Goal: Task Accomplishment & Management: Use online tool/utility

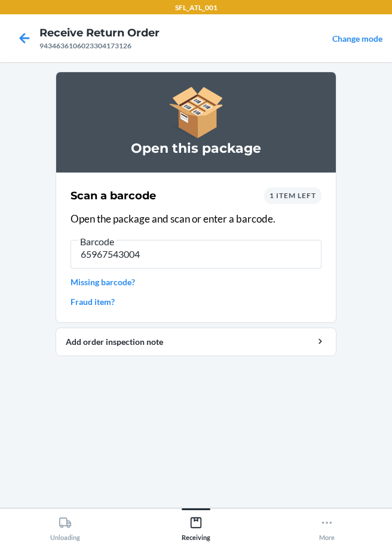
type input "[CREDIT_CARD_NUMBER]"
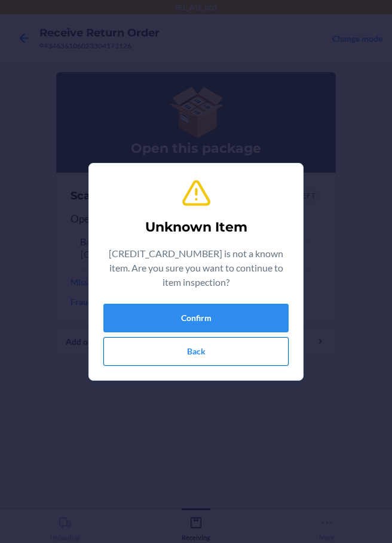
click at [222, 360] on button "Back" at bounding box center [195, 351] width 185 height 29
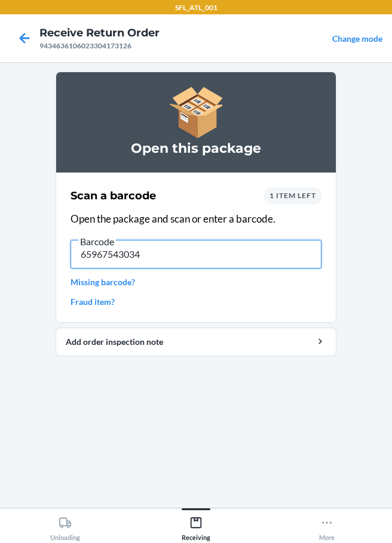
type input "659675430348"
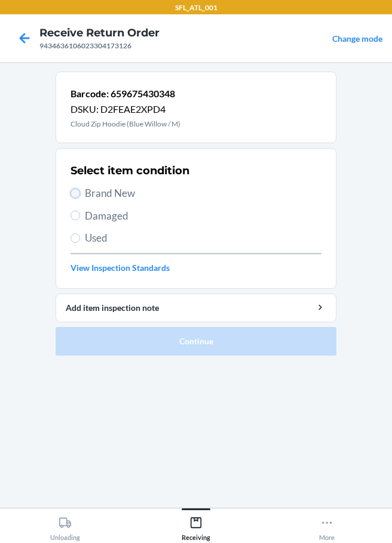
click at [74, 195] on input "Brand New" at bounding box center [75, 194] width 10 height 10
radio input "true"
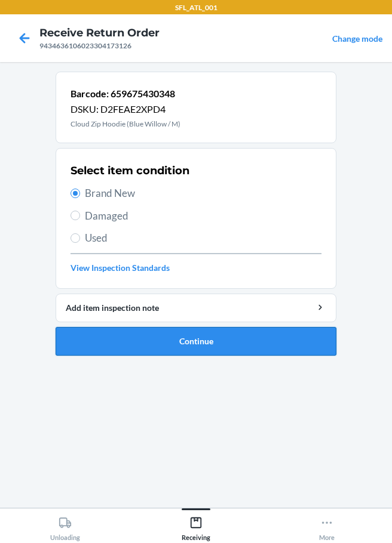
click at [208, 342] on button "Continue" at bounding box center [196, 341] width 281 height 29
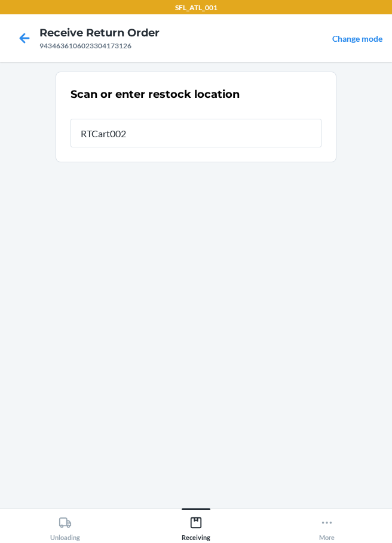
type input "RTCart002"
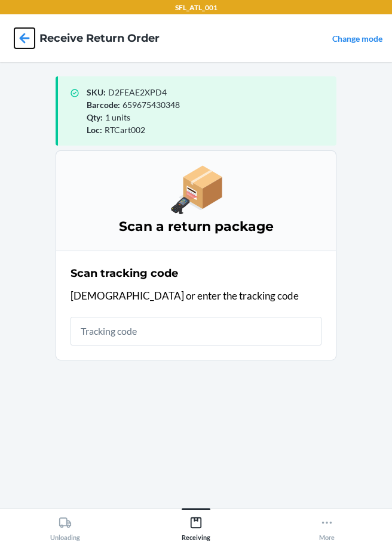
click at [24, 38] on icon at bounding box center [25, 38] width 10 height 10
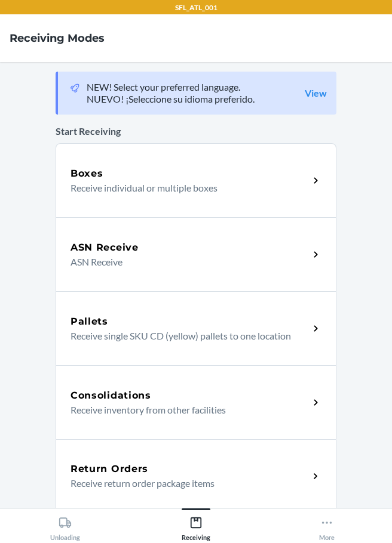
click at [112, 472] on h5 "Return Orders" at bounding box center [109, 469] width 78 height 14
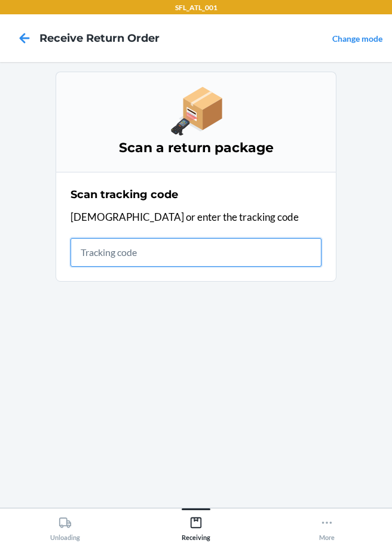
click at [126, 258] on input "text" at bounding box center [195, 252] width 251 height 29
type input "420302599434636208303319203"
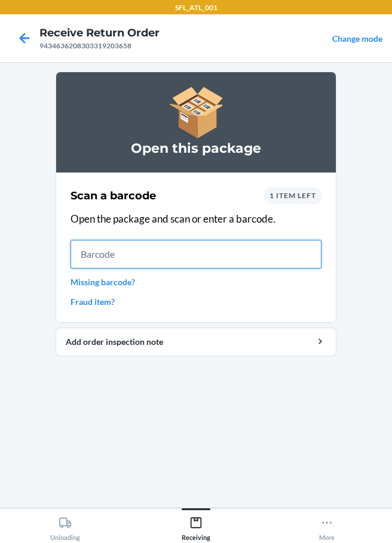
click at [124, 260] on input "text" at bounding box center [195, 254] width 251 height 29
type input "DB4F4L"
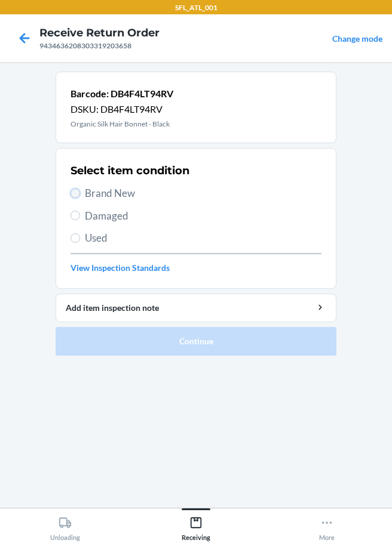
click at [76, 196] on input "Brand New" at bounding box center [75, 194] width 10 height 10
radio input "true"
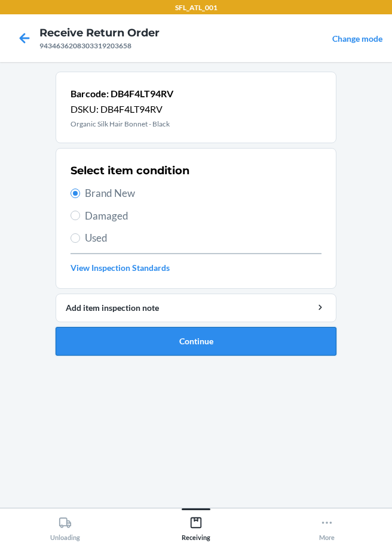
click at [188, 349] on button "Continue" at bounding box center [196, 341] width 281 height 29
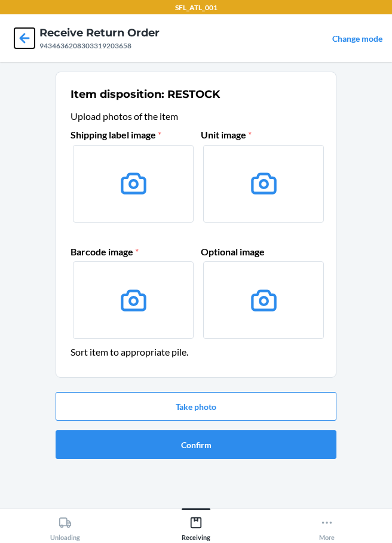
click at [21, 34] on icon at bounding box center [24, 38] width 20 height 20
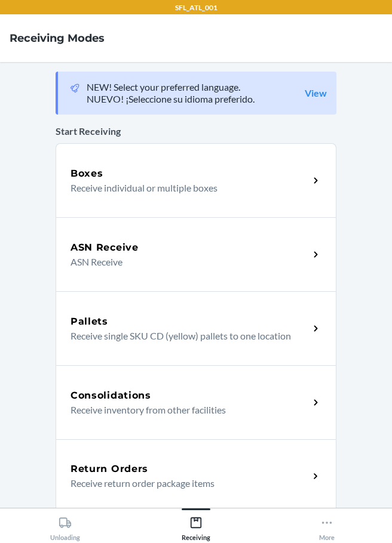
click at [144, 480] on p "Receive return order package items" at bounding box center [184, 484] width 229 height 14
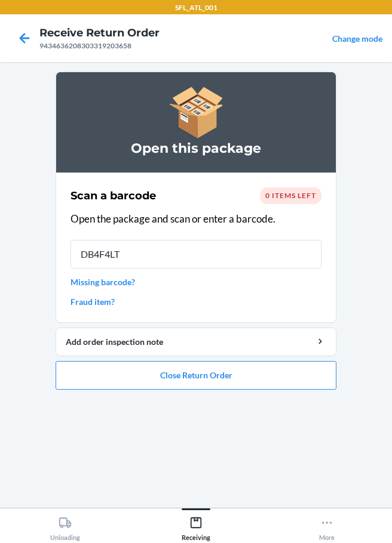
type input "DB4F4LT9"
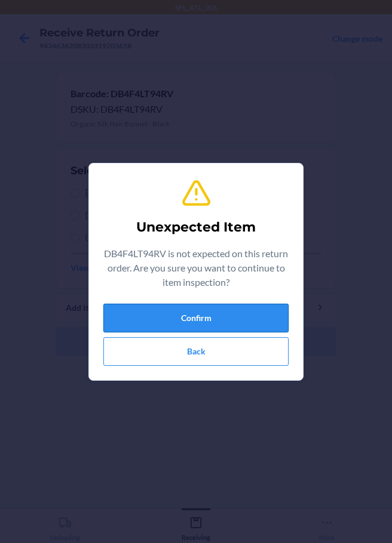
click at [192, 320] on button "Confirm" at bounding box center [195, 318] width 185 height 29
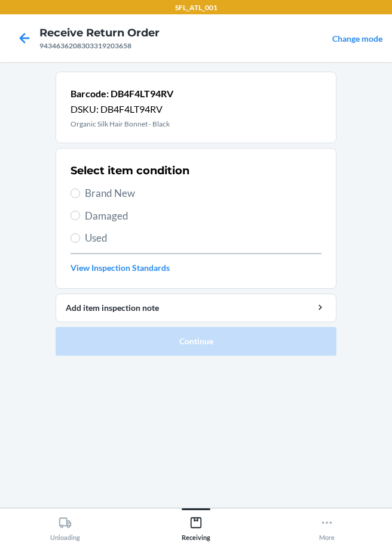
click at [85, 191] on span "Brand New" at bounding box center [203, 194] width 236 height 16
click at [80, 191] on input "Brand New" at bounding box center [75, 194] width 10 height 10
radio input "true"
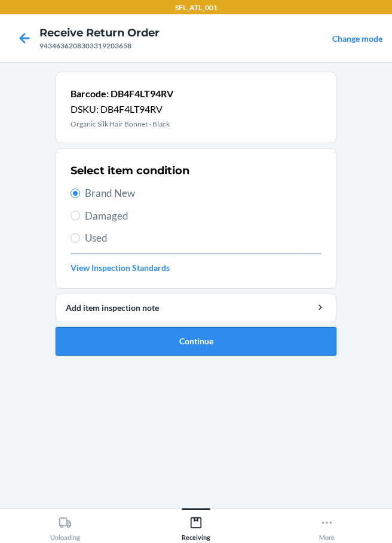
click at [183, 345] on button "Continue" at bounding box center [196, 341] width 281 height 29
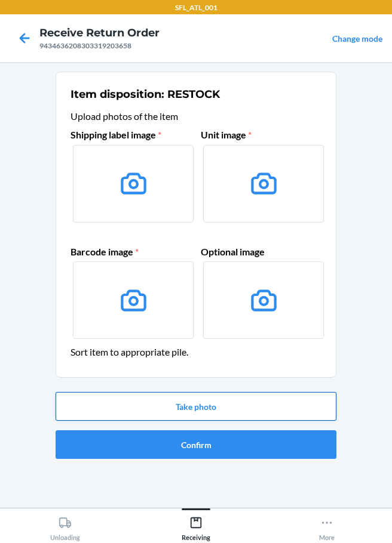
click at [204, 403] on button "Take photo" at bounding box center [196, 406] width 281 height 29
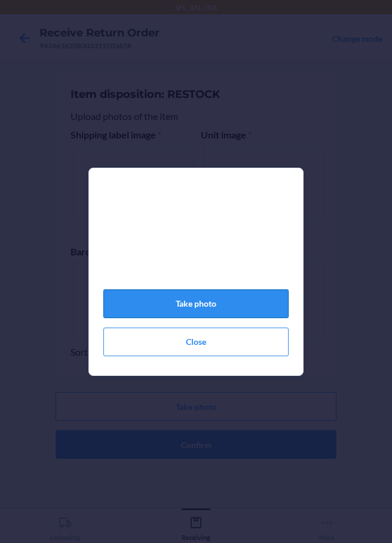
click at [215, 306] on button "Take photo" at bounding box center [195, 304] width 185 height 29
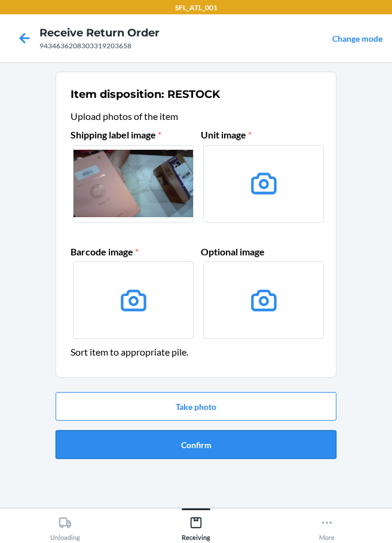
click at [193, 448] on button "Confirm" at bounding box center [196, 445] width 281 height 29
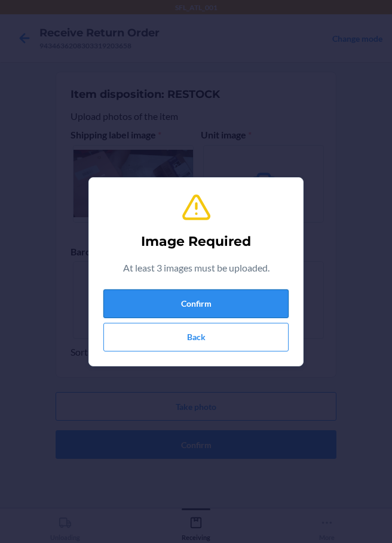
click at [194, 304] on button "Confirm" at bounding box center [195, 304] width 185 height 29
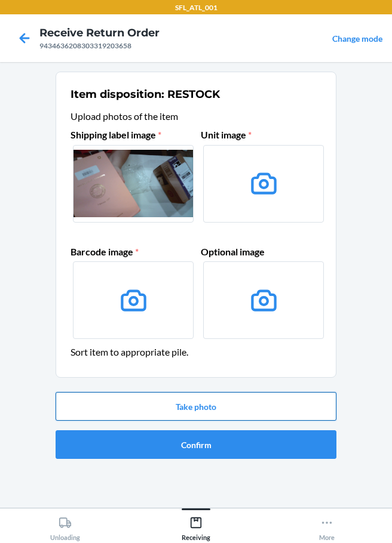
click at [213, 406] on button "Take photo" at bounding box center [196, 406] width 281 height 29
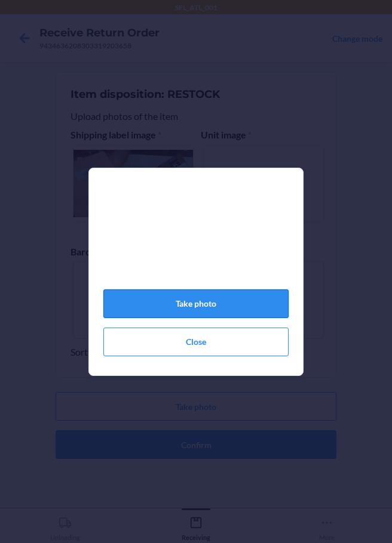
click at [217, 312] on button "Take photo" at bounding box center [195, 304] width 185 height 29
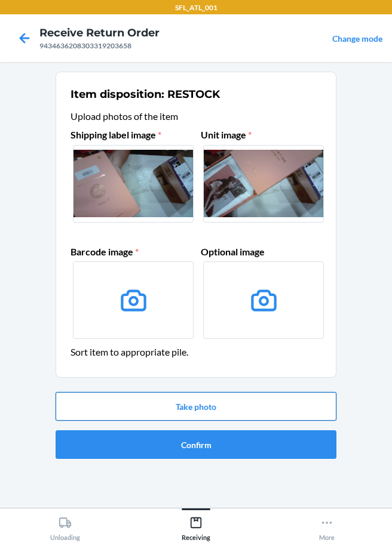
click at [205, 402] on button "Take photo" at bounding box center [196, 406] width 281 height 29
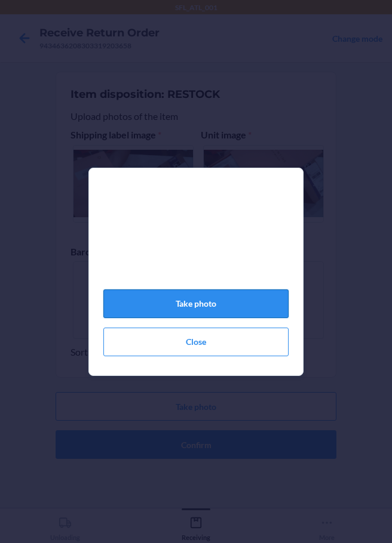
click at [176, 314] on button "Take photo" at bounding box center [195, 304] width 185 height 29
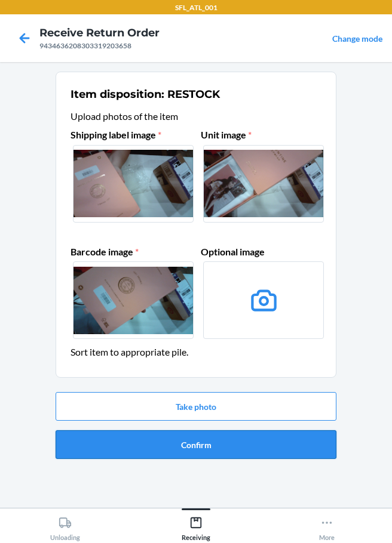
click at [212, 446] on button "Confirm" at bounding box center [196, 445] width 281 height 29
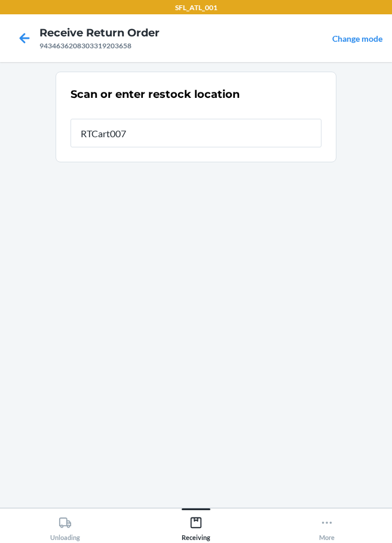
type input "RTCart007"
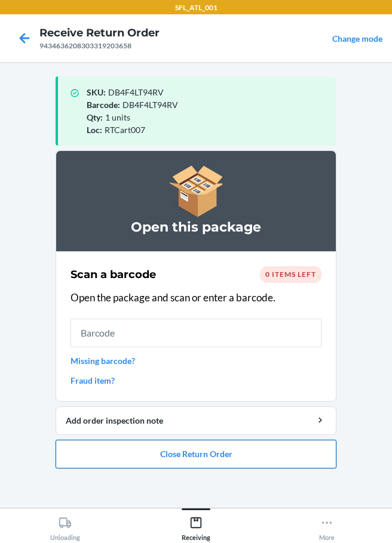
click at [236, 457] on button "Close Return Order" at bounding box center [196, 454] width 281 height 29
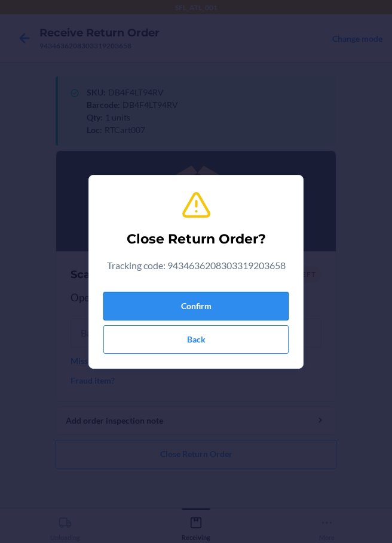
click at [159, 317] on button "Confirm" at bounding box center [195, 306] width 185 height 29
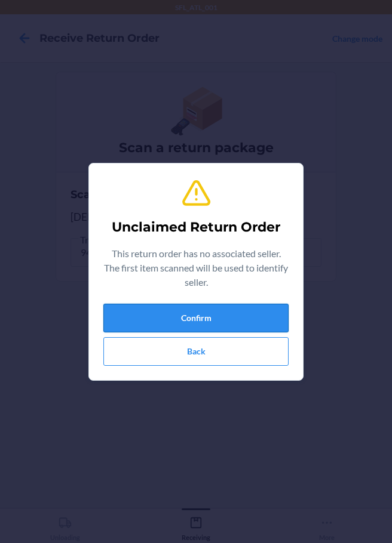
click at [226, 325] on button "Confirm" at bounding box center [195, 318] width 185 height 29
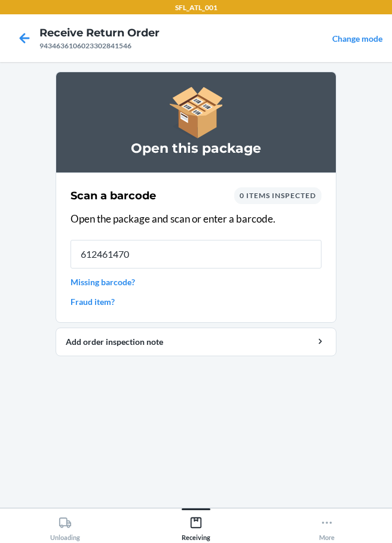
type input "6124614700"
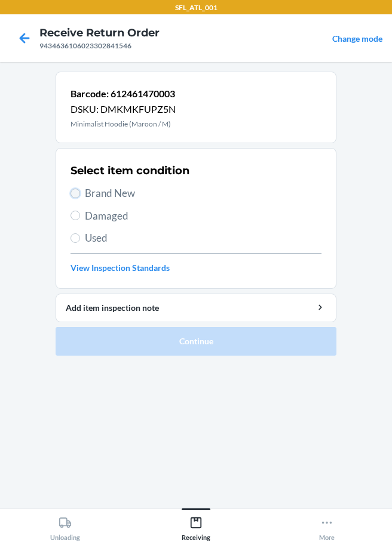
click at [76, 193] on input "Brand New" at bounding box center [75, 194] width 10 height 10
radio input "true"
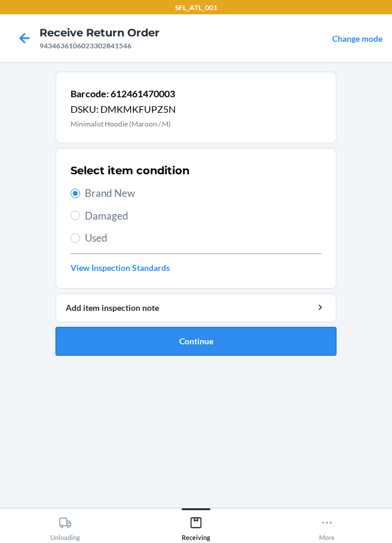
click at [185, 340] on button "Continue" at bounding box center [196, 341] width 281 height 29
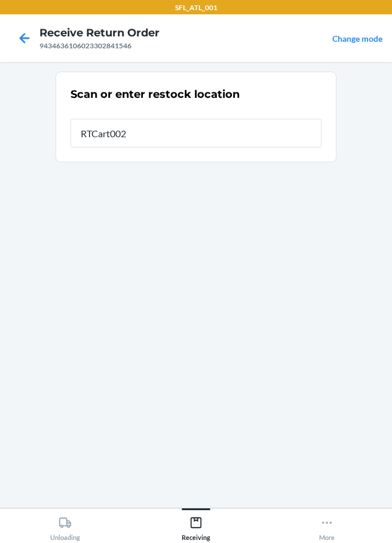
type input "RTCart002"
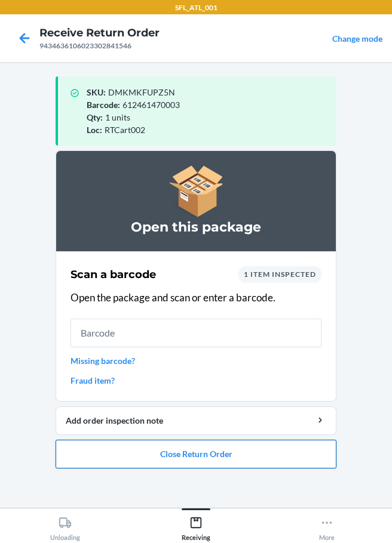
click at [162, 462] on button "Close Return Order" at bounding box center [196, 454] width 281 height 29
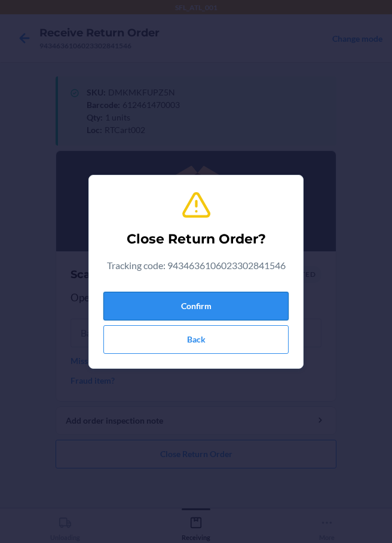
click at [160, 304] on button "Confirm" at bounding box center [195, 306] width 185 height 29
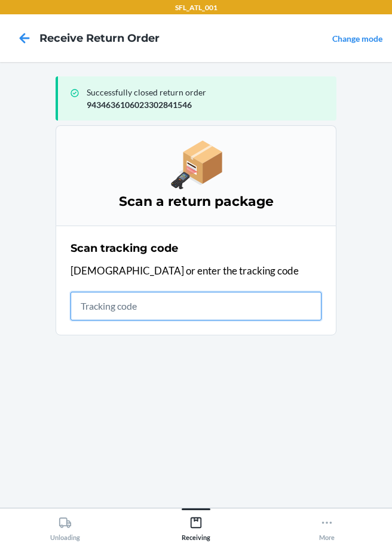
drag, startPoint x: 95, startPoint y: 317, endPoint x: 100, endPoint y: 314, distance: 6.1
click at [96, 316] on input "text" at bounding box center [195, 306] width 251 height 29
type input "1ZX8R17103413275"
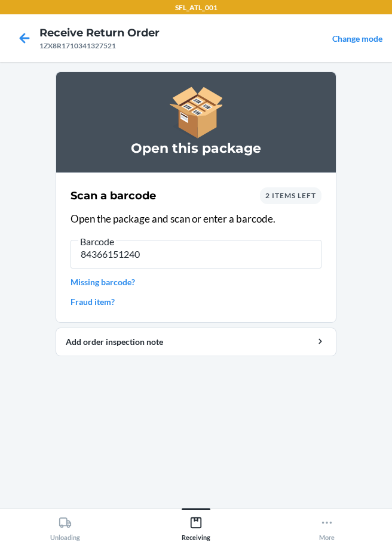
type input "843661512402"
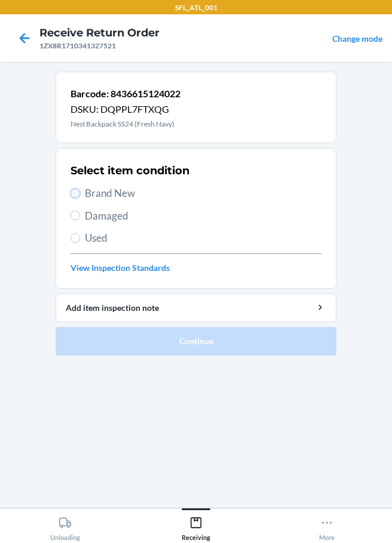
click at [77, 195] on input "Brand New" at bounding box center [75, 194] width 10 height 10
radio input "true"
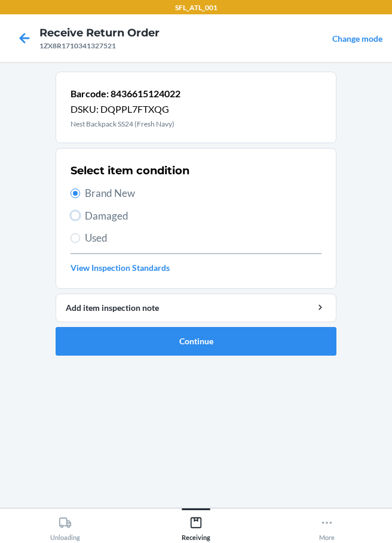
click at [78, 216] on input "Damaged" at bounding box center [75, 216] width 10 height 10
radio input "true"
radio input "false"
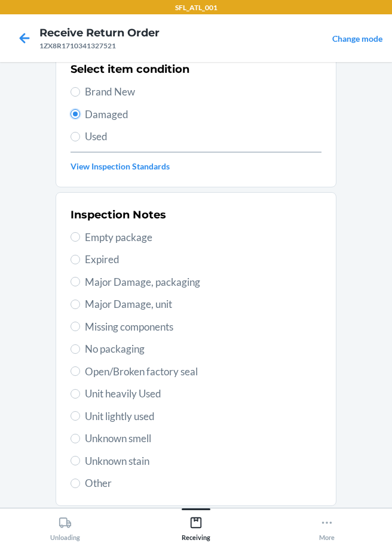
scroll to position [176, 0]
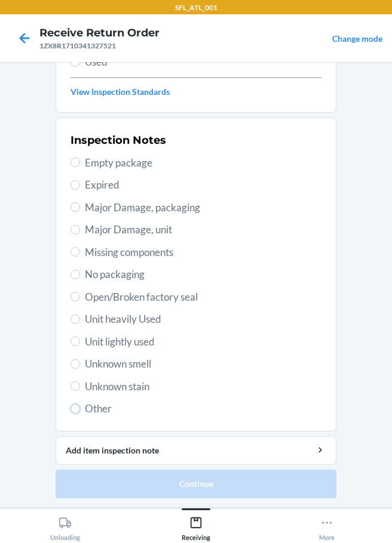
click at [76, 410] on label "Other" at bounding box center [195, 409] width 251 height 16
click at [76, 410] on input "Other" at bounding box center [75, 409] width 10 height 10
radio input "true"
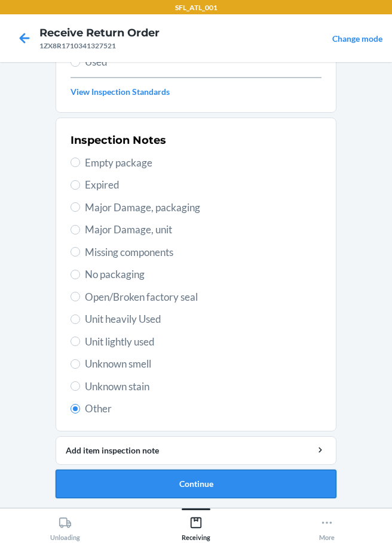
click at [148, 481] on button "Continue" at bounding box center [196, 484] width 281 height 29
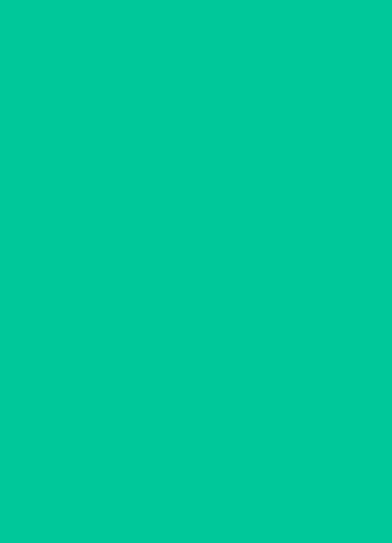
scroll to position [78, 0]
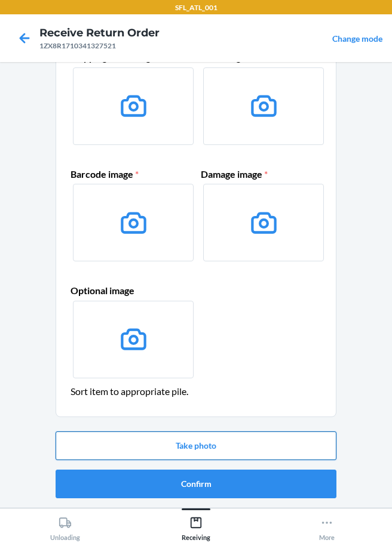
click at [225, 439] on button "Take photo" at bounding box center [196, 446] width 281 height 29
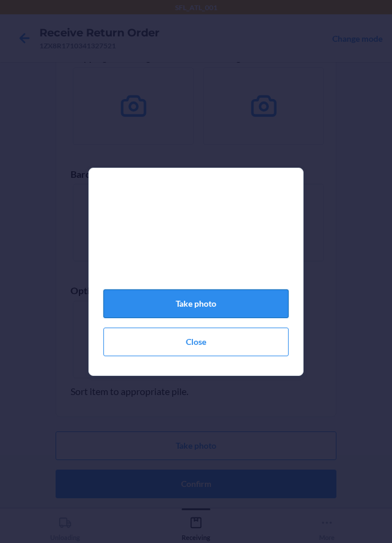
click at [175, 302] on button "Take photo" at bounding box center [195, 304] width 185 height 29
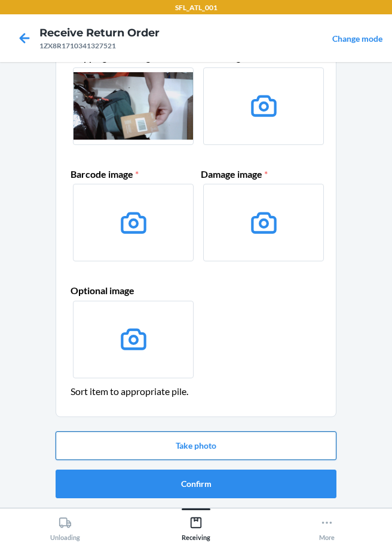
click at [224, 446] on button "Take photo" at bounding box center [196, 446] width 281 height 29
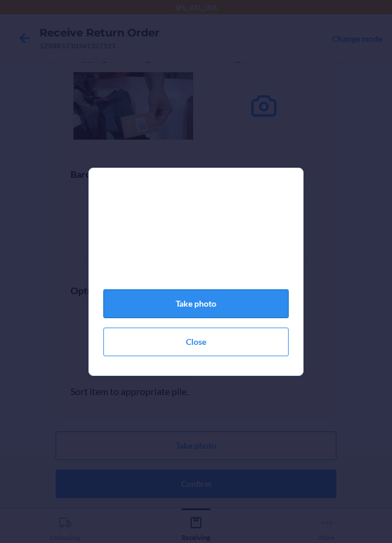
click at [222, 316] on button "Take photo" at bounding box center [195, 304] width 185 height 29
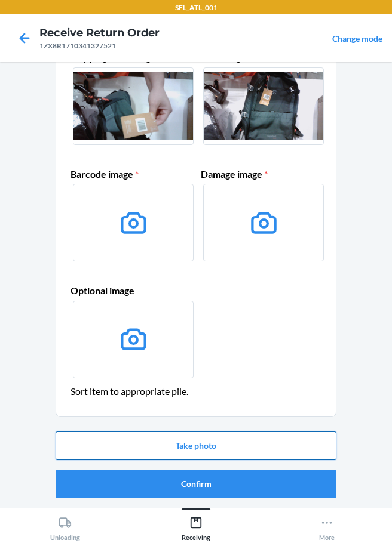
click at [177, 442] on button "Take photo" at bounding box center [196, 446] width 281 height 29
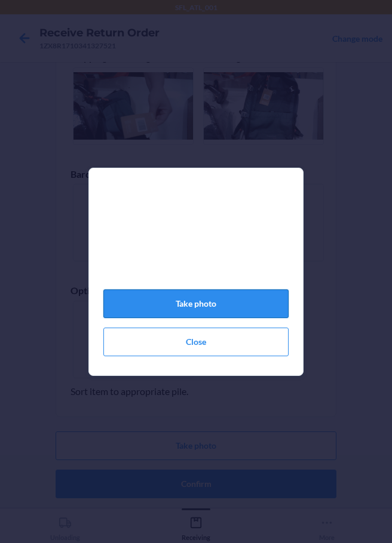
click at [247, 309] on button "Take photo" at bounding box center [195, 304] width 185 height 29
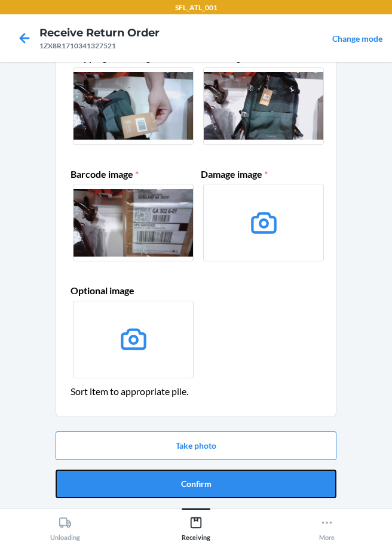
click at [210, 480] on button "Confirm" at bounding box center [196, 484] width 281 height 29
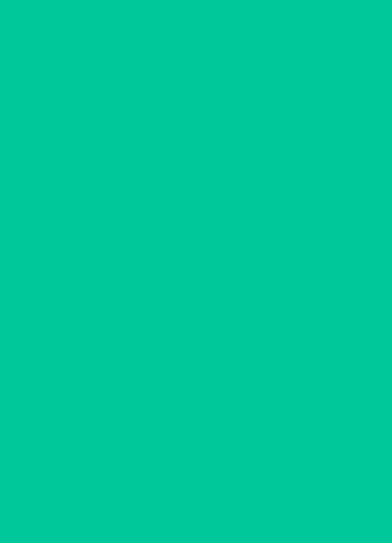
scroll to position [0, 0]
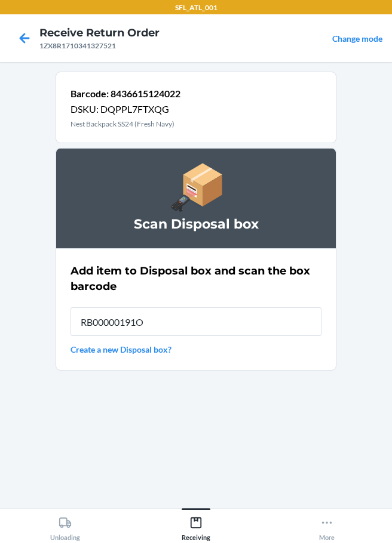
type input "RB00000191O"
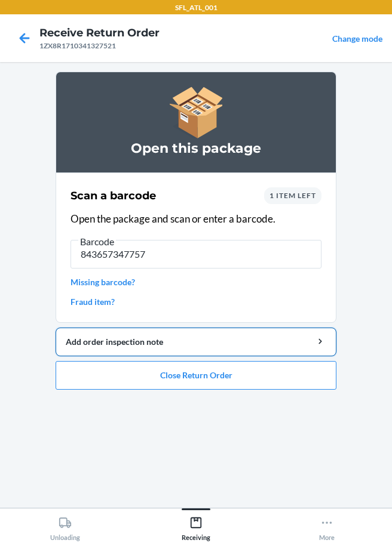
type input "8436573477574"
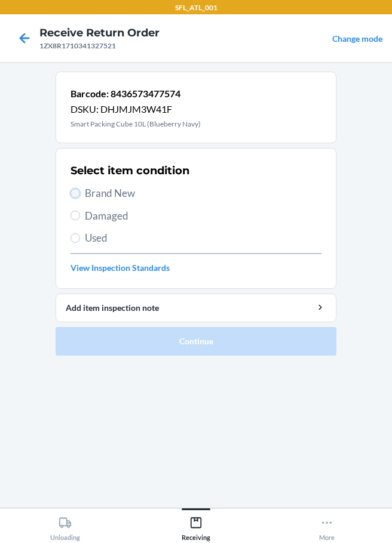
click at [73, 190] on input "Brand New" at bounding box center [75, 194] width 10 height 10
radio input "true"
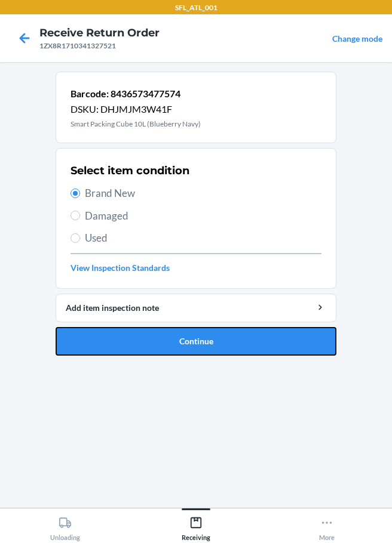
drag, startPoint x: 143, startPoint y: 342, endPoint x: 142, endPoint y: 321, distance: 21.5
click at [144, 342] on button "Continue" at bounding box center [196, 341] width 281 height 29
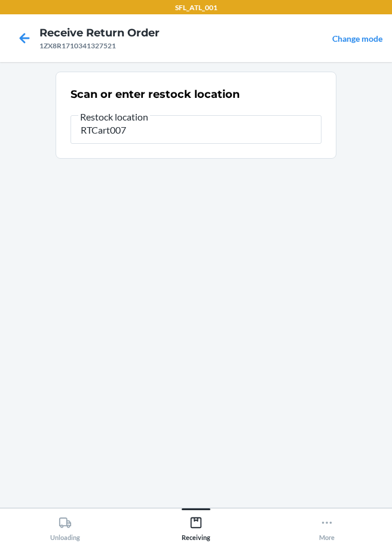
type input "RTCart007"
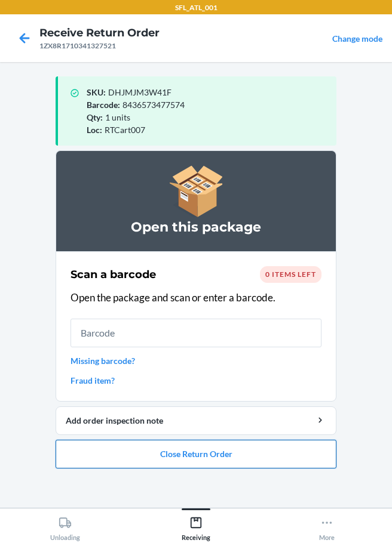
click at [204, 456] on button "Close Return Order" at bounding box center [196, 454] width 281 height 29
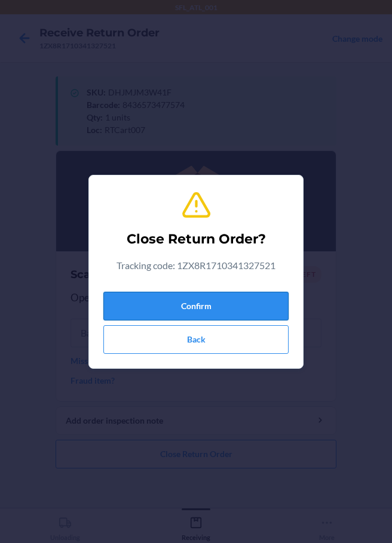
click at [197, 308] on button "Confirm" at bounding box center [195, 306] width 185 height 29
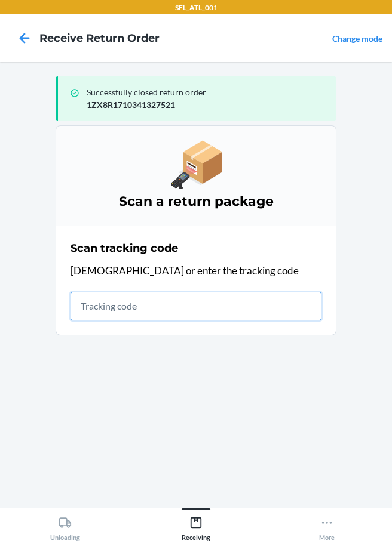
click at [93, 305] on input "text" at bounding box center [195, 306] width 251 height 29
type input "[US_VEHICLE_IDENTIFICATION_NUMBER]"
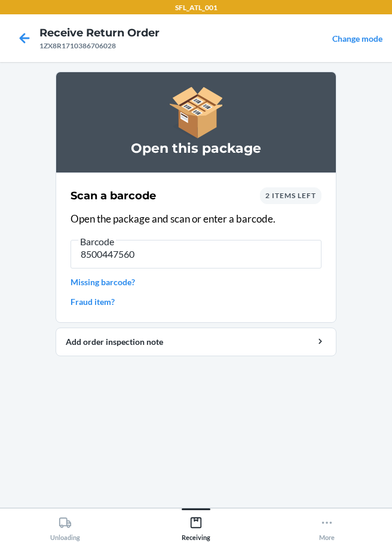
type input "85004475601"
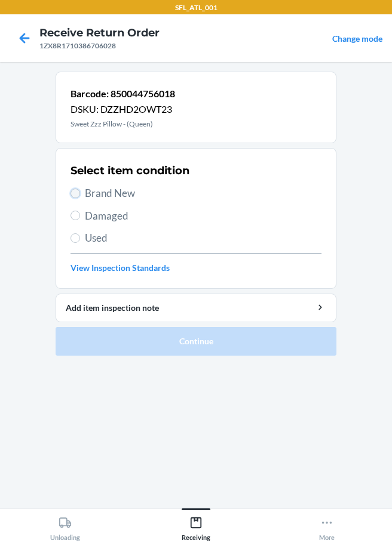
click at [75, 189] on input "Brand New" at bounding box center [75, 194] width 10 height 10
radio input "true"
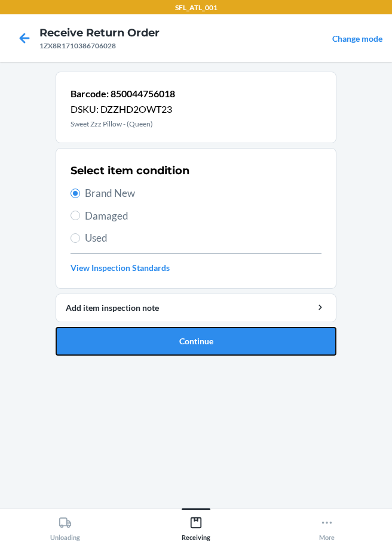
click at [162, 347] on button "Continue" at bounding box center [196, 341] width 281 height 29
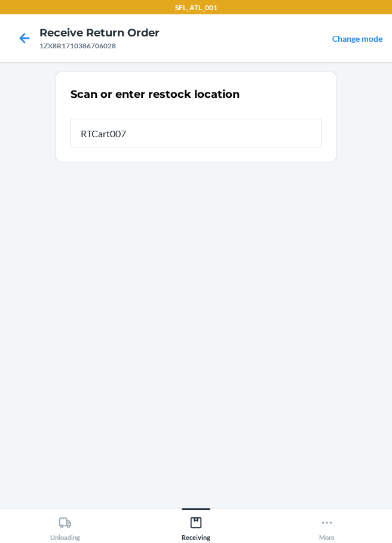
type input "RTCart007"
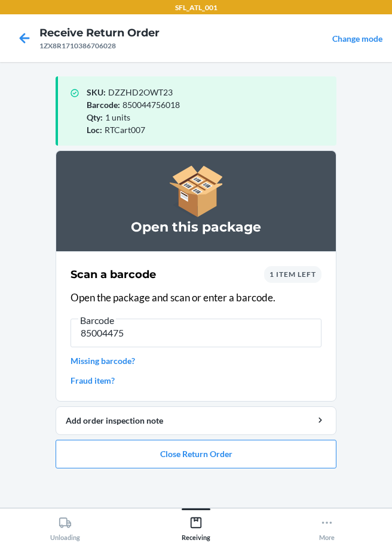
type input "850044756"
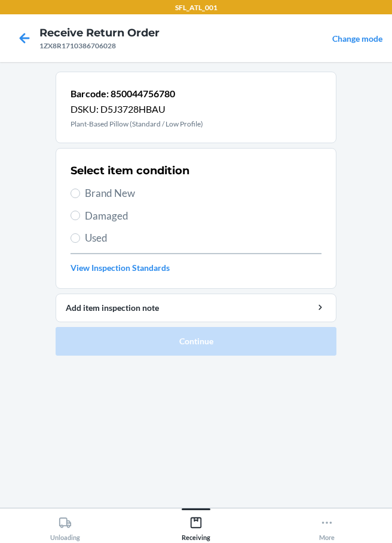
click at [80, 196] on label "Brand New" at bounding box center [195, 194] width 251 height 16
click at [80, 196] on input "Brand New" at bounding box center [75, 194] width 10 height 10
radio input "true"
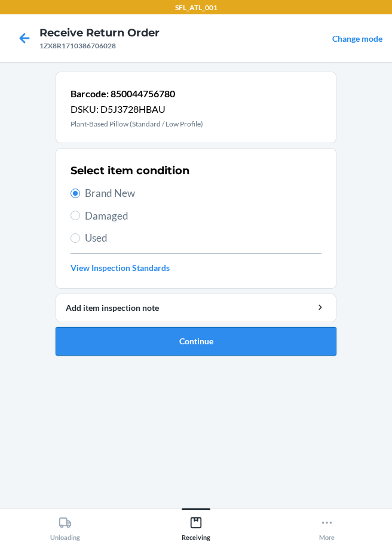
click at [183, 348] on button "Continue" at bounding box center [196, 341] width 281 height 29
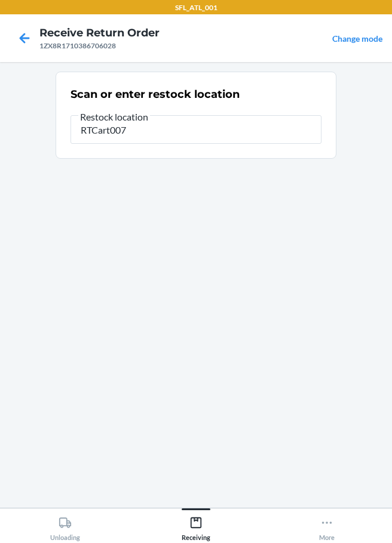
type input "RTCart007"
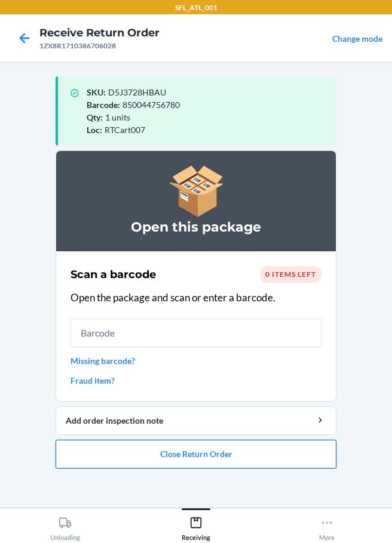
click at [210, 459] on button "Close Return Order" at bounding box center [196, 454] width 281 height 29
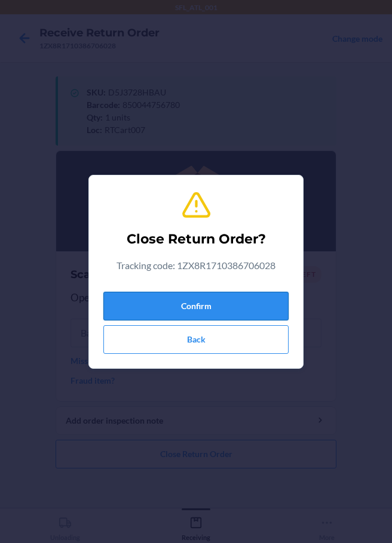
click at [204, 312] on button "Confirm" at bounding box center [195, 306] width 185 height 29
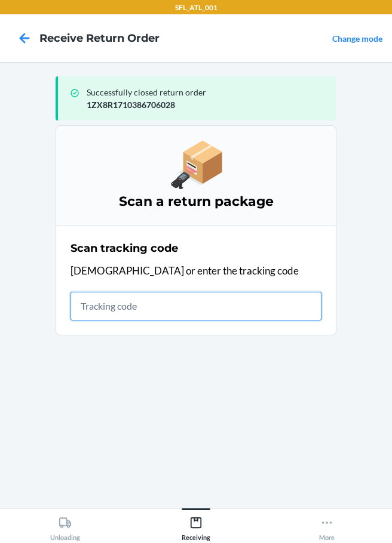
click at [125, 309] on input "text" at bounding box center [195, 306] width 251 height 29
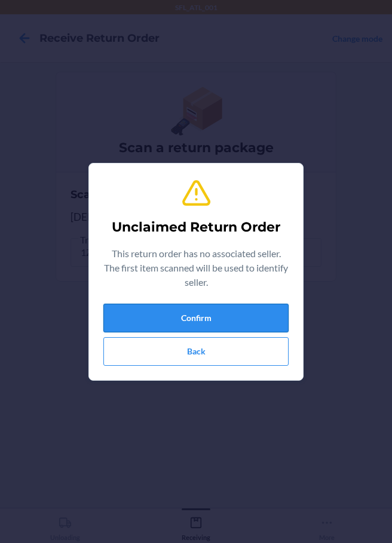
click at [205, 321] on button "Confirm" at bounding box center [195, 318] width 185 height 29
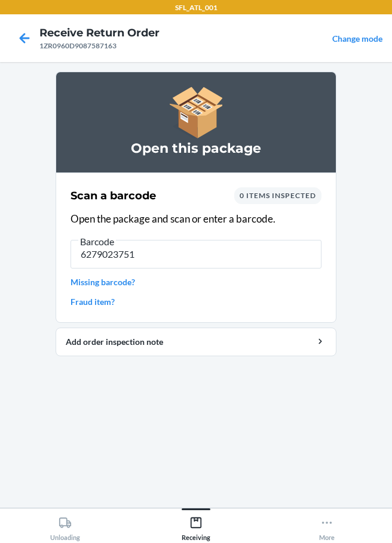
type input "62790237511"
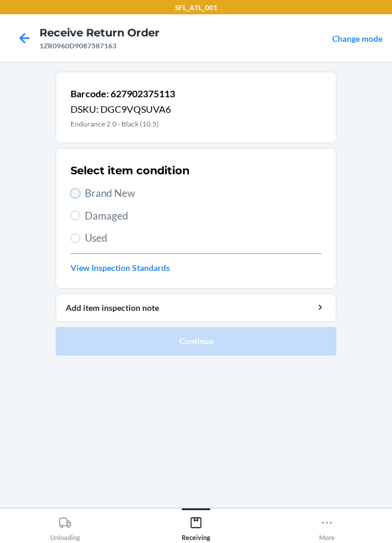
click at [74, 193] on input "Brand New" at bounding box center [75, 194] width 10 height 10
radio input "true"
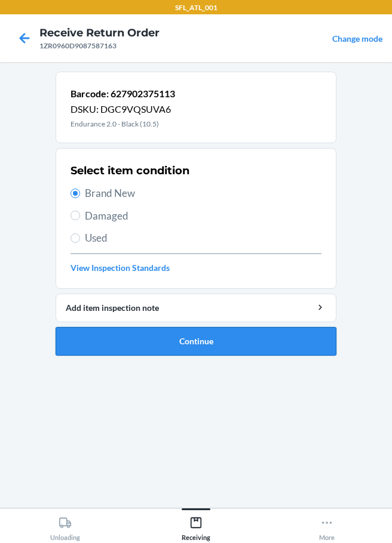
click at [189, 343] on button "Continue" at bounding box center [196, 341] width 281 height 29
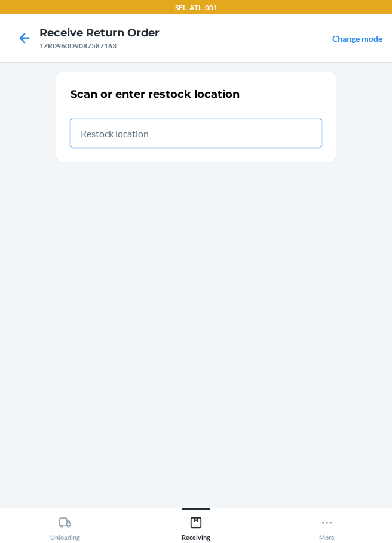
click at [245, 136] on input "text" at bounding box center [195, 133] width 251 height 29
type input "RTCart008"
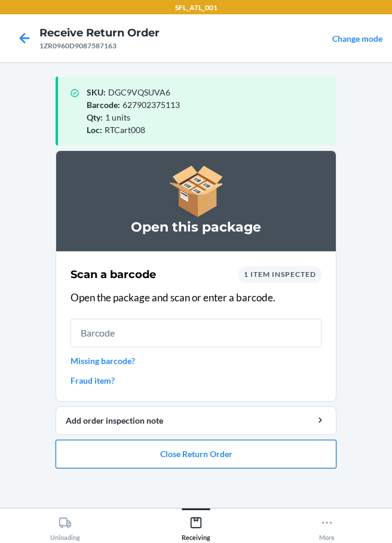
click at [173, 459] on button "Close Return Order" at bounding box center [196, 454] width 281 height 29
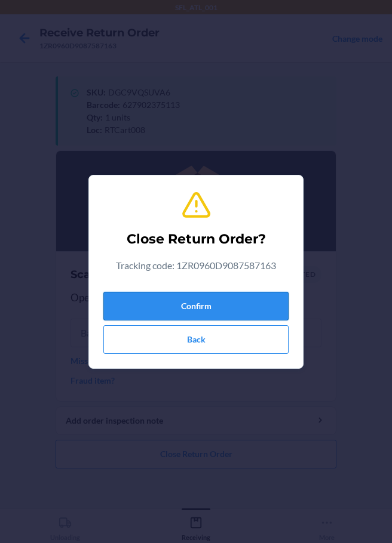
click at [189, 313] on button "Confirm" at bounding box center [195, 306] width 185 height 29
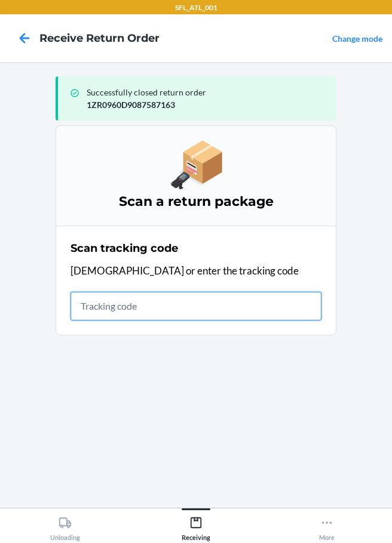
click at [91, 302] on input "text" at bounding box center [195, 306] width 251 height 29
type input "1ZR0960D9087424203"
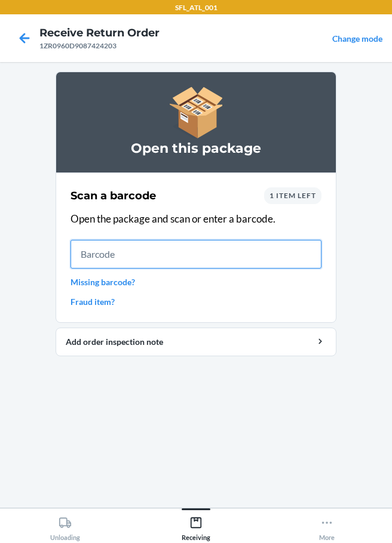
click at [199, 263] on input "text" at bounding box center [195, 254] width 251 height 29
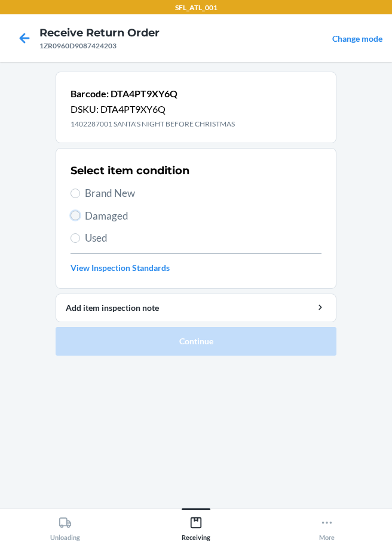
click at [76, 212] on input "Damaged" at bounding box center [75, 216] width 10 height 10
radio input "true"
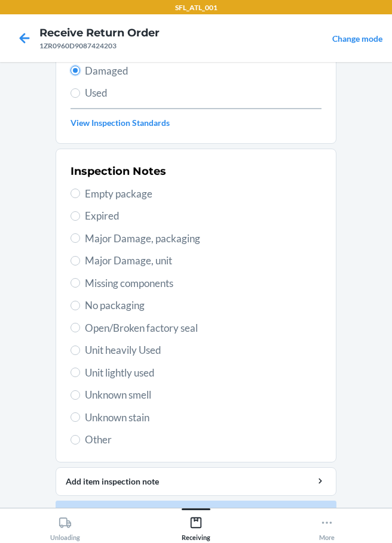
scroll to position [176, 0]
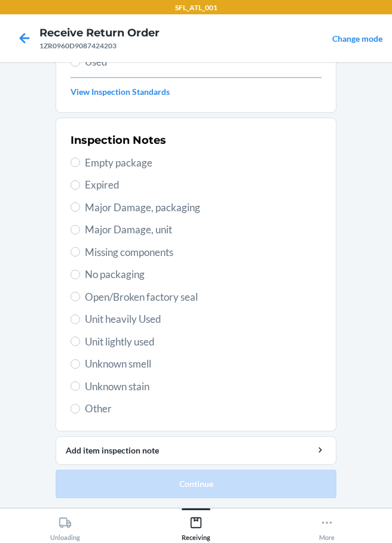
click at [87, 405] on span "Other" at bounding box center [203, 409] width 236 height 16
click at [80, 405] on input "Other" at bounding box center [75, 409] width 10 height 10
radio input "true"
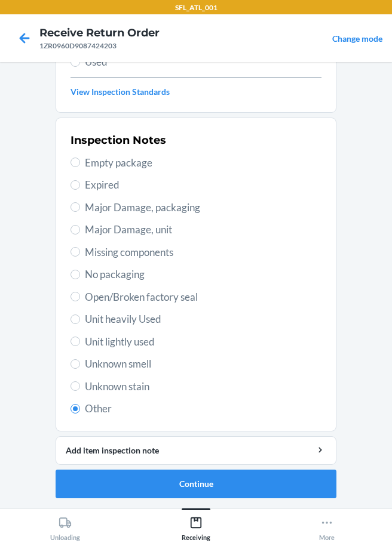
click at [128, 468] on li "Barcode: DTA4PT9XY6Q DSKU: DTA4PT9XY6Q 1402287001 SANTA'S NIGHT BEFORE CHRISTMA…" at bounding box center [196, 196] width 281 height 603
click at [146, 485] on button "Continue" at bounding box center [196, 484] width 281 height 29
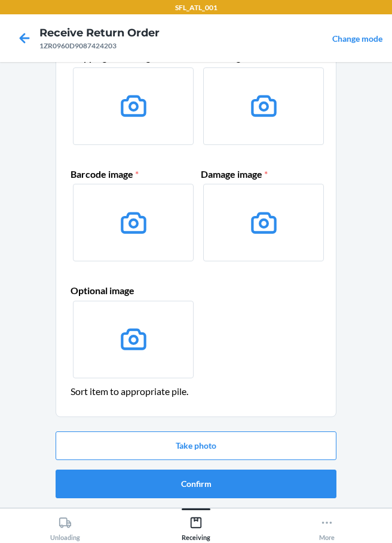
scroll to position [78, 0]
click at [207, 487] on button "Confirm" at bounding box center [196, 484] width 281 height 29
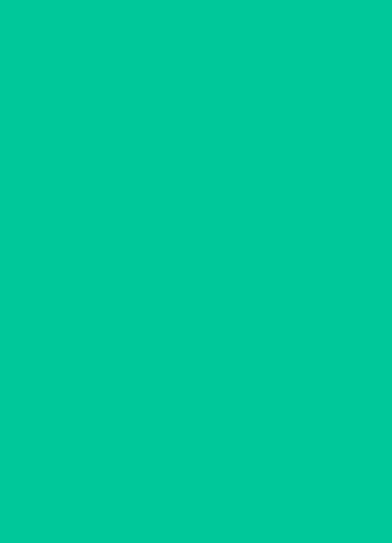
scroll to position [0, 0]
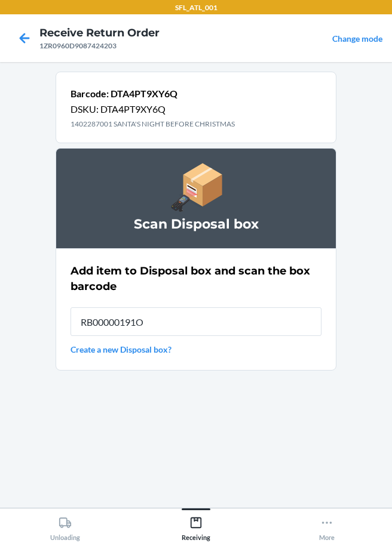
type input "RB00000191O"
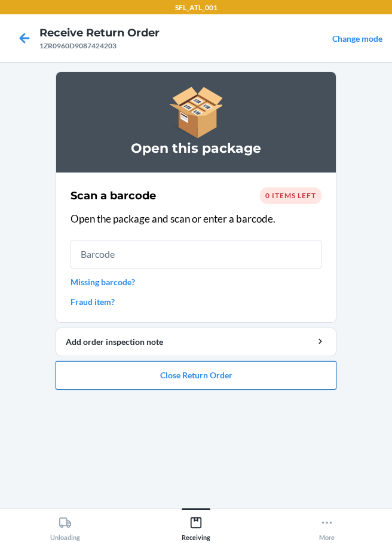
drag, startPoint x: 192, startPoint y: 382, endPoint x: 195, endPoint y: 363, distance: 19.3
click at [191, 382] on button "Close Return Order" at bounding box center [196, 375] width 281 height 29
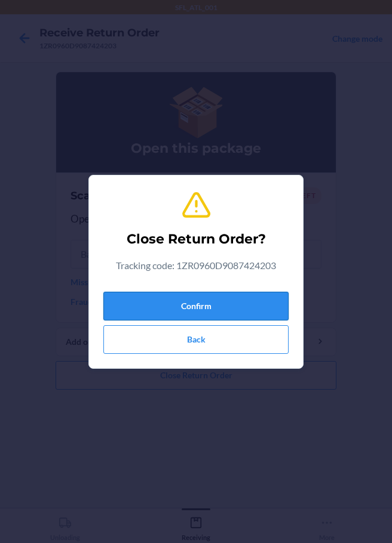
click at [192, 307] on button "Confirm" at bounding box center [195, 306] width 185 height 29
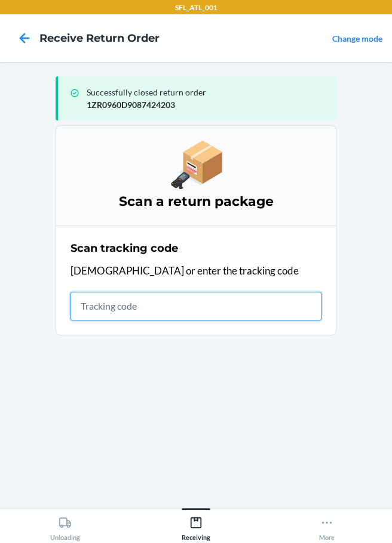
click at [122, 311] on input "text" at bounding box center [195, 306] width 251 height 29
type input "1ZJ19E459016"
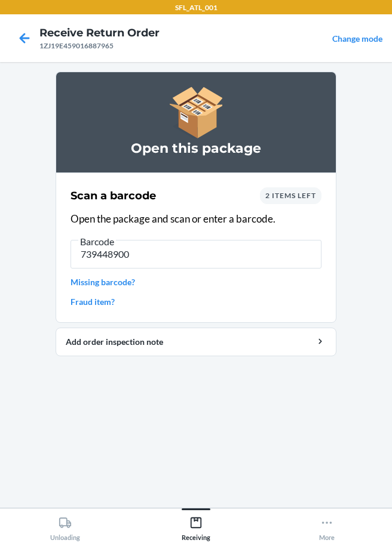
type input "7394489007"
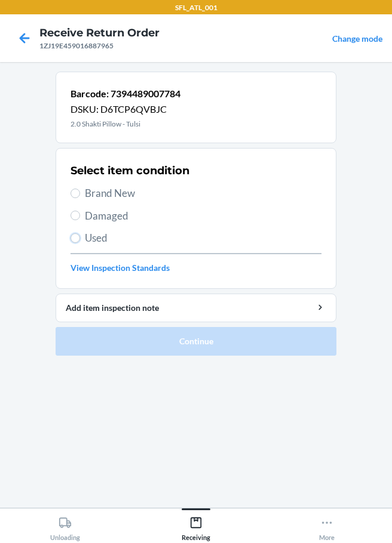
click at [77, 236] on input "Used" at bounding box center [75, 239] width 10 height 10
radio input "true"
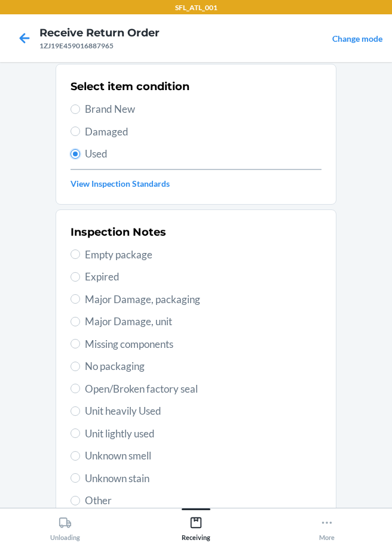
scroll to position [176, 0]
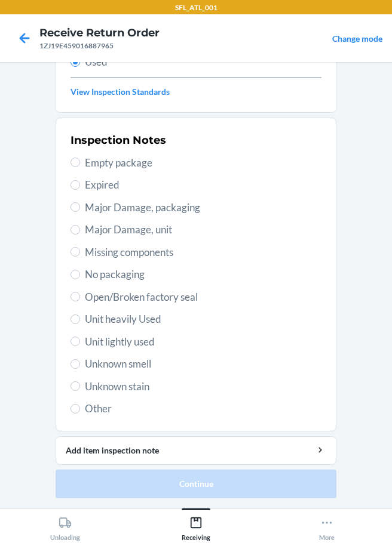
click at [78, 321] on label "Unit heavily Used" at bounding box center [195, 320] width 251 height 16
click at [78, 321] on input "Unit heavily Used" at bounding box center [75, 320] width 10 height 10
radio input "true"
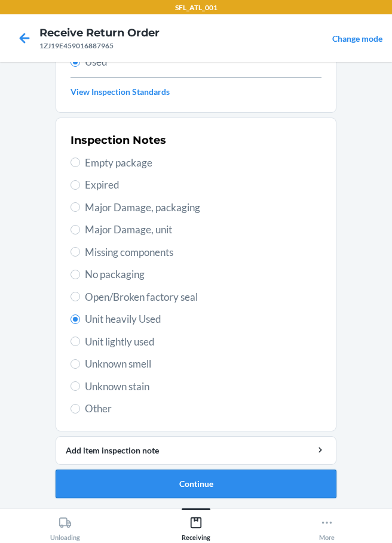
click at [128, 477] on button "Continue" at bounding box center [196, 484] width 281 height 29
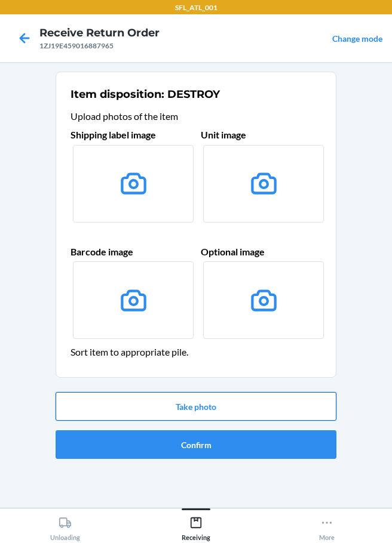
click at [171, 407] on button "Take photo" at bounding box center [196, 406] width 281 height 29
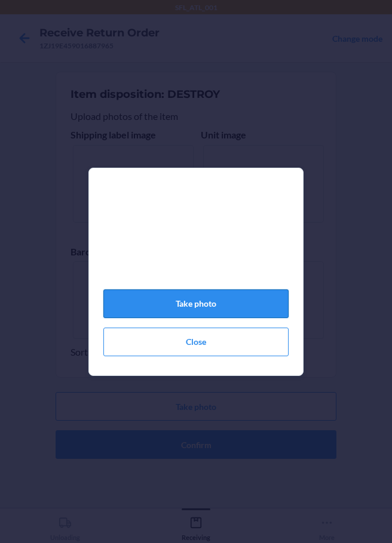
click at [185, 309] on button "Take photo" at bounding box center [195, 304] width 185 height 29
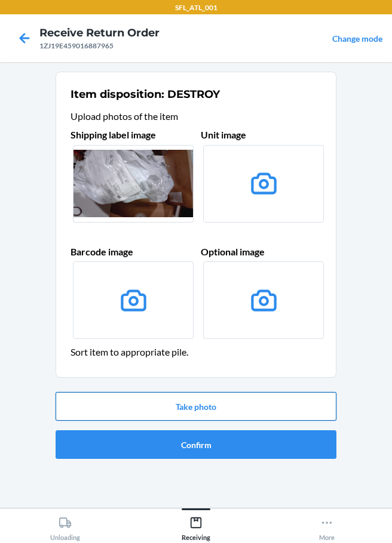
click at [197, 413] on button "Take photo" at bounding box center [196, 406] width 281 height 29
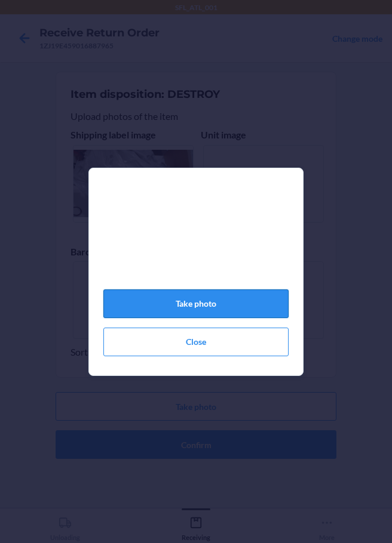
click at [171, 308] on button "Take photo" at bounding box center [195, 304] width 185 height 29
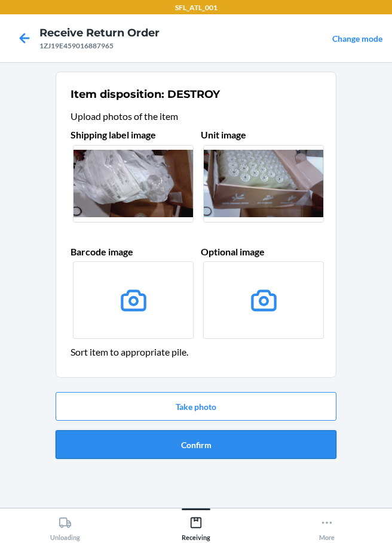
click at [222, 446] on button "Confirm" at bounding box center [196, 445] width 281 height 29
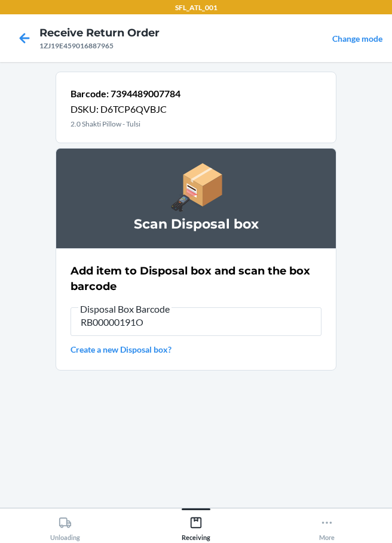
type input "RB00000191O"
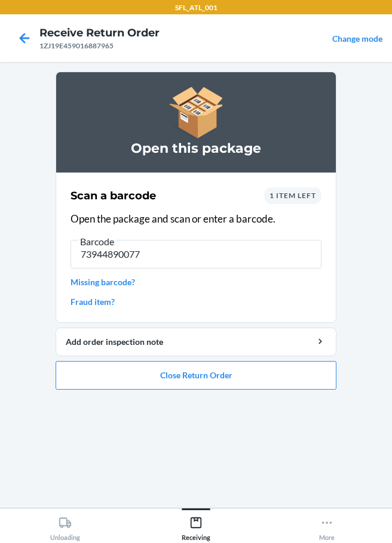
type input "739448900773"
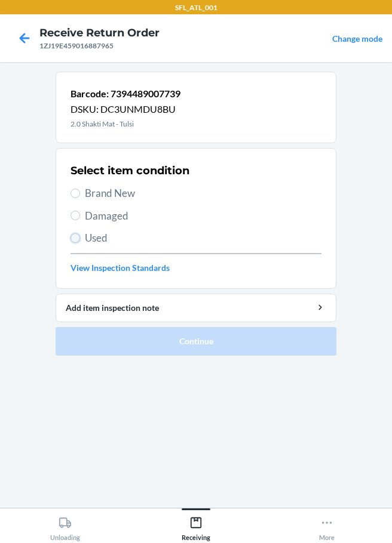
click at [76, 237] on input "Used" at bounding box center [75, 239] width 10 height 10
radio input "true"
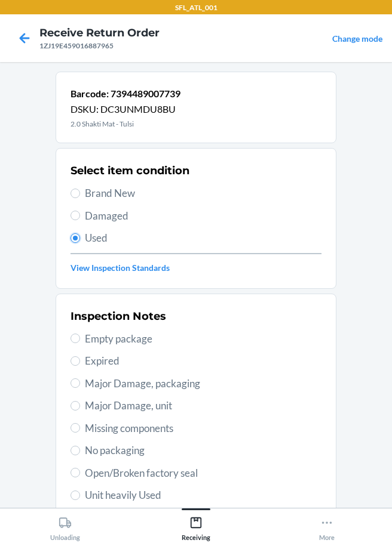
scroll to position [176, 0]
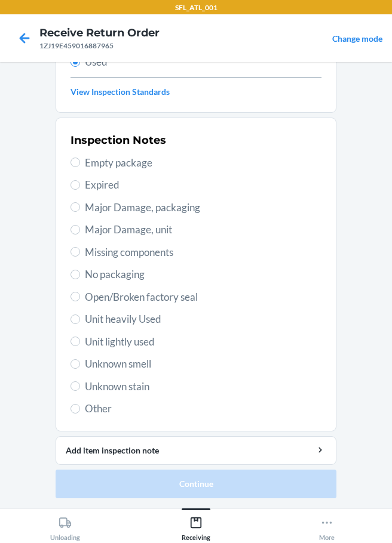
click at [93, 402] on span "Other" at bounding box center [203, 409] width 236 height 16
click at [80, 404] on input "Other" at bounding box center [75, 409] width 10 height 10
radio input "true"
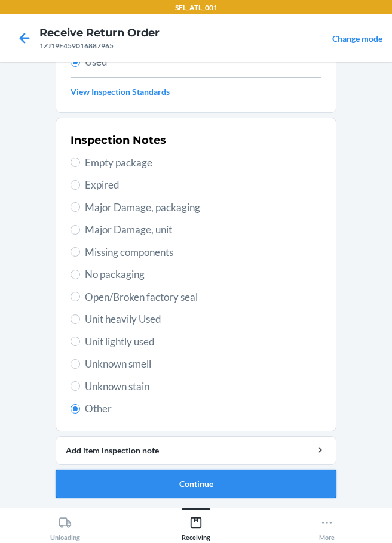
click at [172, 492] on button "Continue" at bounding box center [196, 484] width 281 height 29
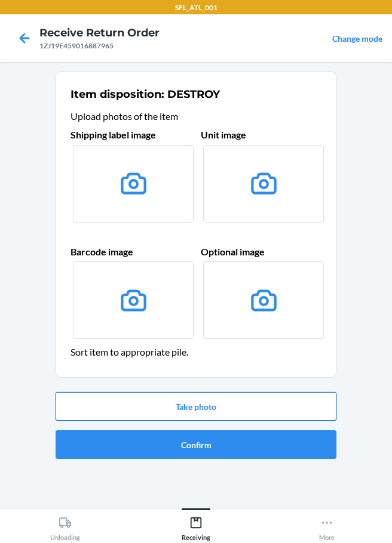
click at [205, 414] on button "Take photo" at bounding box center [196, 406] width 281 height 29
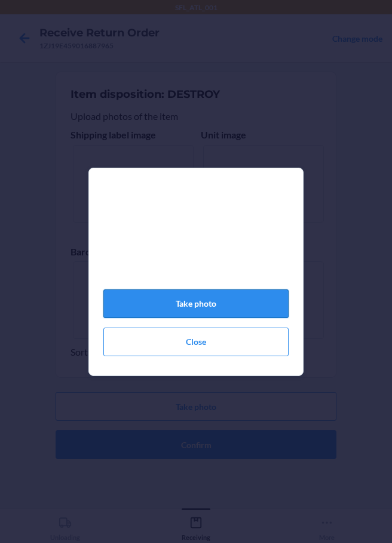
click at [204, 303] on button "Take photo" at bounding box center [195, 304] width 185 height 29
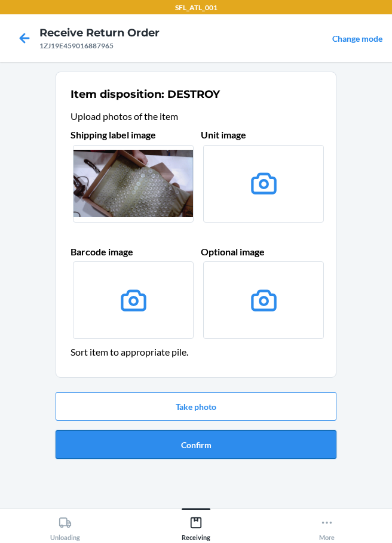
click at [197, 440] on button "Confirm" at bounding box center [196, 445] width 281 height 29
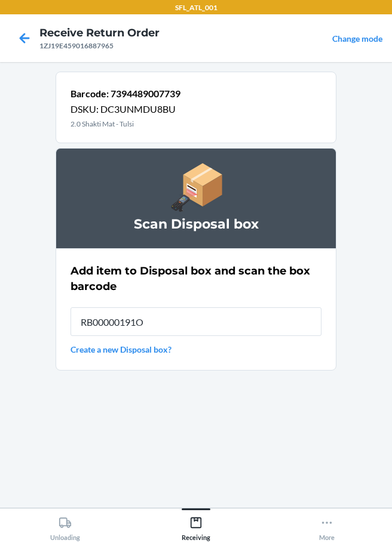
type input "RB00000191O"
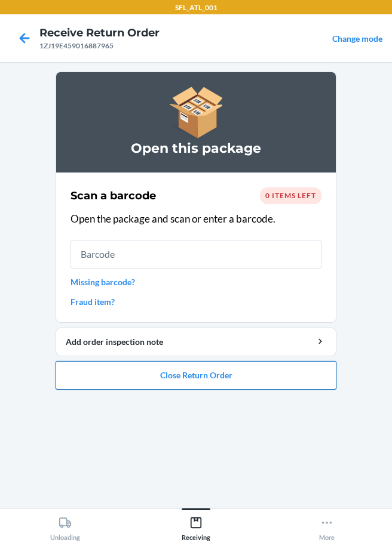
click at [164, 376] on button "Close Return Order" at bounding box center [196, 375] width 281 height 29
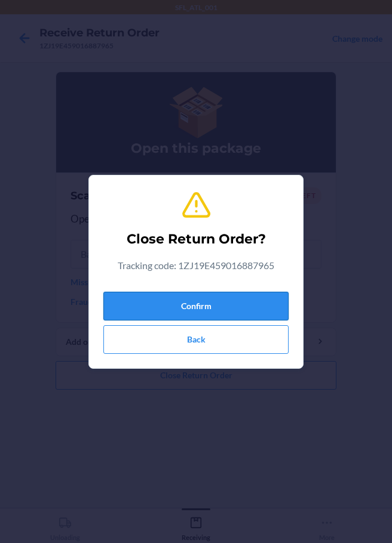
drag, startPoint x: 151, startPoint y: 312, endPoint x: 125, endPoint y: 308, distance: 26.5
click at [151, 312] on button "Confirm" at bounding box center [195, 306] width 185 height 29
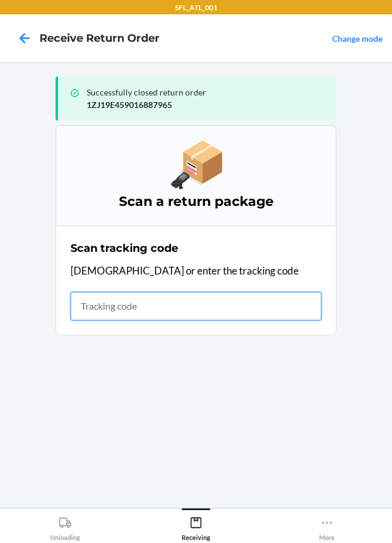
click at [91, 305] on input "text" at bounding box center [195, 306] width 251 height 29
type input "1ZR0960D9087423357"
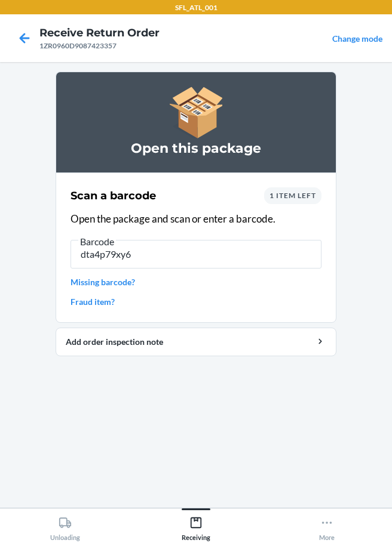
type input "dta4p79xy6q"
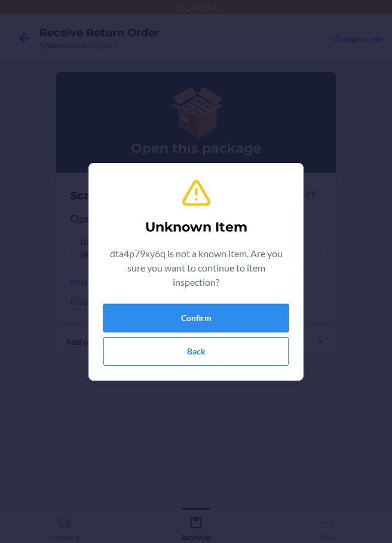
click at [193, 326] on button "Confirm" at bounding box center [195, 318] width 185 height 29
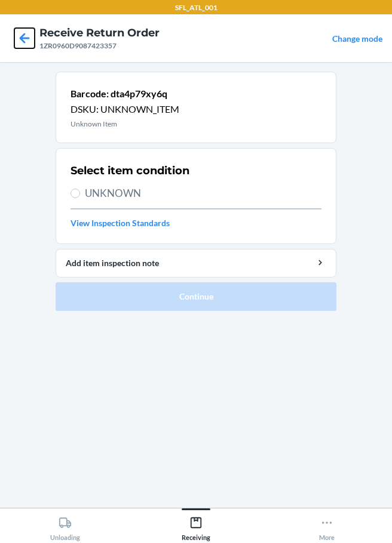
click at [22, 39] on icon at bounding box center [25, 38] width 10 height 10
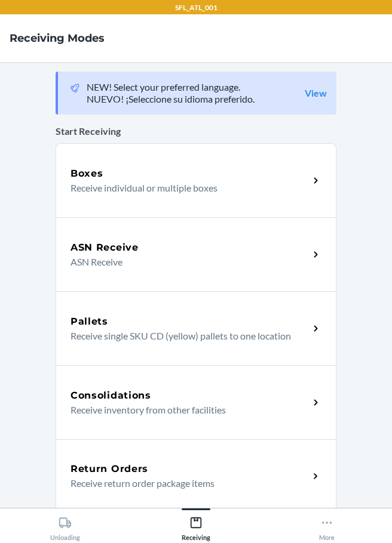
click at [148, 474] on div "Return Orders" at bounding box center [189, 469] width 238 height 14
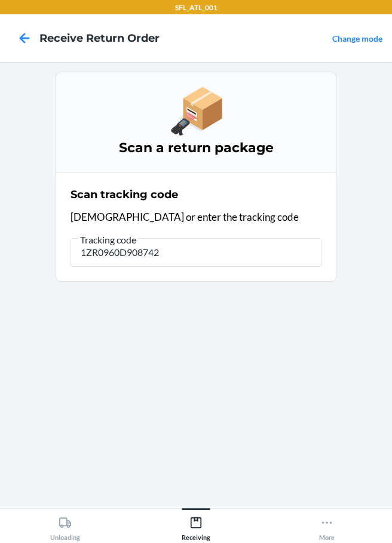
type input "1ZR0960D9087423"
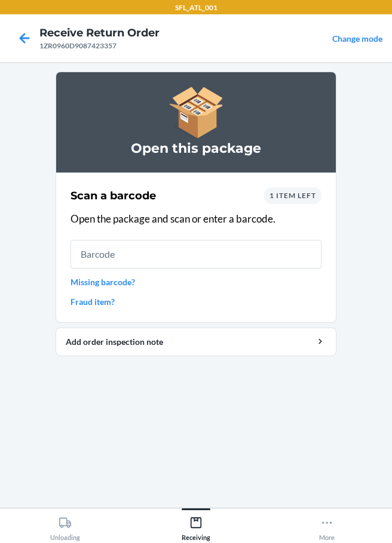
click at [108, 284] on link "Missing barcode?" at bounding box center [195, 282] width 251 height 13
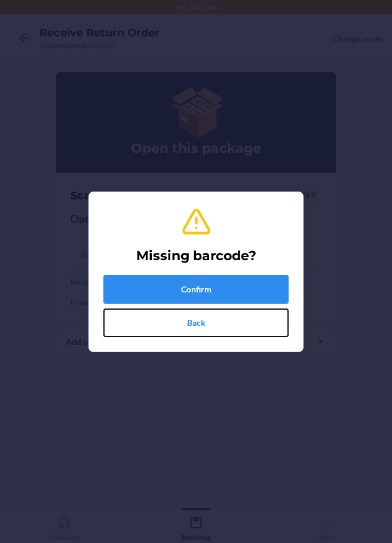
drag, startPoint x: 217, startPoint y: 320, endPoint x: 220, endPoint y: 309, distance: 11.6
click at [218, 320] on button "Back" at bounding box center [195, 323] width 185 height 29
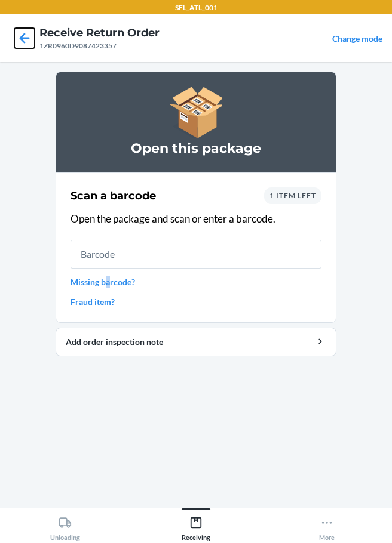
click at [23, 38] on icon at bounding box center [25, 38] width 10 height 10
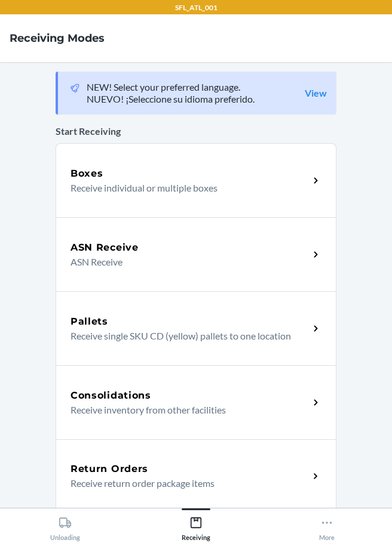
click at [134, 463] on h5 "Return Orders" at bounding box center [109, 469] width 78 height 14
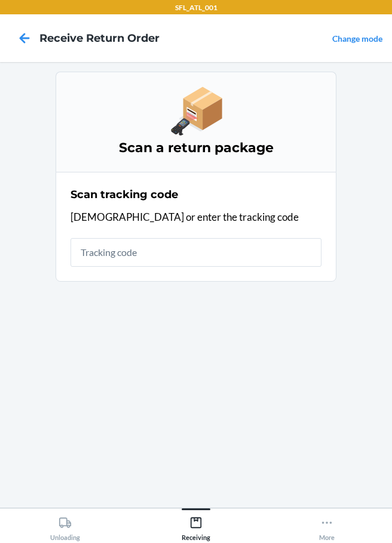
click at [69, 260] on section "Scan tracking code Scan or enter the tracking code" at bounding box center [196, 227] width 281 height 110
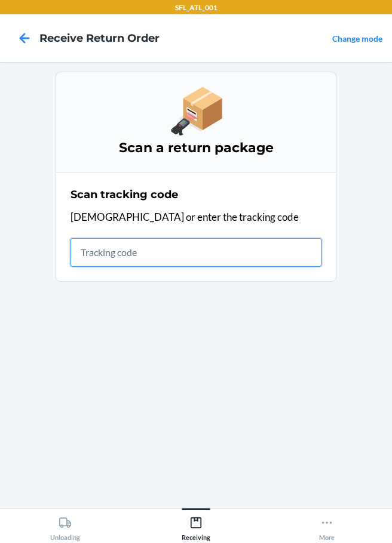
click at [87, 257] on input "text" at bounding box center [195, 252] width 251 height 29
type input "[US_VEHICLE_IDENTIFICATION_NUMBER]"
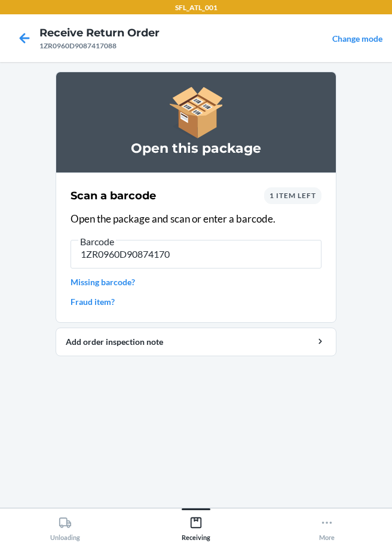
type input "[US_VEHICLE_IDENTIFICATION_NUMBER]"
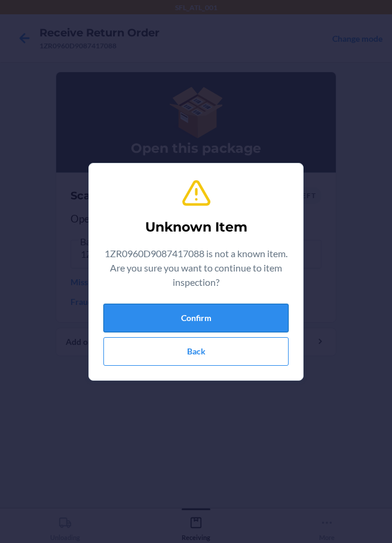
click at [231, 314] on button "Confirm" at bounding box center [195, 318] width 185 height 29
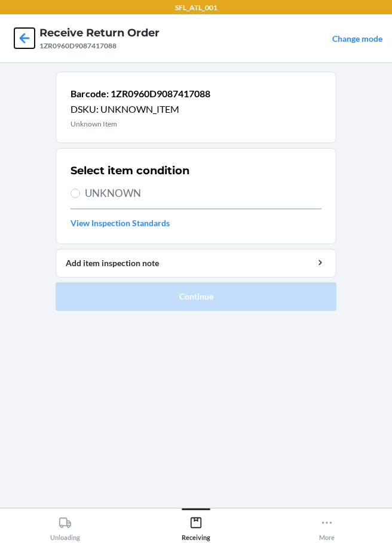
click at [23, 36] on icon at bounding box center [24, 38] width 20 height 20
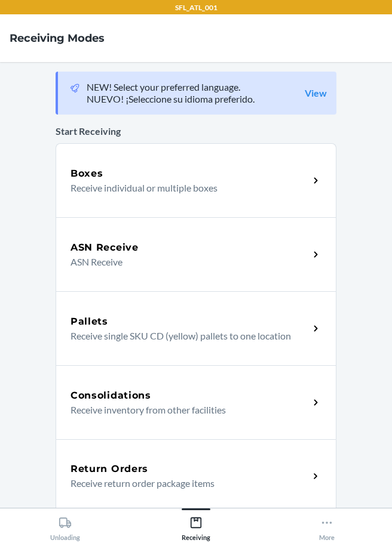
click at [119, 469] on h5 "Return Orders" at bounding box center [109, 469] width 78 height 14
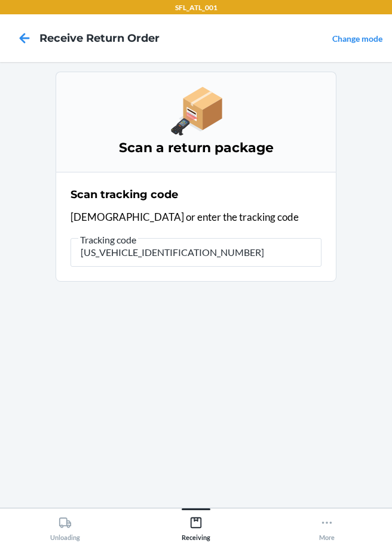
type input "1ZR0960D9087417088"
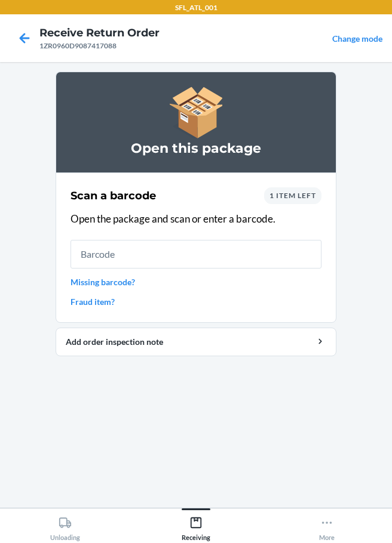
click at [112, 287] on link "Missing barcode?" at bounding box center [195, 282] width 251 height 13
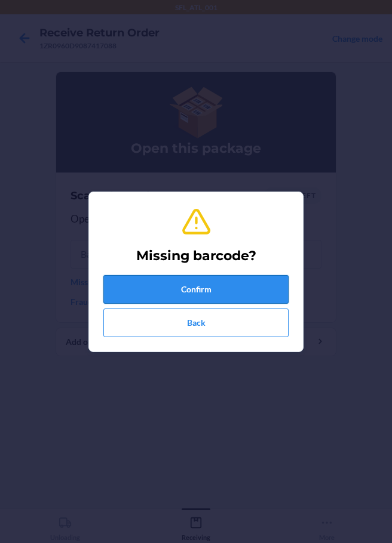
click at [194, 290] on button "Confirm" at bounding box center [195, 289] width 185 height 29
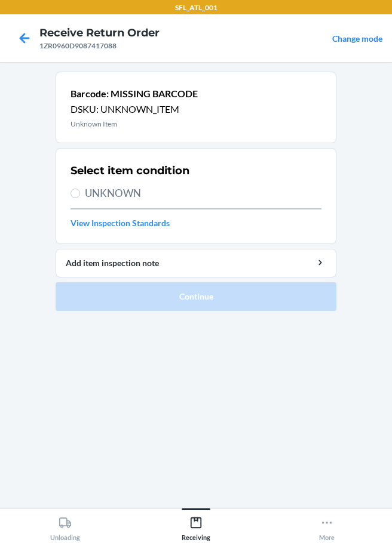
click at [87, 196] on span "UNKNOWN" at bounding box center [203, 194] width 236 height 16
click at [80, 196] on input "UNKNOWN" at bounding box center [75, 194] width 10 height 10
radio input "true"
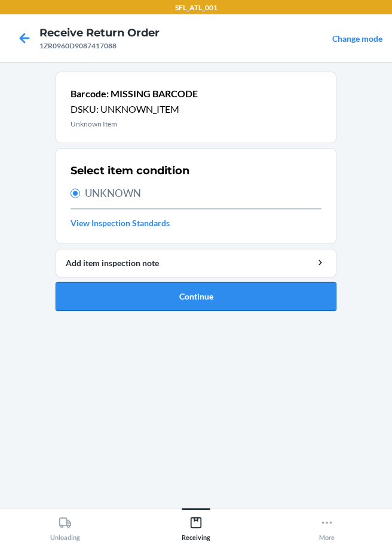
click at [206, 297] on button "Continue" at bounding box center [196, 296] width 281 height 29
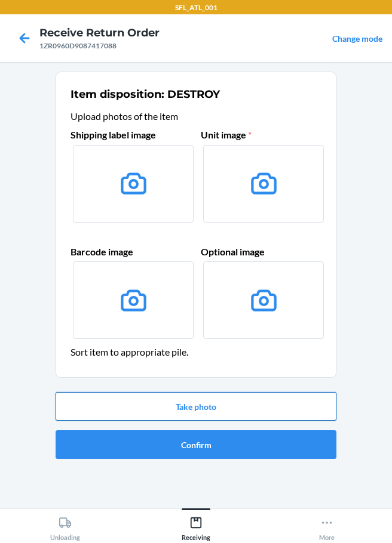
click at [206, 407] on button "Take photo" at bounding box center [196, 406] width 281 height 29
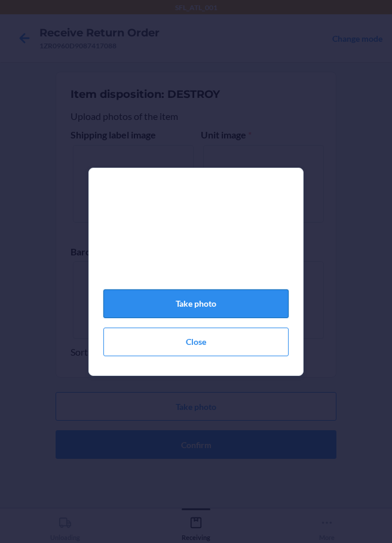
click at [247, 312] on button "Take photo" at bounding box center [195, 304] width 185 height 29
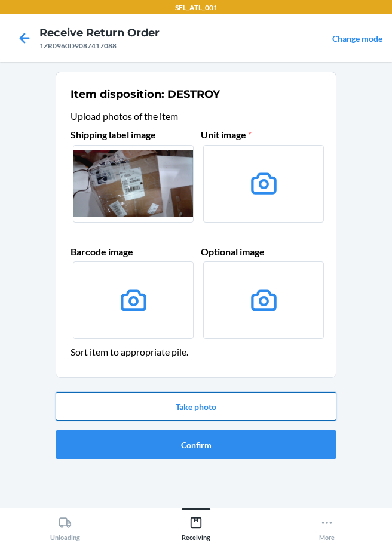
click at [216, 410] on button "Take photo" at bounding box center [196, 406] width 281 height 29
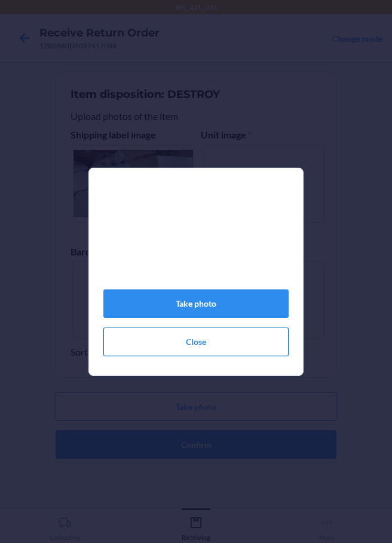
click at [195, 354] on button "Close" at bounding box center [195, 342] width 185 height 29
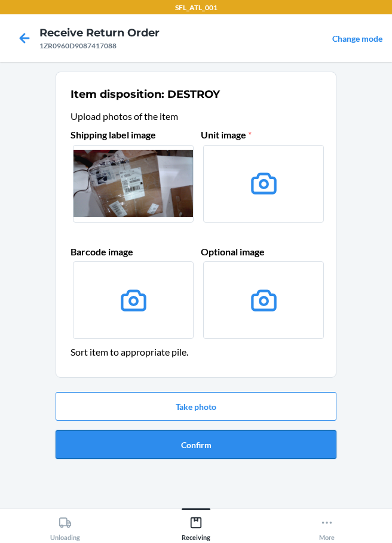
click at [213, 449] on button "Confirm" at bounding box center [196, 445] width 281 height 29
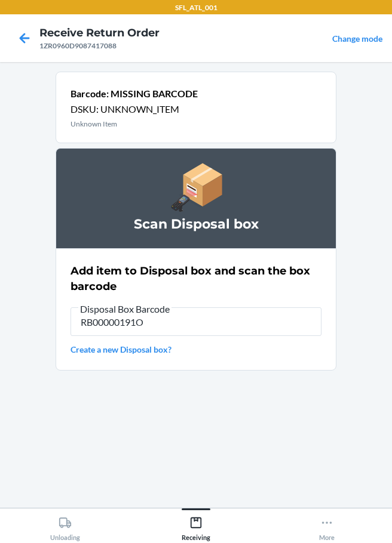
type input "RB00000191O"
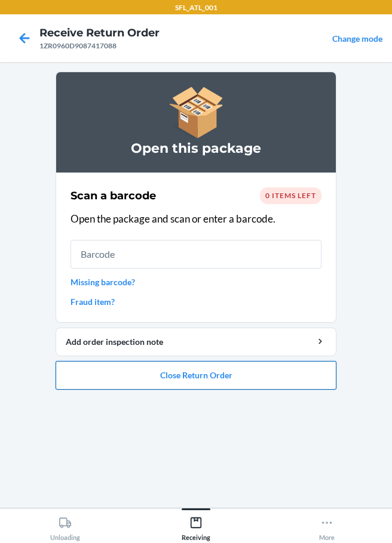
click at [167, 367] on button "Close Return Order" at bounding box center [196, 375] width 281 height 29
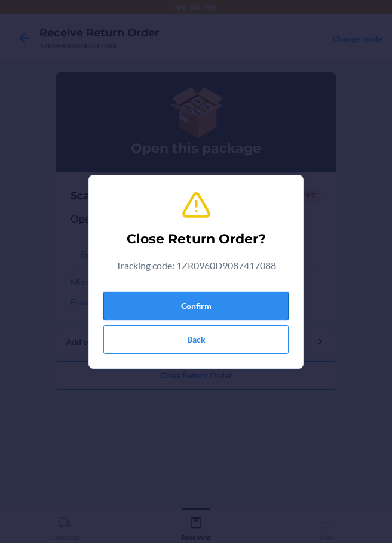
click at [179, 303] on button "Confirm" at bounding box center [195, 306] width 185 height 29
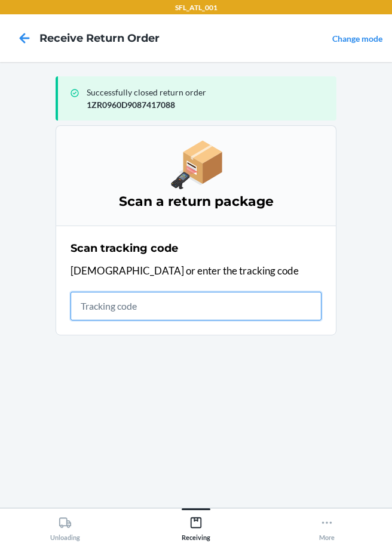
click at [125, 303] on input "text" at bounding box center [195, 306] width 251 height 29
click at [87, 305] on input "text" at bounding box center [195, 306] width 251 height 29
type input "[US_VEHICLE_IDENTIFICATION_NUMBER]"
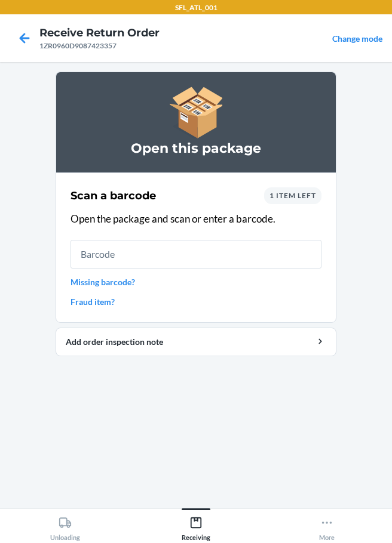
click at [122, 282] on link "Missing barcode?" at bounding box center [195, 282] width 251 height 13
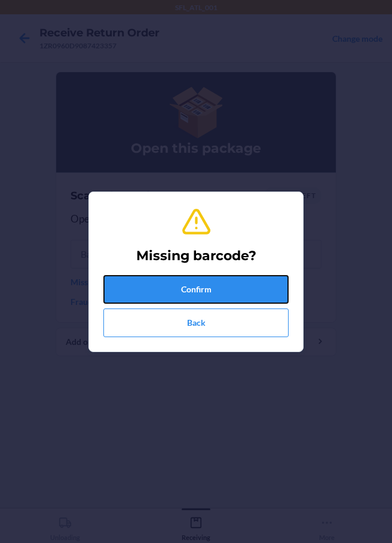
click at [133, 289] on button "Confirm" at bounding box center [195, 289] width 185 height 29
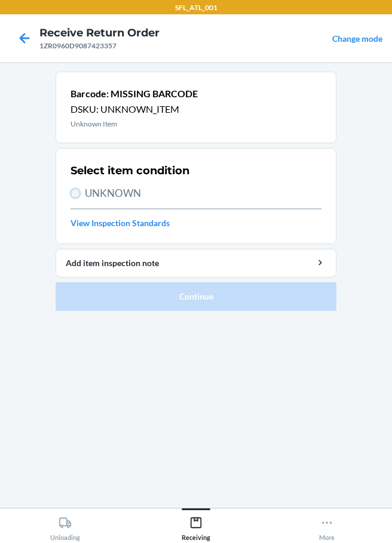
click at [73, 191] on input "UNKNOWN" at bounding box center [75, 194] width 10 height 10
radio input "true"
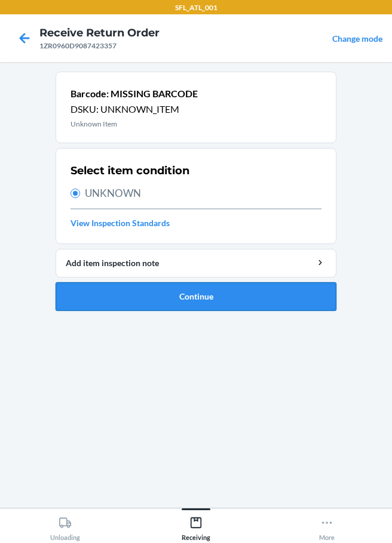
click at [207, 298] on button "Continue" at bounding box center [196, 296] width 281 height 29
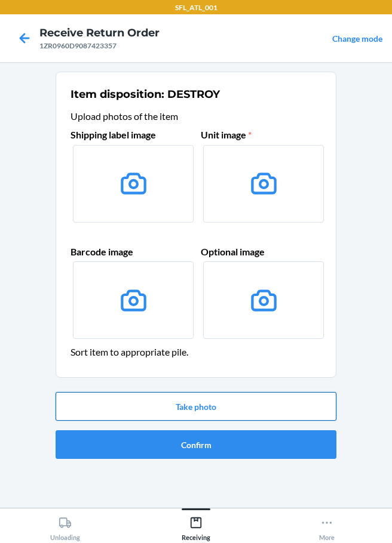
click at [195, 409] on button "Take photo" at bounding box center [196, 406] width 281 height 29
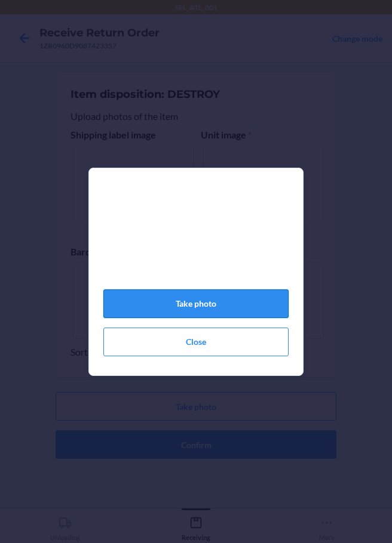
click at [212, 307] on button "Take photo" at bounding box center [195, 304] width 185 height 29
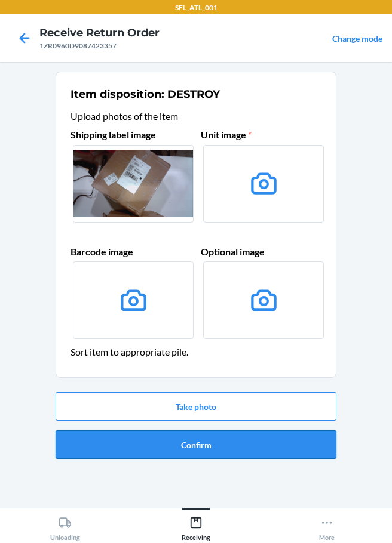
click at [226, 442] on button "Confirm" at bounding box center [196, 445] width 281 height 29
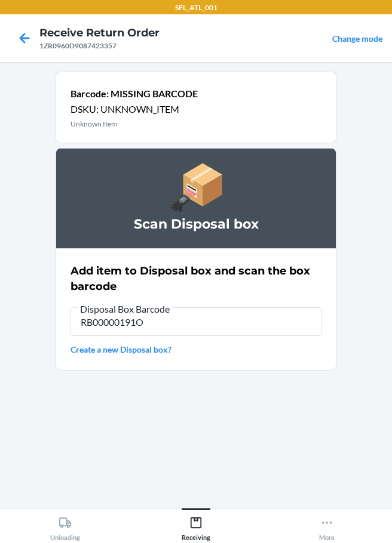
type input "RB00000191O"
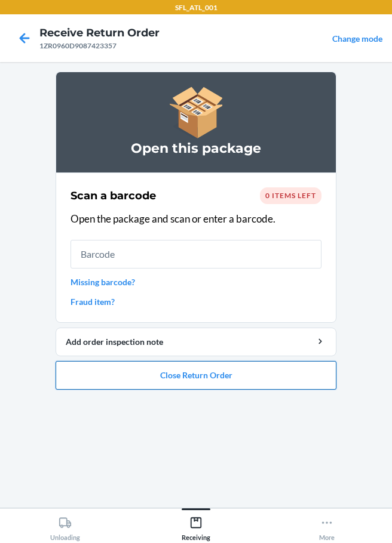
click at [189, 374] on button "Close Return Order" at bounding box center [196, 375] width 281 height 29
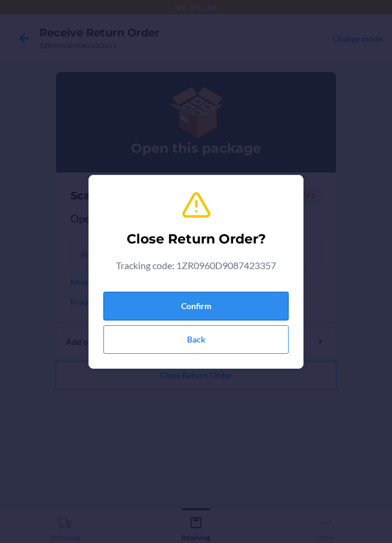
click at [183, 307] on button "Confirm" at bounding box center [195, 306] width 185 height 29
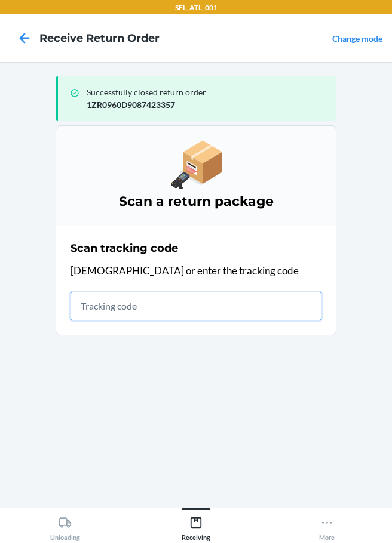
click at [107, 307] on input "text" at bounding box center [195, 306] width 251 height 29
type input "1ZX8R17103817"
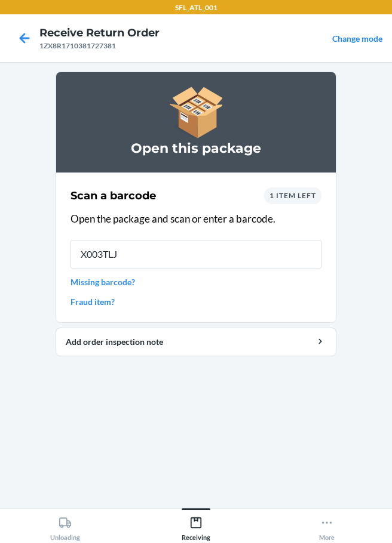
type input "X003TLJH"
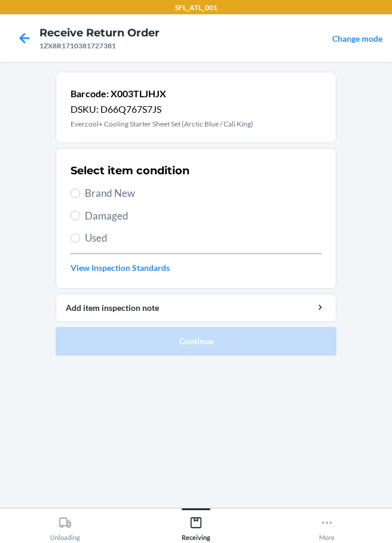
click at [81, 218] on label "Damaged" at bounding box center [195, 216] width 251 height 16
click at [80, 218] on input "Damaged" at bounding box center [75, 216] width 10 height 10
radio input "true"
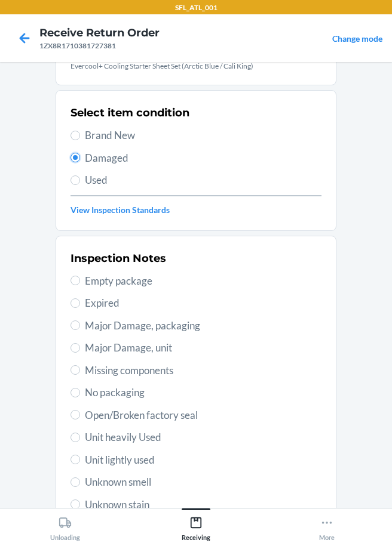
scroll to position [176, 0]
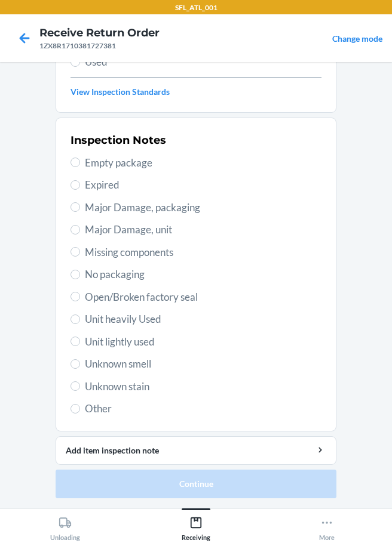
click at [85, 410] on span "Other" at bounding box center [203, 409] width 236 height 16
click at [80, 410] on input "Other" at bounding box center [75, 409] width 10 height 10
radio input "true"
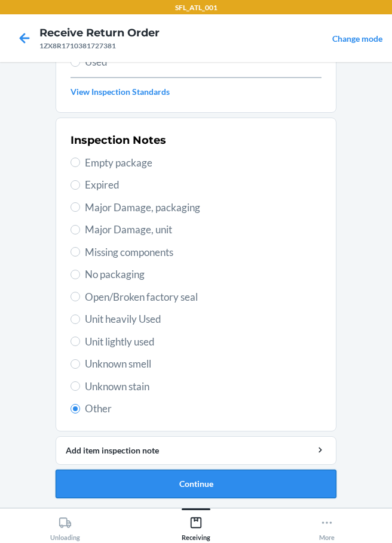
click at [133, 477] on button "Continue" at bounding box center [196, 484] width 281 height 29
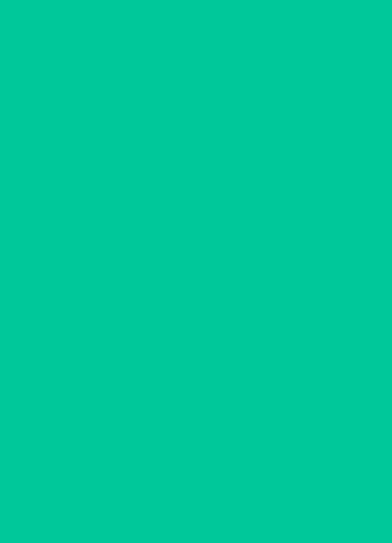
scroll to position [78, 0]
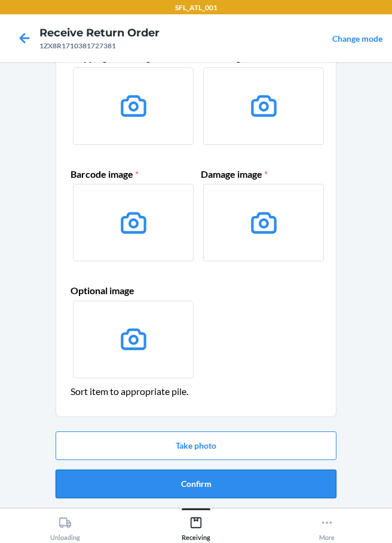
click at [188, 486] on button "Confirm" at bounding box center [196, 484] width 281 height 29
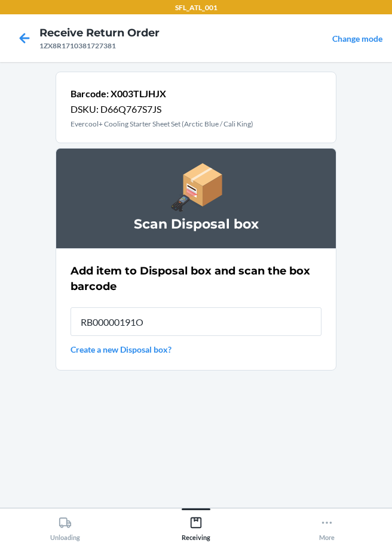
type input "RB00000191O"
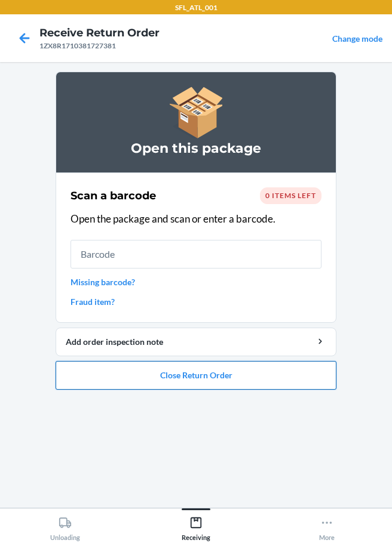
click at [182, 375] on button "Close Return Order" at bounding box center [196, 375] width 281 height 29
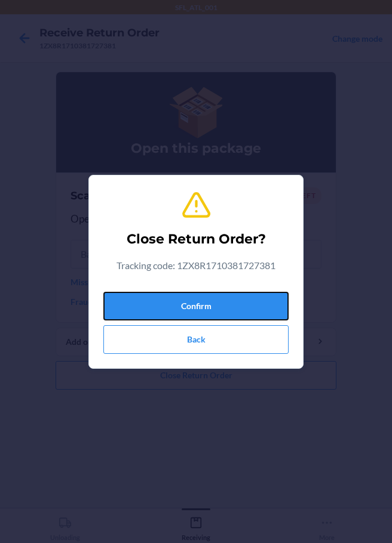
click at [157, 308] on button "Confirm" at bounding box center [195, 306] width 185 height 29
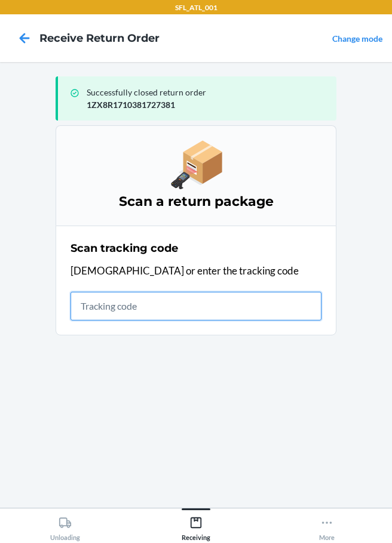
click at [100, 300] on input "text" at bounding box center [195, 306] width 251 height 29
type input "[US_VEHICLE_IDENTIFICATION_NUMBER]"
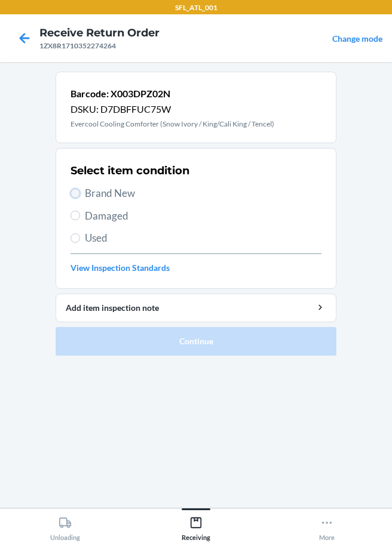
click at [79, 195] on input "Brand New" at bounding box center [75, 194] width 10 height 10
radio input "true"
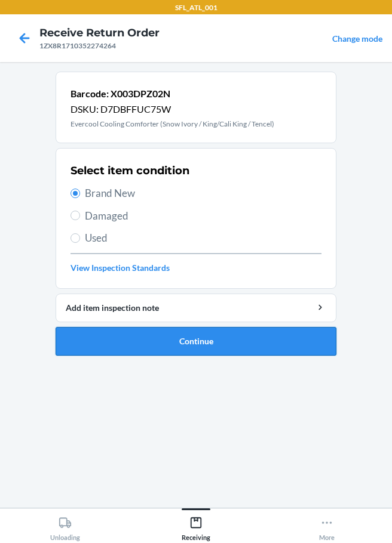
click at [163, 339] on button "Continue" at bounding box center [196, 341] width 281 height 29
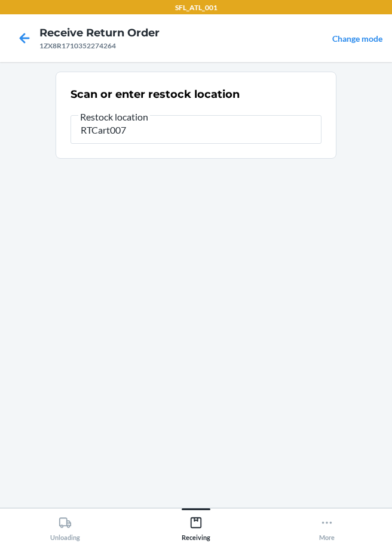
type input "RTCart007"
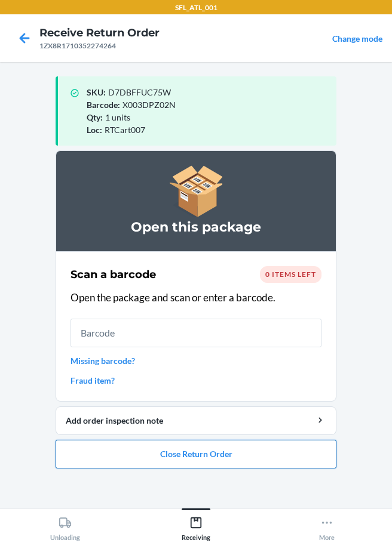
click at [214, 463] on button "Close Return Order" at bounding box center [196, 454] width 281 height 29
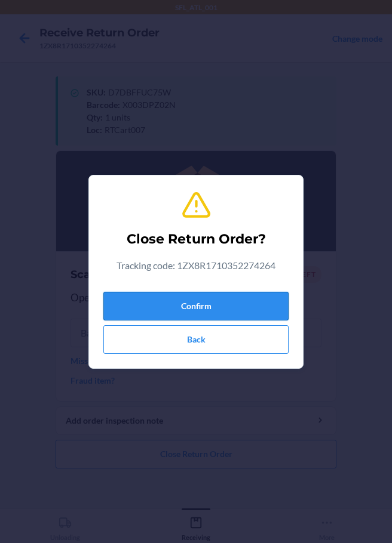
drag, startPoint x: 198, startPoint y: 307, endPoint x: 169, endPoint y: 304, distance: 29.4
click at [193, 307] on button "Confirm" at bounding box center [195, 306] width 185 height 29
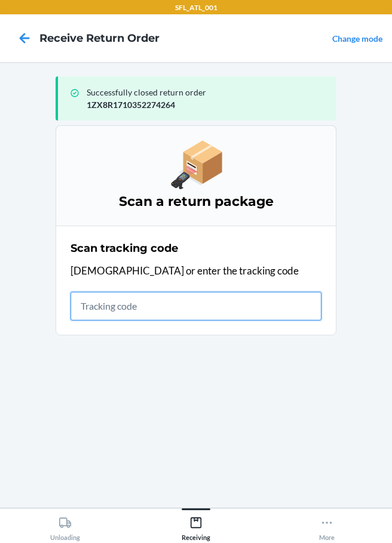
click at [107, 312] on input "text" at bounding box center [195, 306] width 251 height 29
type input "962201370000988138030079761260813"
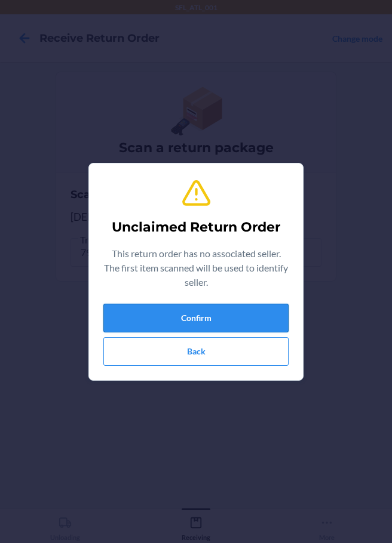
click at [160, 325] on button "Confirm" at bounding box center [195, 318] width 185 height 29
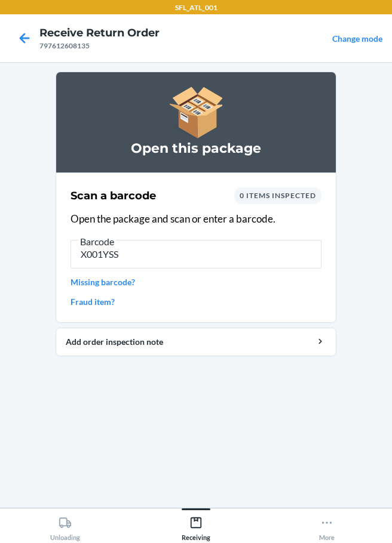
type input "X001YSSW"
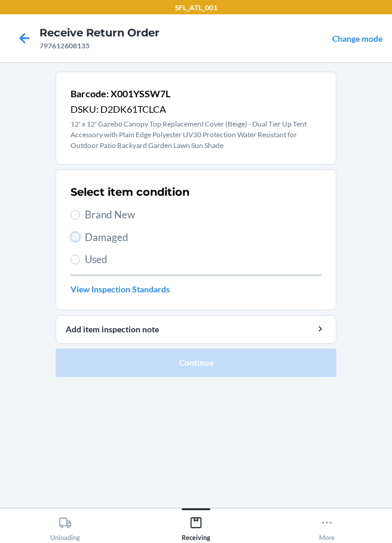
click at [77, 238] on input "Damaged" at bounding box center [75, 237] width 10 height 10
radio input "true"
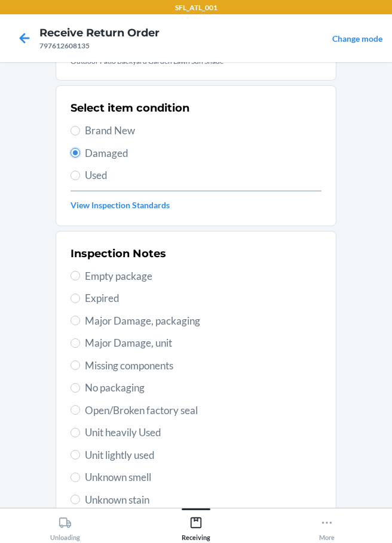
scroll to position [198, 0]
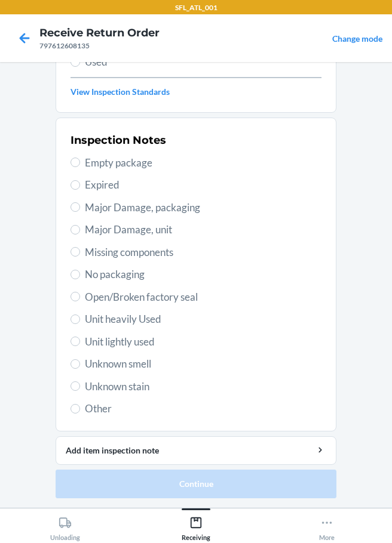
click at [85, 320] on span "Unit heavily Used" at bounding box center [203, 320] width 236 height 16
click at [80, 320] on input "Unit heavily Used" at bounding box center [75, 320] width 10 height 10
radio input "true"
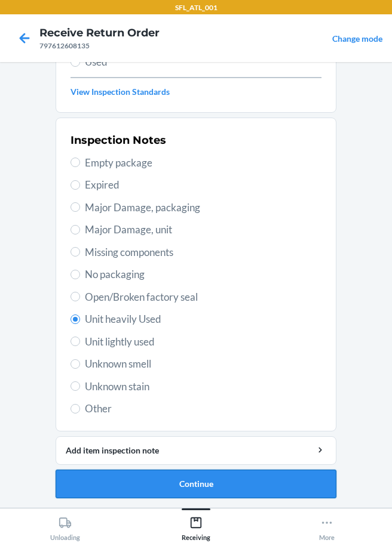
click at [192, 490] on button "Continue" at bounding box center [196, 484] width 281 height 29
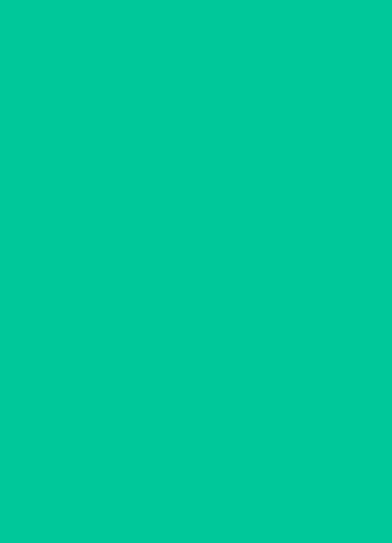
scroll to position [78, 0]
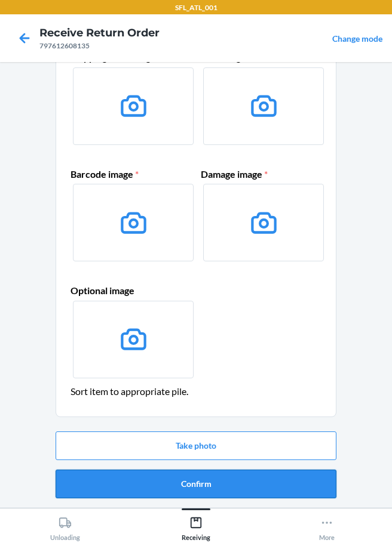
click at [176, 483] on button "Confirm" at bounding box center [196, 484] width 281 height 29
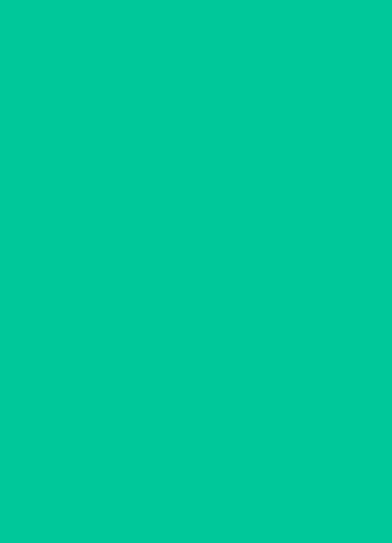
scroll to position [0, 0]
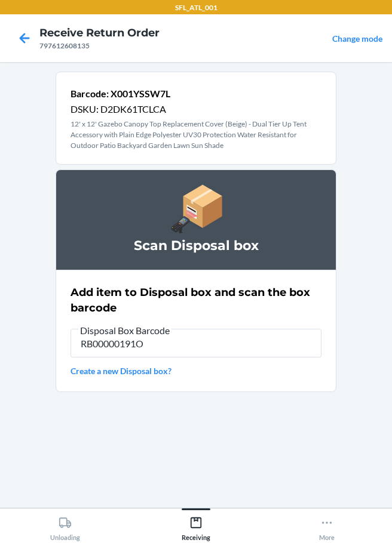
type input "RB00000191O"
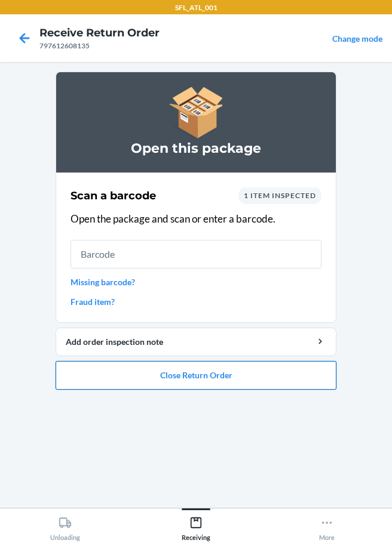
click at [210, 378] on button "Close Return Order" at bounding box center [196, 375] width 281 height 29
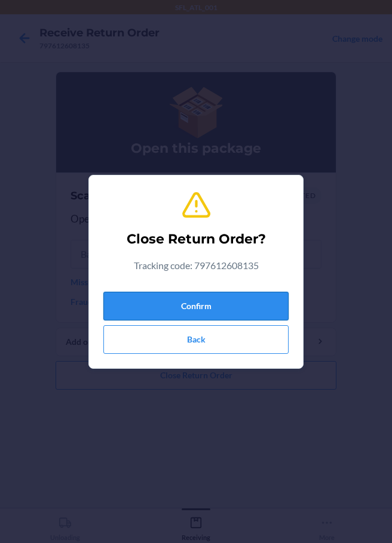
click at [180, 309] on button "Confirm" at bounding box center [195, 306] width 185 height 29
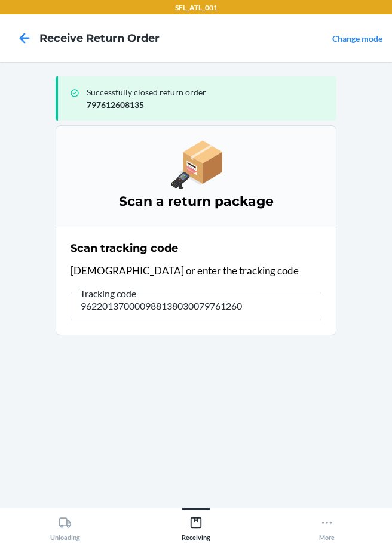
type input "9622013700009881380300797612608"
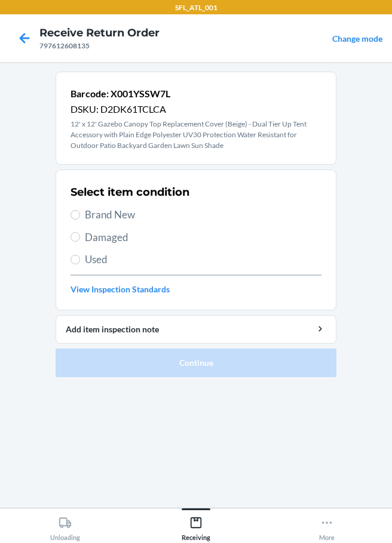
click at [84, 235] on label "Damaged" at bounding box center [195, 238] width 251 height 16
click at [80, 235] on input "Damaged" at bounding box center [75, 237] width 10 height 10
radio input "true"
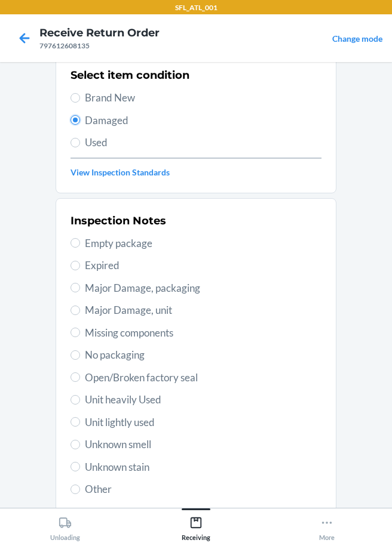
scroll to position [198, 0]
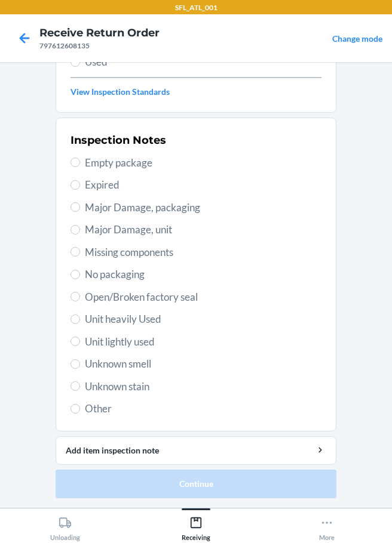
click at [85, 411] on span "Other" at bounding box center [203, 409] width 236 height 16
click at [80, 411] on input "Other" at bounding box center [75, 409] width 10 height 10
radio input "true"
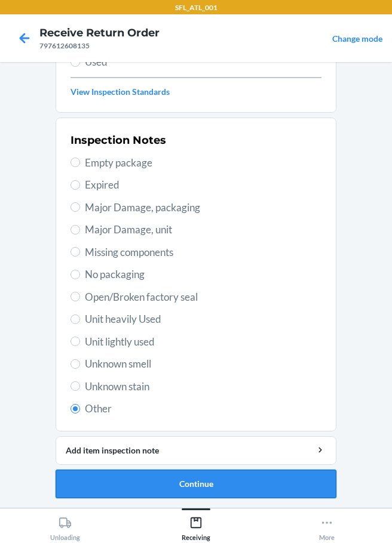
click at [126, 480] on button "Continue" at bounding box center [196, 484] width 281 height 29
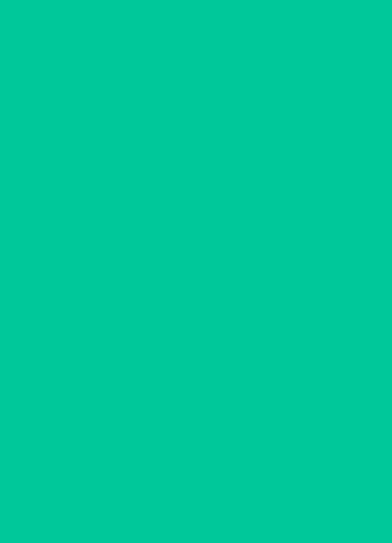
scroll to position [78, 0]
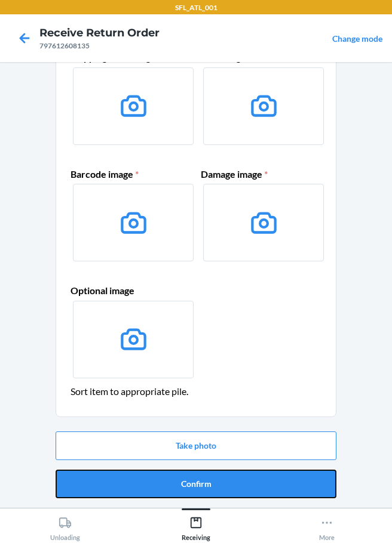
click at [183, 485] on button "Confirm" at bounding box center [196, 484] width 281 height 29
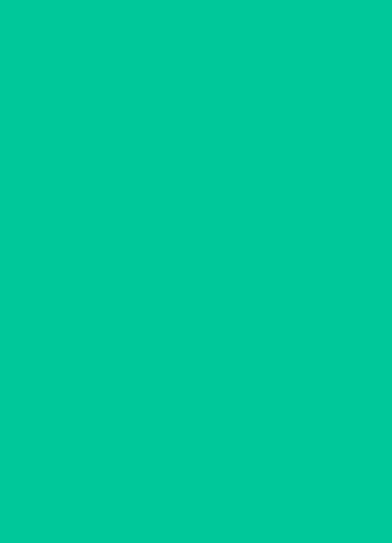
scroll to position [0, 0]
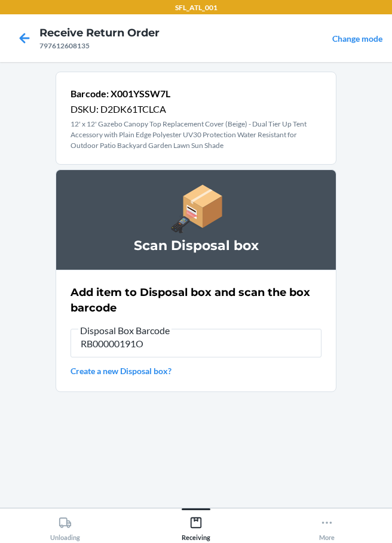
type input "RB00000191O"
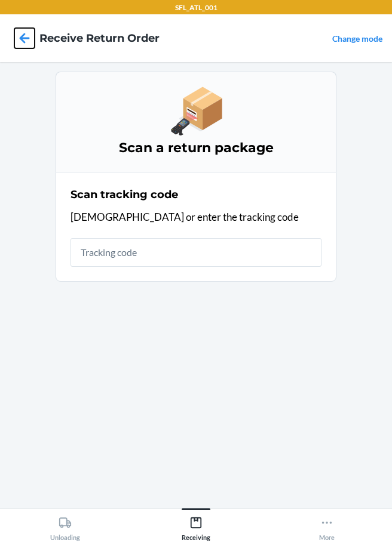
click at [26, 35] on icon at bounding box center [24, 38] width 20 height 20
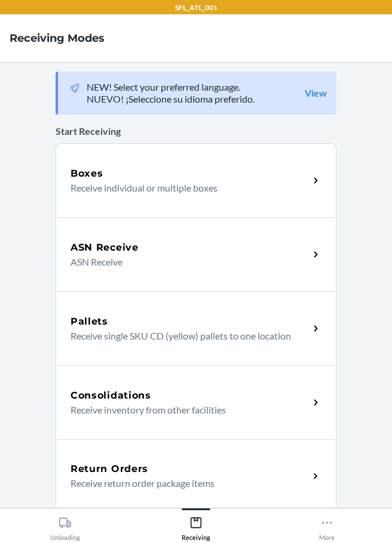
click at [123, 477] on p "Receive return order package items" at bounding box center [184, 484] width 229 height 14
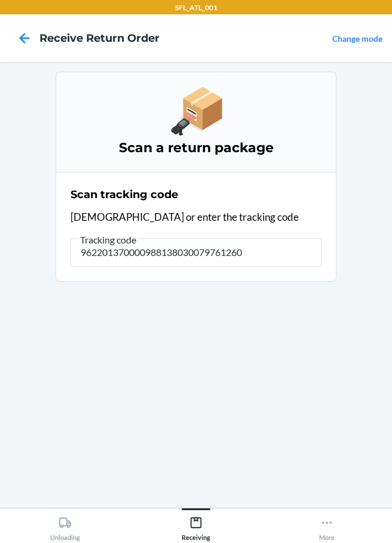
type input "9622013700009881380300797612608"
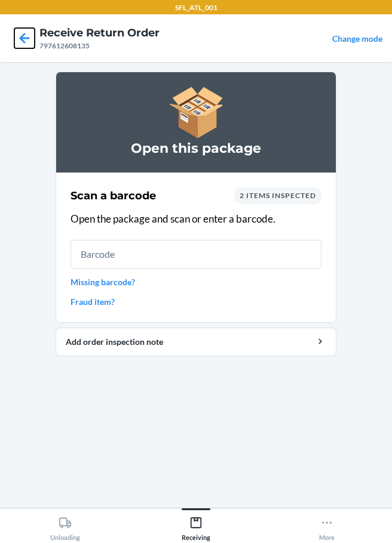
click at [21, 36] on icon at bounding box center [25, 38] width 10 height 10
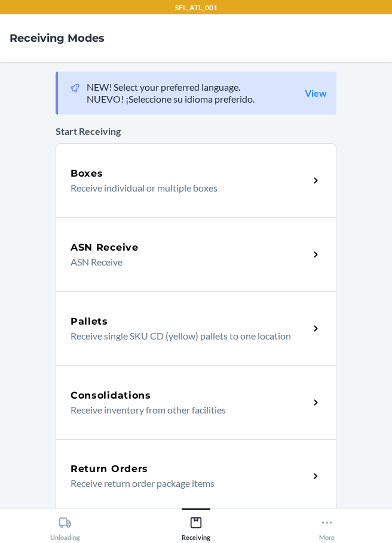
click at [137, 455] on div "Return Orders Receive return order package items" at bounding box center [196, 477] width 281 height 74
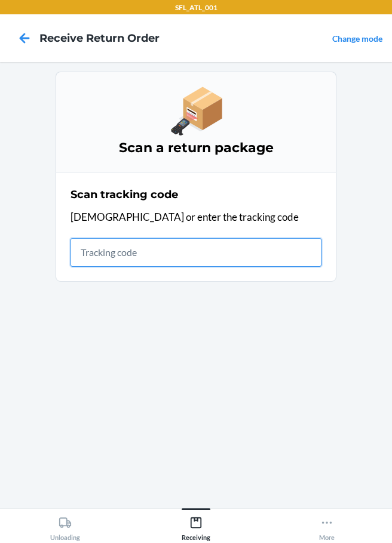
click at [105, 252] on input "text" at bounding box center [195, 252] width 251 height 29
type input "[US_VEHICLE_IDENTIFICATION_NUMBER]"
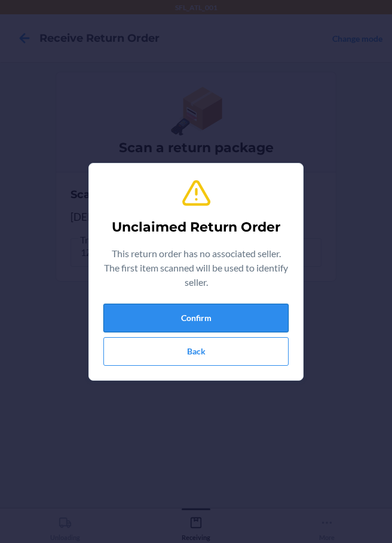
click at [133, 311] on button "Confirm" at bounding box center [195, 318] width 185 height 29
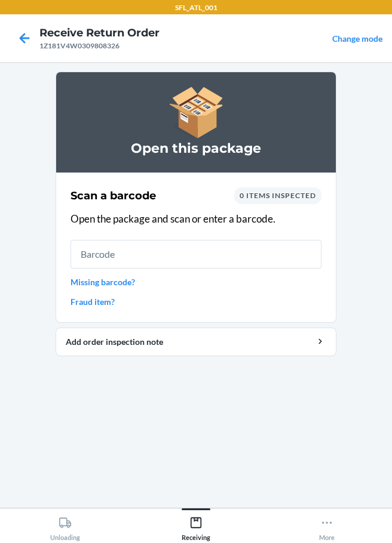
click at [116, 285] on link "Missing barcode?" at bounding box center [195, 282] width 251 height 13
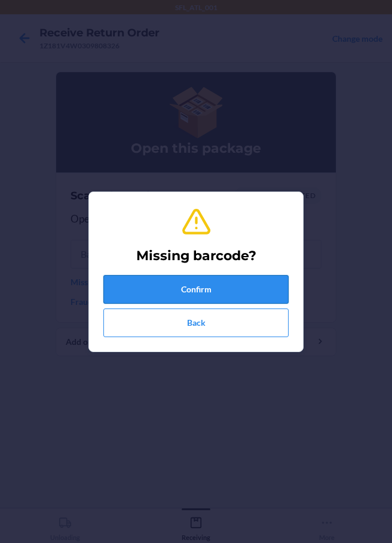
click at [142, 294] on button "Confirm" at bounding box center [195, 289] width 185 height 29
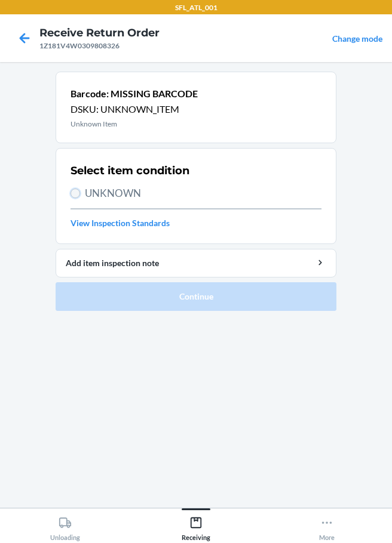
click at [79, 195] on input "UNKNOWN" at bounding box center [75, 194] width 10 height 10
radio input "true"
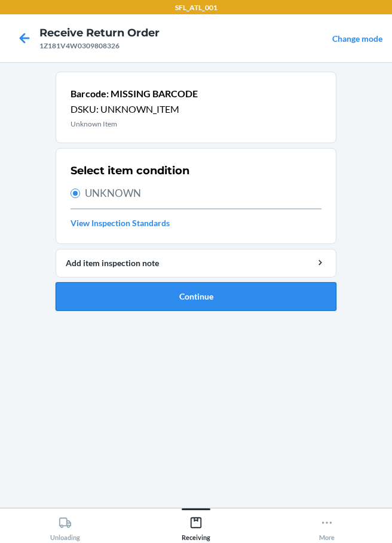
click at [155, 304] on button "Continue" at bounding box center [196, 296] width 281 height 29
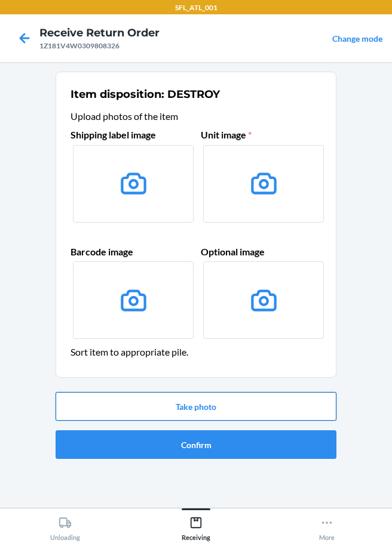
click at [160, 405] on button "Take photo" at bounding box center [196, 406] width 281 height 29
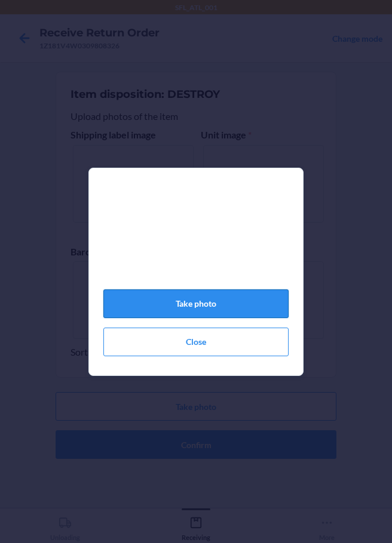
click at [216, 316] on button "Take photo" at bounding box center [195, 304] width 185 height 29
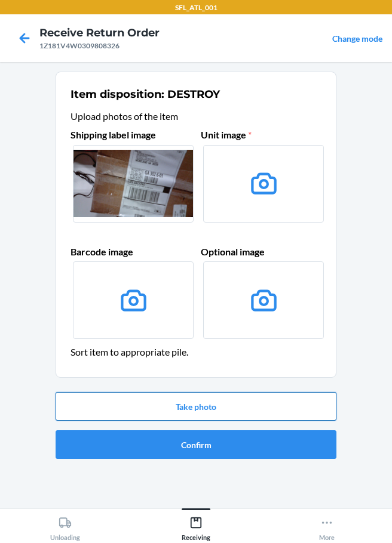
click at [116, 410] on button "Take photo" at bounding box center [196, 406] width 281 height 29
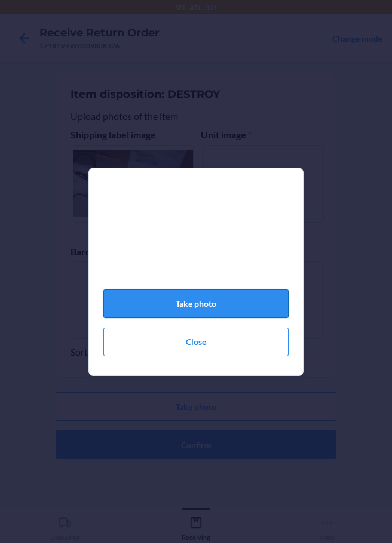
click at [141, 310] on button "Take photo" at bounding box center [195, 304] width 185 height 29
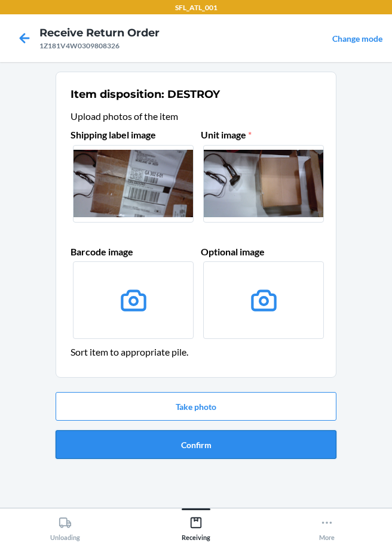
click at [210, 452] on button "Confirm" at bounding box center [196, 445] width 281 height 29
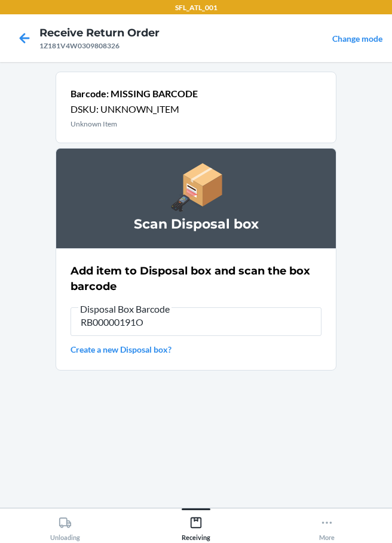
type input "RB00000191O"
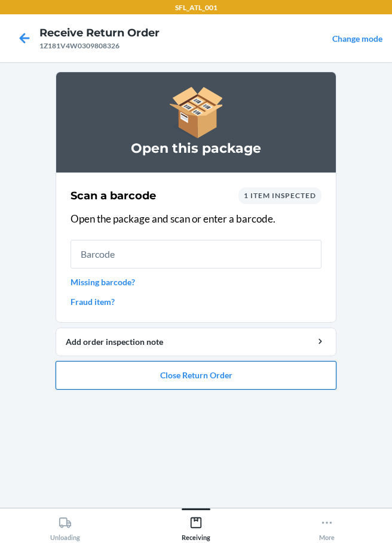
click at [199, 381] on button "Close Return Order" at bounding box center [196, 375] width 281 height 29
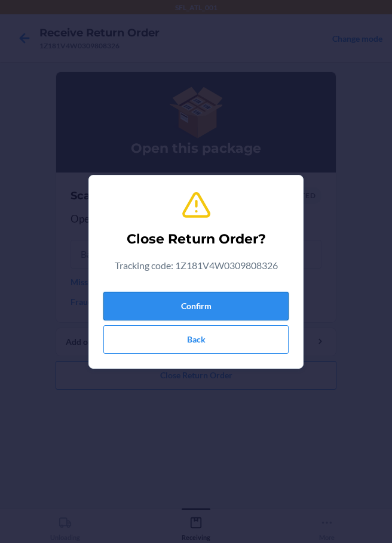
click at [188, 301] on button "Confirm" at bounding box center [195, 306] width 185 height 29
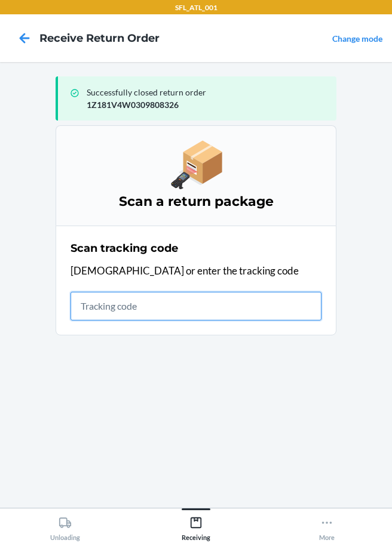
click at [95, 314] on input "text" at bounding box center [195, 306] width 251 height 29
type input "2170792464"
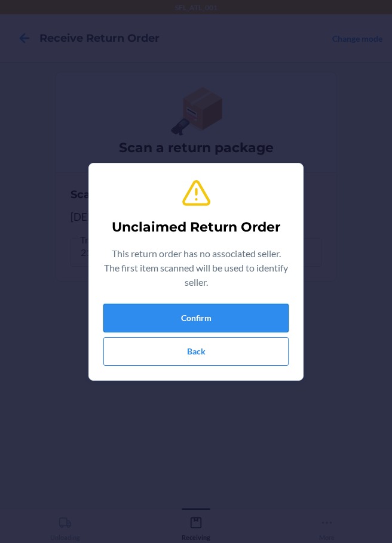
click at [166, 327] on button "Confirm" at bounding box center [195, 318] width 185 height 29
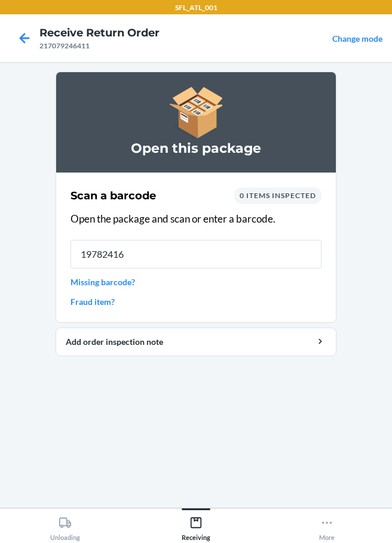
type input "197824169"
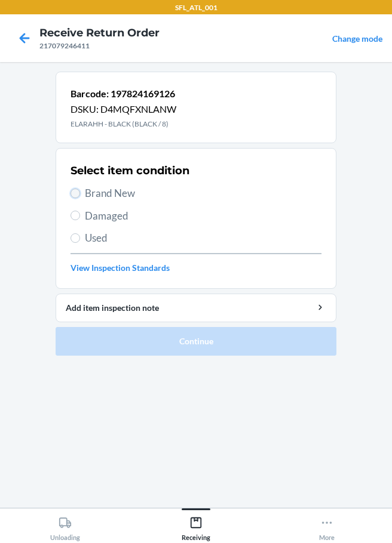
click at [71, 193] on input "Brand New" at bounding box center [75, 194] width 10 height 10
radio input "true"
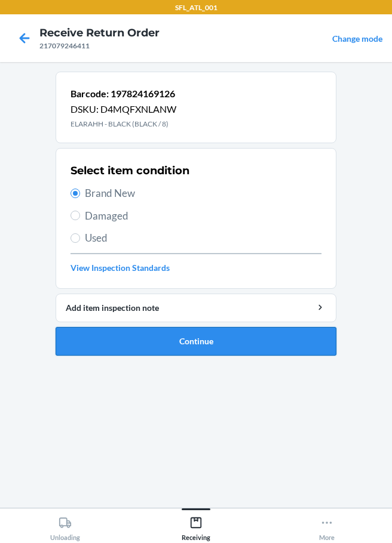
click at [180, 346] on button "Continue" at bounding box center [196, 341] width 281 height 29
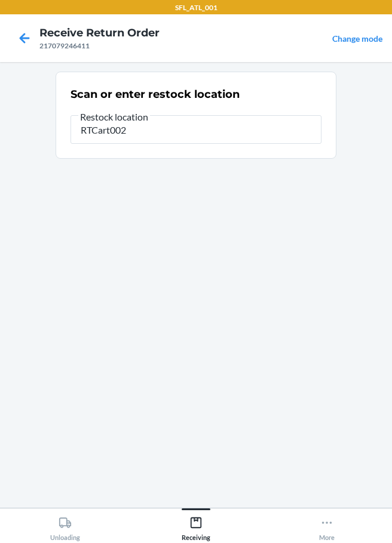
type input "RTCart002"
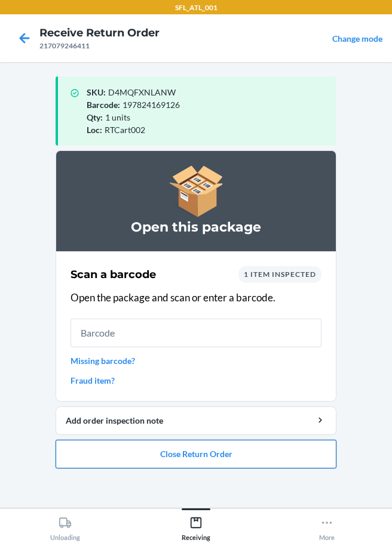
click at [195, 453] on button "Close Return Order" at bounding box center [196, 454] width 281 height 29
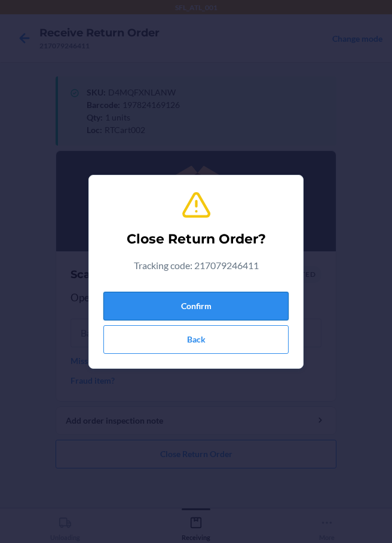
click at [223, 300] on button "Confirm" at bounding box center [195, 306] width 185 height 29
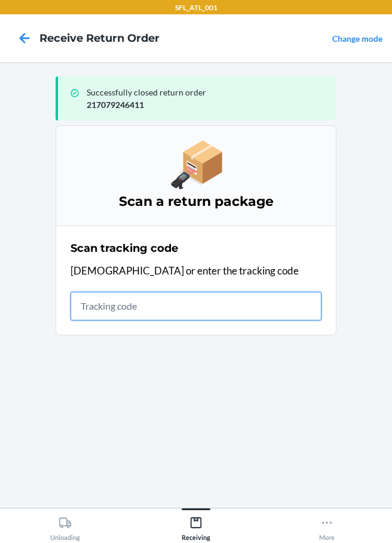
click at [129, 312] on input "text" at bounding box center [195, 306] width 251 height 29
type input "[US_VEHICLE_IDENTIFICATION_NUMBER]"
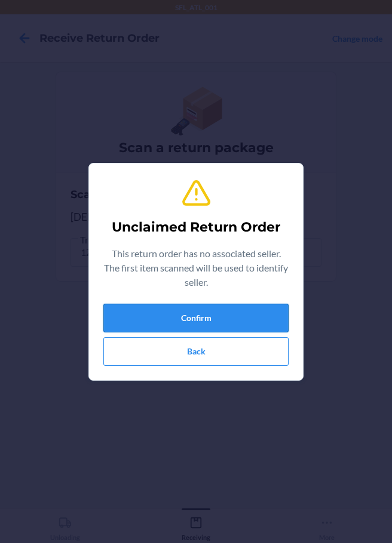
click at [164, 317] on button "Confirm" at bounding box center [195, 318] width 185 height 29
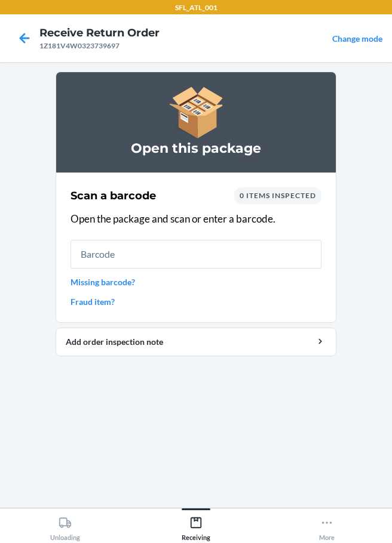
click at [110, 282] on link "Missing barcode?" at bounding box center [195, 282] width 251 height 13
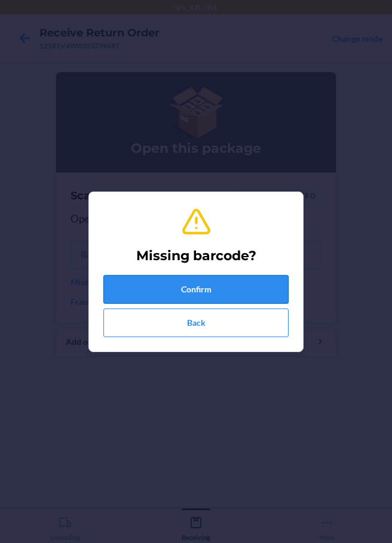
click at [160, 282] on button "Confirm" at bounding box center [195, 289] width 185 height 29
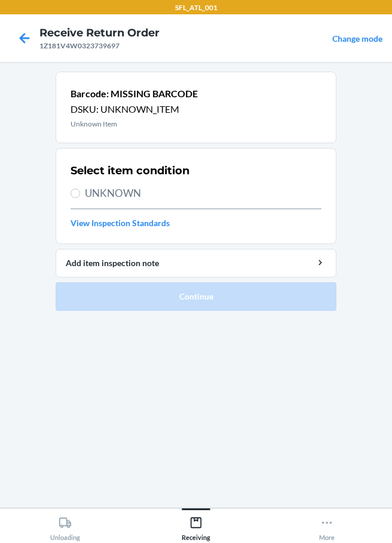
click at [93, 189] on span "UNKNOWN" at bounding box center [203, 194] width 236 height 16
click at [80, 189] on input "UNKNOWN" at bounding box center [75, 194] width 10 height 10
radio input "true"
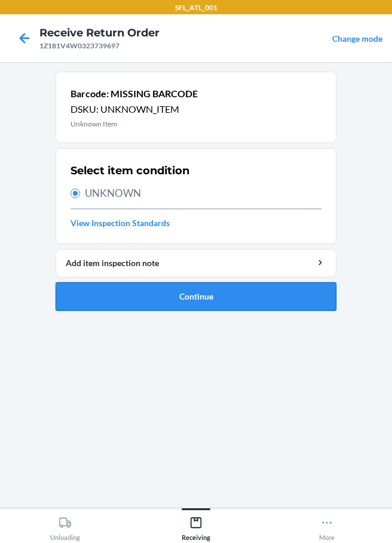
click at [193, 297] on button "Continue" at bounding box center [196, 296] width 281 height 29
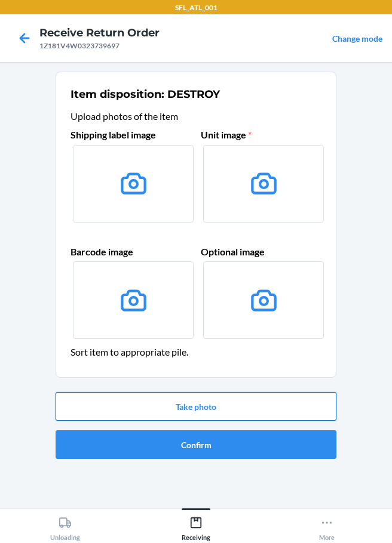
click at [242, 404] on button "Take photo" at bounding box center [196, 406] width 281 height 29
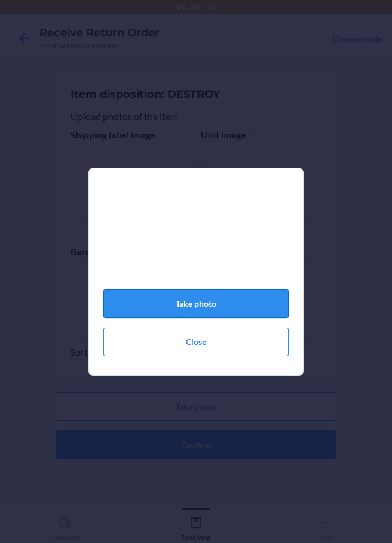
click at [208, 317] on button "Take photo" at bounding box center [195, 304] width 185 height 29
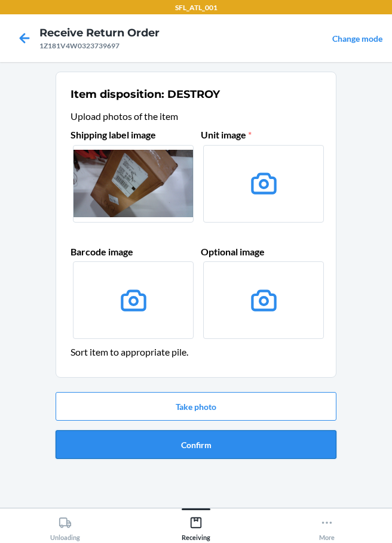
click at [205, 441] on button "Confirm" at bounding box center [196, 445] width 281 height 29
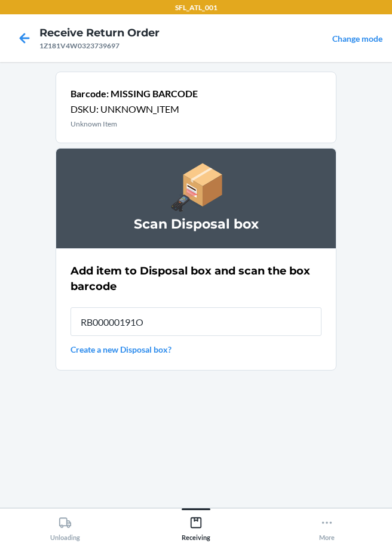
type input "RB00000191O"
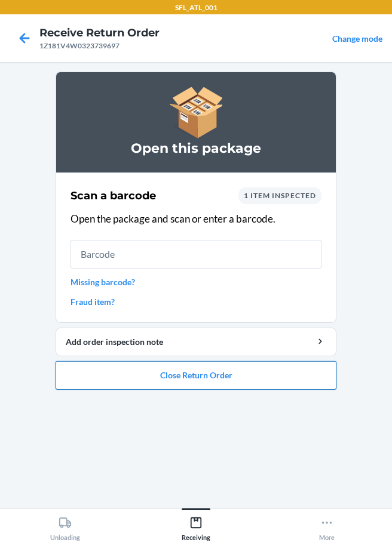
click at [169, 378] on button "Close Return Order" at bounding box center [196, 375] width 281 height 29
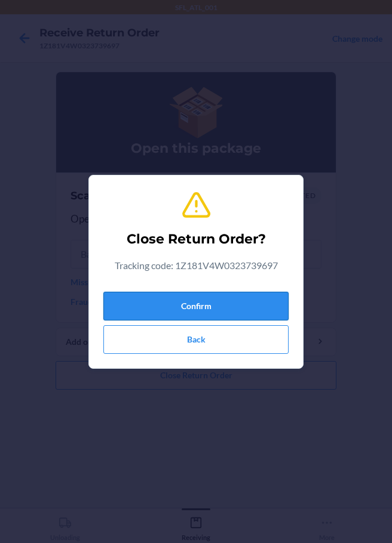
click at [118, 311] on button "Confirm" at bounding box center [195, 306] width 185 height 29
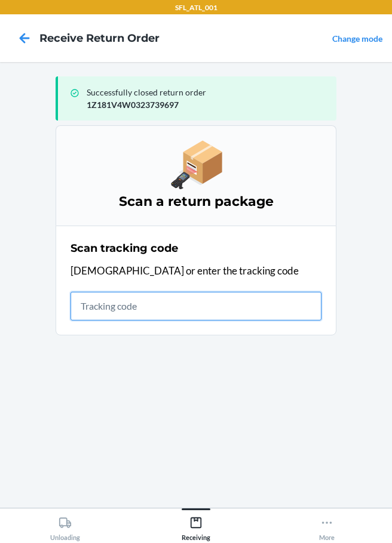
click at [86, 300] on input "text" at bounding box center [195, 306] width 251 height 29
type input "1ZX8R17103786595"
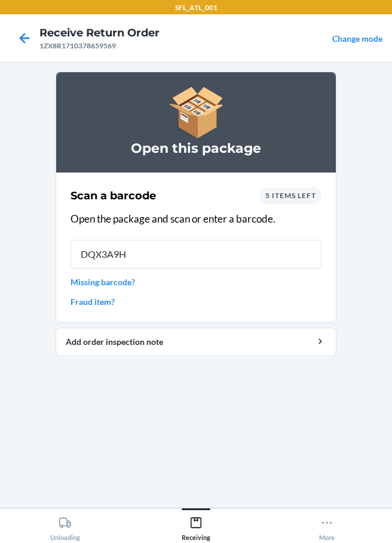
type input "DQX3A9H2"
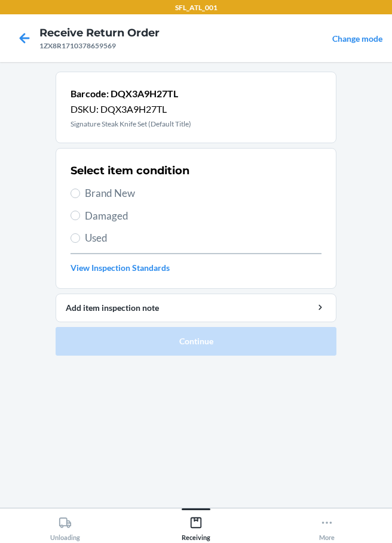
click at [83, 195] on label "Brand New" at bounding box center [195, 194] width 251 height 16
click at [80, 195] on input "Brand New" at bounding box center [75, 194] width 10 height 10
radio input "true"
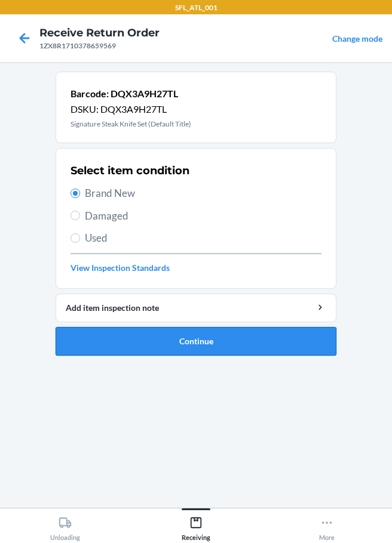
click at [153, 337] on button "Continue" at bounding box center [196, 341] width 281 height 29
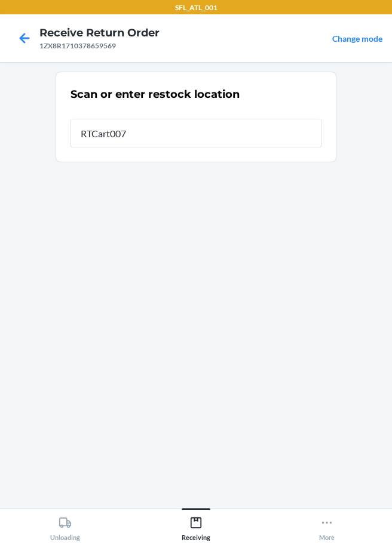
type input "RTCart007"
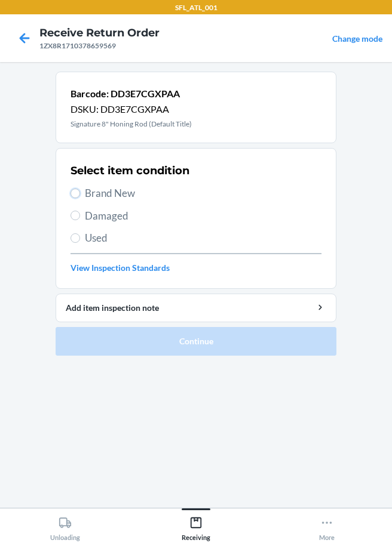
click at [78, 193] on input "Brand New" at bounding box center [75, 194] width 10 height 10
radio input "true"
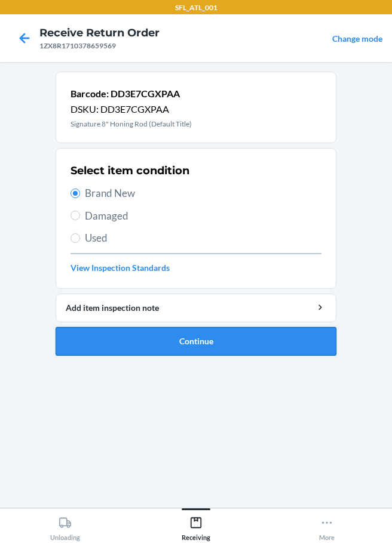
click at [196, 353] on button "Continue" at bounding box center [196, 341] width 281 height 29
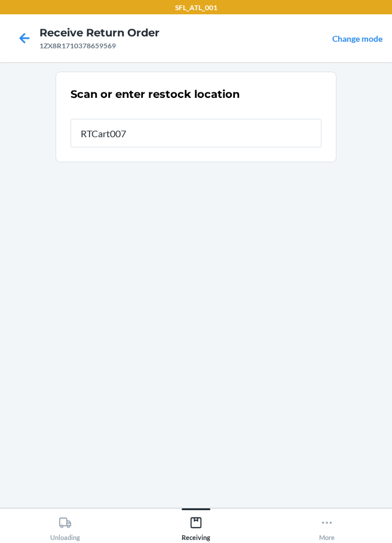
type input "RTCart007"
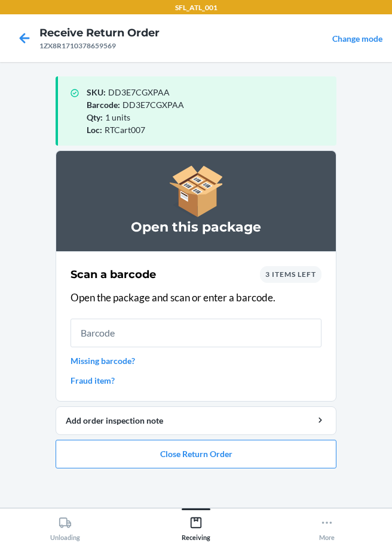
click at [121, 370] on div "Scan a barcode 3 items left Open the package and scan or enter a barcode. Missi…" at bounding box center [195, 327] width 251 height 128
click at [128, 363] on link "Missing barcode?" at bounding box center [195, 361] width 251 height 13
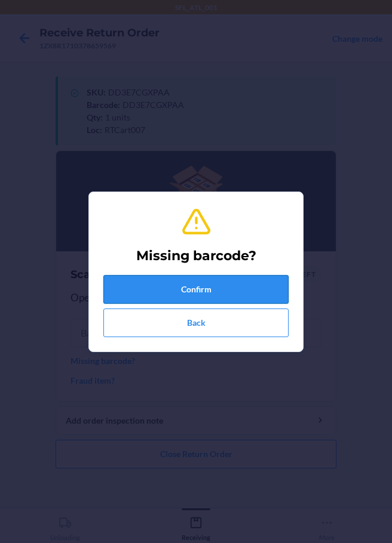
click at [156, 297] on button "Confirm" at bounding box center [195, 289] width 185 height 29
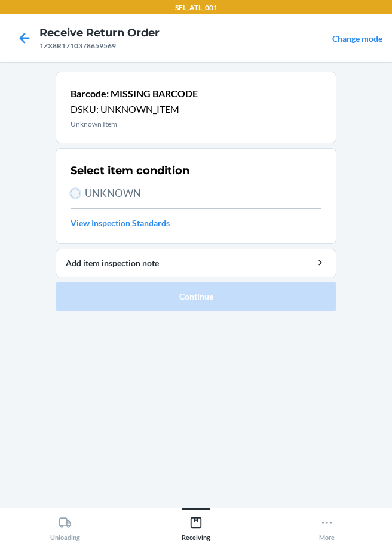
click at [79, 192] on input "UNKNOWN" at bounding box center [75, 194] width 10 height 10
radio input "true"
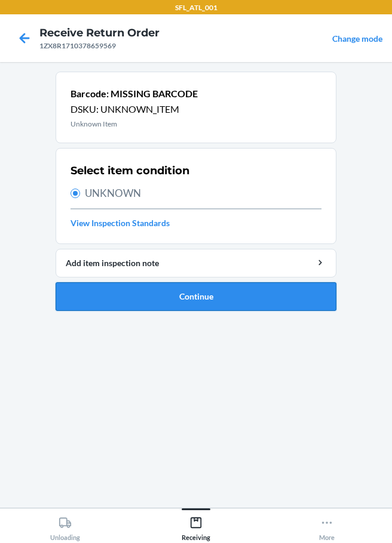
click at [172, 296] on button "Continue" at bounding box center [196, 296] width 281 height 29
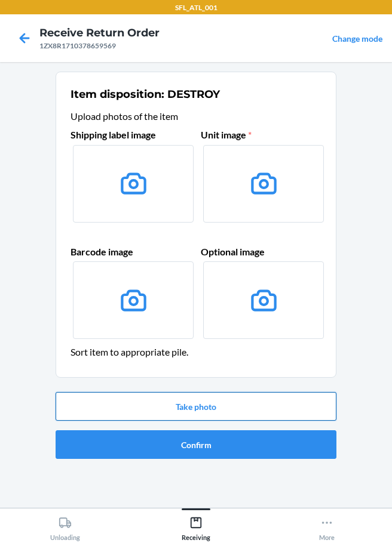
click at [208, 411] on button "Take photo" at bounding box center [196, 406] width 281 height 29
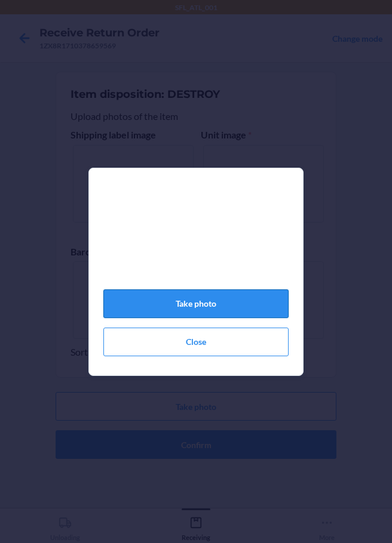
click at [202, 309] on button "Take photo" at bounding box center [195, 304] width 185 height 29
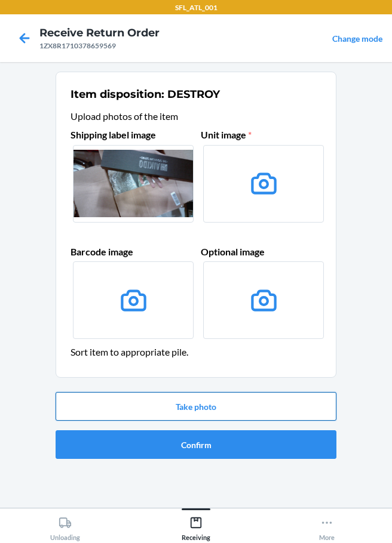
click at [196, 408] on button "Take photo" at bounding box center [196, 406] width 281 height 29
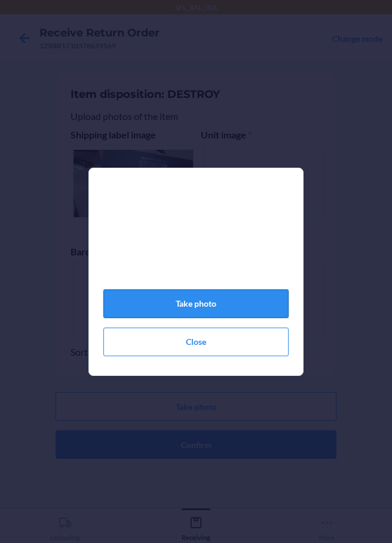
click at [221, 313] on button "Take photo" at bounding box center [195, 304] width 185 height 29
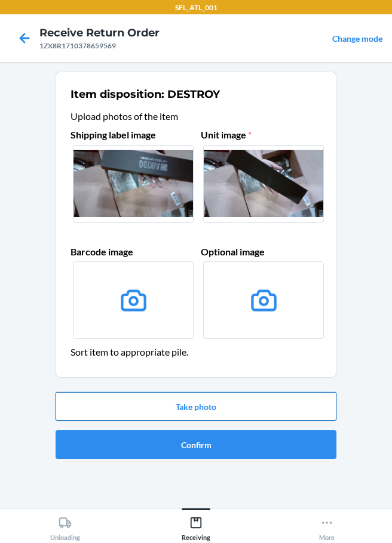
click at [208, 410] on button "Take photo" at bounding box center [196, 406] width 281 height 29
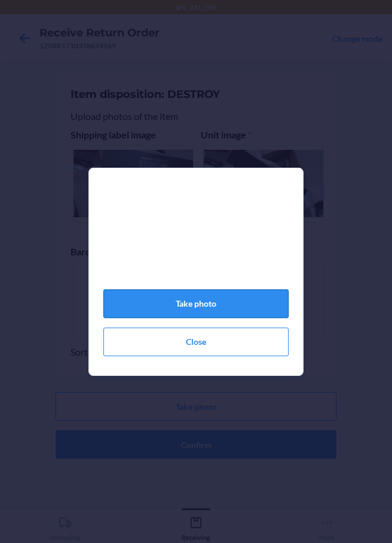
click at [194, 308] on button "Take photo" at bounding box center [195, 304] width 185 height 29
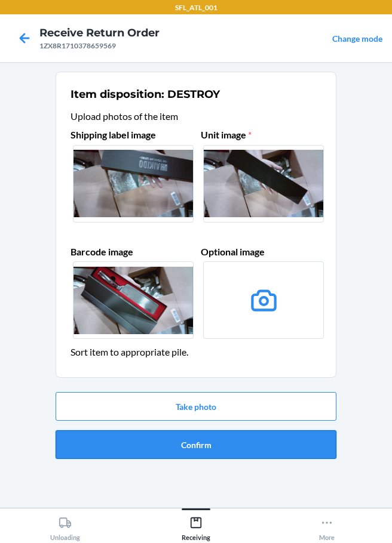
click at [213, 442] on button "Confirm" at bounding box center [196, 445] width 281 height 29
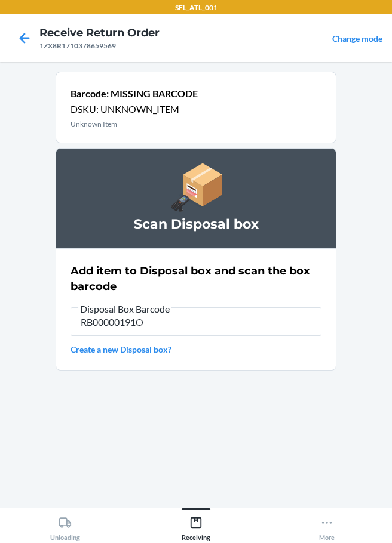
type input "RB00000191O"
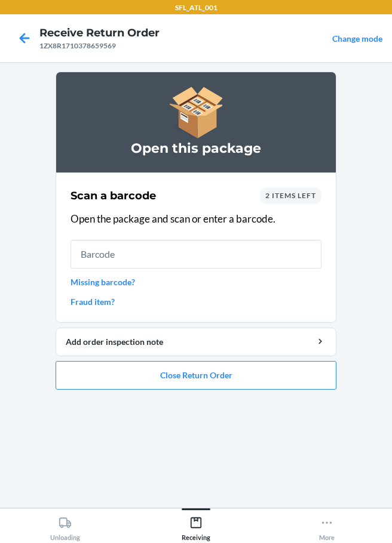
click at [130, 287] on link "Missing barcode?" at bounding box center [195, 282] width 251 height 13
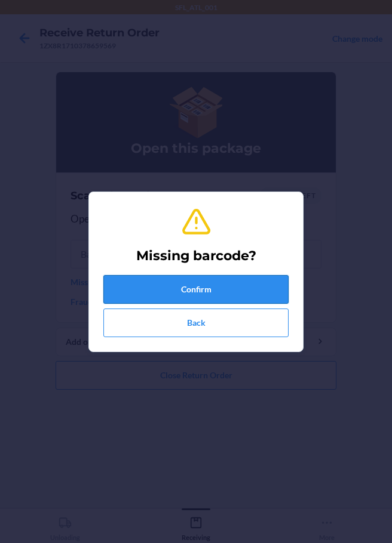
click at [183, 287] on button "Confirm" at bounding box center [195, 289] width 185 height 29
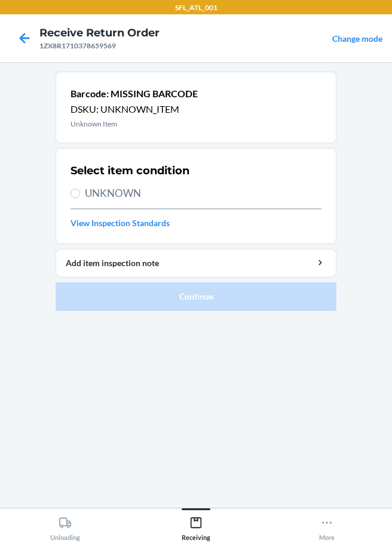
click at [81, 195] on label "UNKNOWN" at bounding box center [195, 194] width 251 height 16
click at [80, 195] on input "UNKNOWN" at bounding box center [75, 194] width 10 height 10
radio input "true"
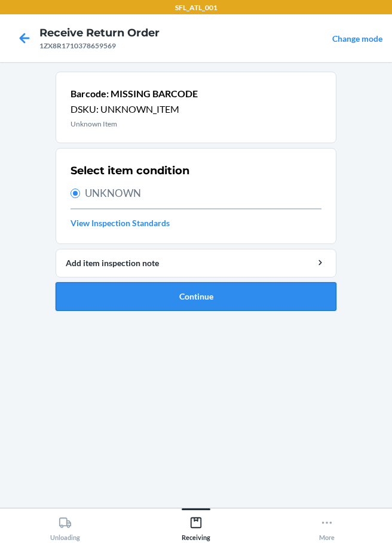
click at [201, 302] on button "Continue" at bounding box center [196, 296] width 281 height 29
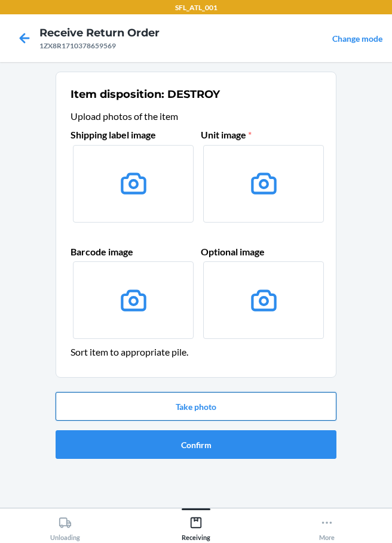
click at [204, 403] on button "Take photo" at bounding box center [196, 406] width 281 height 29
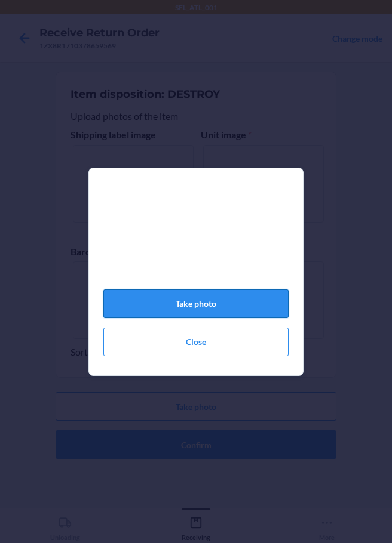
click at [224, 302] on button "Take photo" at bounding box center [195, 304] width 185 height 29
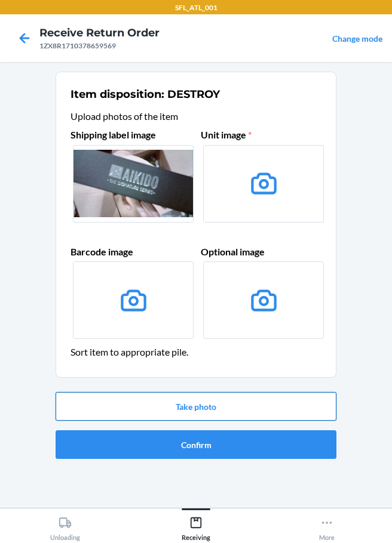
click at [192, 407] on button "Take photo" at bounding box center [196, 406] width 281 height 29
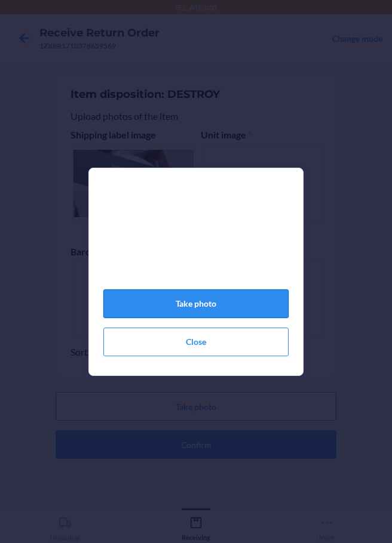
click at [230, 317] on button "Take photo" at bounding box center [195, 304] width 185 height 29
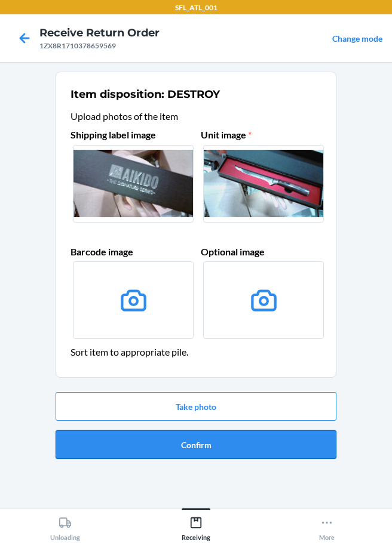
click at [205, 440] on button "Confirm" at bounding box center [196, 445] width 281 height 29
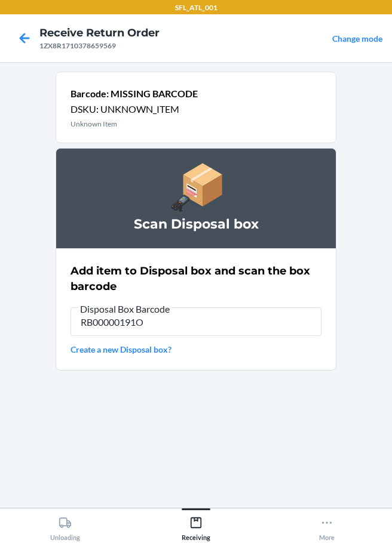
type input "RB00000191O"
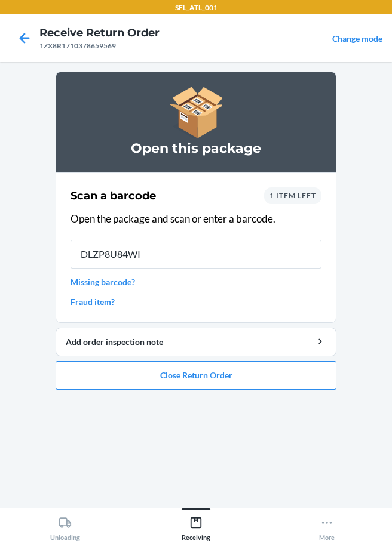
type input "DLZP8U84WI5"
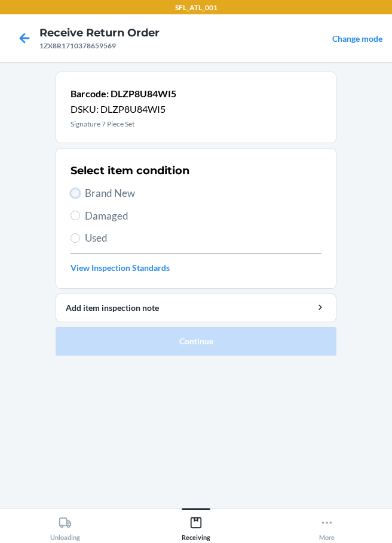
click at [76, 194] on input "Brand New" at bounding box center [75, 194] width 10 height 10
radio input "true"
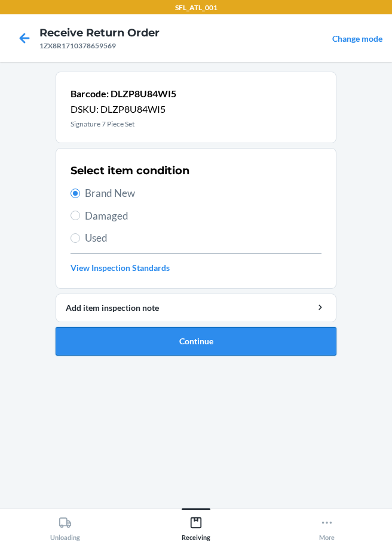
click at [148, 338] on button "Continue" at bounding box center [196, 341] width 281 height 29
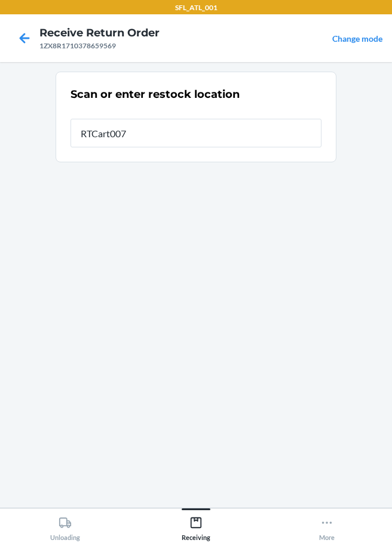
type input "RTCart007"
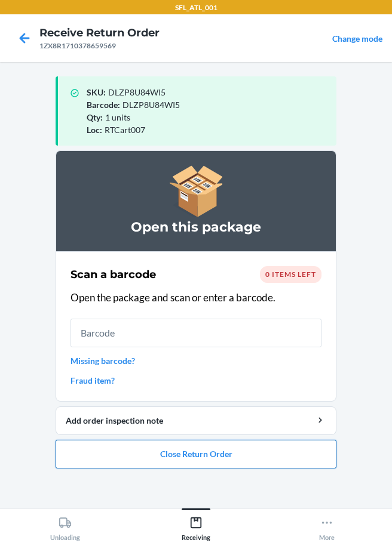
click at [208, 465] on button "Close Return Order" at bounding box center [196, 454] width 281 height 29
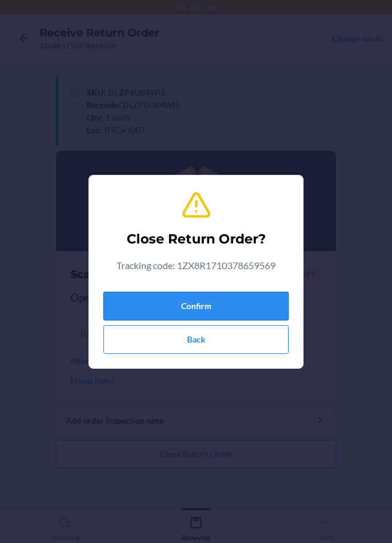
click at [161, 302] on button "Confirm" at bounding box center [195, 306] width 185 height 29
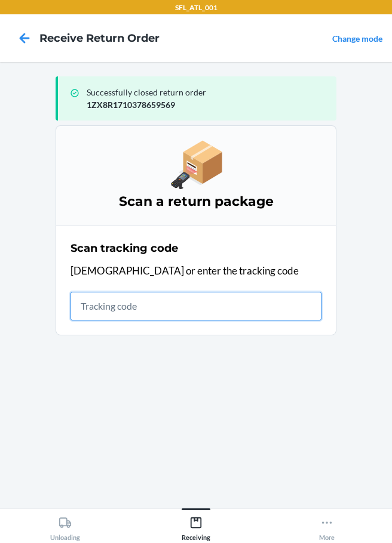
click at [83, 300] on input "text" at bounding box center [195, 306] width 251 height 29
type input "962201370000985276830079761332"
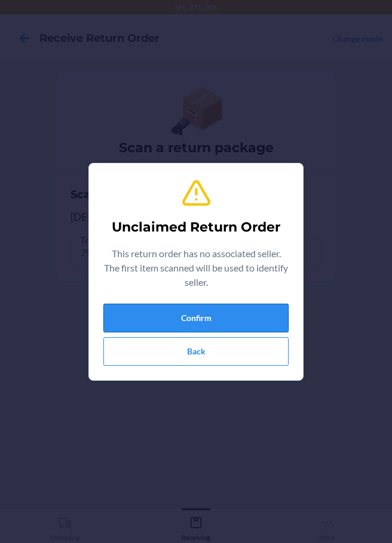
drag, startPoint x: 179, startPoint y: 333, endPoint x: 183, endPoint y: 328, distance: 6.8
click at [182, 331] on div "Confirm Back" at bounding box center [195, 335] width 185 height 62
click at [183, 327] on button "Confirm" at bounding box center [195, 318] width 185 height 29
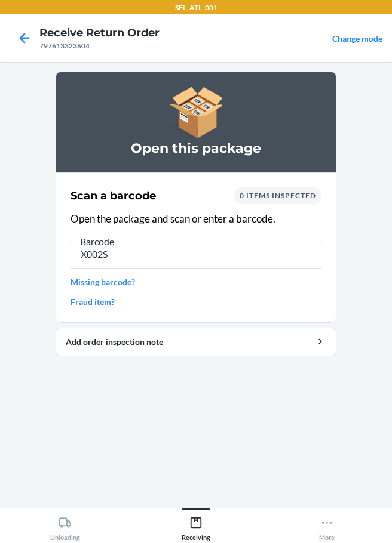
type input "X002S4"
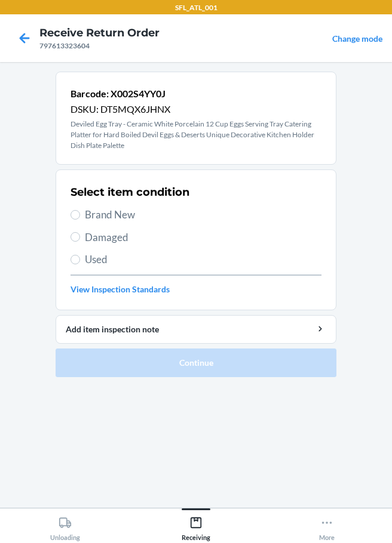
click at [70, 261] on section "Select item condition Brand New Damaged Used View Inspection Standards" at bounding box center [196, 240] width 281 height 141
click at [72, 261] on input "Used" at bounding box center [75, 260] width 10 height 10
radio input "true"
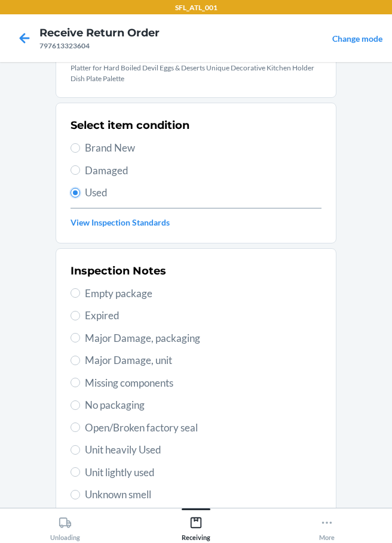
scroll to position [119, 0]
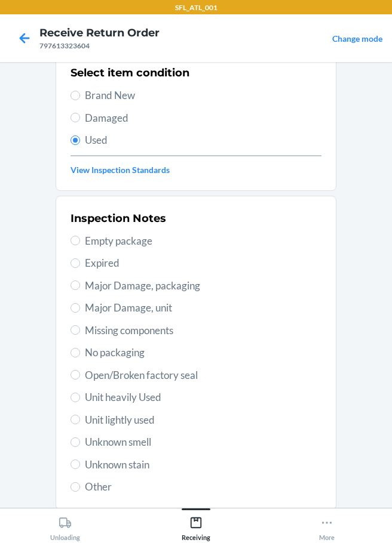
click at [85, 398] on span "Unit heavily Used" at bounding box center [203, 398] width 236 height 16
click at [80, 398] on input "Unit heavily Used" at bounding box center [75, 398] width 10 height 10
radio input "true"
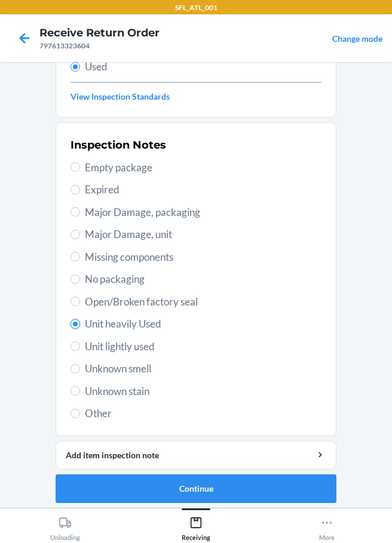
scroll to position [198, 0]
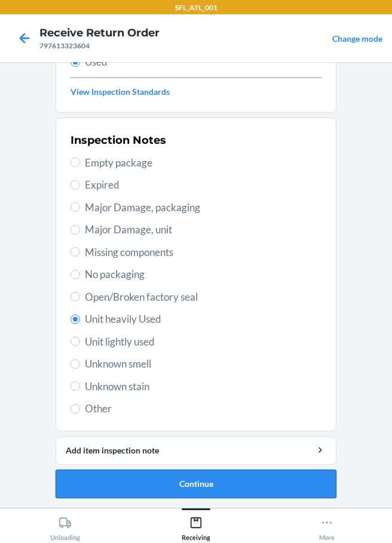
click at [185, 484] on button "Continue" at bounding box center [196, 484] width 281 height 29
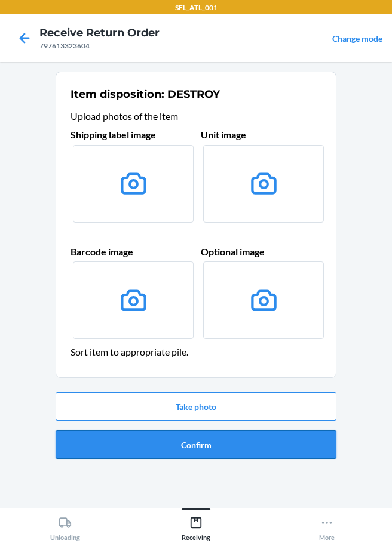
click at [204, 446] on button "Confirm" at bounding box center [196, 445] width 281 height 29
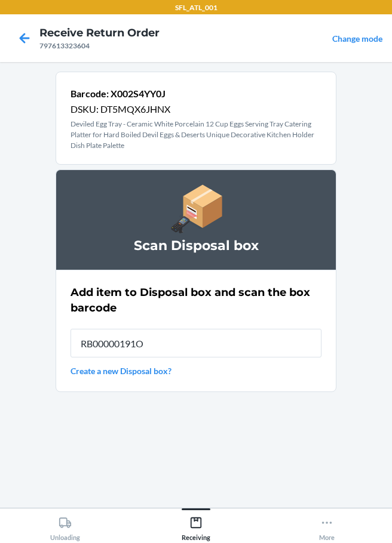
type input "RB00000191O"
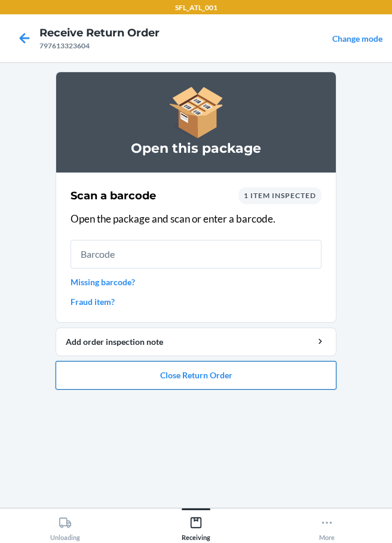
click at [192, 387] on button "Close Return Order" at bounding box center [196, 375] width 281 height 29
click at [192, 380] on div "SFL_ATL_001 Receive Return Order 797613323604 Change mode Open this package Sca…" at bounding box center [196, 271] width 392 height 543
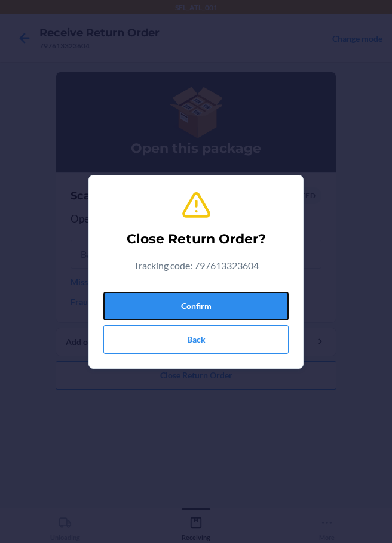
click at [191, 311] on button "Confirm" at bounding box center [195, 306] width 185 height 29
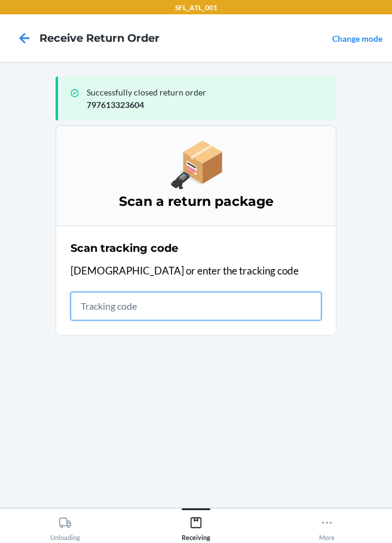
drag, startPoint x: 153, startPoint y: 302, endPoint x: 164, endPoint y: 302, distance: 11.4
click at [154, 302] on input "text" at bounding box center [195, 306] width 251 height 29
type input "96220019000044829754008843491256"
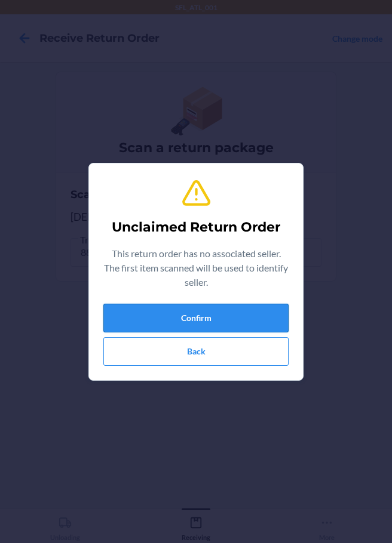
click at [223, 313] on button "Confirm" at bounding box center [195, 318] width 185 height 29
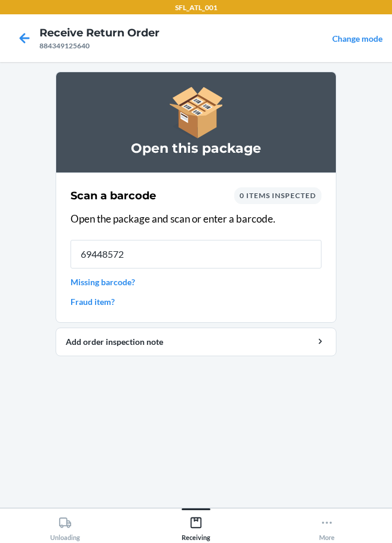
type input "694485725"
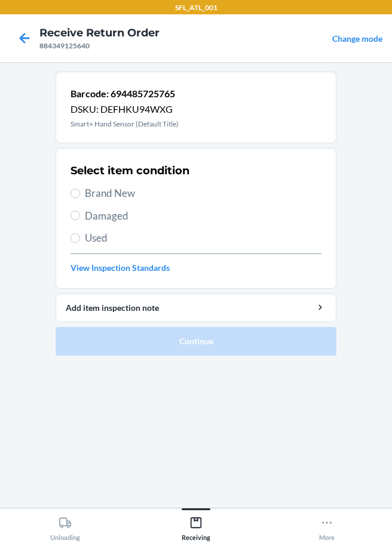
click at [81, 193] on label "Brand New" at bounding box center [195, 194] width 251 height 16
click at [80, 193] on input "Brand New" at bounding box center [75, 194] width 10 height 10
radio input "true"
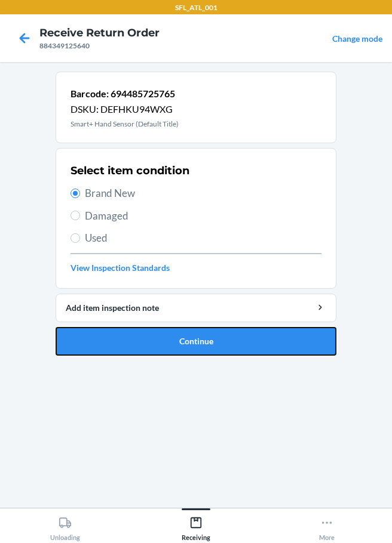
click at [165, 339] on button "Continue" at bounding box center [196, 341] width 281 height 29
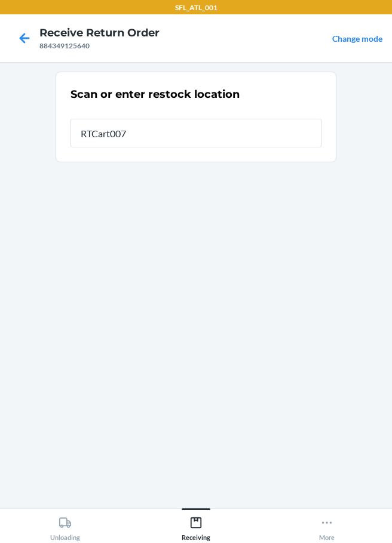
type input "RTCart007"
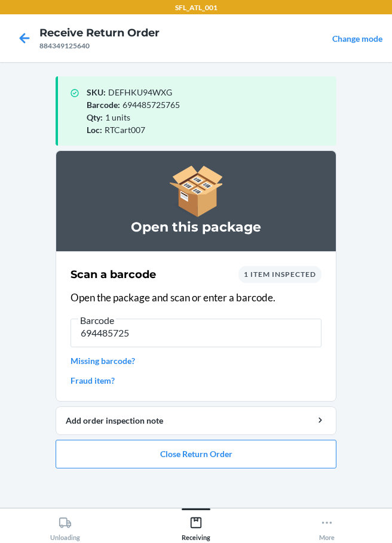
type input "6944857259"
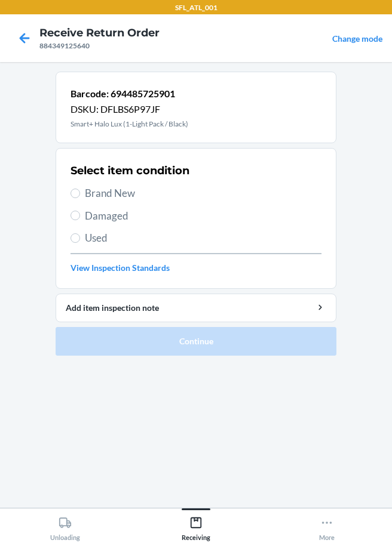
click at [71, 189] on label "Brand New" at bounding box center [195, 194] width 251 height 16
click at [71, 189] on input "Brand New" at bounding box center [75, 194] width 10 height 10
radio input "true"
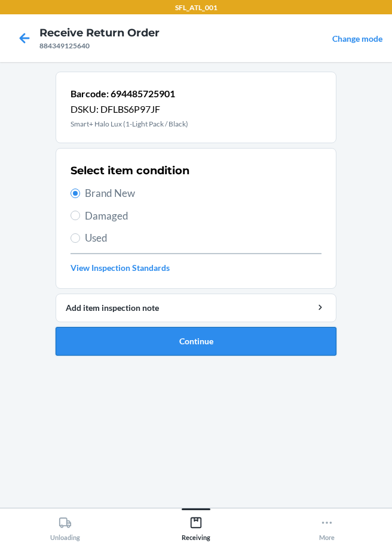
click at [136, 342] on button "Continue" at bounding box center [196, 341] width 281 height 29
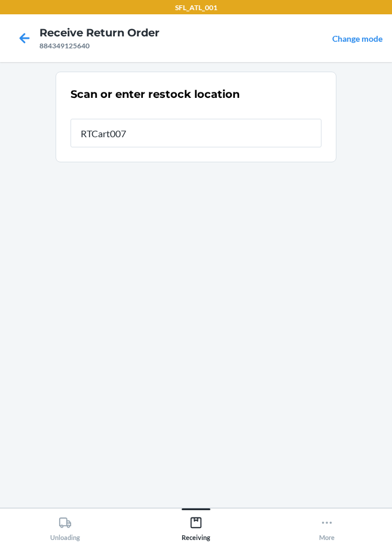
type input "RTCart007"
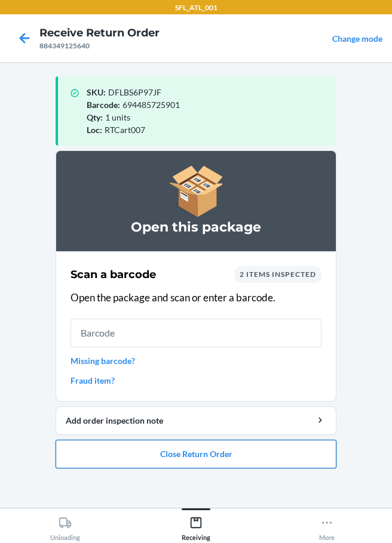
click at [163, 456] on button "Close Return Order" at bounding box center [196, 454] width 281 height 29
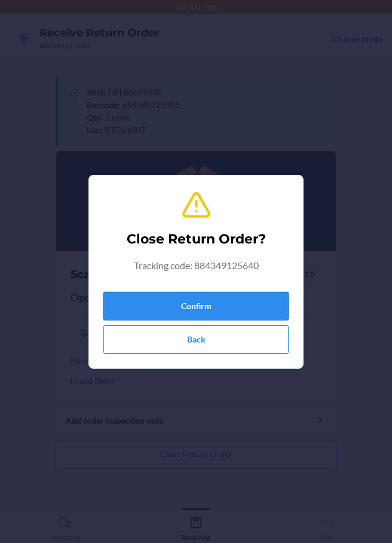
click at [254, 315] on button "Confirm" at bounding box center [195, 306] width 185 height 29
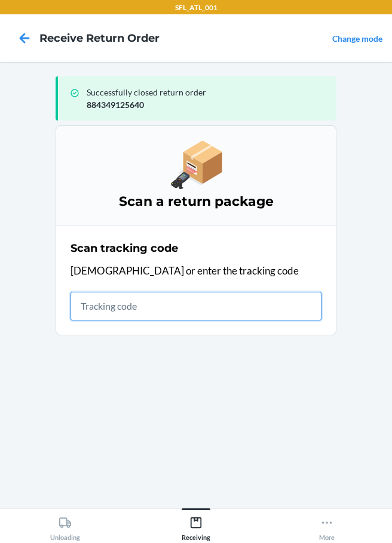
click at [97, 302] on input "text" at bounding box center [195, 306] width 251 height 29
type input "9632001960658137999000392233876"
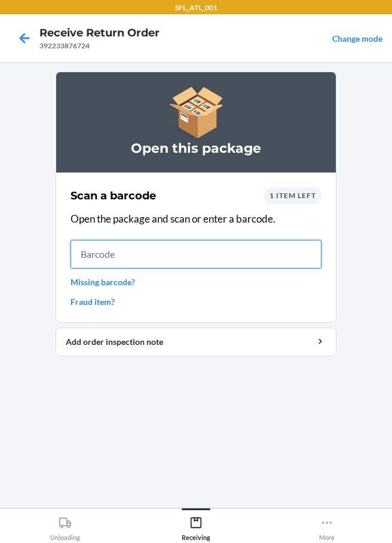
click at [96, 261] on input "text" at bounding box center [195, 254] width 251 height 29
type input "62831911460"
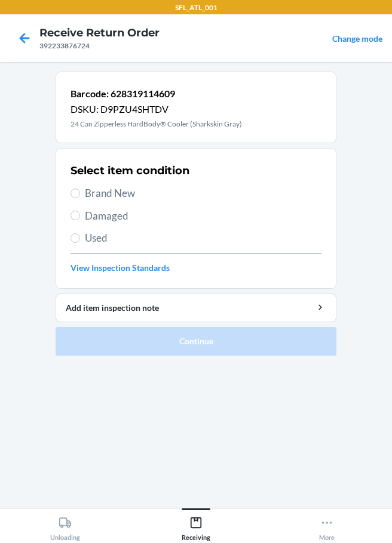
click at [82, 192] on label "Brand New" at bounding box center [195, 194] width 251 height 16
click at [80, 192] on input "Brand New" at bounding box center [75, 194] width 10 height 10
radio input "true"
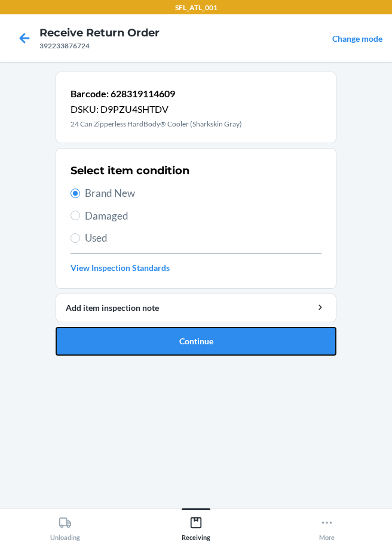
drag, startPoint x: 179, startPoint y: 348, endPoint x: 188, endPoint y: 323, distance: 25.9
click at [180, 348] on button "Continue" at bounding box center [196, 341] width 281 height 29
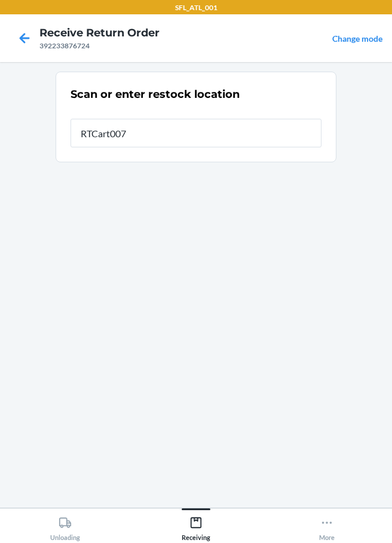
type input "RTCart007"
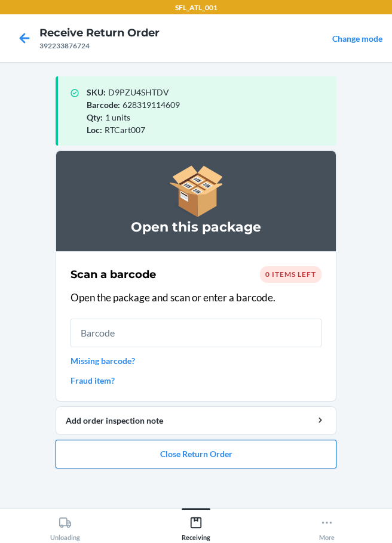
click at [143, 451] on button "Close Return Order" at bounding box center [196, 454] width 281 height 29
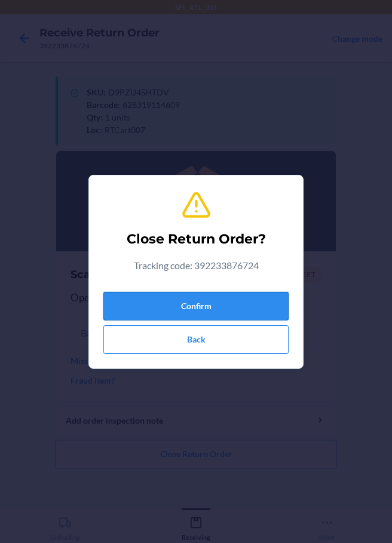
click at [220, 315] on button "Confirm" at bounding box center [195, 306] width 185 height 29
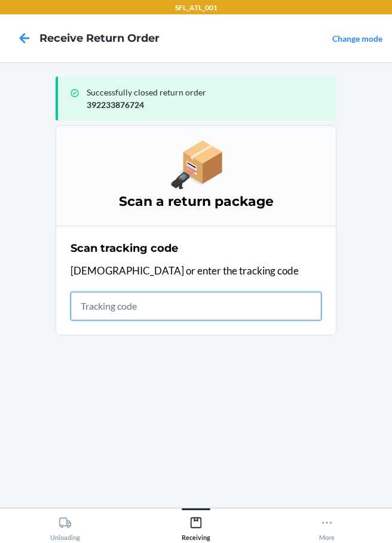
drag, startPoint x: 103, startPoint y: 305, endPoint x: 72, endPoint y: 292, distance: 33.7
click at [98, 302] on input "text" at bounding box center [195, 306] width 251 height 29
type input "9622013700009852768300797582133294"
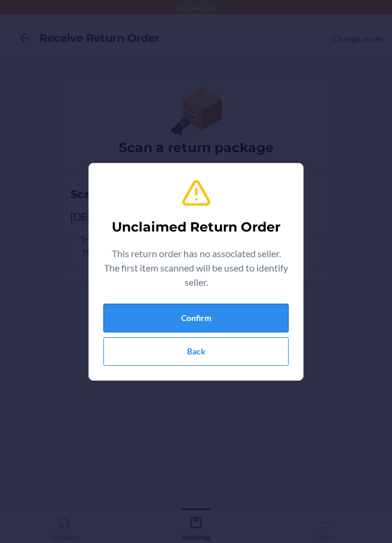
click at [185, 315] on button "Confirm" at bounding box center [195, 318] width 185 height 29
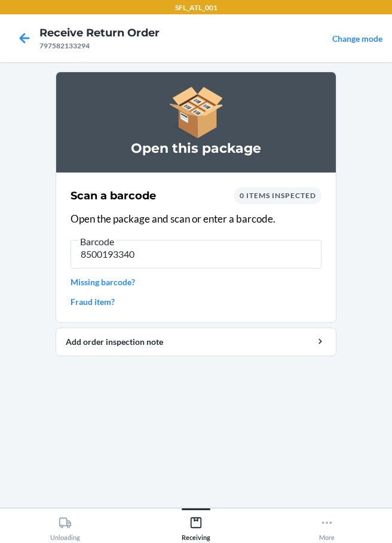
type input "85001933400"
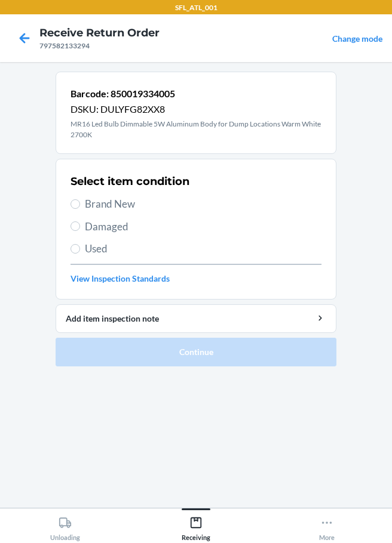
click at [79, 230] on label "Damaged" at bounding box center [195, 227] width 251 height 16
click at [79, 230] on input "Damaged" at bounding box center [75, 227] width 10 height 10
radio input "true"
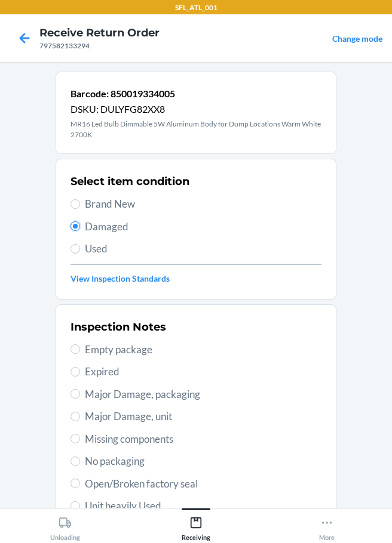
scroll to position [187, 0]
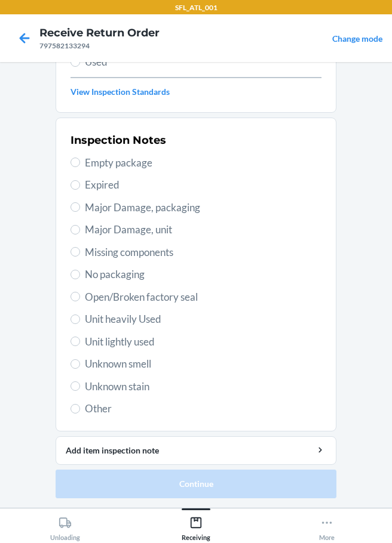
click at [85, 407] on span "Other" at bounding box center [203, 409] width 236 height 16
click at [80, 407] on input "Other" at bounding box center [75, 409] width 10 height 10
radio input "true"
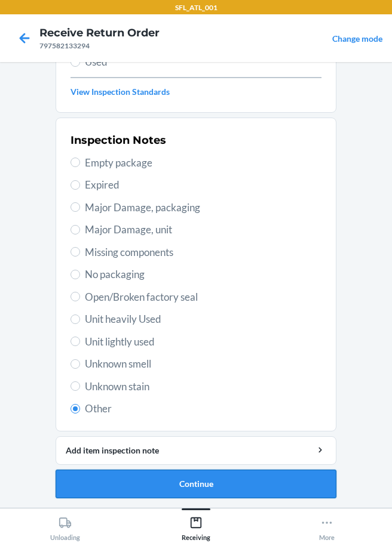
click at [173, 484] on button "Continue" at bounding box center [196, 484] width 281 height 29
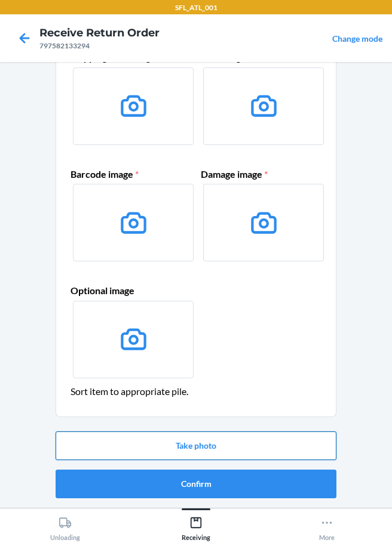
click at [214, 450] on button "Take photo" at bounding box center [196, 446] width 281 height 29
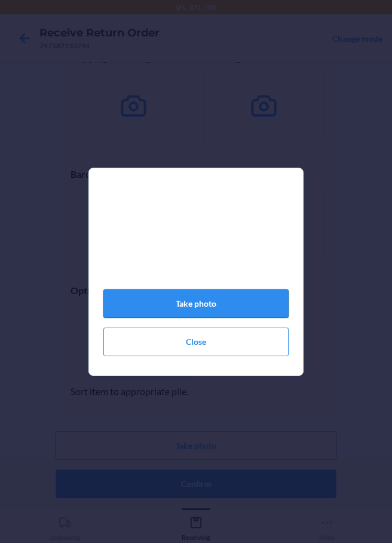
click at [180, 314] on button "Take photo" at bounding box center [195, 304] width 185 height 29
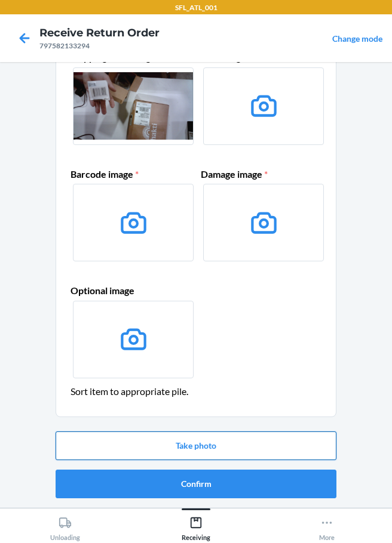
click at [184, 450] on button "Take photo" at bounding box center [196, 446] width 281 height 29
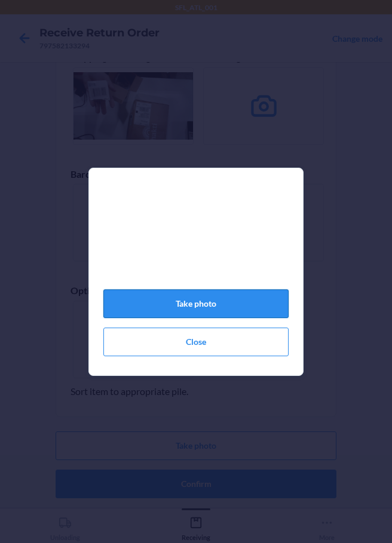
click at [196, 311] on button "Take photo" at bounding box center [195, 304] width 185 height 29
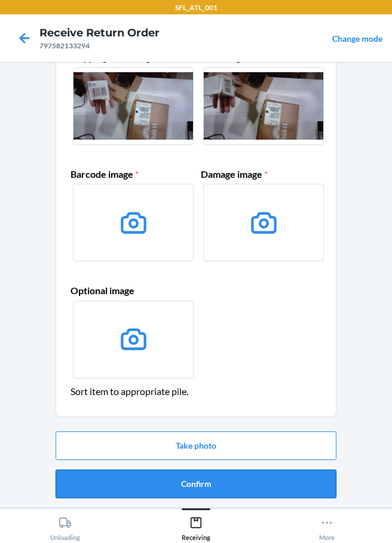
click at [211, 481] on button "Confirm" at bounding box center [196, 484] width 281 height 29
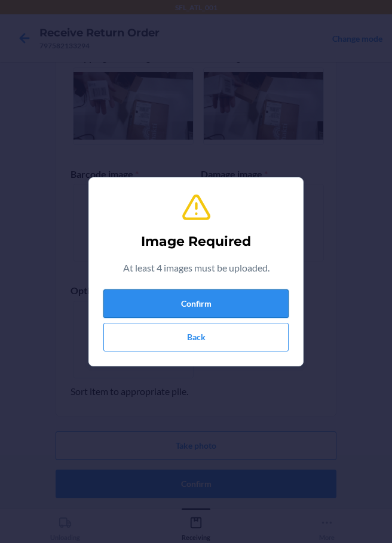
click at [192, 314] on button "Confirm" at bounding box center [195, 304] width 185 height 29
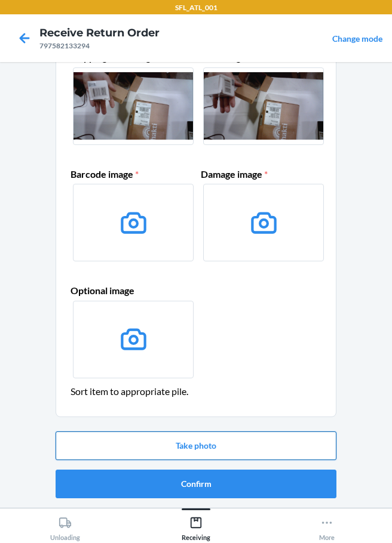
click at [212, 448] on button "Take photo" at bounding box center [196, 446] width 281 height 29
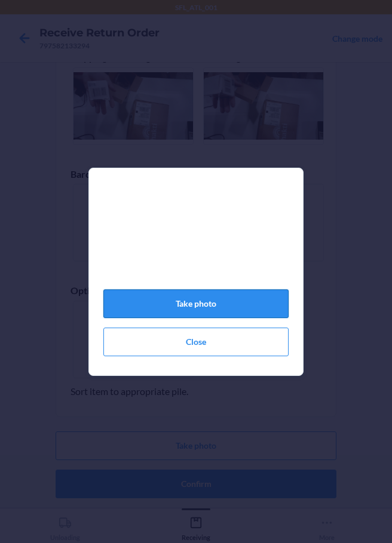
click at [211, 318] on button "Take photo" at bounding box center [195, 304] width 185 height 29
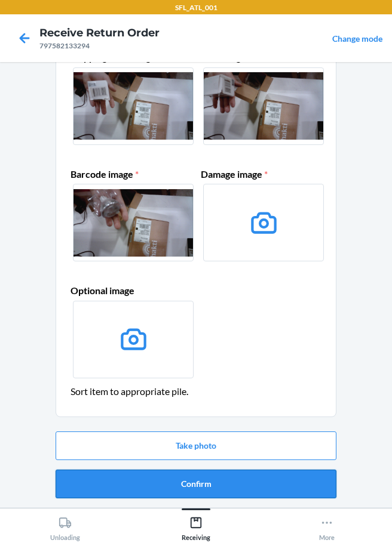
click at [195, 480] on button "Confirm" at bounding box center [196, 484] width 281 height 29
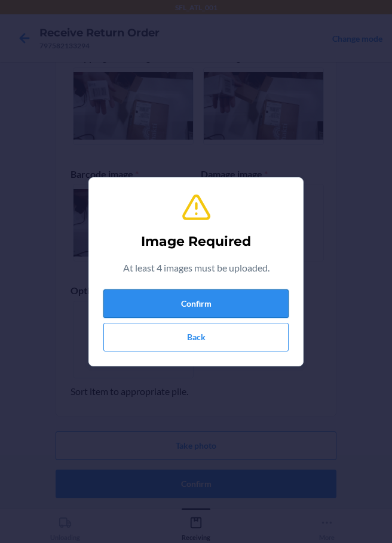
click at [183, 305] on button "Confirm" at bounding box center [195, 304] width 185 height 29
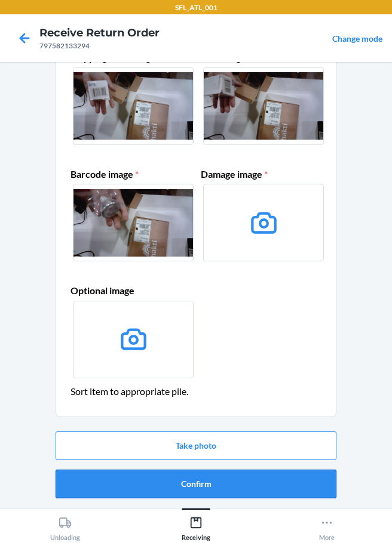
click at [185, 489] on button "Confirm" at bounding box center [196, 484] width 281 height 29
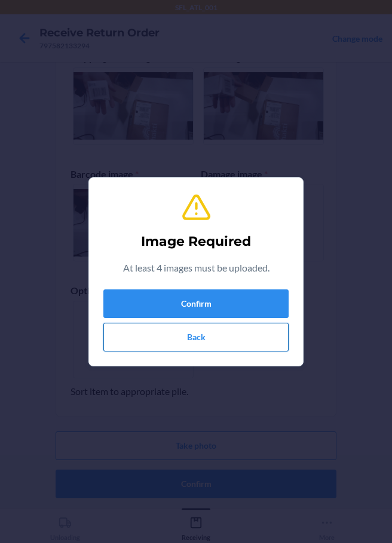
click at [201, 337] on button "Back" at bounding box center [195, 337] width 185 height 29
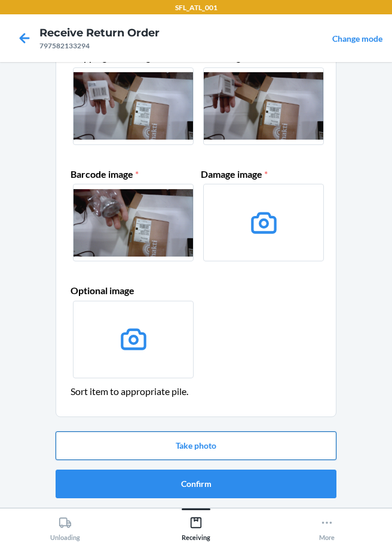
click at [217, 443] on button "Take photo" at bounding box center [196, 446] width 281 height 29
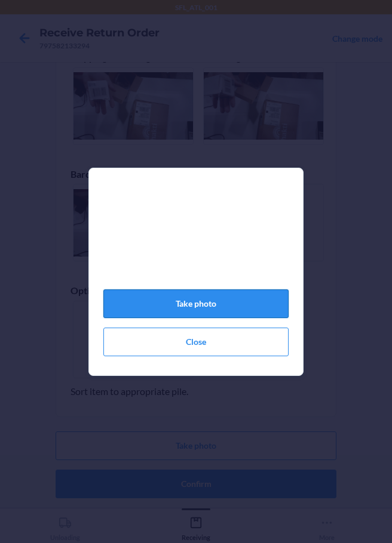
click at [228, 307] on button "Take photo" at bounding box center [195, 304] width 185 height 29
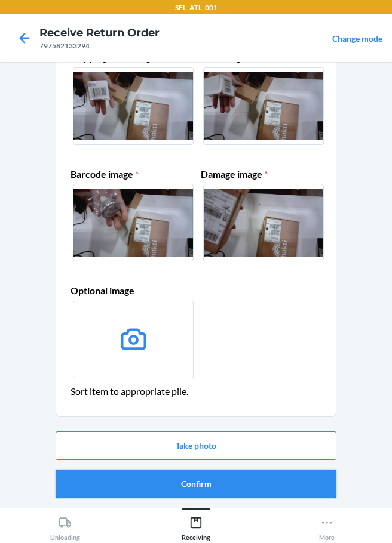
click at [201, 485] on button "Confirm" at bounding box center [196, 484] width 281 height 29
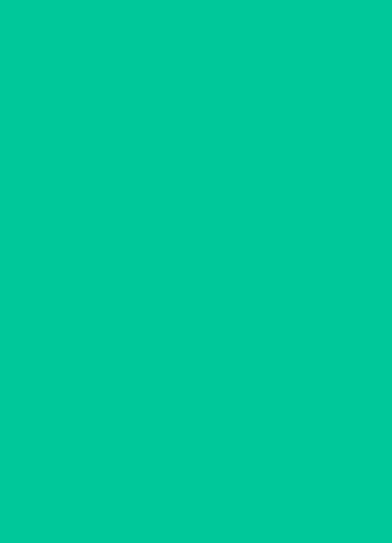
scroll to position [0, 0]
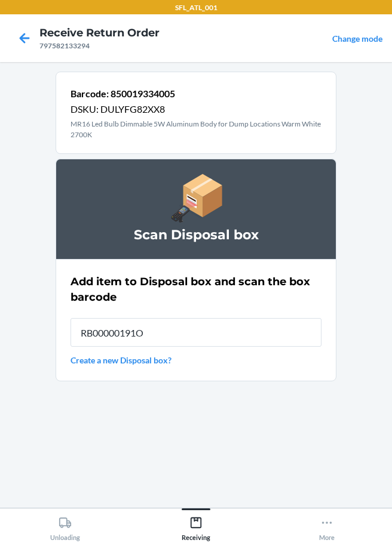
type input "RB00000191O"
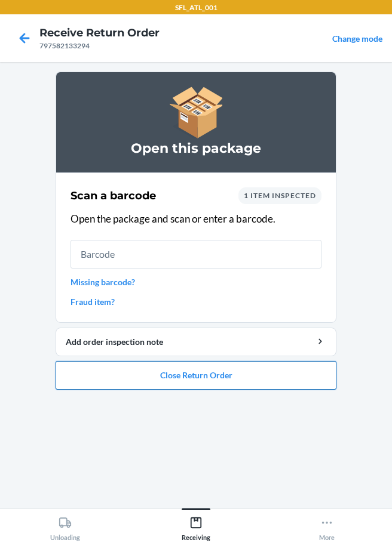
click at [191, 374] on button "Close Return Order" at bounding box center [196, 375] width 281 height 29
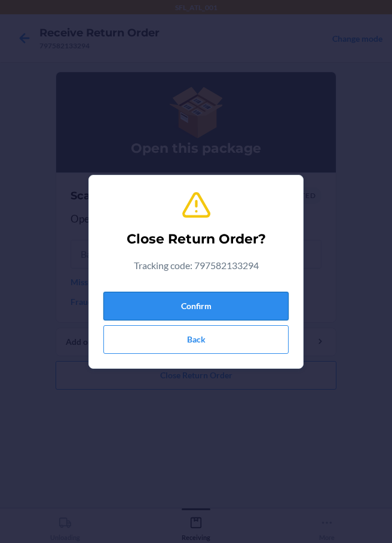
click at [211, 311] on button "Confirm" at bounding box center [195, 306] width 185 height 29
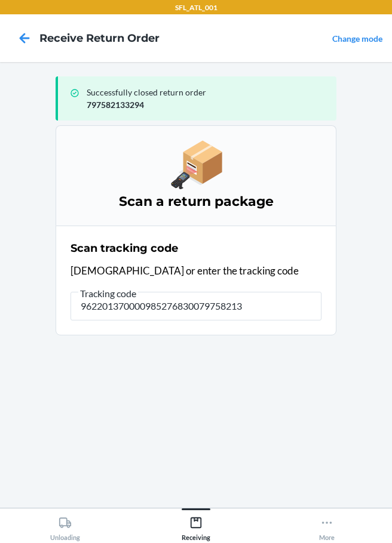
type input "9622013700009852768300797582133"
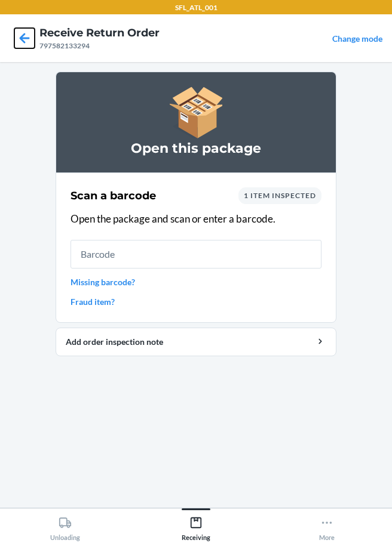
click at [29, 33] on icon at bounding box center [24, 38] width 20 height 20
click at [27, 38] on icon at bounding box center [25, 38] width 10 height 10
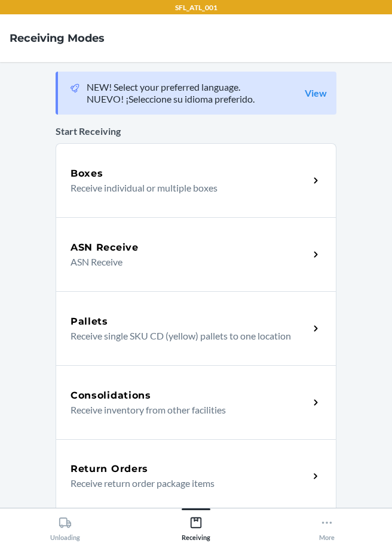
click at [23, 38] on h4 "Receiving Modes" at bounding box center [57, 38] width 95 height 16
click at [136, 470] on h5 "Return Orders" at bounding box center [109, 469] width 78 height 14
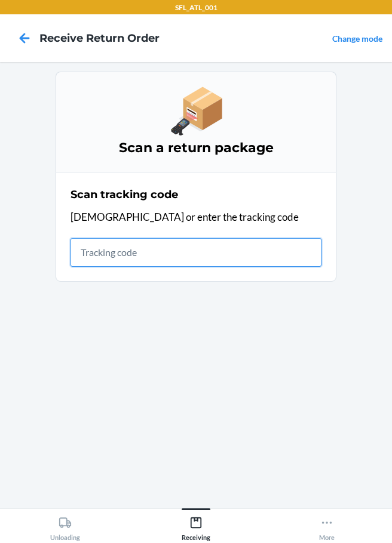
click at [127, 257] on input "text" at bounding box center [195, 252] width 251 height 29
type input "1ZJ19E45900162"
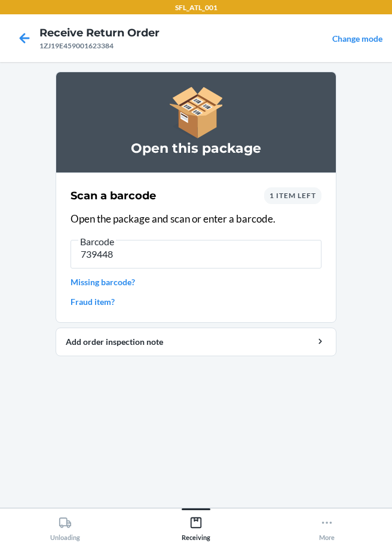
type input "7394489"
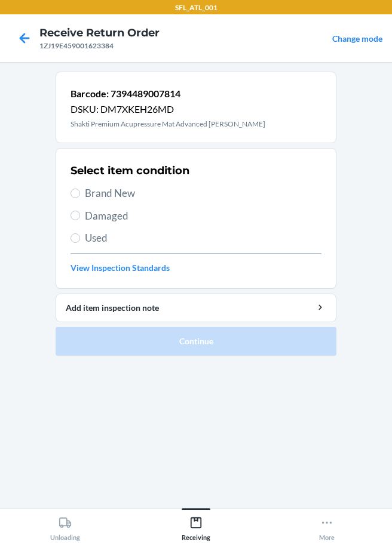
click at [81, 214] on label "Damaged" at bounding box center [195, 216] width 251 height 16
click at [80, 214] on input "Damaged" at bounding box center [75, 216] width 10 height 10
radio input "true"
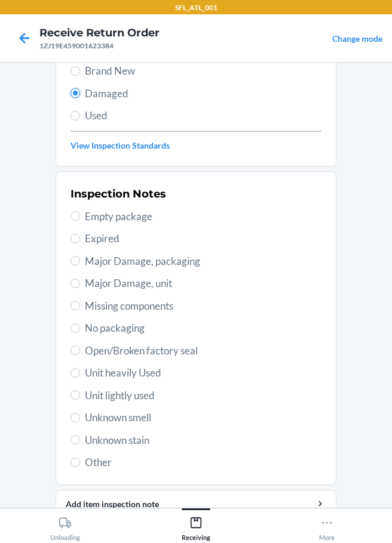
scroll to position [176, 0]
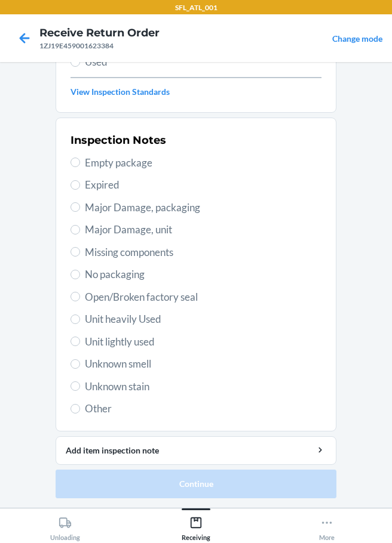
click at [85, 407] on span "Other" at bounding box center [203, 409] width 236 height 16
click at [80, 407] on input "Other" at bounding box center [75, 409] width 10 height 10
radio input "true"
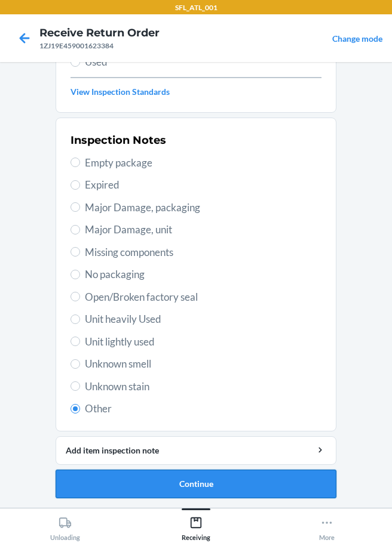
click at [186, 482] on button "Continue" at bounding box center [196, 484] width 281 height 29
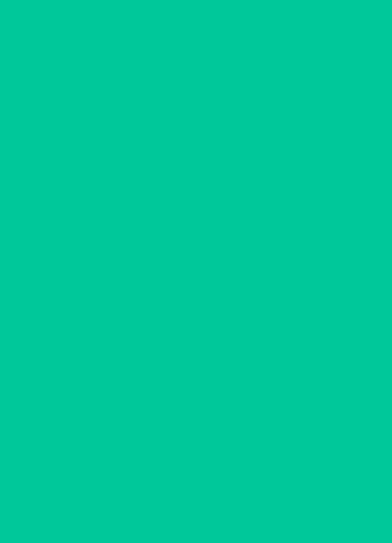
scroll to position [78, 0]
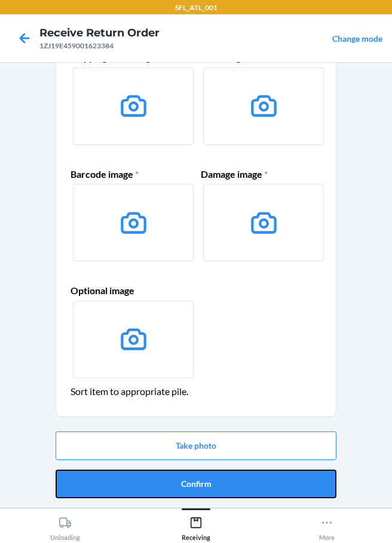
click at [194, 487] on button "Confirm" at bounding box center [196, 484] width 281 height 29
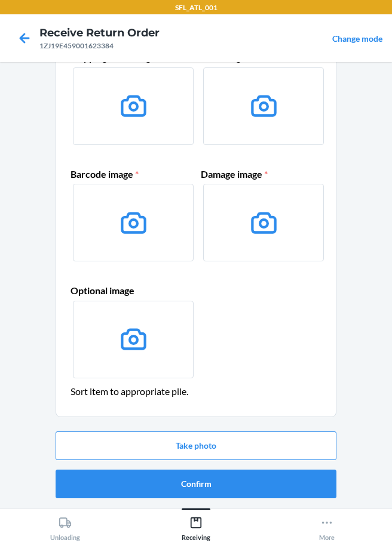
scroll to position [0, 0]
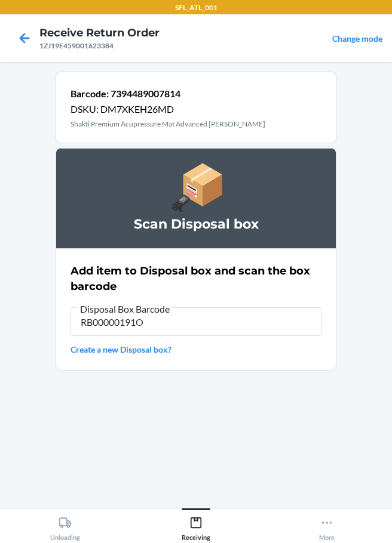
type input "RB00000191O"
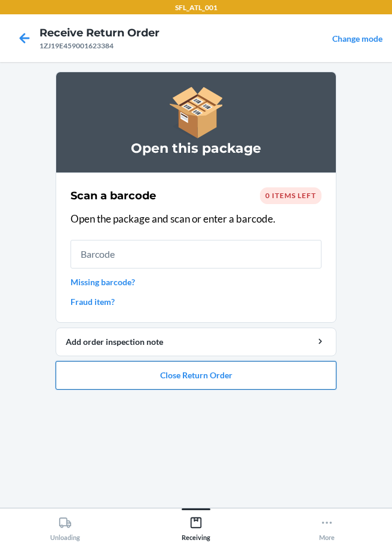
click at [243, 373] on button "Close Return Order" at bounding box center [196, 375] width 281 height 29
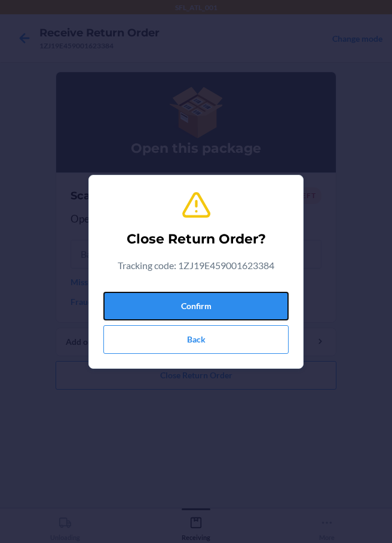
drag, startPoint x: 179, startPoint y: 301, endPoint x: 27, endPoint y: 265, distance: 155.4
click at [177, 302] on button "Confirm" at bounding box center [195, 306] width 185 height 29
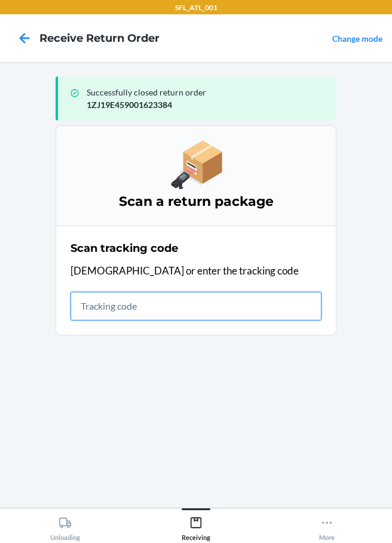
click at [96, 315] on input "text" at bounding box center [195, 306] width 251 height 29
type input "[US_VEHICLE_IDENTIFICATION_NUMBER]"
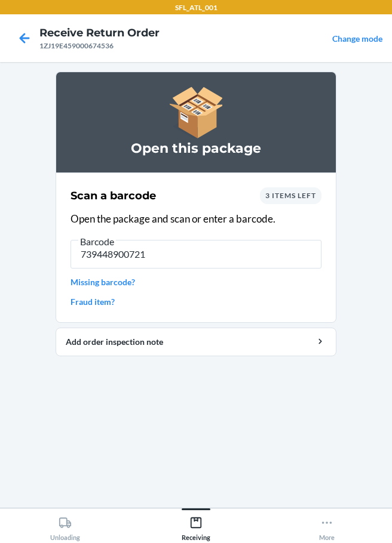
type input "7394489007210"
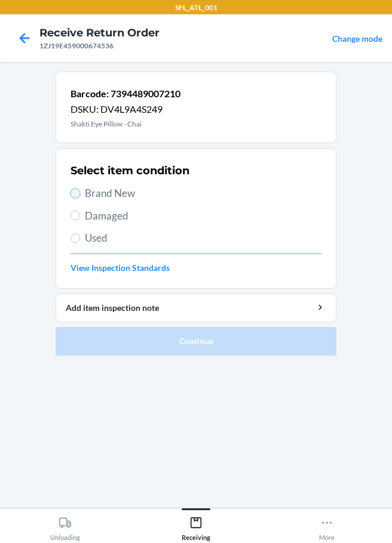
click at [73, 193] on input "Brand New" at bounding box center [75, 194] width 10 height 10
radio input "true"
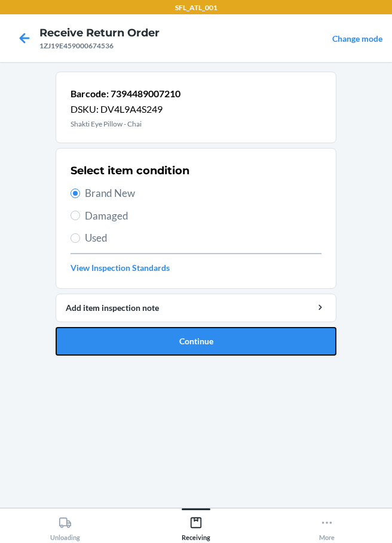
drag, startPoint x: 184, startPoint y: 344, endPoint x: 195, endPoint y: 306, distance: 39.9
click at [185, 345] on button "Continue" at bounding box center [196, 341] width 281 height 29
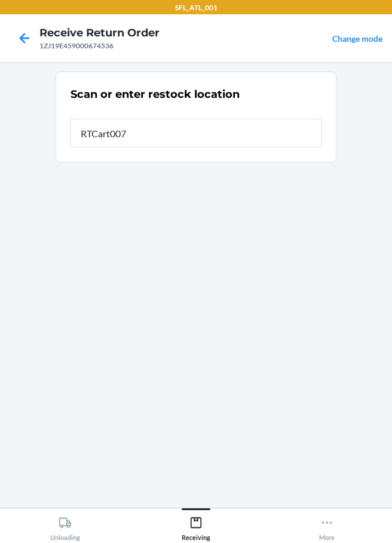
type input "RTCart007"
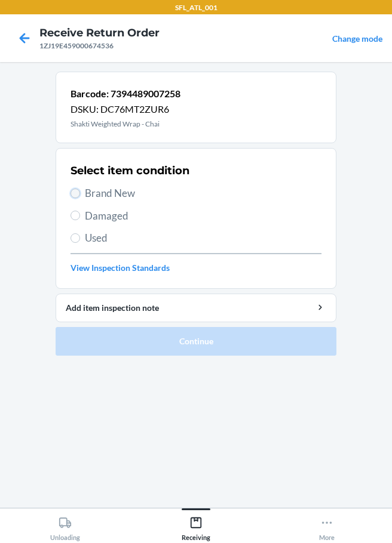
click at [76, 193] on input "Brand New" at bounding box center [75, 194] width 10 height 10
radio input "true"
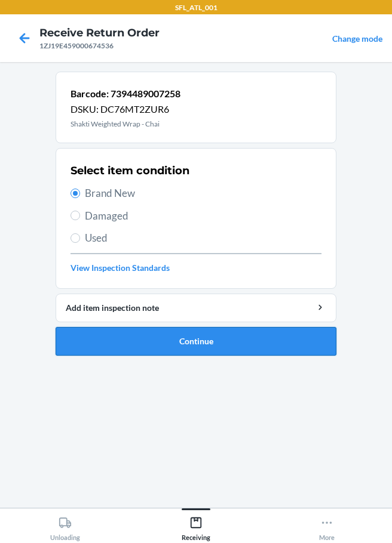
click at [118, 334] on button "Continue" at bounding box center [196, 341] width 281 height 29
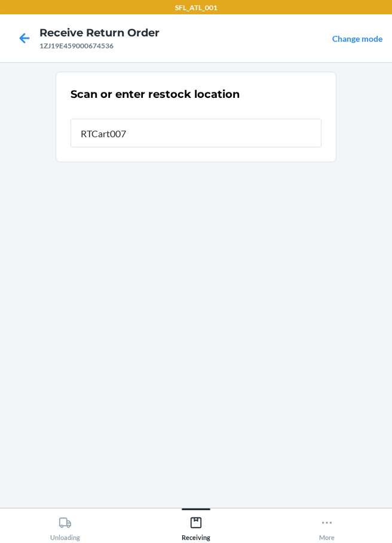
type input "RTCart007"
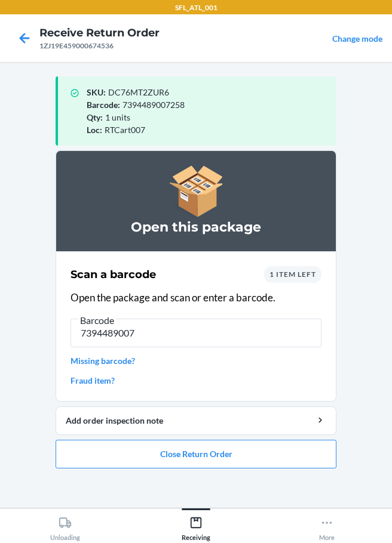
type input "73944890077"
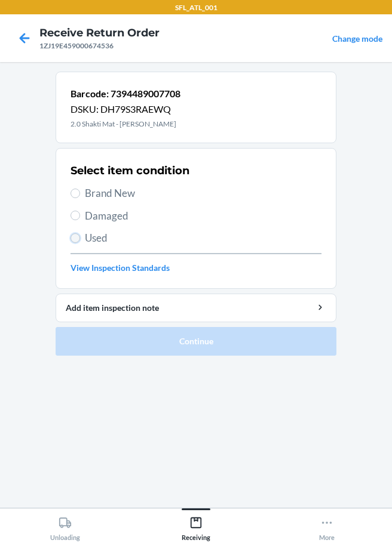
click at [78, 235] on input "Used" at bounding box center [75, 239] width 10 height 10
radio input "true"
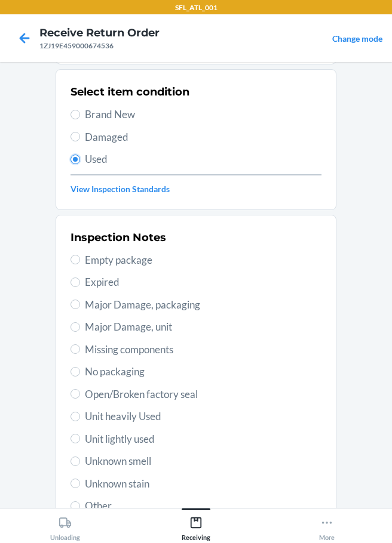
scroll to position [176, 0]
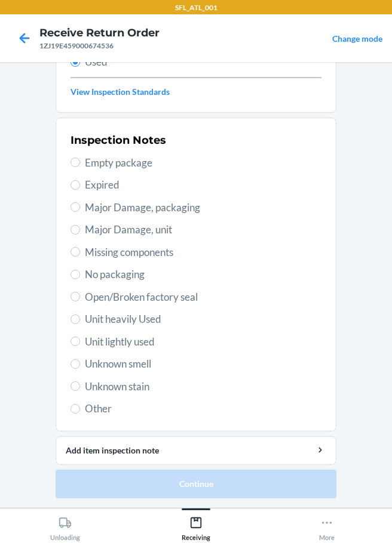
click at [78, 409] on label "Other" at bounding box center [195, 409] width 251 height 16
click at [78, 409] on input "Other" at bounding box center [75, 409] width 10 height 10
radio input "true"
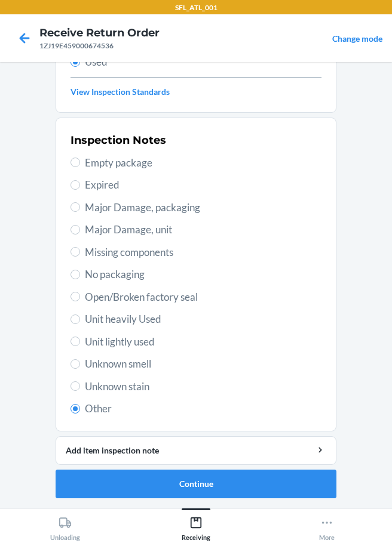
click at [100, 325] on span "Unit heavily Used" at bounding box center [203, 320] width 236 height 16
click at [80, 324] on input "Unit heavily Used" at bounding box center [75, 320] width 10 height 10
radio input "true"
radio input "false"
click at [177, 493] on button "Continue" at bounding box center [196, 484] width 281 height 29
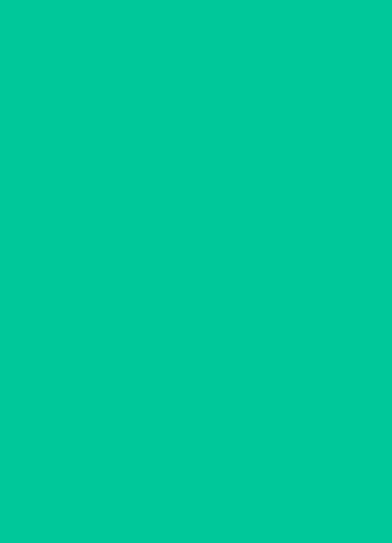
scroll to position [0, 0]
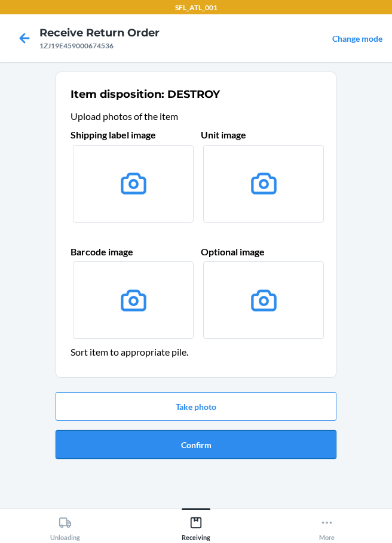
click at [175, 445] on button "Confirm" at bounding box center [196, 445] width 281 height 29
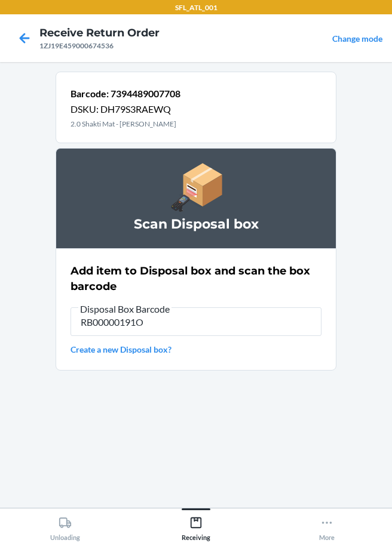
type input "RB00000191O"
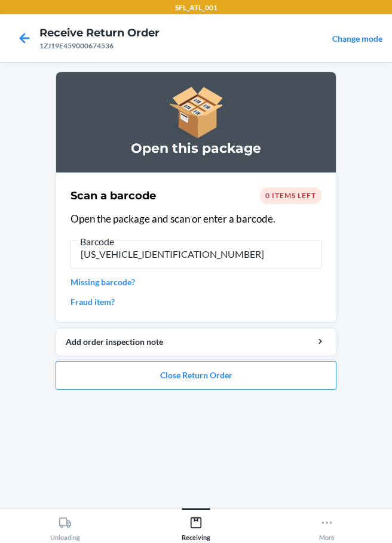
type input "1ZW056V40304598334"
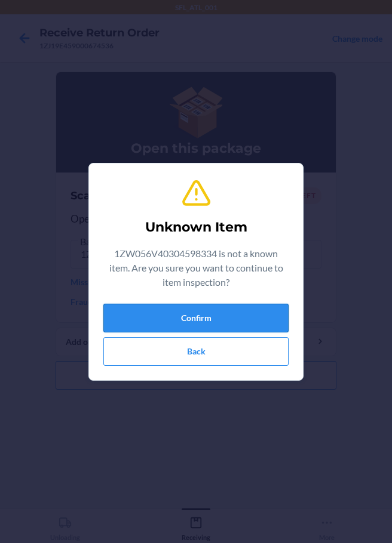
click at [217, 327] on button "Confirm" at bounding box center [195, 318] width 185 height 29
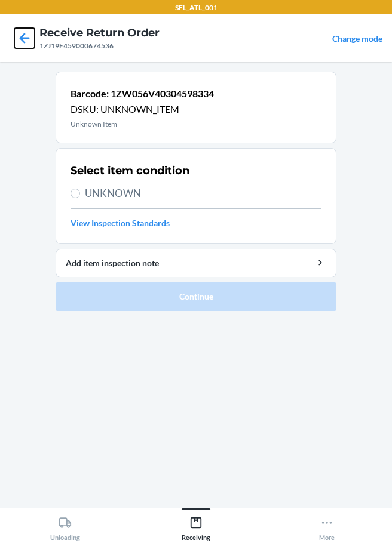
click at [26, 36] on icon at bounding box center [24, 38] width 20 height 20
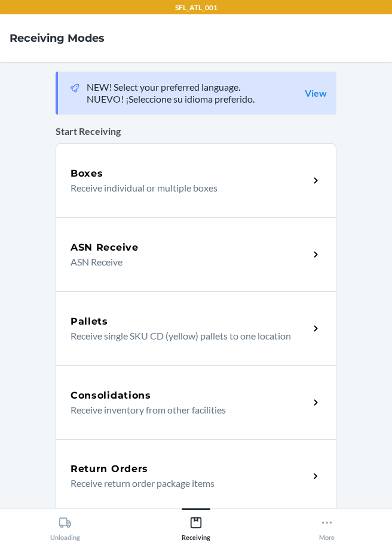
click at [107, 475] on h5 "Return Orders" at bounding box center [109, 469] width 78 height 14
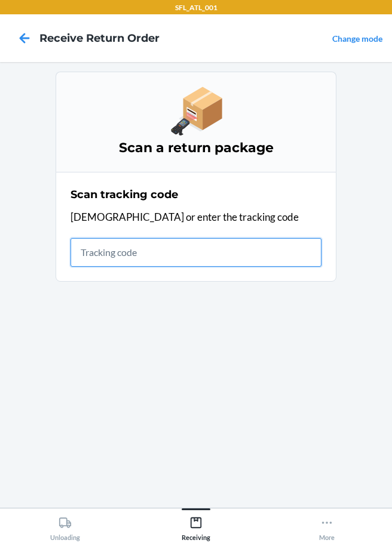
click at [94, 254] on input "text" at bounding box center [195, 252] width 251 height 29
type input "1ZW056V40304598334"
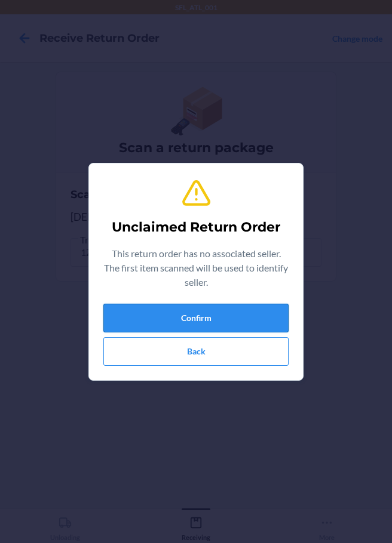
click at [134, 316] on button "Confirm" at bounding box center [195, 318] width 185 height 29
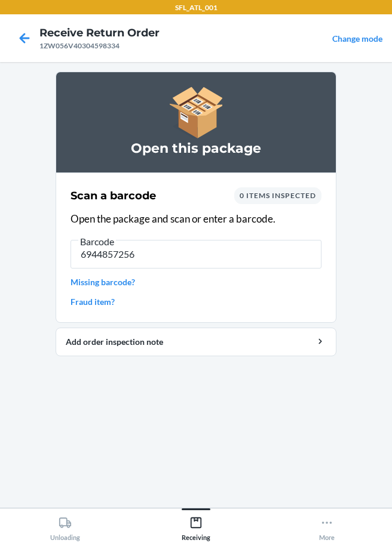
type input "69448572564"
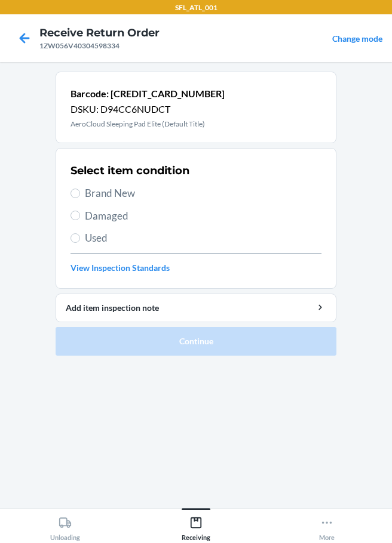
click at [80, 196] on label "Brand New" at bounding box center [195, 194] width 251 height 16
click at [80, 196] on input "Brand New" at bounding box center [75, 194] width 10 height 10
radio input "true"
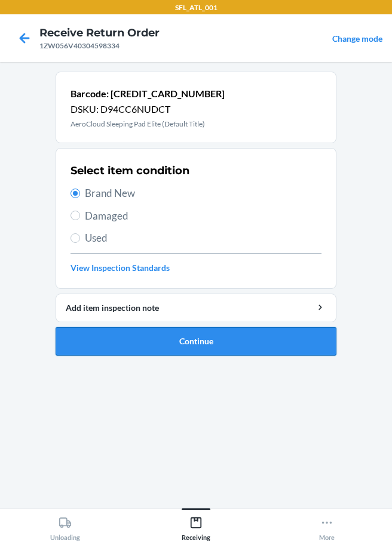
click at [165, 337] on button "Continue" at bounding box center [196, 341] width 281 height 29
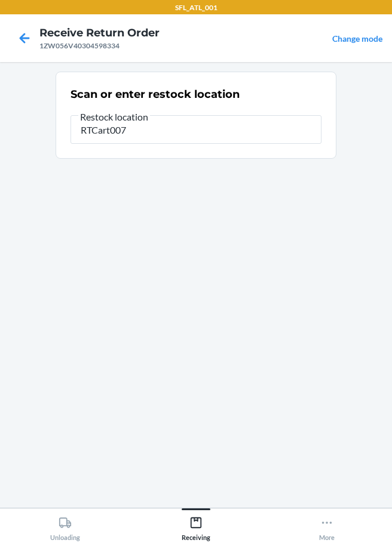
type input "RTCart007"
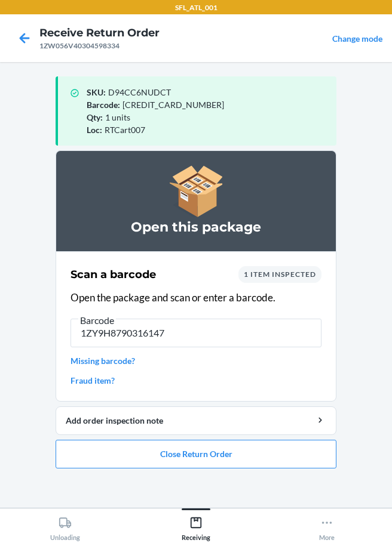
type input "1ZY9H87903161473"
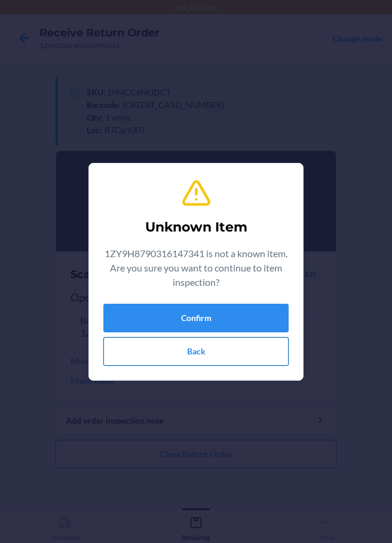
click at [208, 352] on button "Back" at bounding box center [195, 351] width 185 height 29
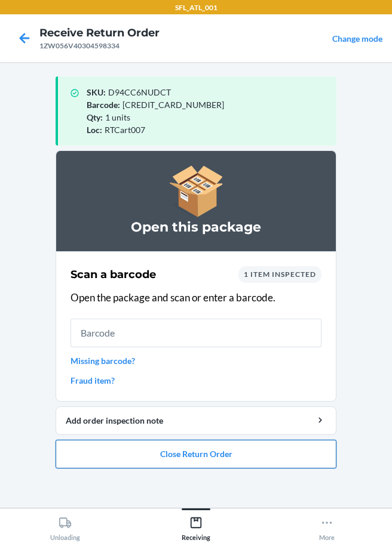
click at [223, 460] on button "Close Return Order" at bounding box center [196, 454] width 281 height 29
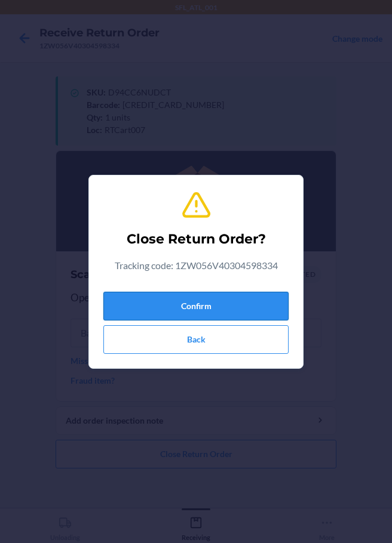
click at [174, 301] on button "Confirm" at bounding box center [195, 306] width 185 height 29
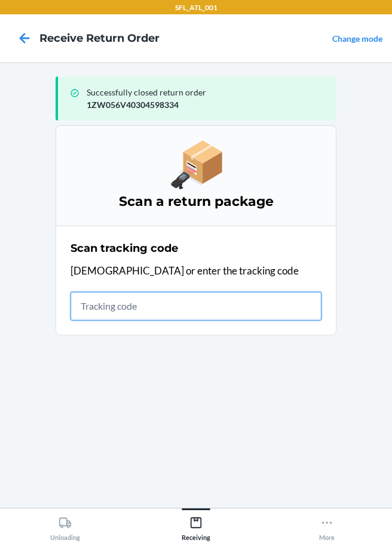
click at [74, 312] on input "text" at bounding box center [195, 306] width 251 height 29
type input "1ZY9H879031614"
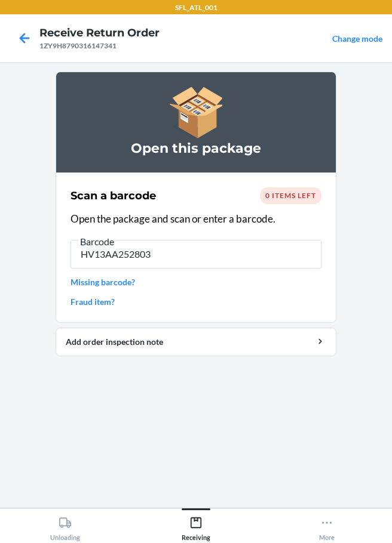
type input "HV13AA2528031"
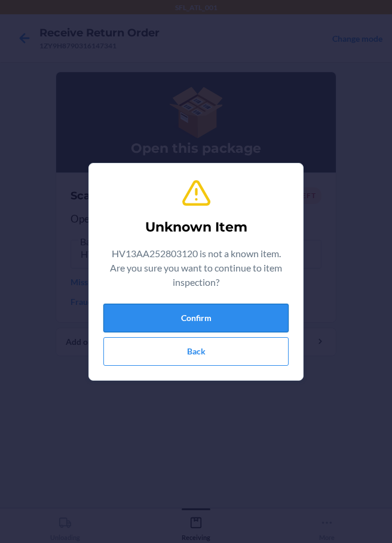
click at [202, 320] on button "Confirm" at bounding box center [195, 318] width 185 height 29
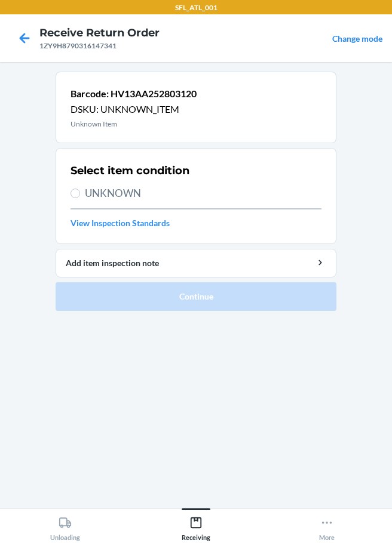
click at [81, 191] on label "UNKNOWN" at bounding box center [195, 194] width 251 height 16
click at [80, 191] on input "UNKNOWN" at bounding box center [75, 194] width 10 height 10
radio input "true"
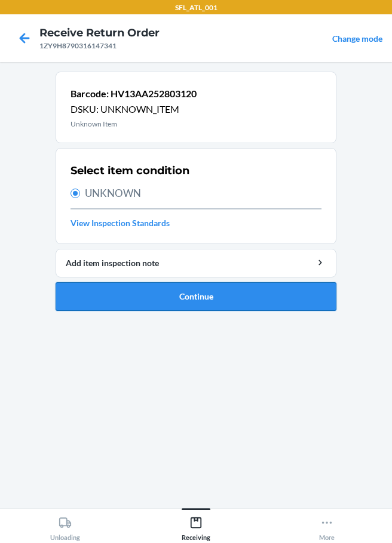
click at [192, 302] on button "Continue" at bounding box center [196, 296] width 281 height 29
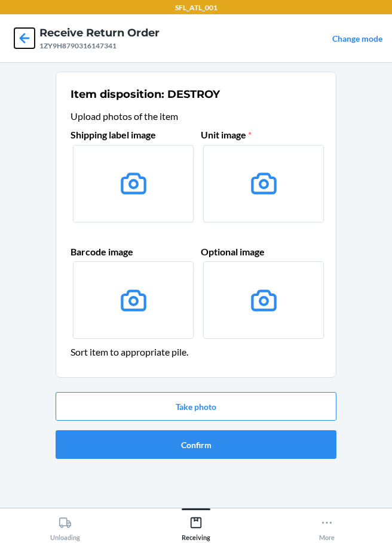
click at [27, 40] on icon at bounding box center [24, 38] width 20 height 20
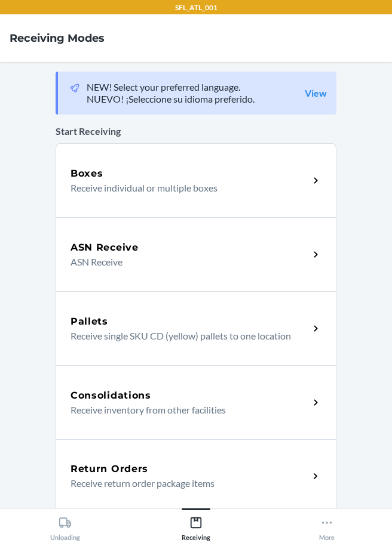
click at [105, 466] on h5 "Return Orders" at bounding box center [109, 469] width 78 height 14
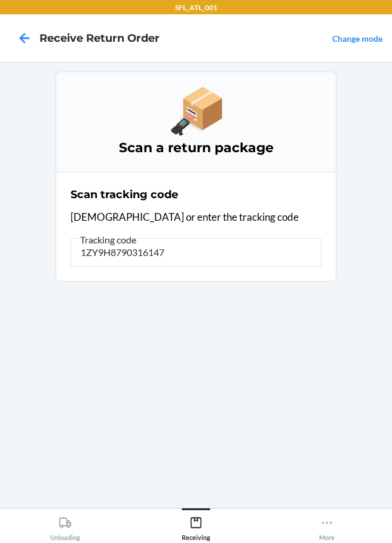
type input "1ZY9H87903161473"
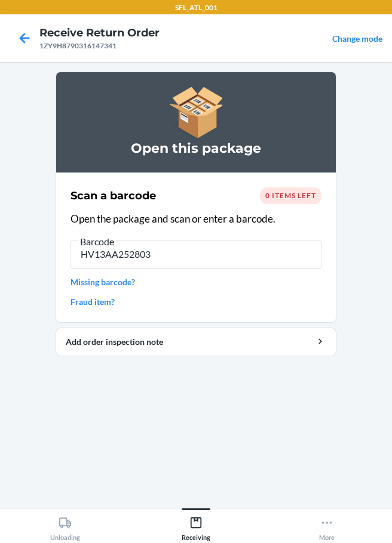
type input "HV13AA2528031"
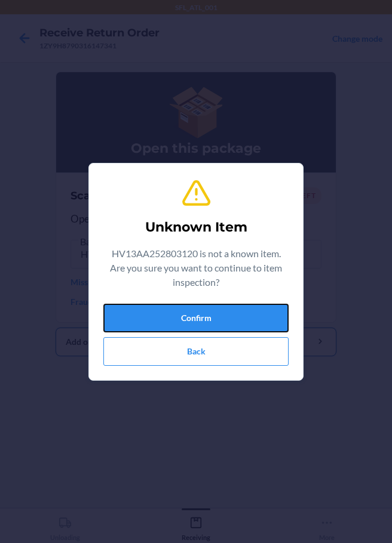
drag, startPoint x: 219, startPoint y: 317, endPoint x: 205, endPoint y: 315, distance: 14.4
click at [219, 317] on button "Confirm" at bounding box center [195, 318] width 185 height 29
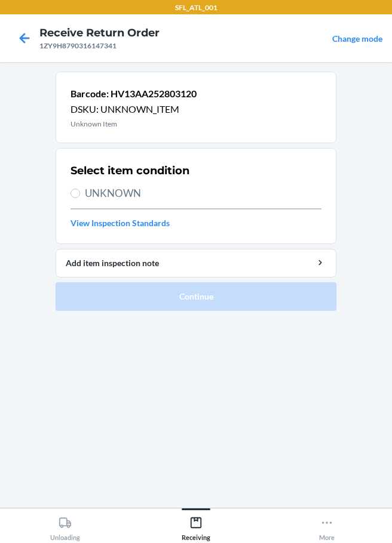
click at [82, 189] on label "UNKNOWN" at bounding box center [195, 194] width 251 height 16
click at [72, 194] on input "UNKNOWN" at bounding box center [75, 194] width 10 height 10
radio input "true"
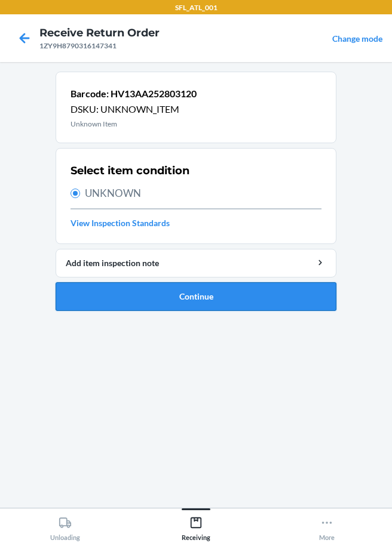
click at [178, 302] on button "Continue" at bounding box center [196, 296] width 281 height 29
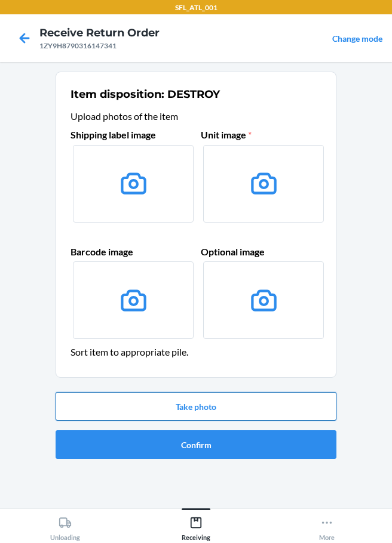
click at [228, 408] on button "Take photo" at bounding box center [196, 406] width 281 height 29
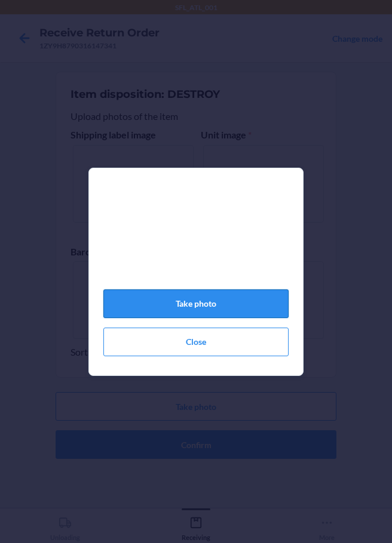
click at [213, 315] on button "Take photo" at bounding box center [195, 304] width 185 height 29
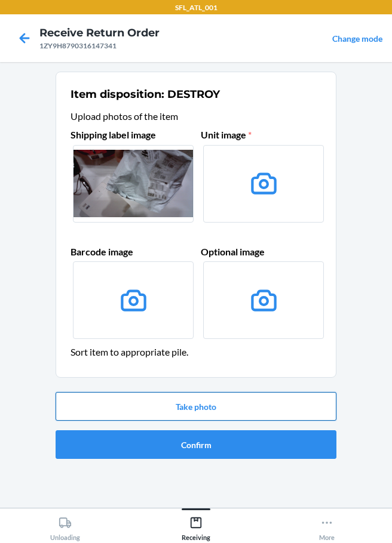
click at [182, 413] on button "Take photo" at bounding box center [196, 406] width 281 height 29
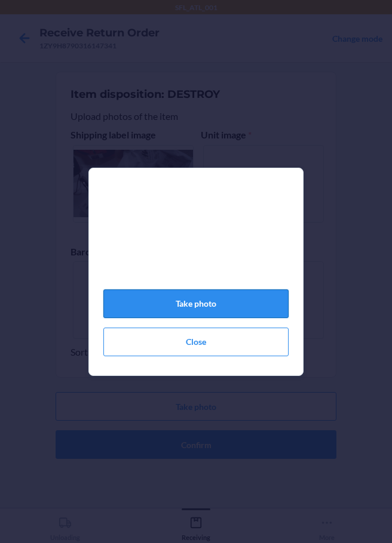
click at [202, 312] on button "Take photo" at bounding box center [195, 304] width 185 height 29
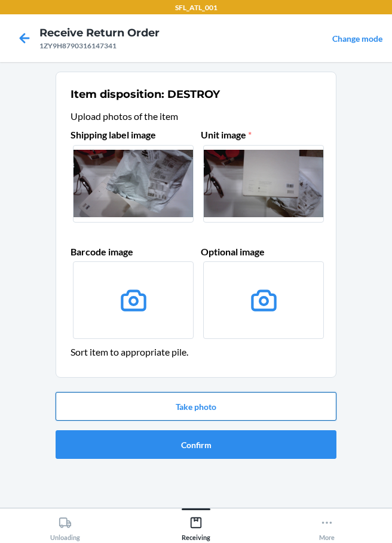
click at [223, 413] on button "Take photo" at bounding box center [196, 406] width 281 height 29
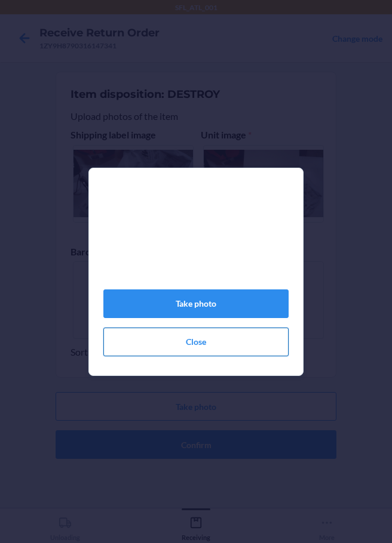
click at [207, 349] on button "Close" at bounding box center [195, 342] width 185 height 29
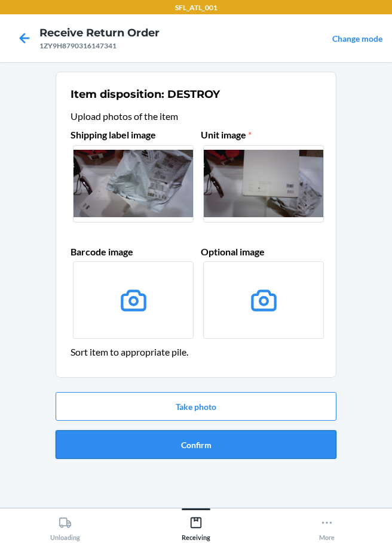
click at [213, 450] on button "Confirm" at bounding box center [196, 445] width 281 height 29
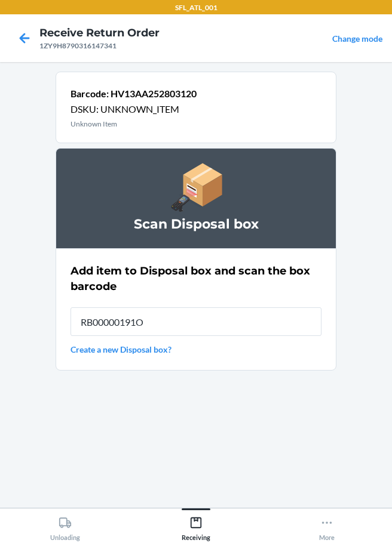
type input "RB00000191O"
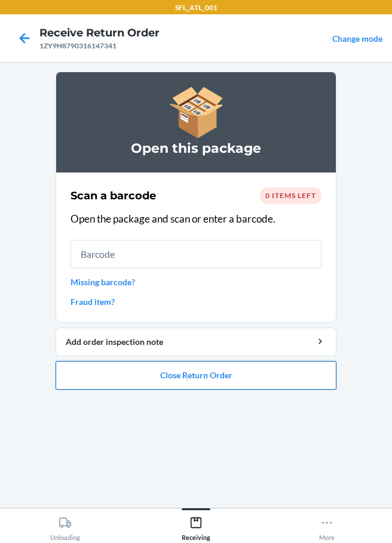
click at [239, 381] on button "Close Return Order" at bounding box center [196, 375] width 281 height 29
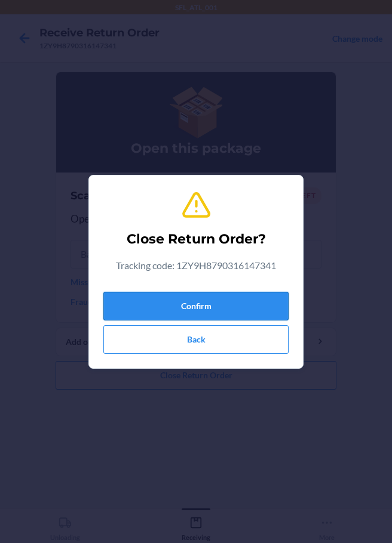
click at [213, 315] on button "Confirm" at bounding box center [195, 306] width 185 height 29
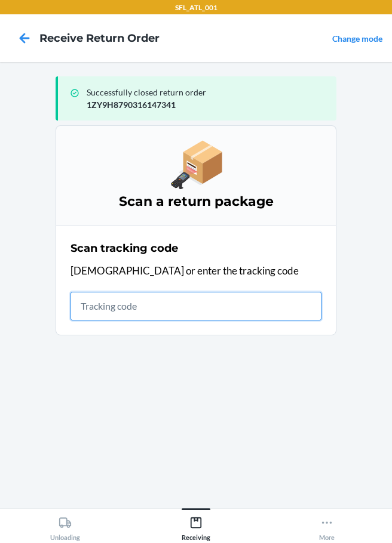
click at [93, 309] on input "text" at bounding box center [195, 306] width 251 height 29
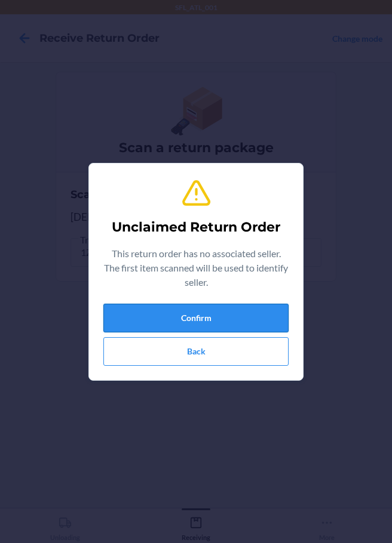
click at [143, 316] on button "Confirm" at bounding box center [195, 318] width 185 height 29
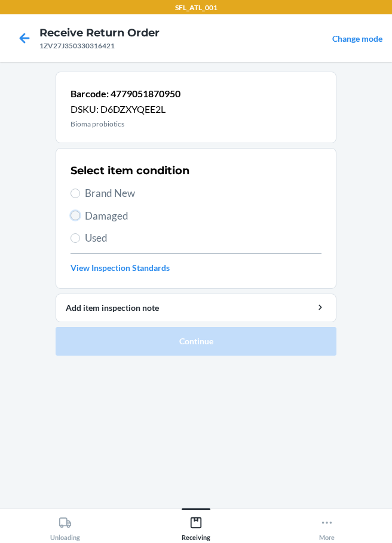
click at [78, 217] on input "Damaged" at bounding box center [75, 216] width 10 height 10
radio input "true"
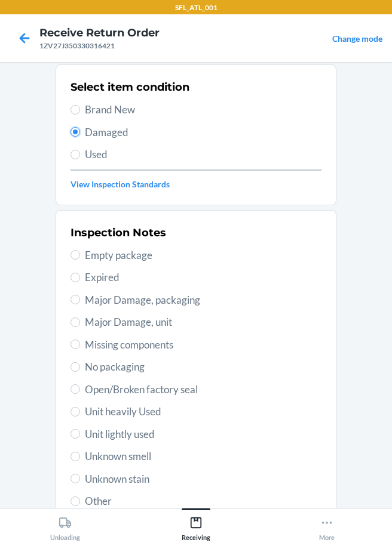
scroll to position [176, 0]
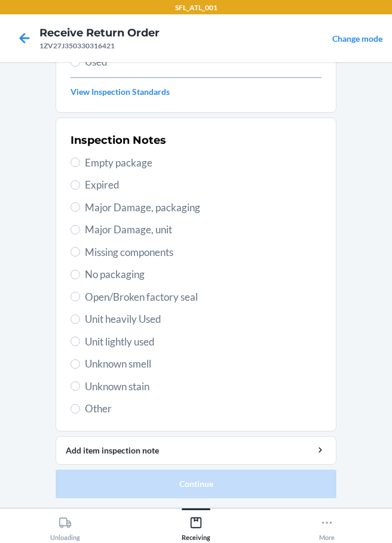
click at [78, 406] on label "Other" at bounding box center [195, 409] width 251 height 16
click at [78, 406] on input "Other" at bounding box center [75, 409] width 10 height 10
radio input "true"
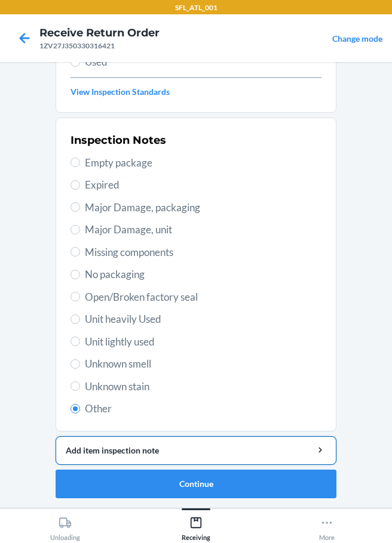
click at [116, 458] on button "Add item inspection note" at bounding box center [196, 451] width 281 height 29
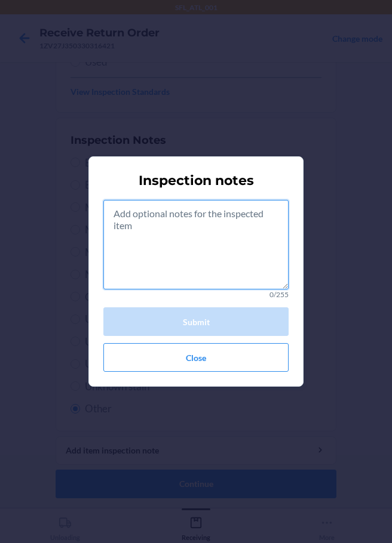
click at [145, 247] on textarea at bounding box center [195, 245] width 185 height 90
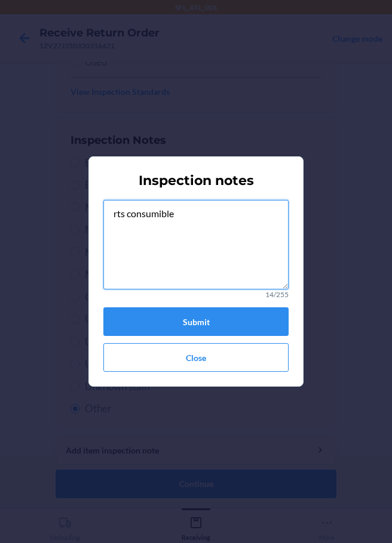
drag, startPoint x: 110, startPoint y: 213, endPoint x: 182, endPoint y: 229, distance: 72.9
click at [182, 229] on textarea "rts consumible" at bounding box center [195, 245] width 185 height 90
type textarea "rts consumible"
click at [197, 316] on button "Submit" at bounding box center [195, 322] width 185 height 29
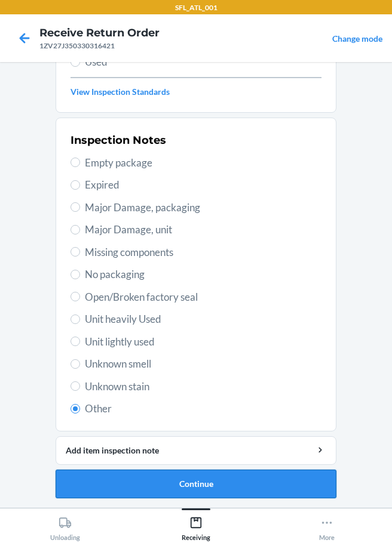
click at [222, 485] on button "Continue" at bounding box center [196, 484] width 281 height 29
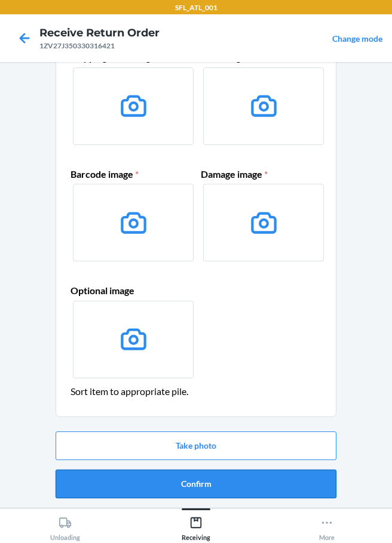
click at [205, 490] on button "Confirm" at bounding box center [196, 484] width 281 height 29
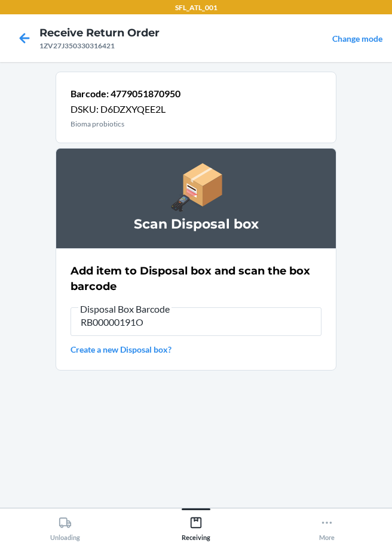
type input "RB00000191O"
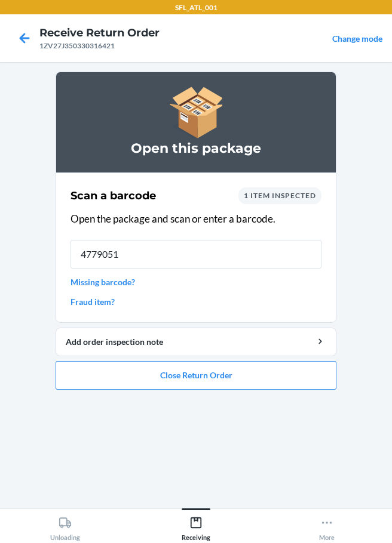
type input "47790518"
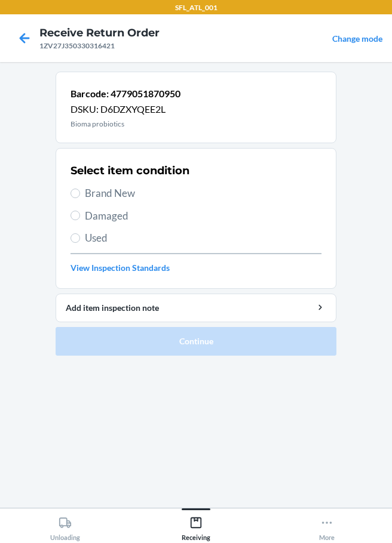
drag, startPoint x: 79, startPoint y: 190, endPoint x: 80, endPoint y: 196, distance: 6.0
click at [80, 190] on label "Brand New" at bounding box center [195, 194] width 251 height 16
click at [80, 190] on input "Brand New" at bounding box center [75, 194] width 10 height 10
radio input "true"
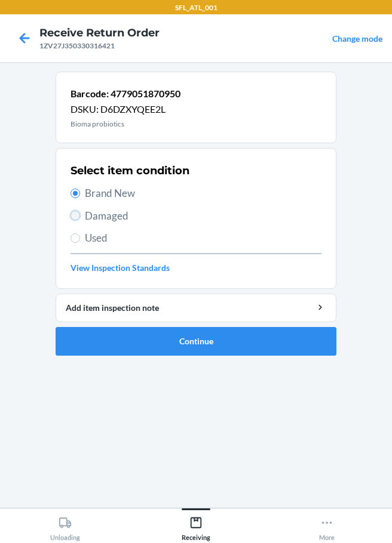
click at [78, 215] on input "Damaged" at bounding box center [75, 216] width 10 height 10
radio input "true"
radio input "false"
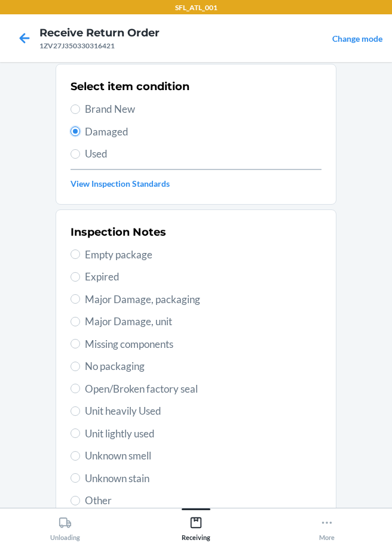
scroll to position [176, 0]
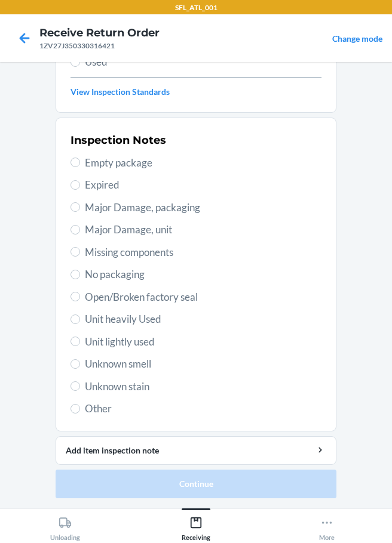
click at [92, 404] on span "Other" at bounding box center [203, 409] width 236 height 16
click at [80, 404] on input "Other" at bounding box center [75, 409] width 10 height 10
radio input "true"
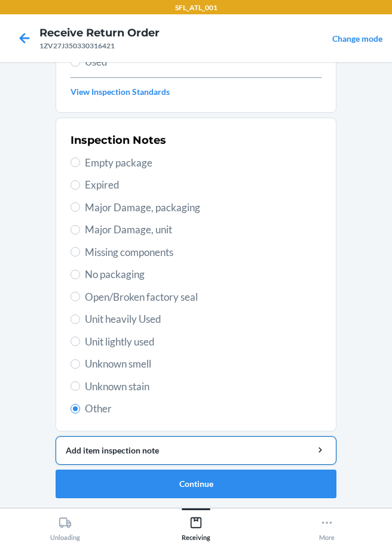
click at [162, 448] on div "Add item inspection note" at bounding box center [196, 450] width 260 height 13
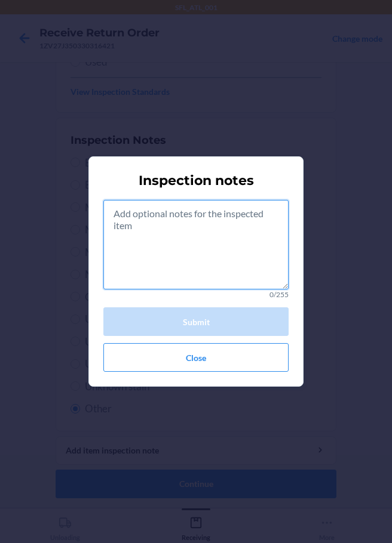
paste textarea "rts consumible"
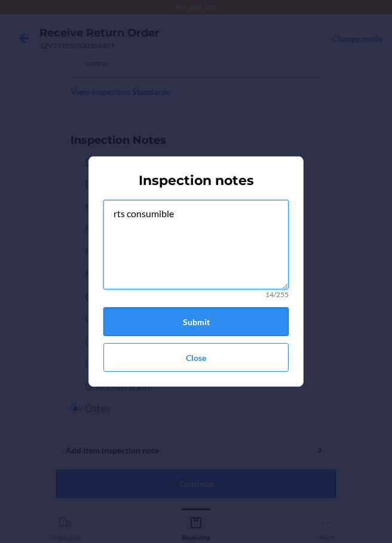
type textarea "rts consumible"
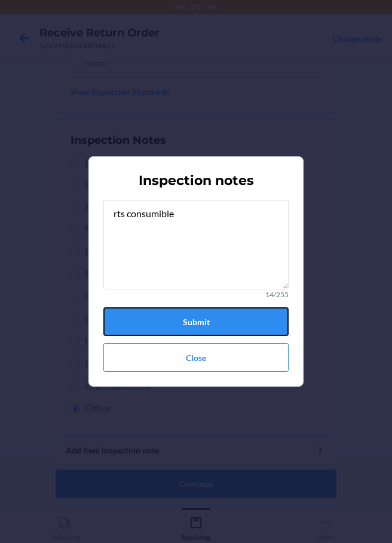
click at [208, 321] on button "Submit" at bounding box center [195, 322] width 185 height 29
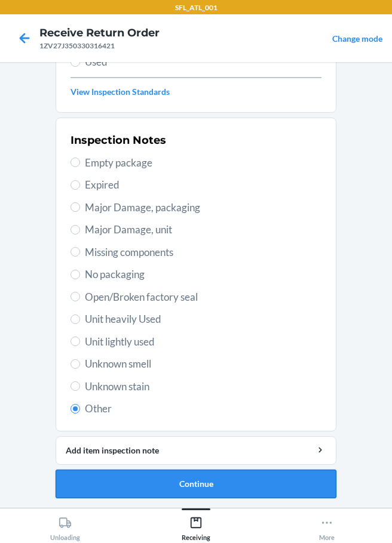
click at [204, 487] on button "Continue" at bounding box center [196, 484] width 281 height 29
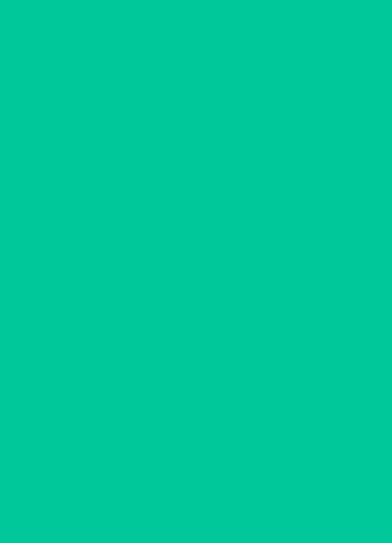
scroll to position [78, 0]
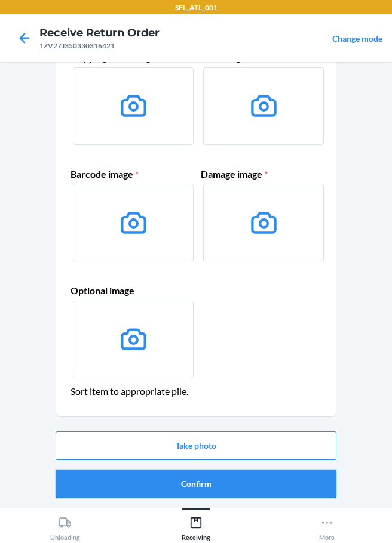
click at [190, 490] on button "Confirm" at bounding box center [196, 484] width 281 height 29
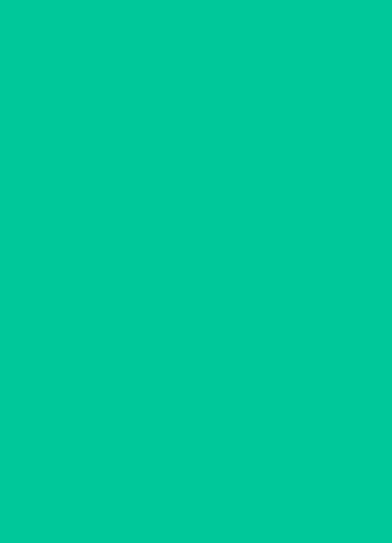
scroll to position [0, 0]
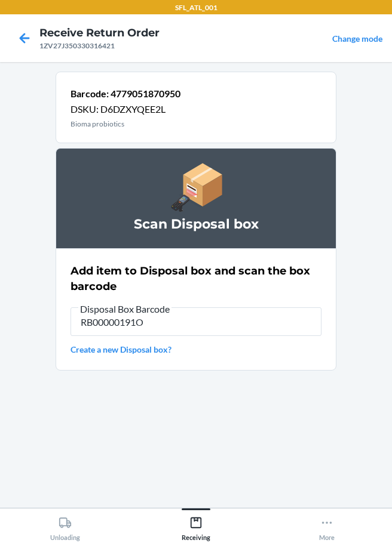
type input "RB00000191O"
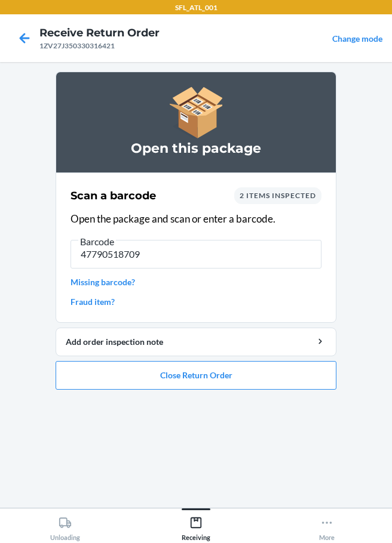
type input "477905187095"
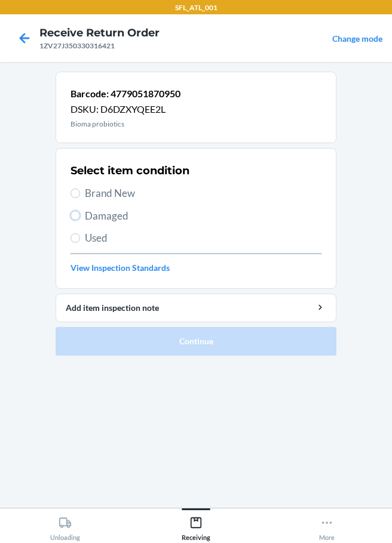
click at [77, 216] on input "Damaged" at bounding box center [75, 216] width 10 height 10
radio input "true"
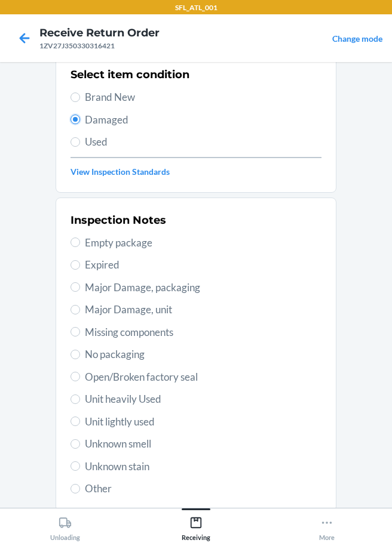
scroll to position [176, 0]
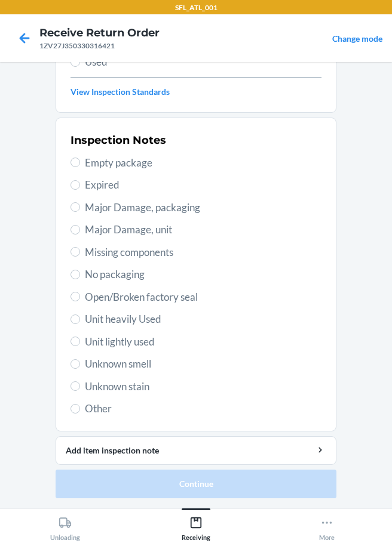
click at [85, 409] on span "Other" at bounding box center [203, 409] width 236 height 16
click at [80, 409] on input "Other" at bounding box center [75, 409] width 10 height 10
radio input "true"
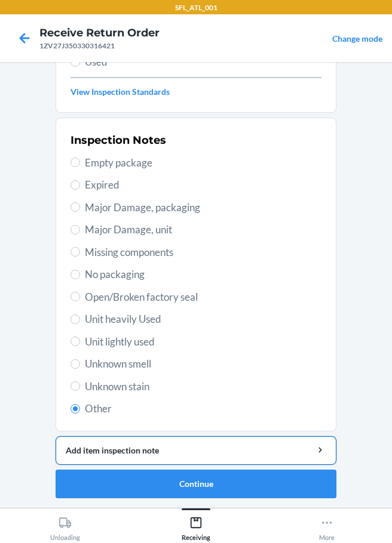
click at [90, 450] on div "Add item inspection note" at bounding box center [196, 450] width 260 height 13
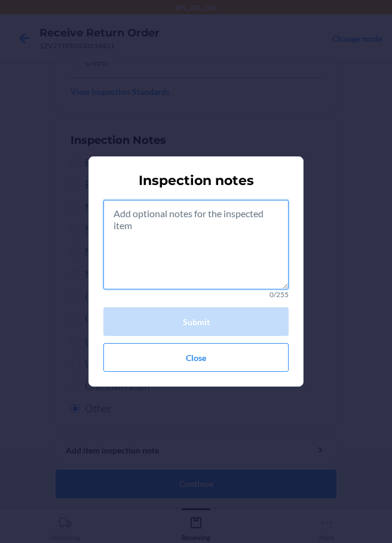
paste textarea "rts consumible"
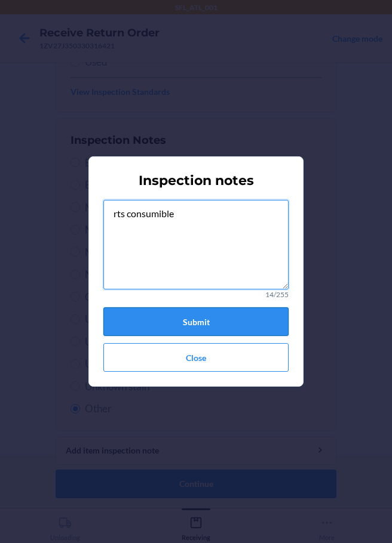
type textarea "rts consumible"
click at [201, 318] on button "Submit" at bounding box center [195, 322] width 185 height 29
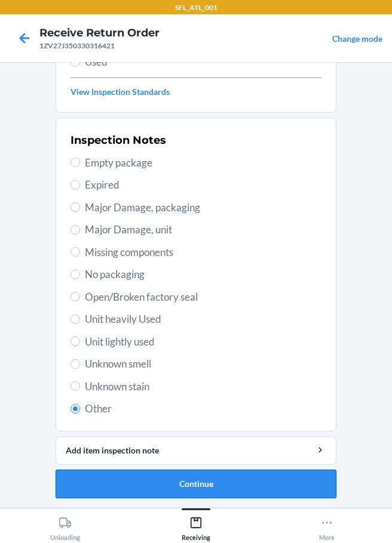
click at [186, 484] on button "Continue" at bounding box center [196, 484] width 281 height 29
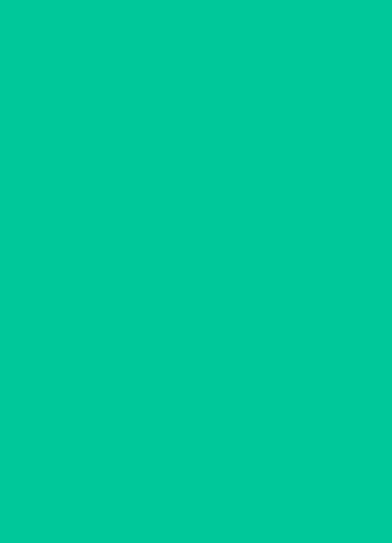
scroll to position [78, 0]
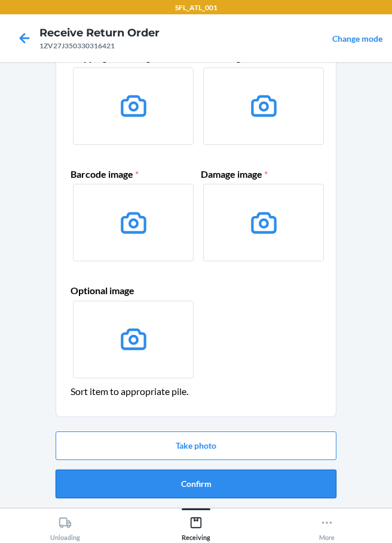
click at [193, 481] on button "Confirm" at bounding box center [196, 484] width 281 height 29
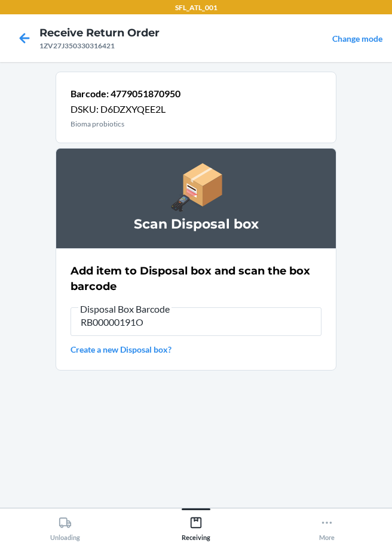
type input "RB00000191O"
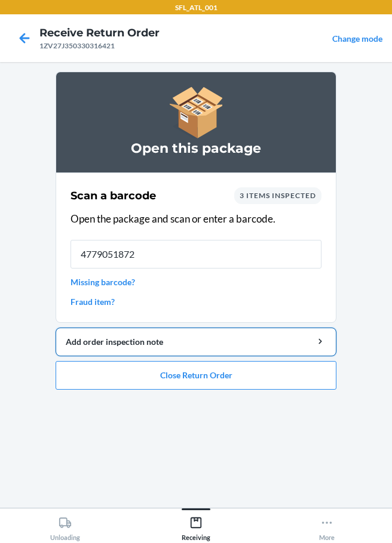
type input "47790518728"
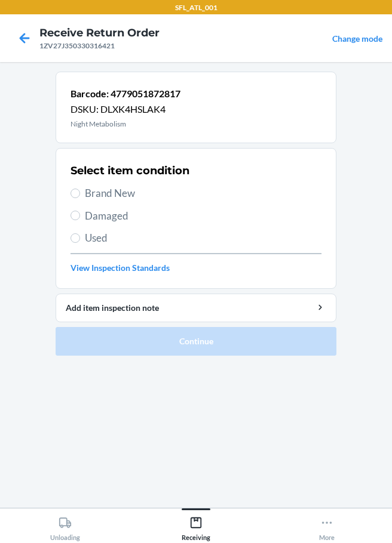
click at [93, 212] on span "Damaged" at bounding box center [203, 216] width 236 height 16
click at [80, 212] on input "Damaged" at bounding box center [75, 216] width 10 height 10
radio input "true"
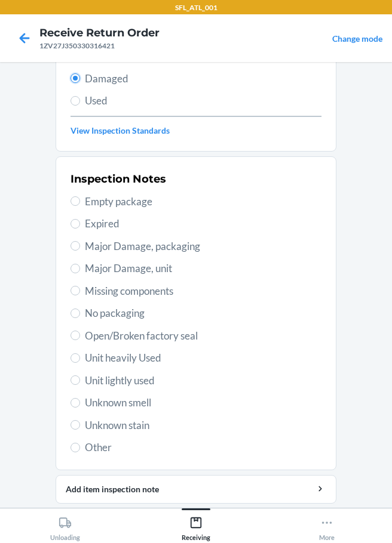
scroll to position [176, 0]
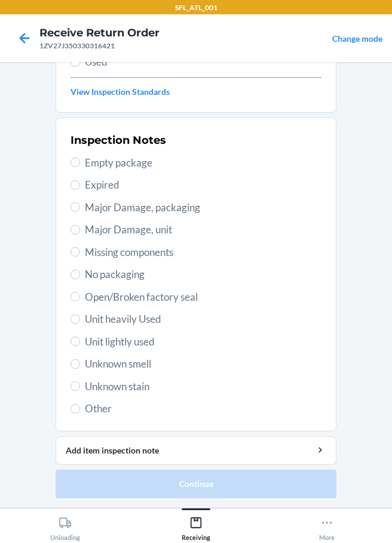
click at [115, 410] on span "Other" at bounding box center [203, 409] width 236 height 16
click at [80, 410] on input "Other" at bounding box center [75, 409] width 10 height 10
radio input "true"
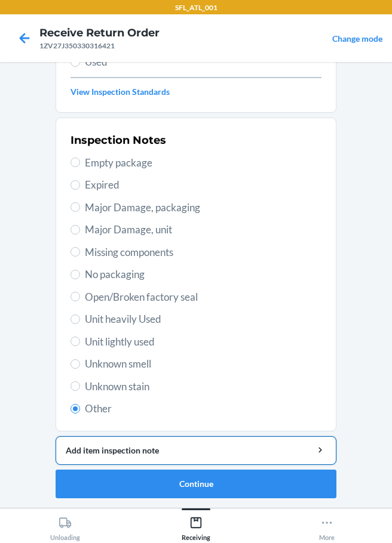
click at [165, 456] on div "Add item inspection note" at bounding box center [196, 450] width 260 height 13
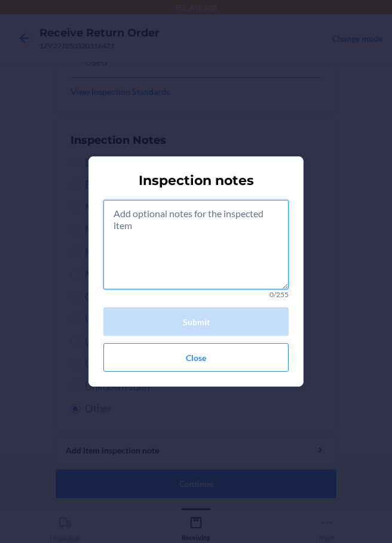
paste textarea "rts consumible"
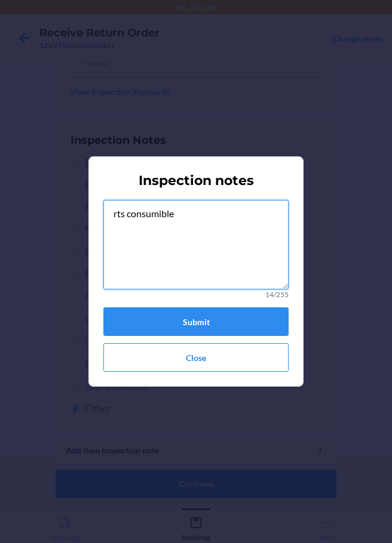
type textarea "rts consumible"
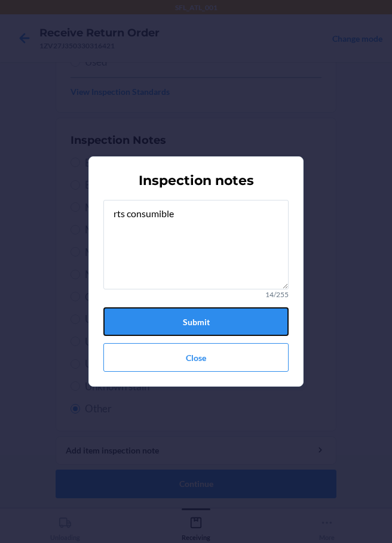
click at [210, 315] on button "Submit" at bounding box center [195, 322] width 185 height 29
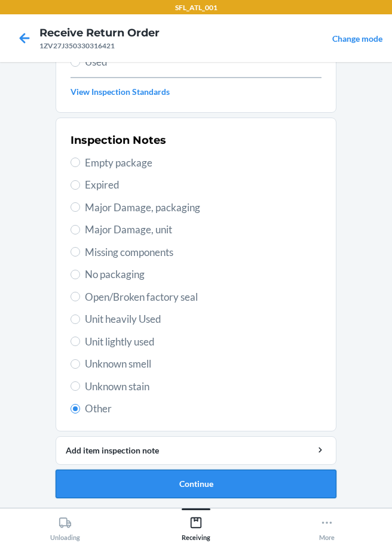
click at [216, 491] on button "Continue" at bounding box center [196, 484] width 281 height 29
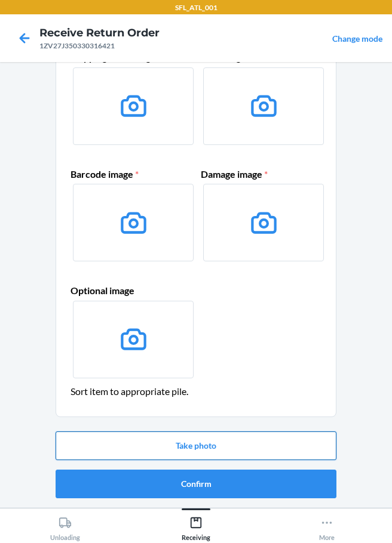
click at [198, 441] on button "Take photo" at bounding box center [196, 446] width 281 height 29
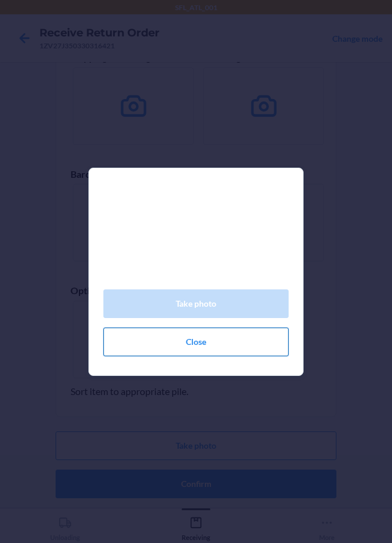
click at [195, 354] on button "Close" at bounding box center [195, 342] width 185 height 29
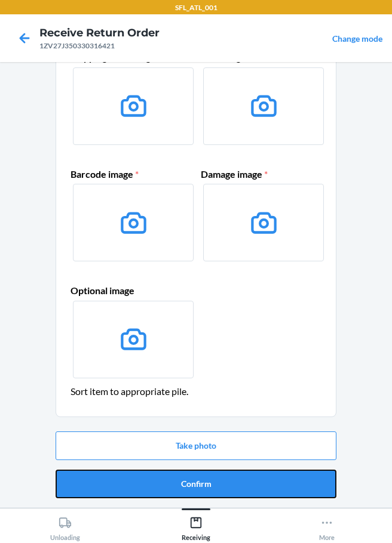
click at [200, 493] on button "Confirm" at bounding box center [196, 484] width 281 height 29
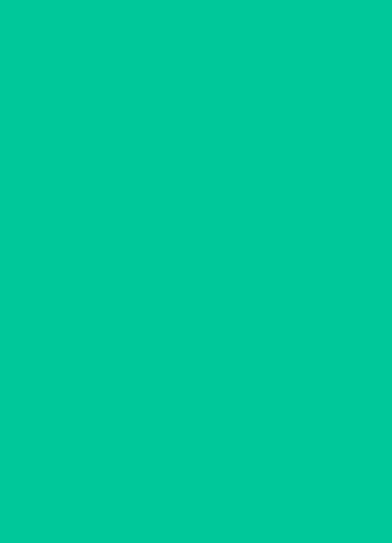
scroll to position [0, 0]
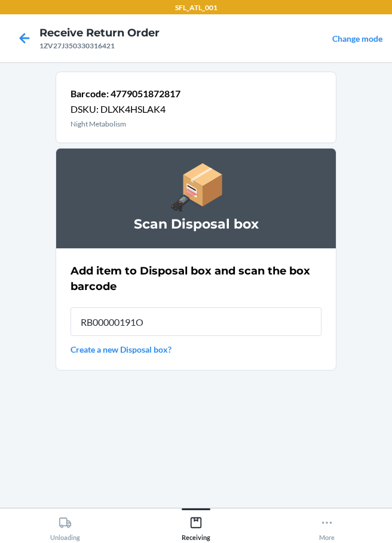
type input "RB00000191O"
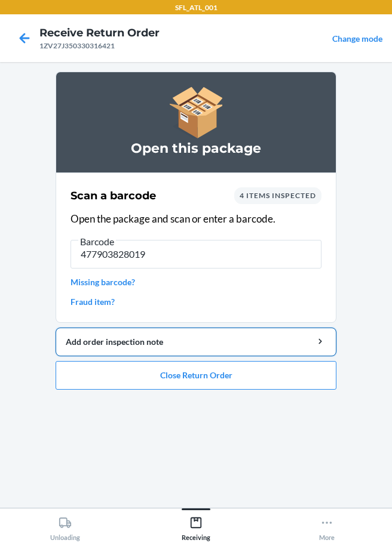
type input "4779038280192"
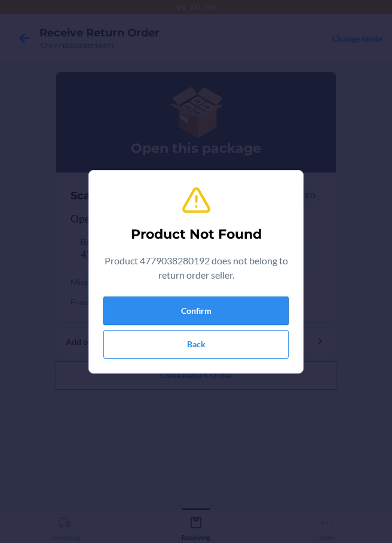
drag, startPoint x: 220, startPoint y: 311, endPoint x: 196, endPoint y: 306, distance: 23.8
click at [217, 311] on button "Confirm" at bounding box center [195, 311] width 185 height 29
click at [234, 312] on button "Confirm" at bounding box center [195, 311] width 185 height 29
click at [236, 303] on button "Confirm" at bounding box center [195, 311] width 185 height 29
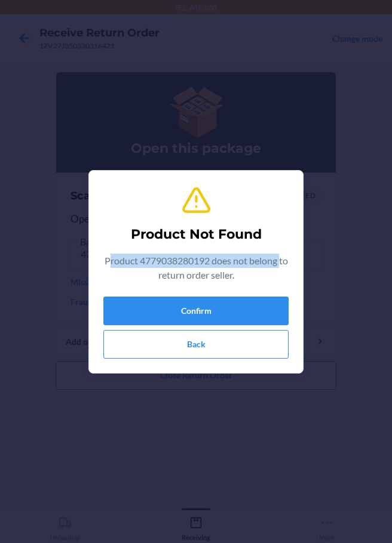
click at [153, 269] on p "Product 4779038280192 does not belong to return order seller." at bounding box center [195, 268] width 185 height 29
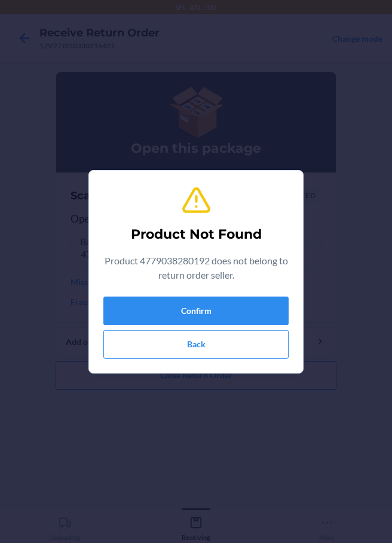
click at [106, 254] on p "Product 4779038280192 does not belong to return order seller." at bounding box center [195, 268] width 185 height 29
click at [168, 268] on p "Product 4779038280192 does not belong to return order seller." at bounding box center [195, 268] width 185 height 29
click at [226, 294] on div "Product Not Found Product 4779038280192 does not belong to return order seller.…" at bounding box center [195, 271] width 185 height 183
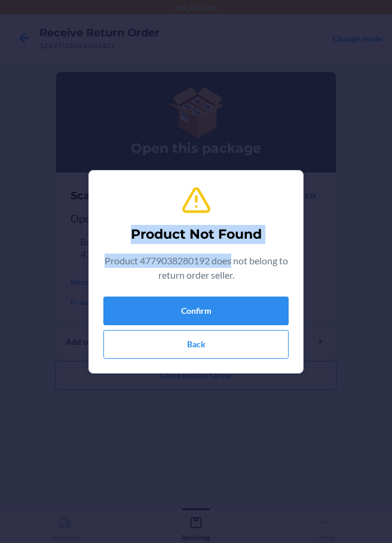
click at [259, 103] on div "Product Not Found Product 4779038280192 does not belong to return order seller.…" at bounding box center [196, 271] width 392 height 543
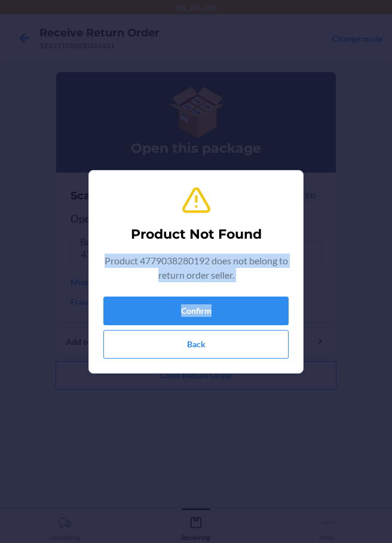
drag, startPoint x: 105, startPoint y: 259, endPoint x: 303, endPoint y: 315, distance: 206.1
click at [303, 315] on section "Product Not Found Product 4779038280192 does not belong to return order seller.…" at bounding box center [195, 272] width 215 height 204
click at [211, 344] on button "Back" at bounding box center [195, 344] width 185 height 29
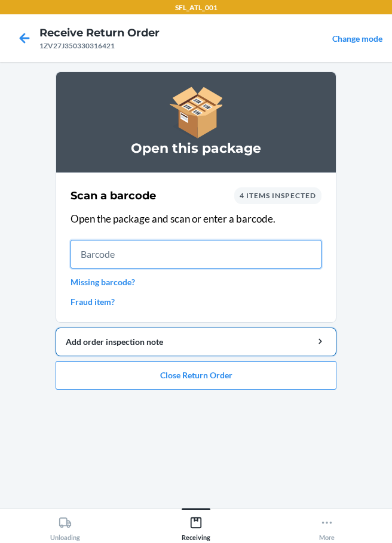
click at [216, 339] on div "Add order inspection note" at bounding box center [196, 342] width 260 height 13
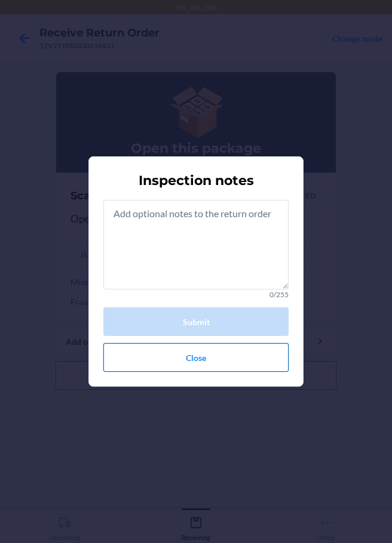
click at [195, 361] on button "Close" at bounding box center [195, 357] width 185 height 29
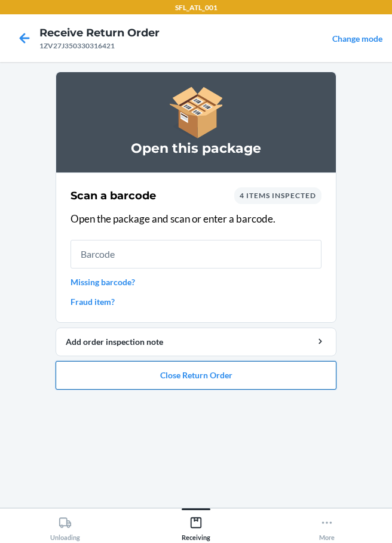
click at [207, 376] on button "Close Return Order" at bounding box center [196, 375] width 281 height 29
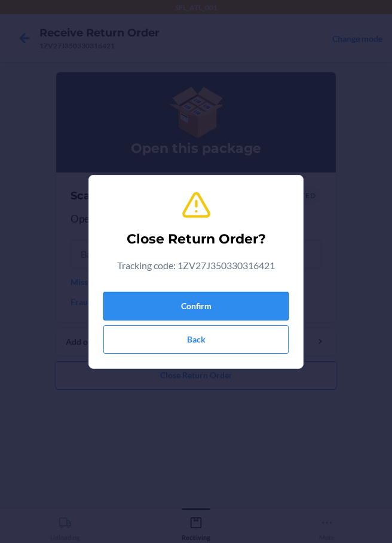
click at [228, 303] on button "Confirm" at bounding box center [195, 306] width 185 height 29
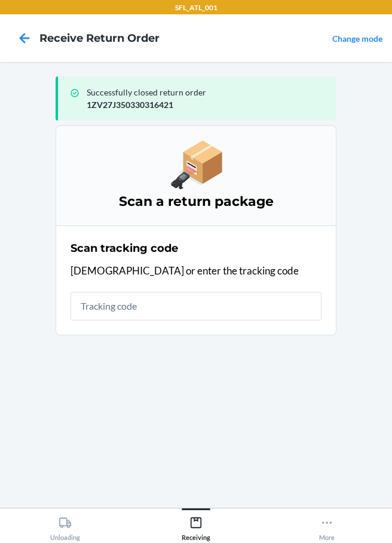
click at [22, 331] on main "Successfully closed return order 1ZV27J350330316421 Scan a return package Scan …" at bounding box center [196, 285] width 392 height 446
click at [94, 304] on input "text" at bounding box center [195, 306] width 251 height 29
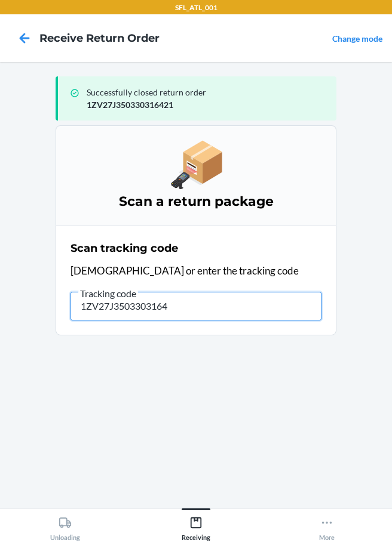
type input "[US_VEHICLE_IDENTIFICATION_NUMBER]"
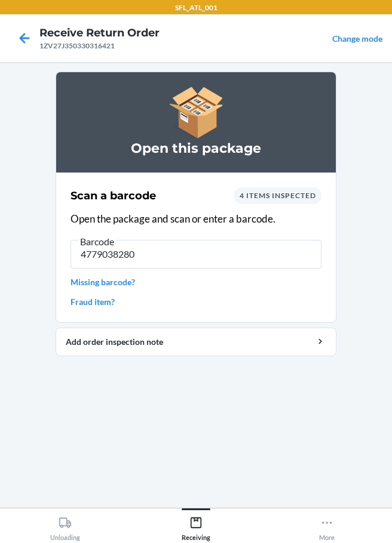
type input "47790382801"
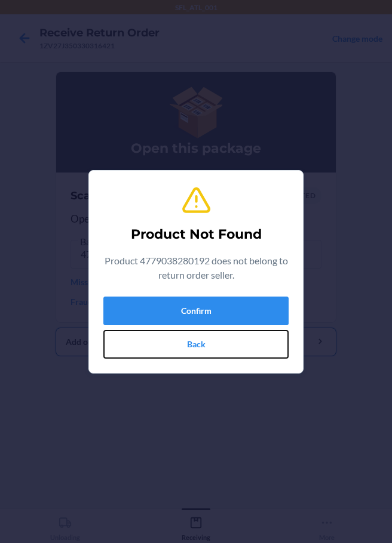
click at [203, 342] on button "Back" at bounding box center [195, 344] width 185 height 29
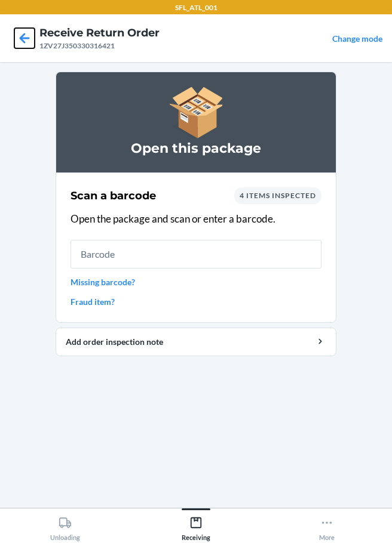
click at [23, 39] on icon at bounding box center [25, 38] width 10 height 10
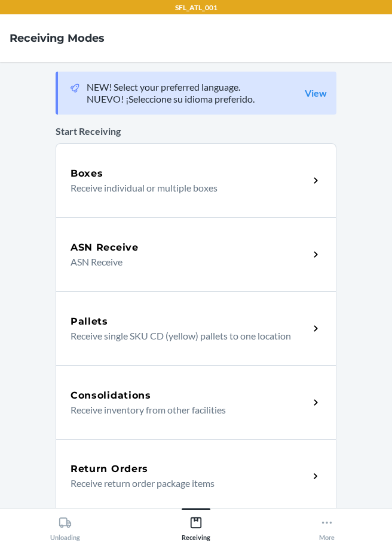
click at [148, 484] on p "Receive return order package items" at bounding box center [184, 484] width 229 height 14
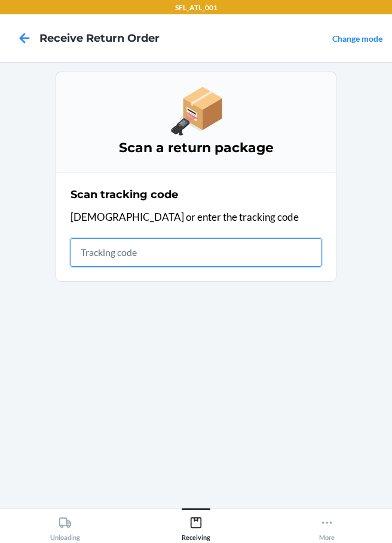
click at [199, 263] on input "text" at bounding box center [195, 252] width 251 height 29
type input "4203222592612903168717508"
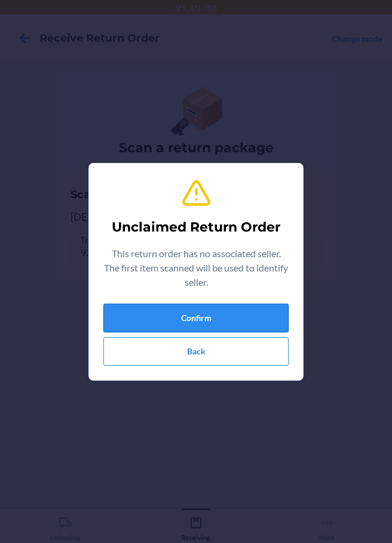
click at [218, 324] on button "Confirm" at bounding box center [195, 318] width 185 height 29
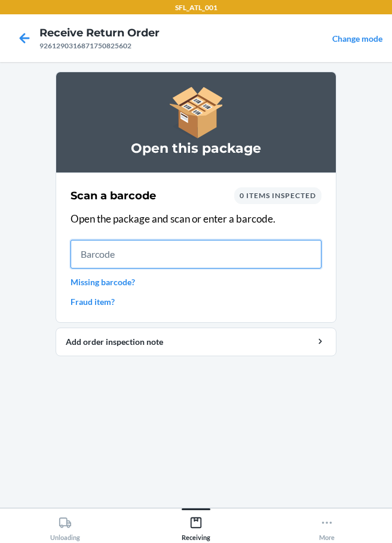
click at [162, 261] on input "text" at bounding box center [195, 254] width 251 height 29
type input "47790382"
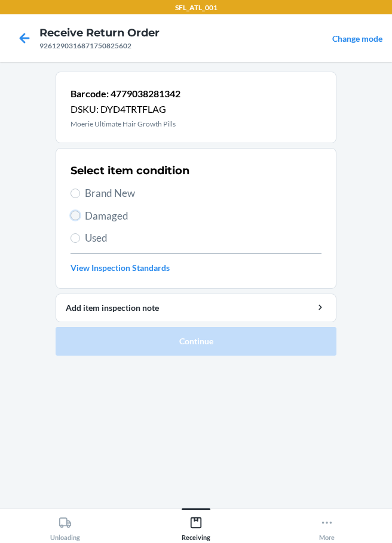
click at [77, 213] on input "Damaged" at bounding box center [75, 216] width 10 height 10
radio input "true"
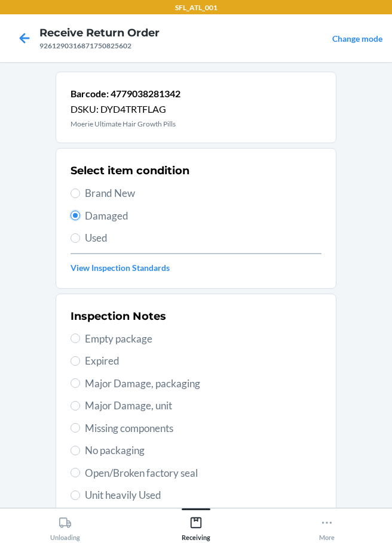
scroll to position [176, 0]
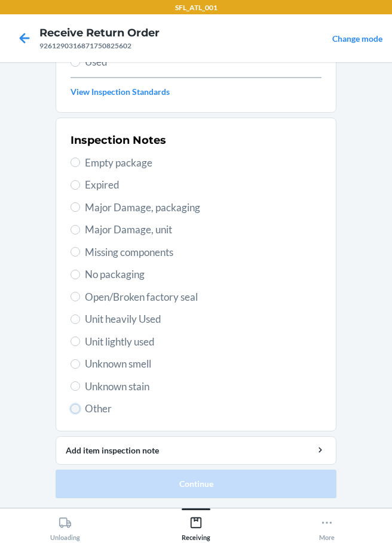
click at [75, 407] on input "Other" at bounding box center [75, 409] width 10 height 10
radio input "true"
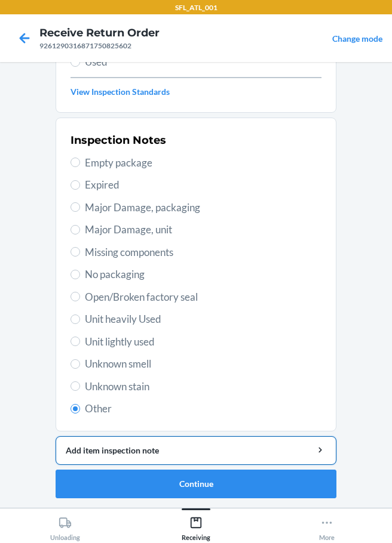
click at [199, 447] on div "Add item inspection note" at bounding box center [196, 450] width 260 height 13
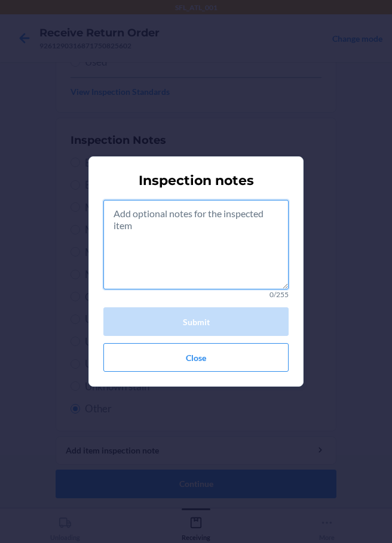
paste textarea "rts consumible"
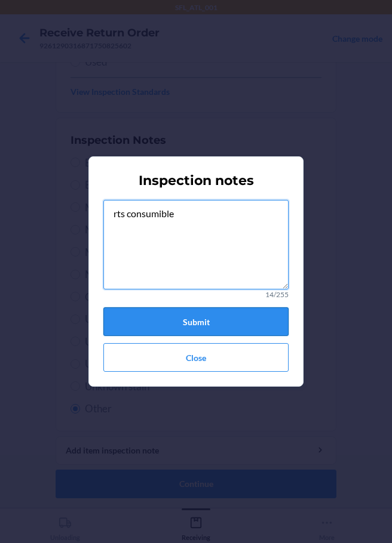
type textarea "rts consumible"
click at [207, 324] on button "Submit" at bounding box center [195, 322] width 185 height 29
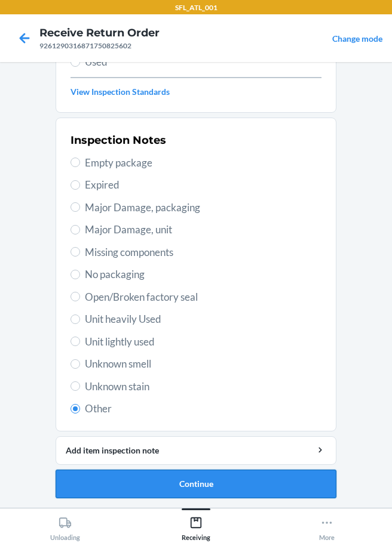
click at [204, 489] on button "Continue" at bounding box center [196, 484] width 281 height 29
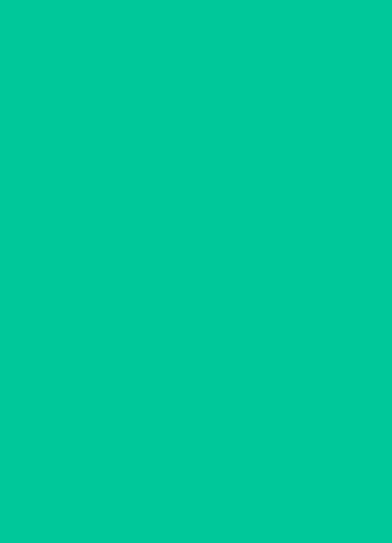
scroll to position [78, 0]
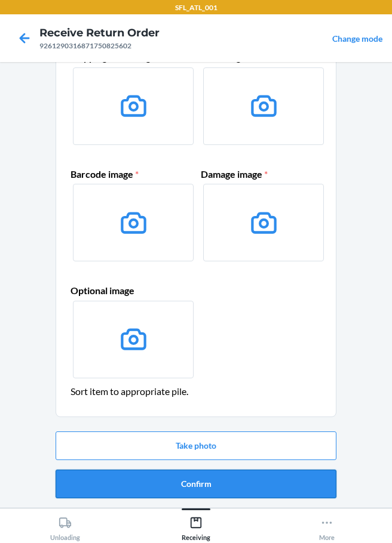
click at [193, 481] on button "Confirm" at bounding box center [196, 484] width 281 height 29
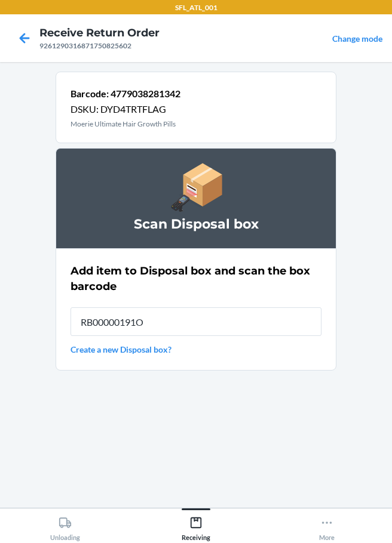
type input "RB00000191O"
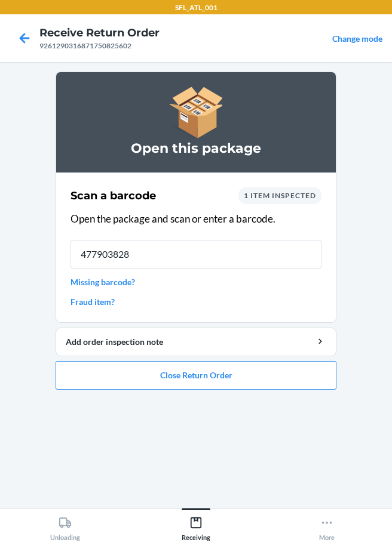
type input "4779038281"
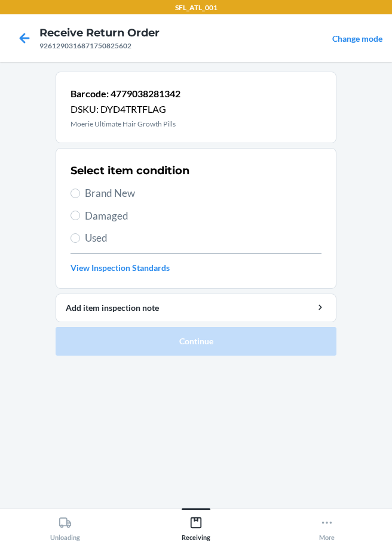
click at [91, 213] on span "Damaged" at bounding box center [203, 216] width 236 height 16
click at [80, 213] on input "Damaged" at bounding box center [75, 216] width 10 height 10
radio input "true"
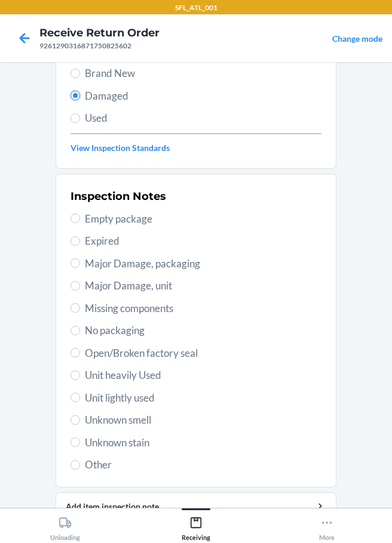
scroll to position [176, 0]
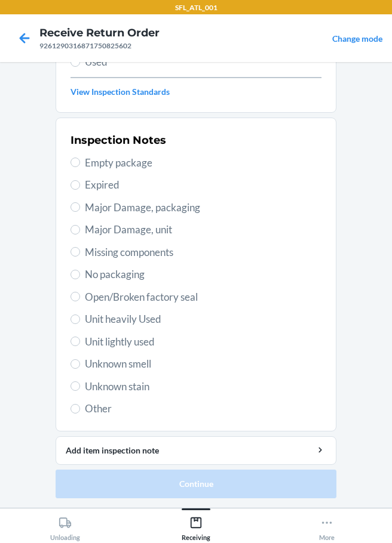
click at [88, 409] on span "Other" at bounding box center [203, 409] width 236 height 16
click at [80, 409] on input "Other" at bounding box center [75, 409] width 10 height 10
radio input "true"
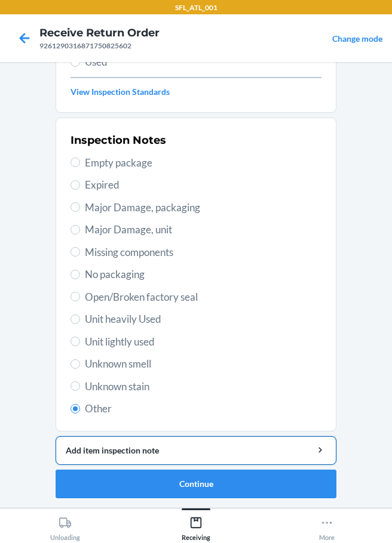
click at [96, 443] on button "Add item inspection note" at bounding box center [196, 451] width 281 height 29
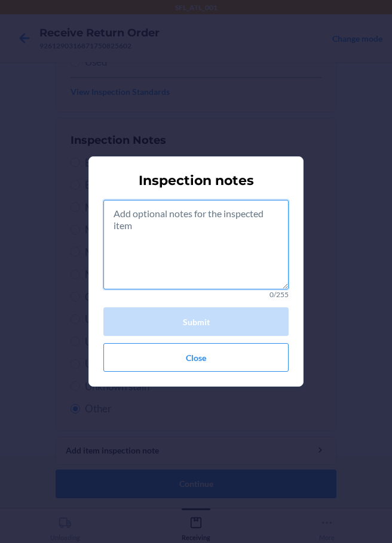
paste textarea "rts consumible"
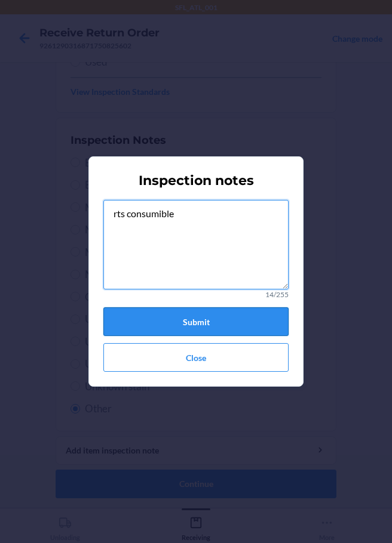
type textarea "rts consumible"
click at [231, 324] on button "Submit" at bounding box center [195, 322] width 185 height 29
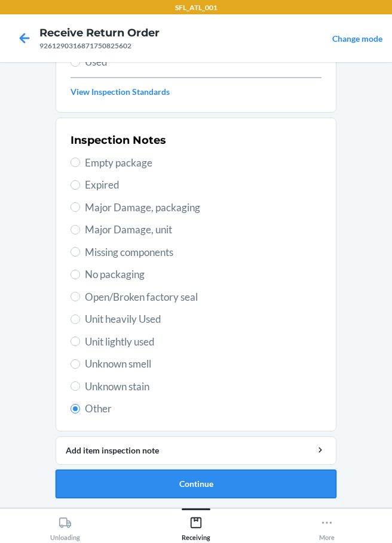
click at [213, 483] on button "Continue" at bounding box center [196, 484] width 281 height 29
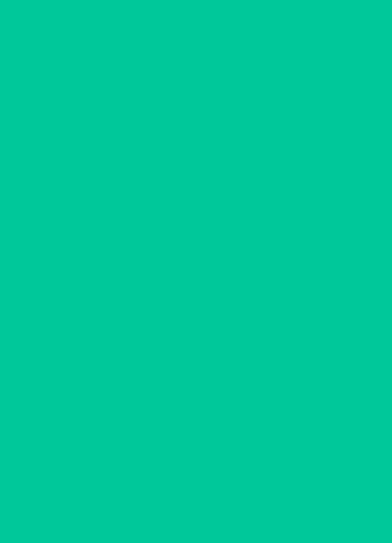
scroll to position [78, 0]
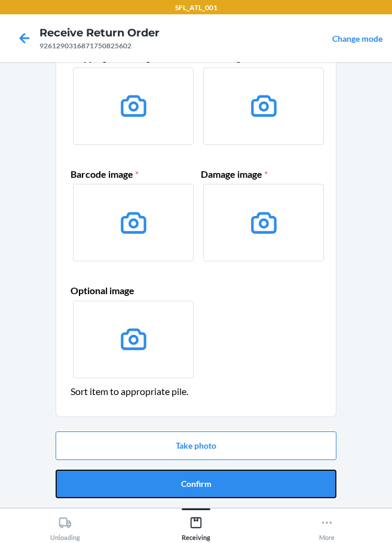
click at [215, 486] on button "Confirm" at bounding box center [196, 484] width 281 height 29
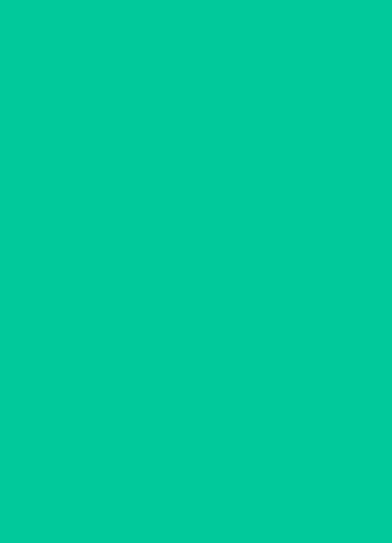
scroll to position [0, 0]
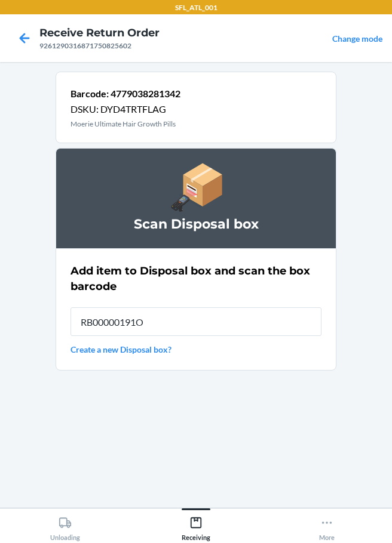
type input "RB00000191O"
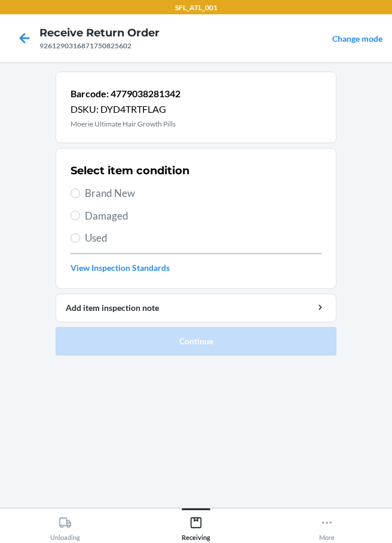
click at [85, 219] on span "Damaged" at bounding box center [203, 216] width 236 height 16
click at [80, 219] on input "Damaged" at bounding box center [75, 216] width 10 height 10
radio input "true"
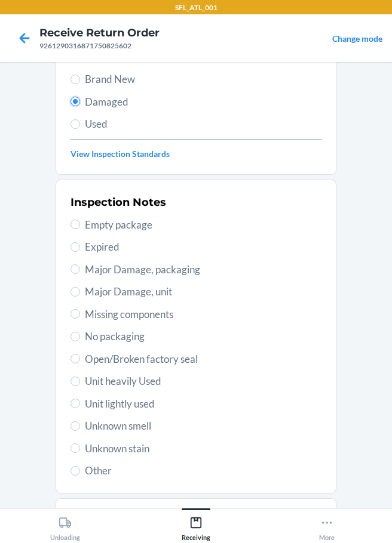
scroll to position [176, 0]
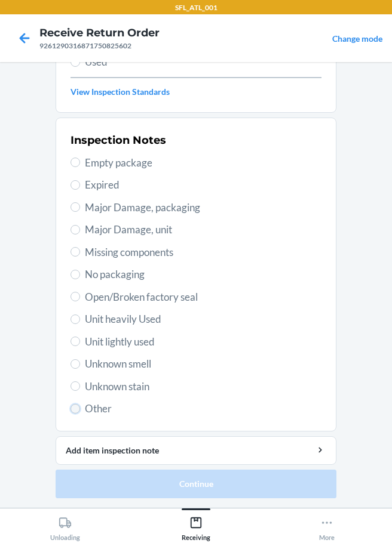
click at [74, 408] on input "Other" at bounding box center [75, 409] width 10 height 10
radio input "true"
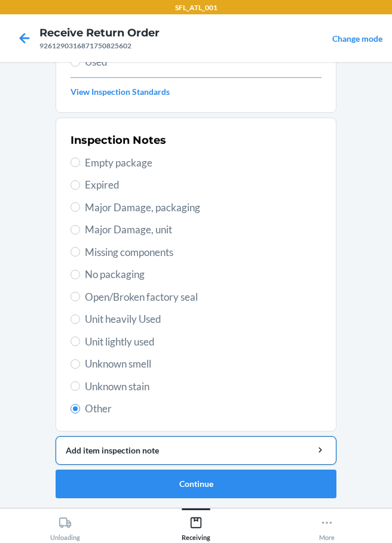
click at [104, 449] on div "Add item inspection note" at bounding box center [196, 450] width 260 height 13
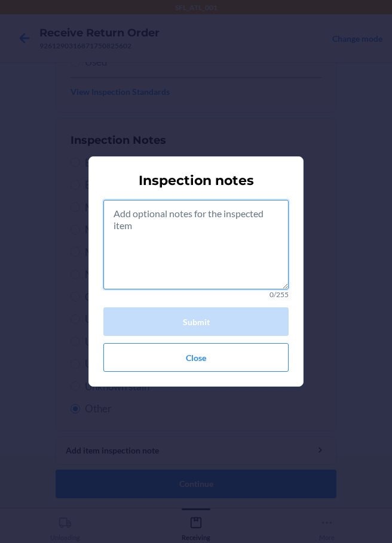
paste textarea "rts consumible"
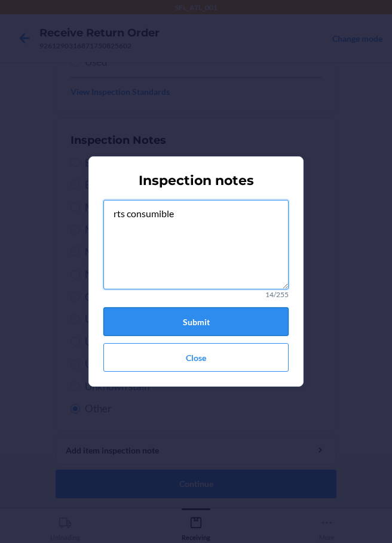
type textarea "rts consumible"
click at [209, 323] on button "Submit" at bounding box center [195, 322] width 185 height 29
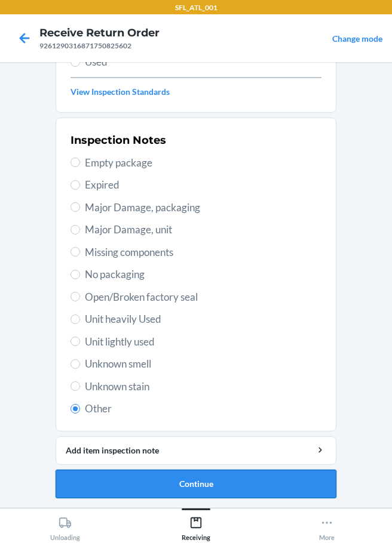
click at [217, 482] on button "Continue" at bounding box center [196, 484] width 281 height 29
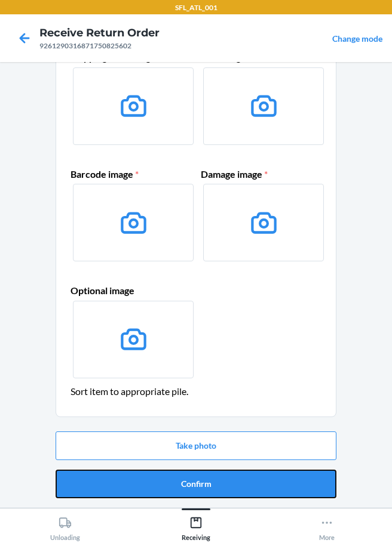
drag, startPoint x: 190, startPoint y: 490, endPoint x: 195, endPoint y: 461, distance: 29.1
click at [189, 490] on button "Confirm" at bounding box center [196, 484] width 281 height 29
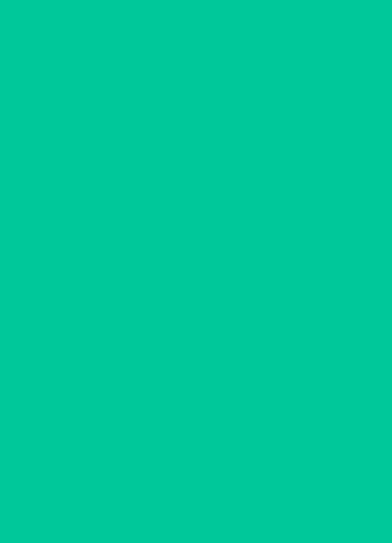
scroll to position [0, 0]
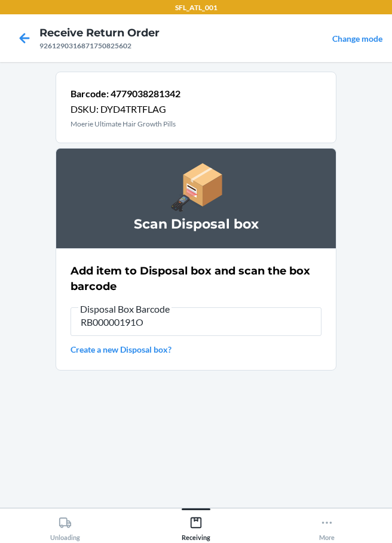
type input "RB00000191O"
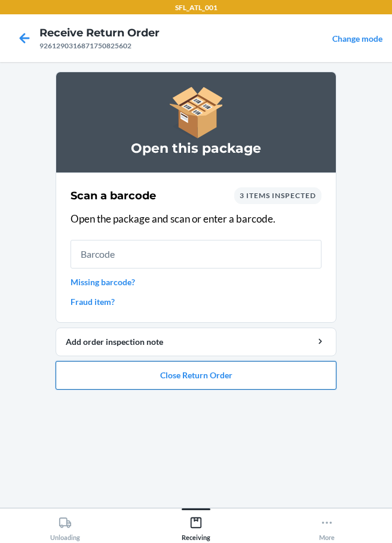
click at [167, 380] on button "Close Return Order" at bounding box center [196, 375] width 281 height 29
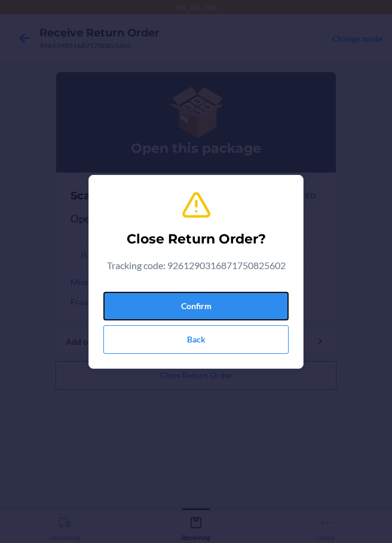
drag, startPoint x: 195, startPoint y: 316, endPoint x: 200, endPoint y: 323, distance: 9.0
click at [198, 320] on button "Confirm" at bounding box center [195, 306] width 185 height 29
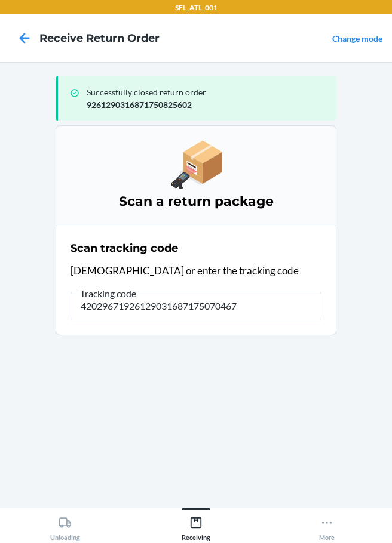
type input "420296719261290316871750704679"
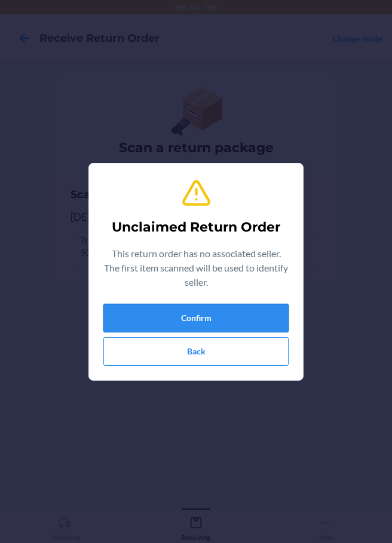
click at [178, 315] on button "Confirm" at bounding box center [195, 318] width 185 height 29
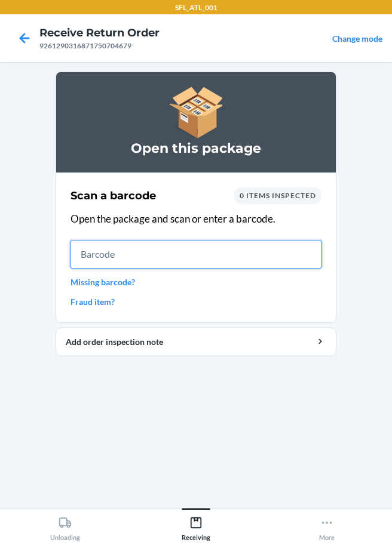
click at [131, 254] on input "text" at bounding box center [195, 254] width 251 height 29
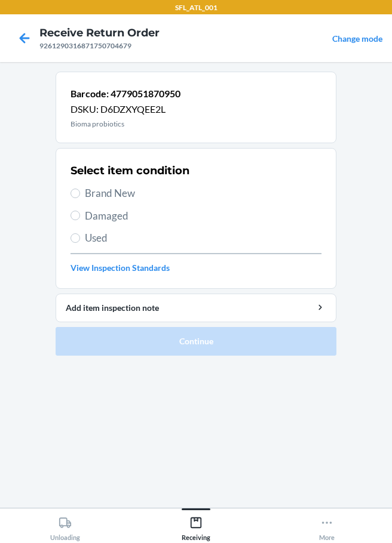
click at [84, 219] on label "Damaged" at bounding box center [195, 216] width 251 height 16
click at [80, 219] on input "Damaged" at bounding box center [75, 216] width 10 height 10
radio input "true"
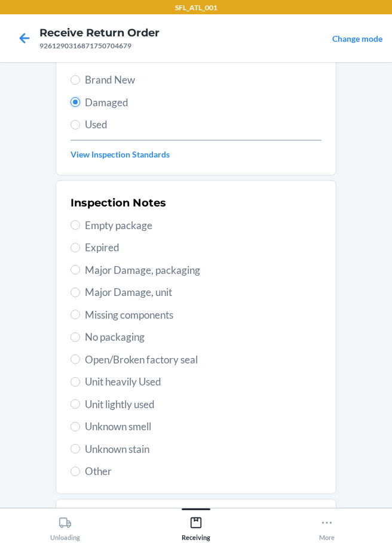
scroll to position [176, 0]
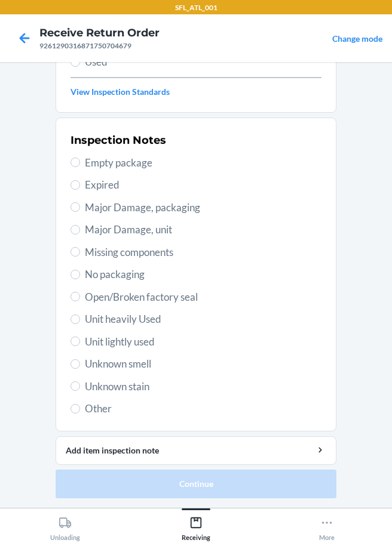
click at [79, 411] on label "Other" at bounding box center [195, 409] width 251 height 16
click at [79, 411] on input "Other" at bounding box center [75, 409] width 10 height 10
radio input "true"
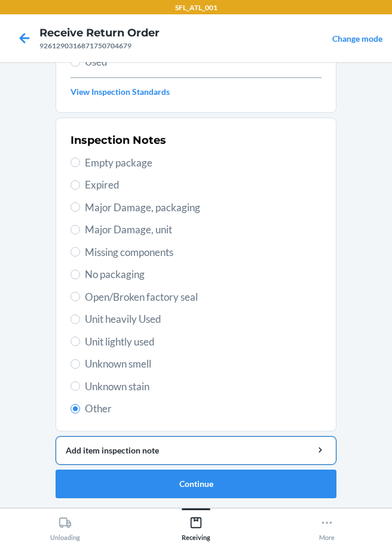
click at [170, 451] on div "Add item inspection note" at bounding box center [196, 450] width 260 height 13
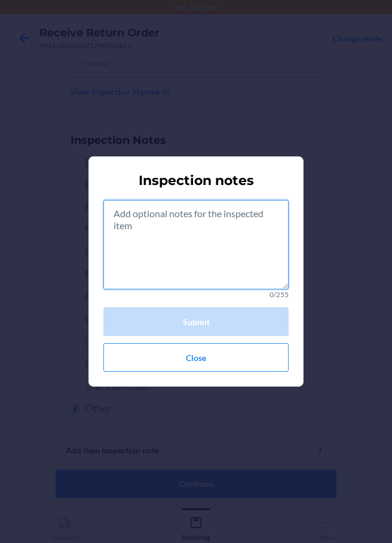
paste textarea "rts consumible"
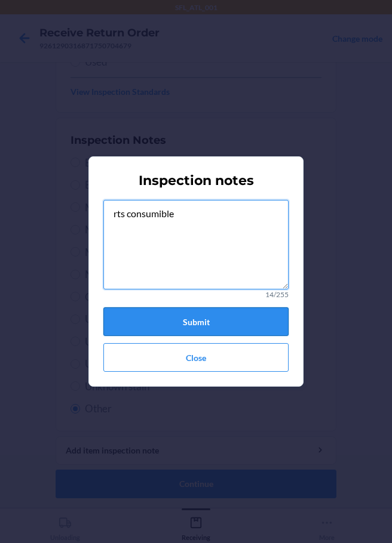
type textarea "rts consumible"
click at [212, 325] on button "Submit" at bounding box center [195, 322] width 185 height 29
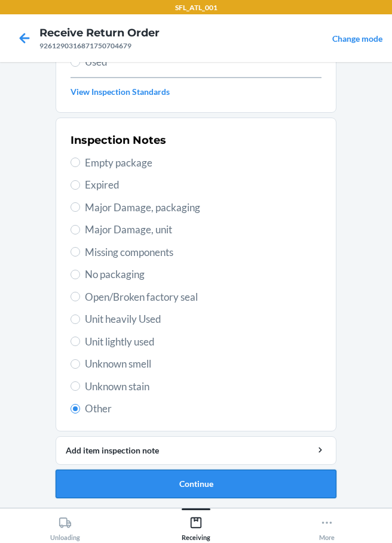
click at [209, 489] on button "Continue" at bounding box center [196, 484] width 281 height 29
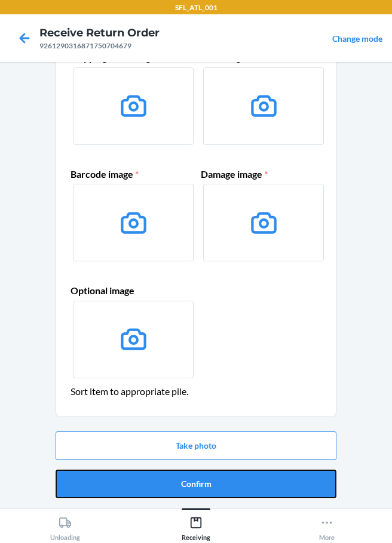
click at [203, 485] on button "Confirm" at bounding box center [196, 484] width 281 height 29
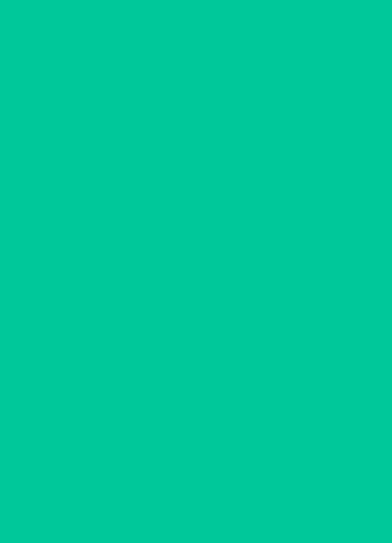
scroll to position [0, 0]
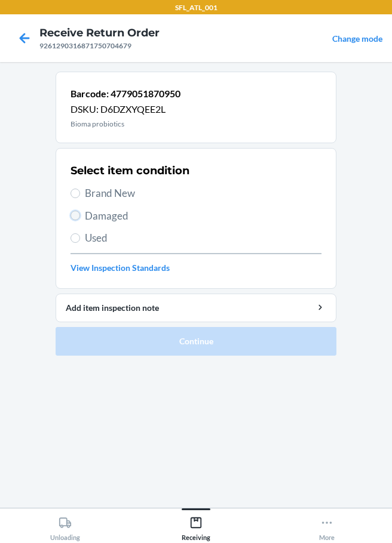
click at [74, 216] on input "Damaged" at bounding box center [75, 216] width 10 height 10
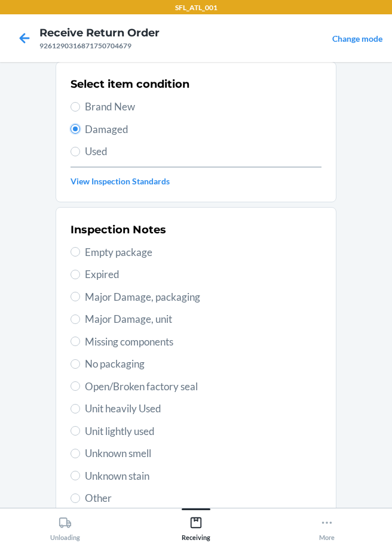
scroll to position [176, 0]
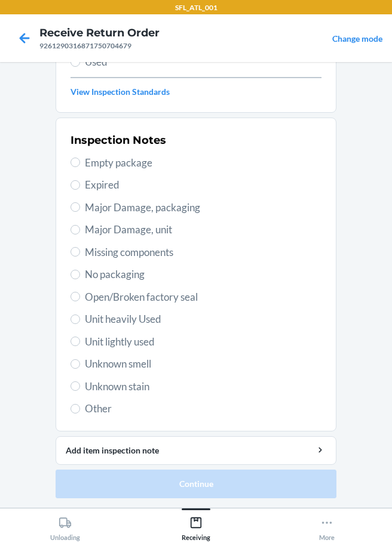
click at [100, 409] on span "Other" at bounding box center [203, 409] width 236 height 16
click at [80, 409] on input "Other" at bounding box center [75, 409] width 10 height 10
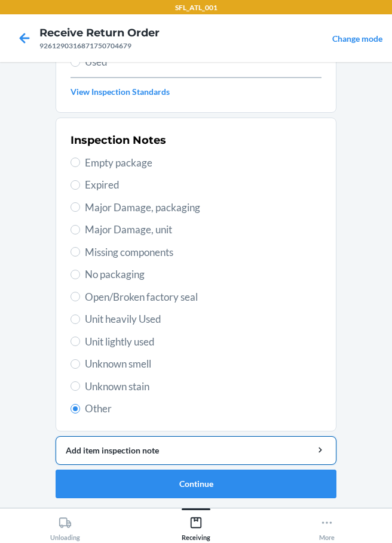
click at [144, 453] on div "Add item inspection note" at bounding box center [196, 450] width 260 height 13
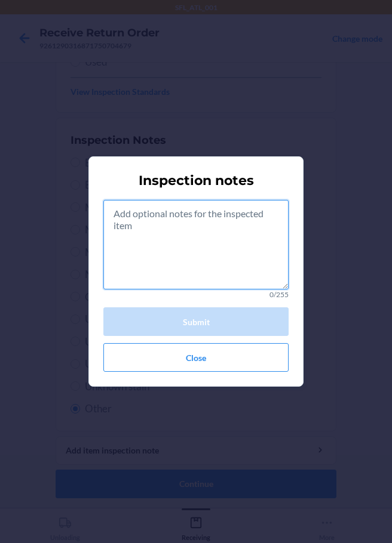
paste textarea "rts consumible"
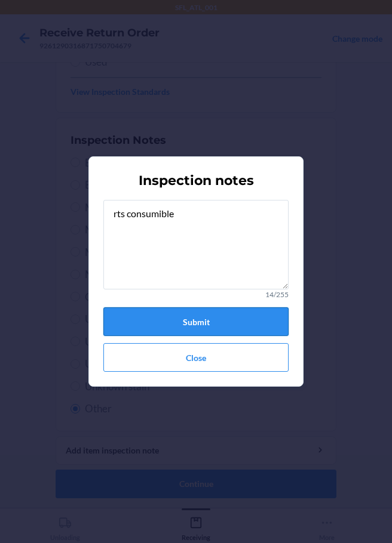
click at [210, 325] on button "Submit" at bounding box center [195, 322] width 185 height 29
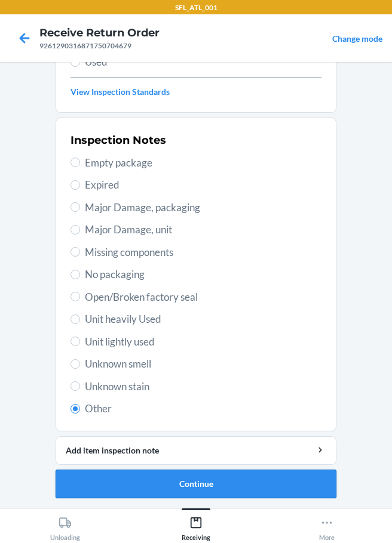
click at [182, 492] on button "Continue" at bounding box center [196, 484] width 281 height 29
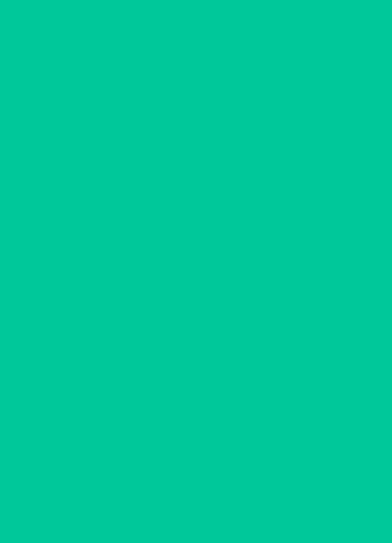
scroll to position [78, 0]
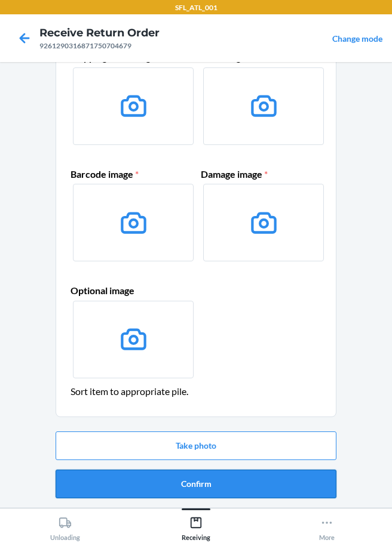
click at [187, 480] on button "Confirm" at bounding box center [196, 484] width 281 height 29
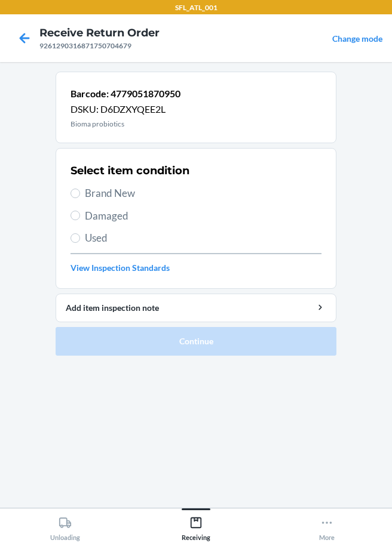
click at [78, 220] on label "Damaged" at bounding box center [195, 216] width 251 height 16
click at [78, 220] on input "Damaged" at bounding box center [75, 216] width 10 height 10
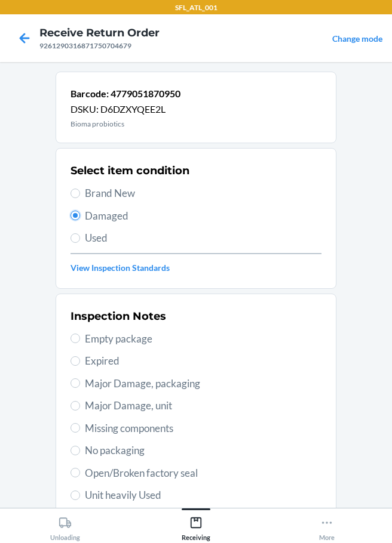
scroll to position [176, 0]
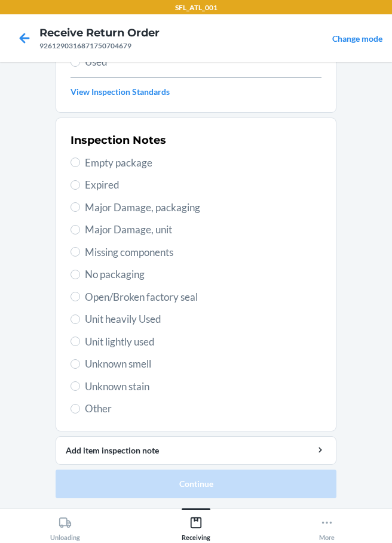
click at [100, 408] on span "Other" at bounding box center [203, 409] width 236 height 16
click at [80, 408] on input "Other" at bounding box center [75, 409] width 10 height 10
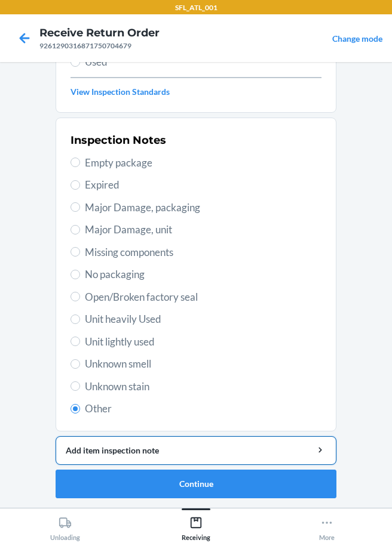
click at [151, 446] on div "Add item inspection note" at bounding box center [196, 450] width 260 height 13
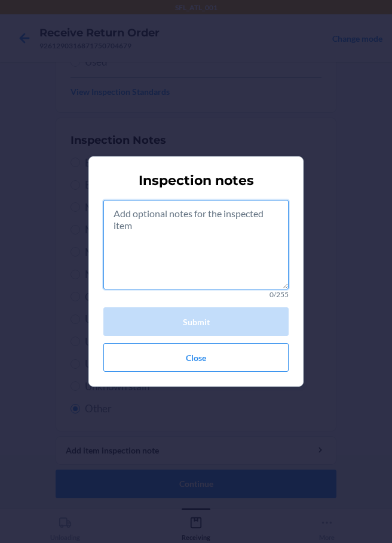
paste textarea "rts consumible"
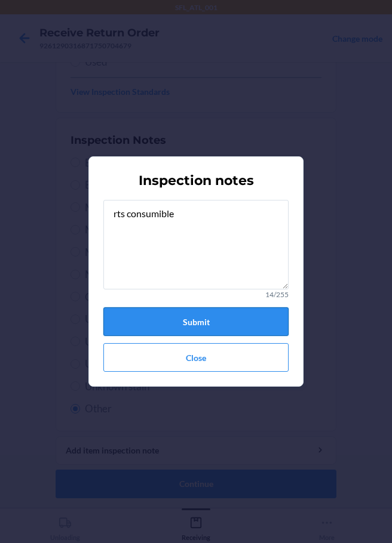
click at [229, 319] on button "Submit" at bounding box center [195, 322] width 185 height 29
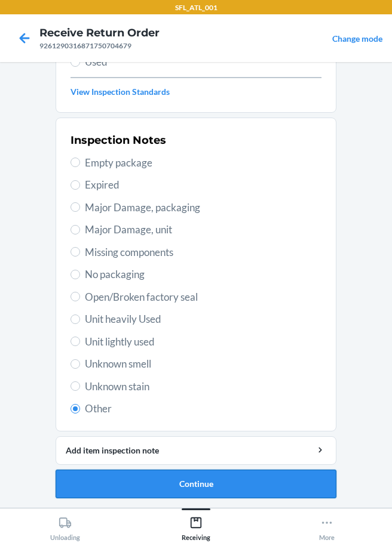
click at [188, 494] on button "Continue" at bounding box center [196, 484] width 281 height 29
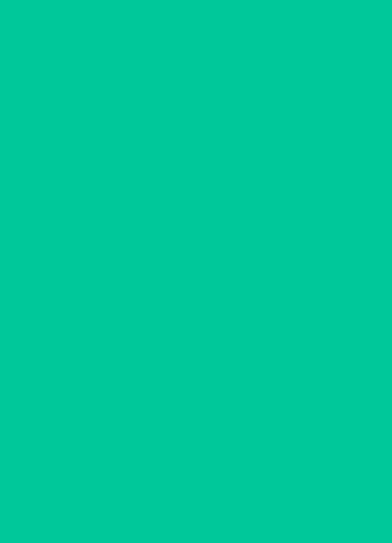
scroll to position [78, 0]
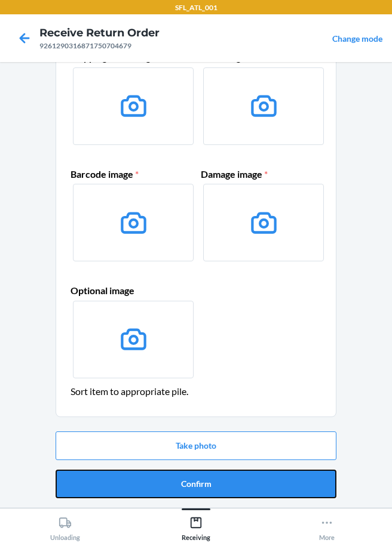
click at [188, 494] on button "Confirm" at bounding box center [196, 484] width 281 height 29
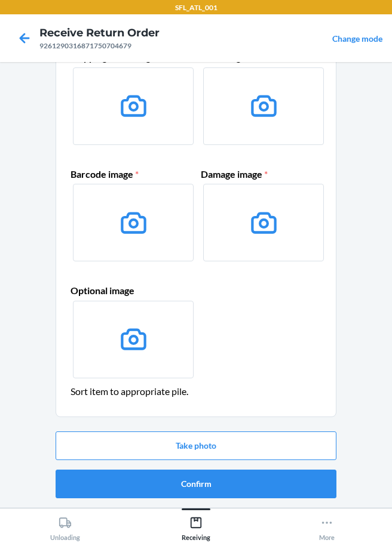
scroll to position [0, 0]
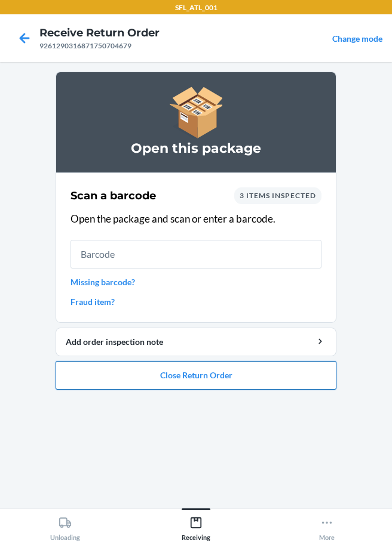
click at [165, 382] on button "Close Return Order" at bounding box center [196, 375] width 281 height 29
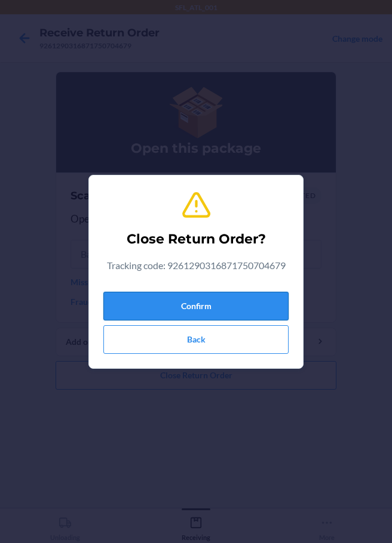
click at [157, 292] on button "Confirm" at bounding box center [195, 306] width 185 height 29
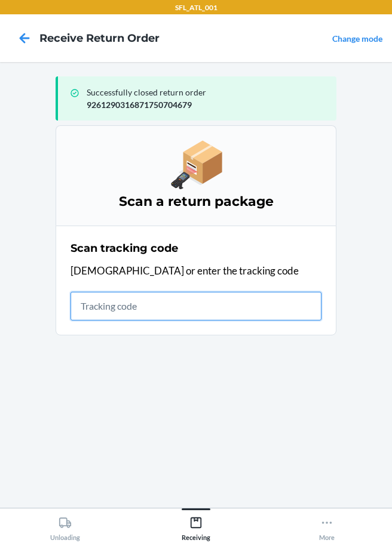
click at [88, 306] on input "text" at bounding box center [195, 306] width 251 height 29
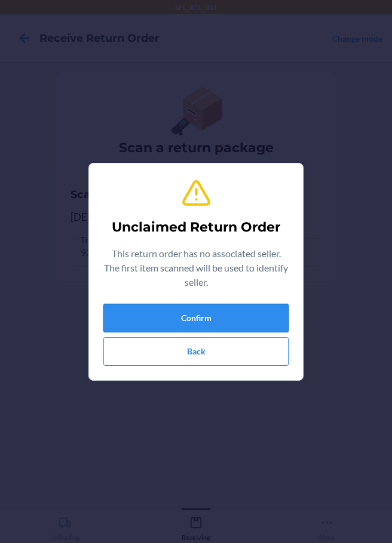
click at [146, 322] on button "Confirm" at bounding box center [195, 318] width 185 height 29
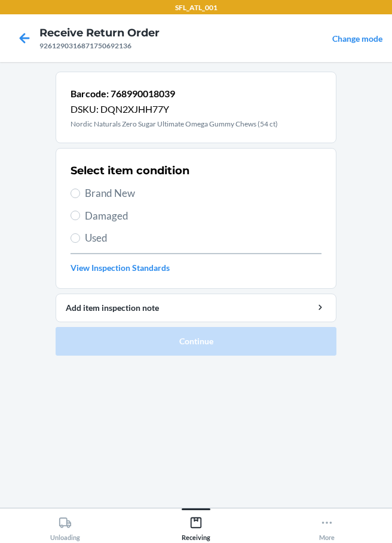
click at [81, 215] on label "Damaged" at bounding box center [195, 216] width 251 height 16
click at [80, 215] on input "Damaged" at bounding box center [75, 216] width 10 height 10
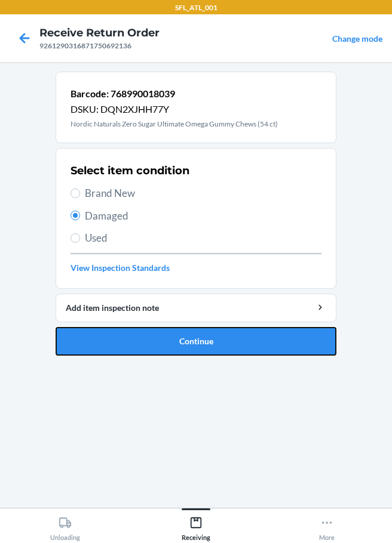
drag, startPoint x: 187, startPoint y: 343, endPoint x: 211, endPoint y: 278, distance: 68.8
click at [188, 342] on button "Continue" at bounding box center [196, 341] width 281 height 29
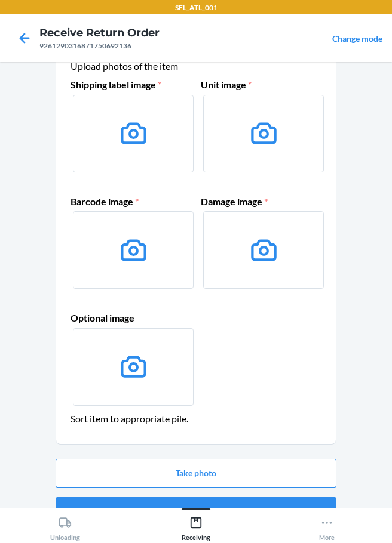
scroll to position [78, 0]
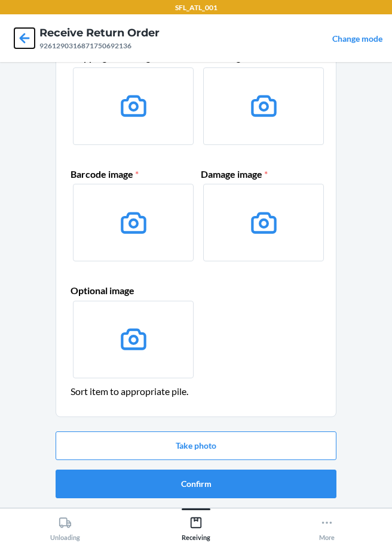
click at [27, 38] on icon at bounding box center [25, 38] width 10 height 10
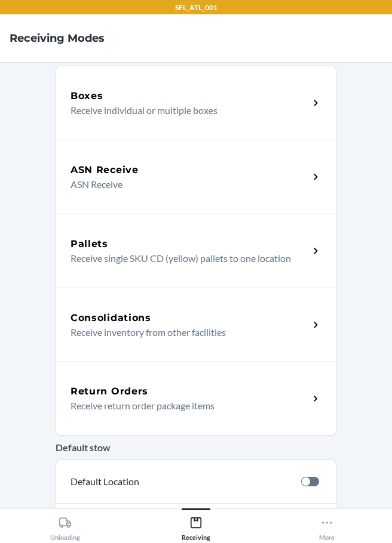
click at [136, 390] on h5 "Return Orders" at bounding box center [109, 392] width 78 height 14
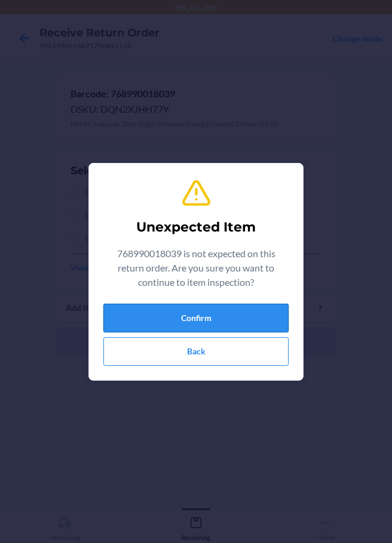
click at [174, 315] on button "Confirm" at bounding box center [195, 318] width 185 height 29
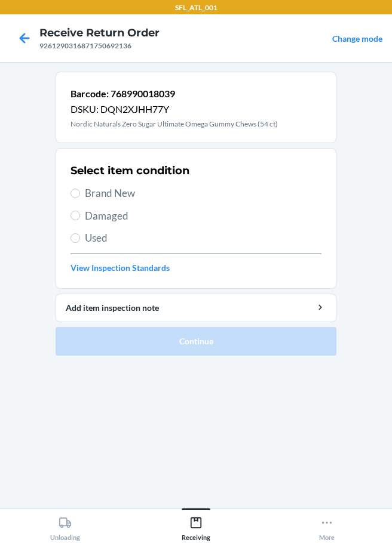
click at [108, 220] on span "Damaged" at bounding box center [203, 216] width 236 height 16
click at [80, 220] on input "Damaged" at bounding box center [75, 216] width 10 height 10
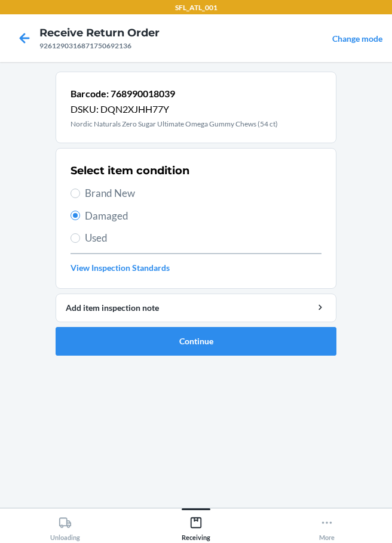
click at [127, 214] on span "Damaged" at bounding box center [203, 216] width 236 height 16
click at [80, 214] on input "Damaged" at bounding box center [75, 216] width 10 height 10
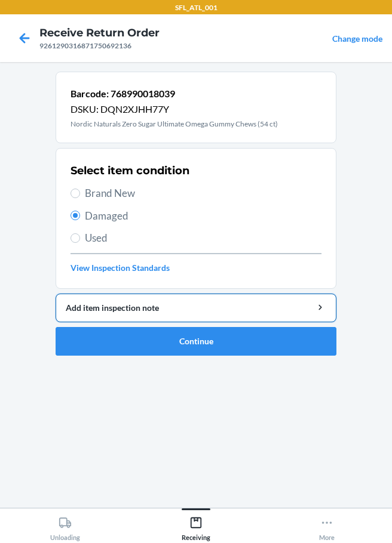
click at [146, 313] on div "Add item inspection note" at bounding box center [196, 308] width 260 height 13
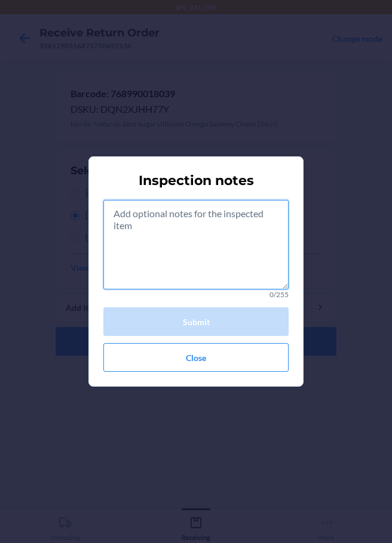
paste textarea "rts consumible"
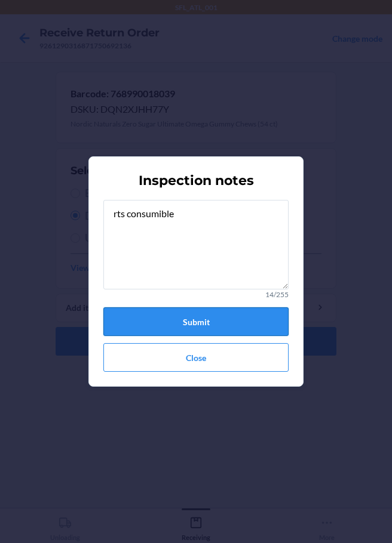
click at [188, 324] on button "Submit" at bounding box center [195, 322] width 185 height 29
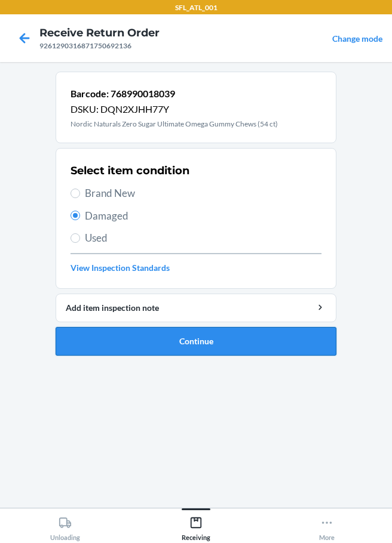
click at [167, 342] on button "Continue" at bounding box center [196, 341] width 281 height 29
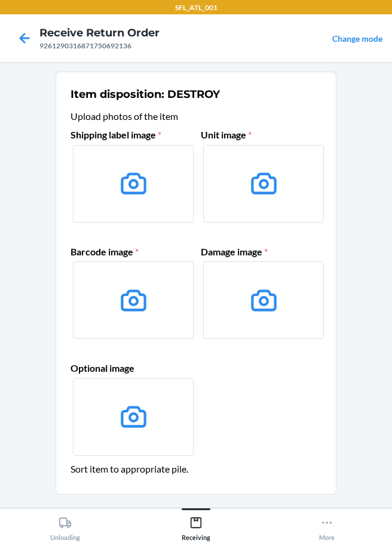
scroll to position [78, 0]
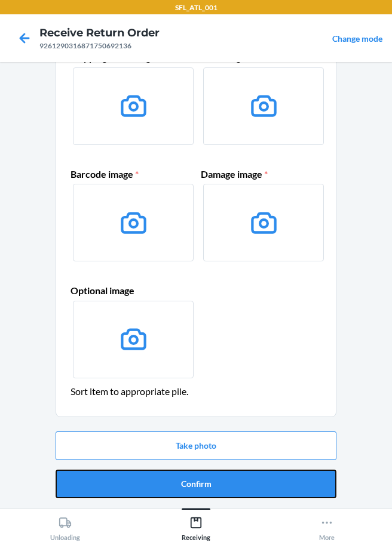
click at [199, 491] on button "Confirm" at bounding box center [196, 484] width 281 height 29
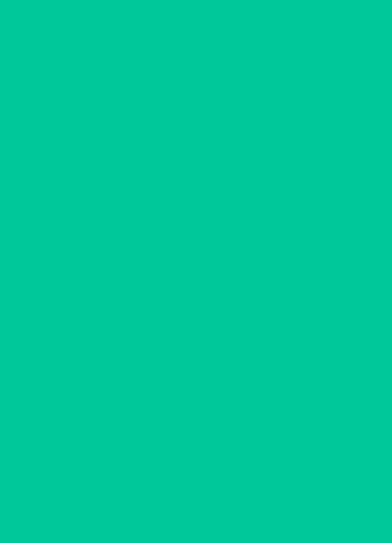
scroll to position [0, 0]
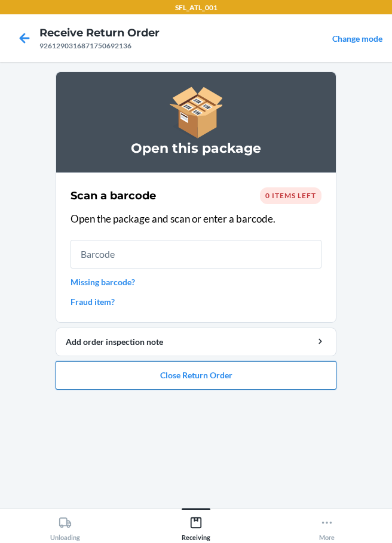
click at [220, 382] on button "Close Return Order" at bounding box center [196, 375] width 281 height 29
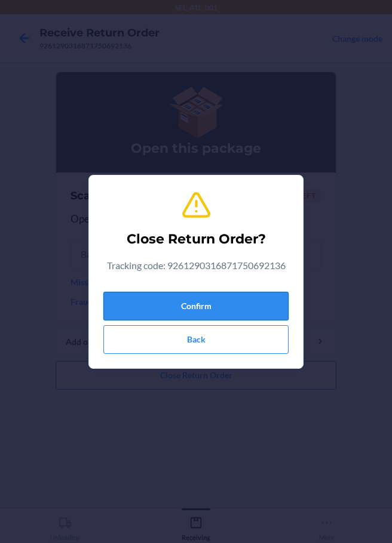
click at [234, 312] on button "Confirm" at bounding box center [195, 306] width 185 height 29
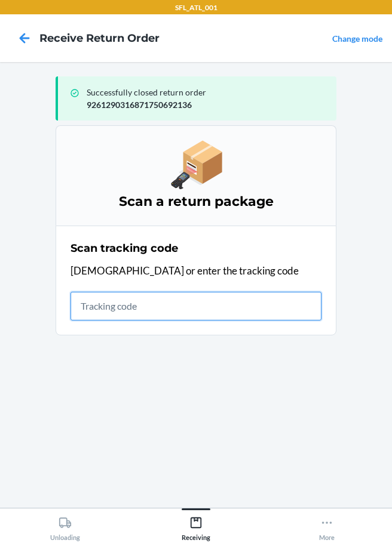
click at [113, 314] on input "text" at bounding box center [195, 306] width 251 height 29
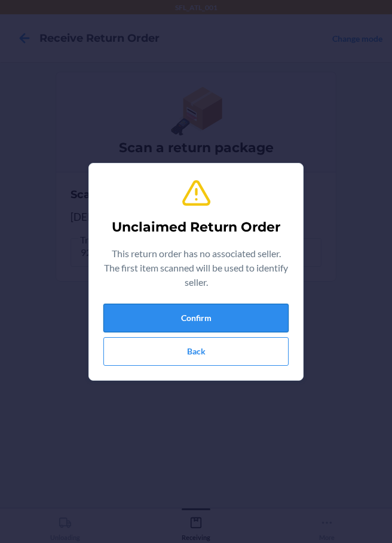
click at [139, 327] on button "Confirm" at bounding box center [195, 318] width 185 height 29
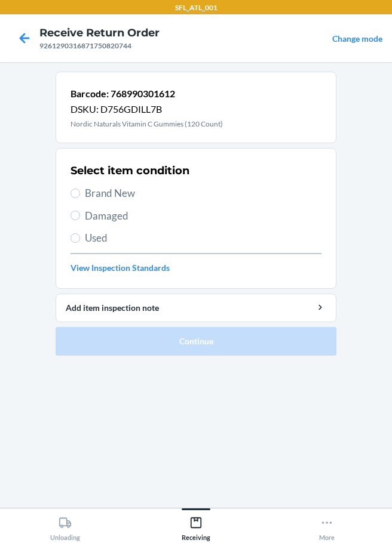
click at [85, 214] on label "Damaged" at bounding box center [195, 216] width 251 height 16
click at [80, 214] on input "Damaged" at bounding box center [75, 216] width 10 height 10
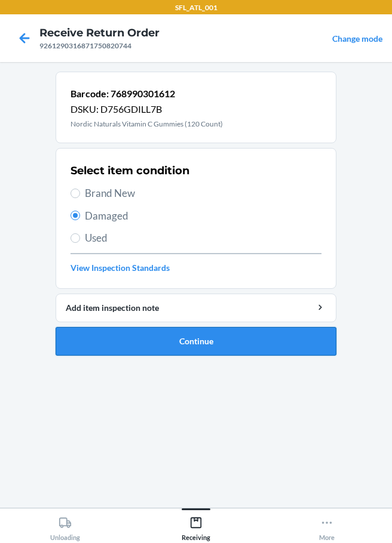
click at [181, 345] on button "Continue" at bounding box center [196, 341] width 281 height 29
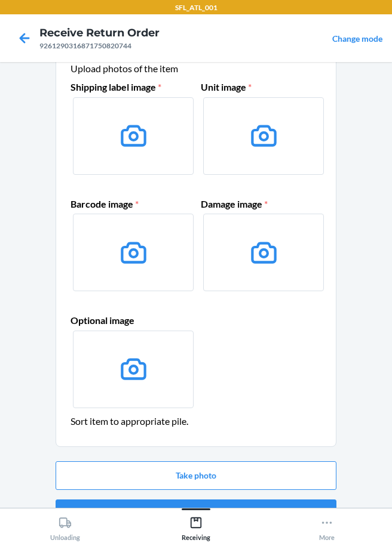
scroll to position [78, 0]
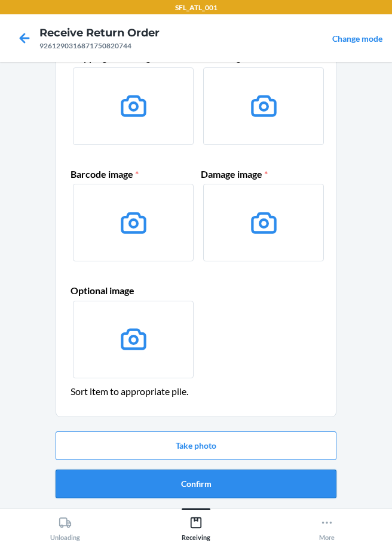
click at [185, 484] on button "Confirm" at bounding box center [196, 484] width 281 height 29
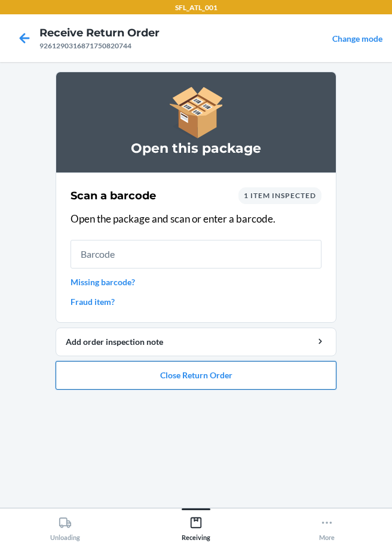
click at [238, 379] on button "Close Return Order" at bounding box center [196, 375] width 281 height 29
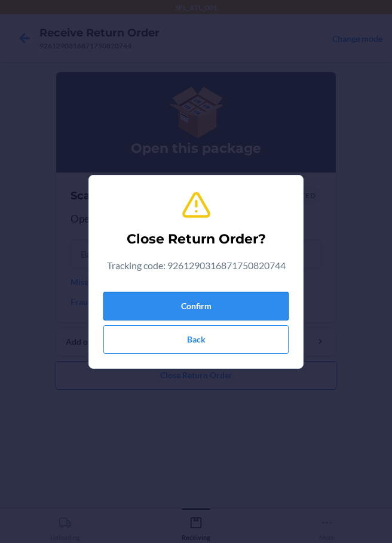
click at [244, 300] on button "Confirm" at bounding box center [195, 306] width 185 height 29
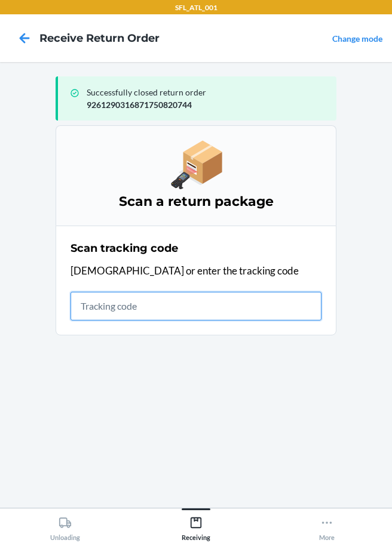
click at [106, 312] on input "text" at bounding box center [195, 306] width 251 height 29
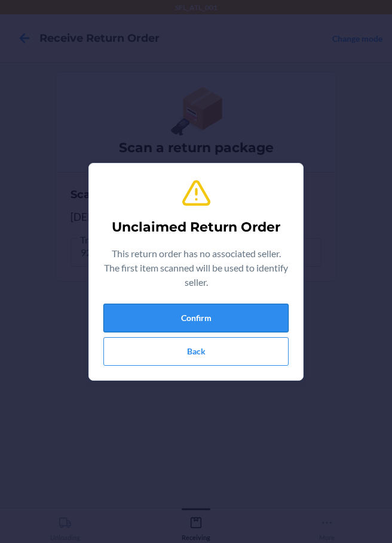
click at [213, 312] on button "Confirm" at bounding box center [195, 318] width 185 height 29
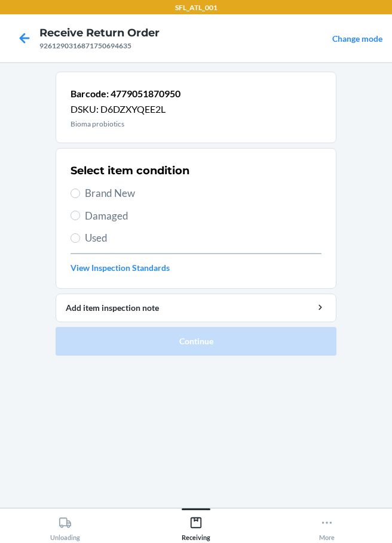
drag, startPoint x: 84, startPoint y: 216, endPoint x: 51, endPoint y: 271, distance: 63.7
click at [79, 216] on label "Damaged" at bounding box center [195, 216] width 251 height 16
click at [78, 211] on input "Damaged" at bounding box center [75, 216] width 10 height 10
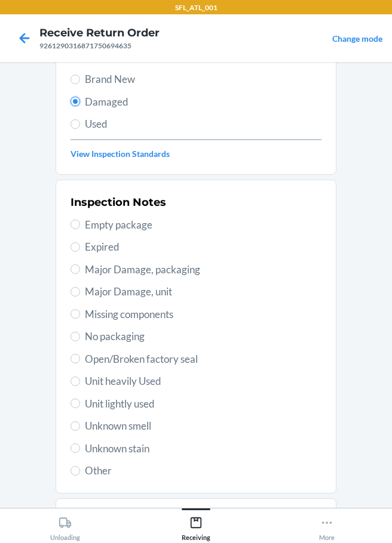
scroll to position [176, 0]
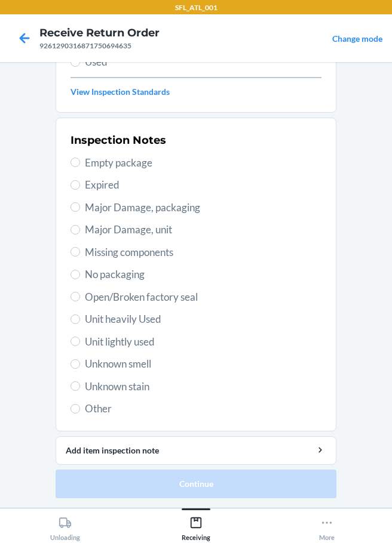
click at [92, 416] on span "Other" at bounding box center [203, 409] width 236 height 16
click at [80, 414] on input "Other" at bounding box center [75, 409] width 10 height 10
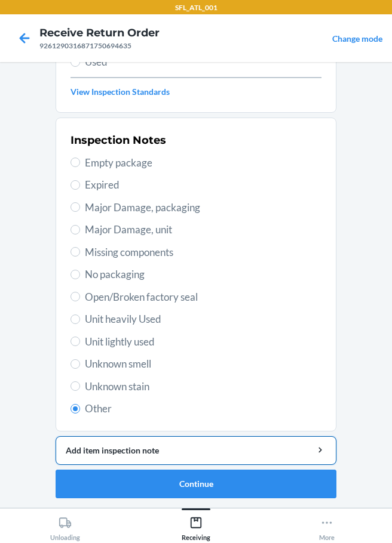
click at [97, 447] on div "Add item inspection note" at bounding box center [196, 450] width 260 height 13
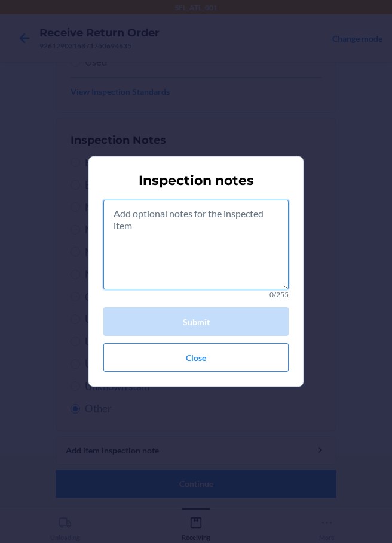
drag, startPoint x: 180, startPoint y: 196, endPoint x: 159, endPoint y: 262, distance: 69.7
click at [159, 262] on textarea at bounding box center [195, 245] width 185 height 90
paste textarea "rts consumible"
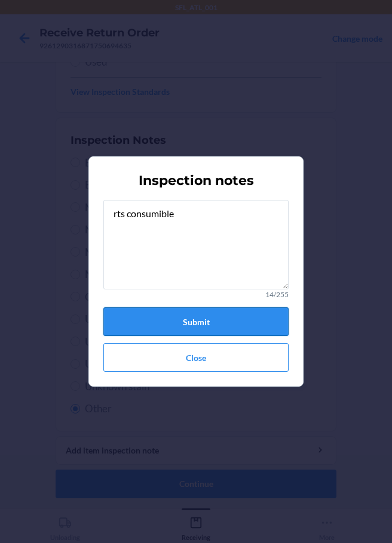
click at [202, 322] on button "Submit" at bounding box center [195, 322] width 185 height 29
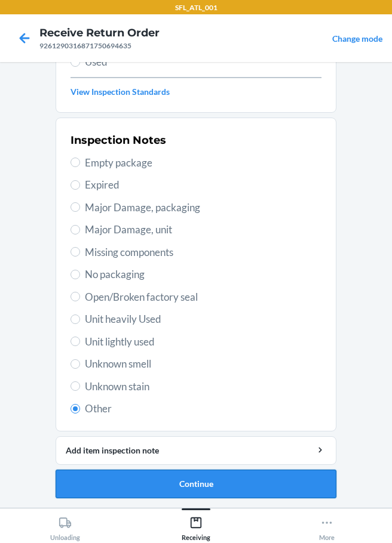
click at [225, 486] on button "Continue" at bounding box center [196, 484] width 281 height 29
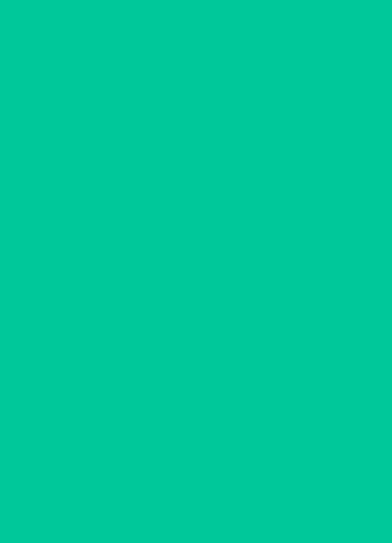
scroll to position [78, 0]
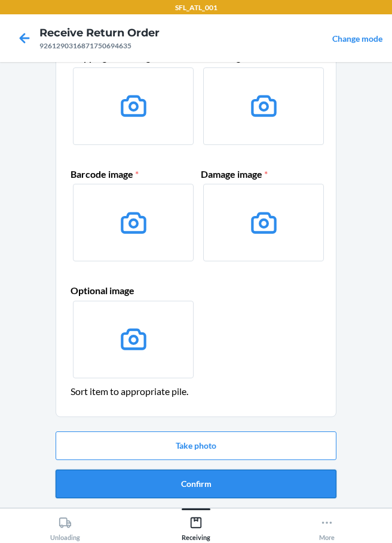
click at [225, 483] on button "Confirm" at bounding box center [196, 484] width 281 height 29
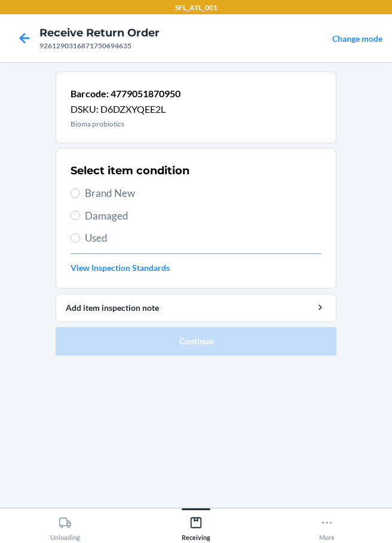
click at [109, 219] on span "Damaged" at bounding box center [203, 216] width 236 height 16
click at [80, 219] on input "Damaged" at bounding box center [75, 216] width 10 height 10
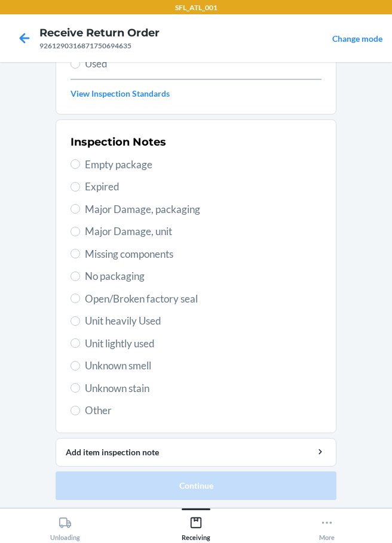
scroll to position [176, 0]
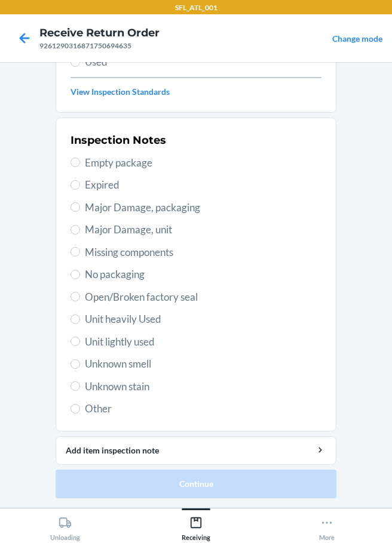
click at [100, 406] on span "Other" at bounding box center [203, 409] width 236 height 16
click at [80, 406] on input "Other" at bounding box center [75, 409] width 10 height 10
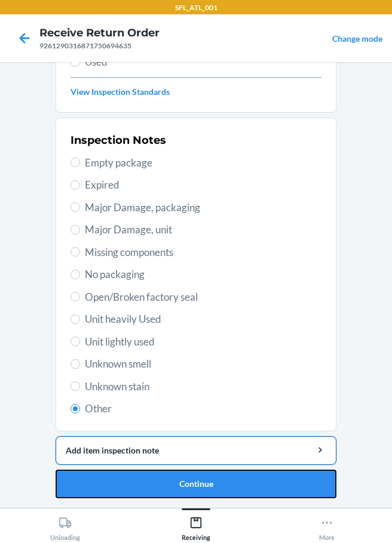
click at [137, 487] on button "Continue" at bounding box center [196, 484] width 281 height 29
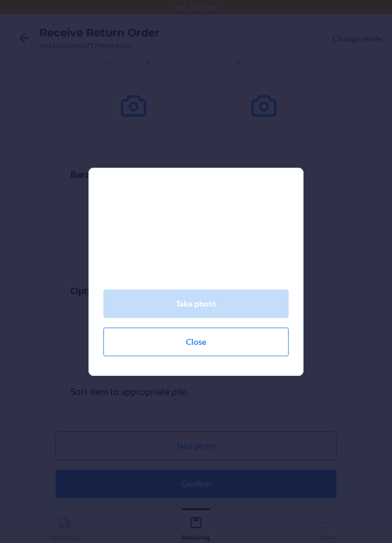
scroll to position [78, 0]
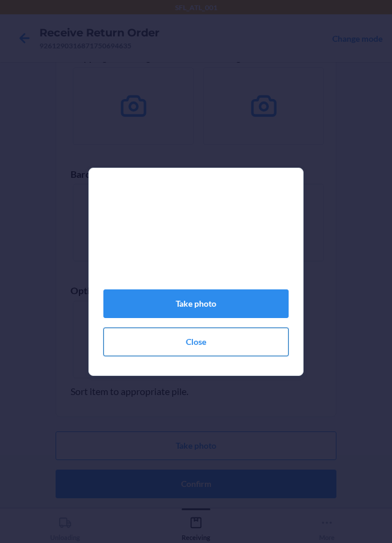
click at [202, 346] on button "Close" at bounding box center [195, 342] width 185 height 29
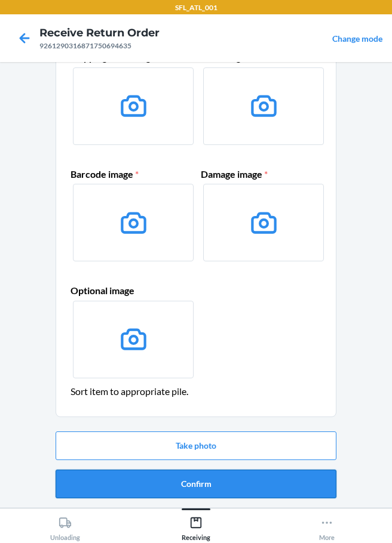
click at [195, 489] on button "Confirm" at bounding box center [196, 484] width 281 height 29
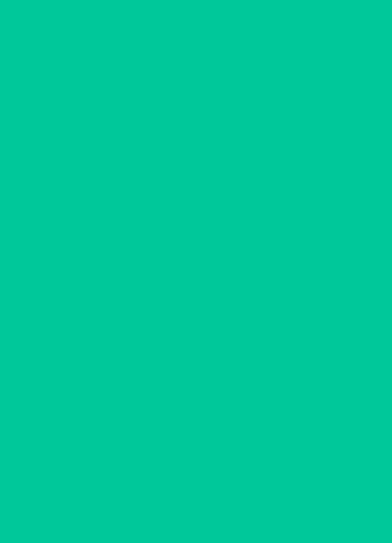
scroll to position [0, 0]
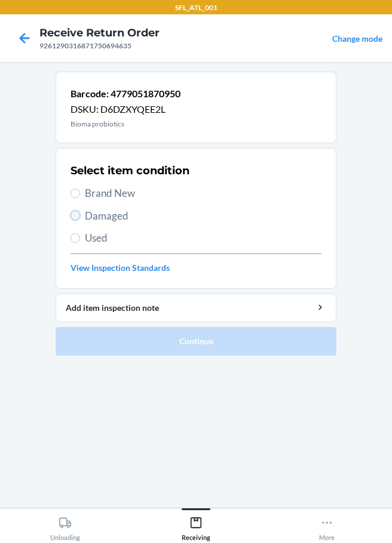
click at [78, 216] on input "Damaged" at bounding box center [75, 216] width 10 height 10
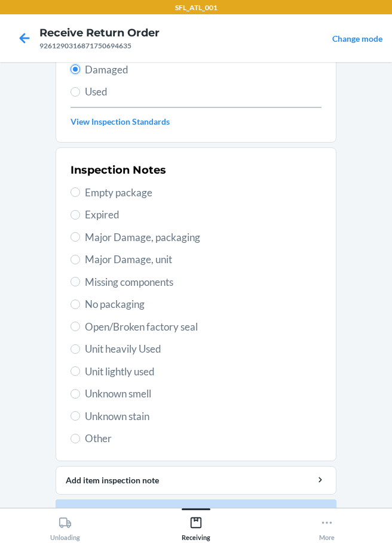
scroll to position [176, 0]
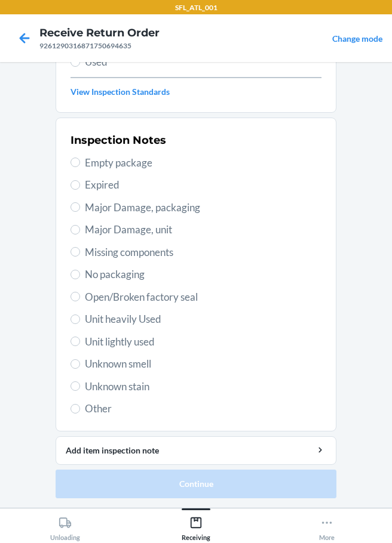
click at [65, 410] on section "Inspection Notes Empty package Expired Major Damage, packaging Major Damage, un…" at bounding box center [196, 275] width 281 height 314
click at [96, 411] on span "Other" at bounding box center [203, 409] width 236 height 16
click at [80, 411] on input "Other" at bounding box center [75, 409] width 10 height 10
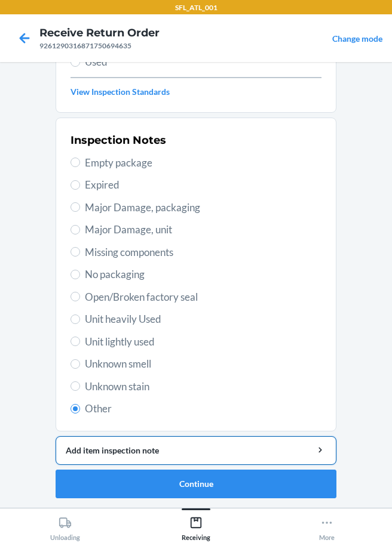
click at [115, 460] on button "Add item inspection note" at bounding box center [196, 451] width 281 height 29
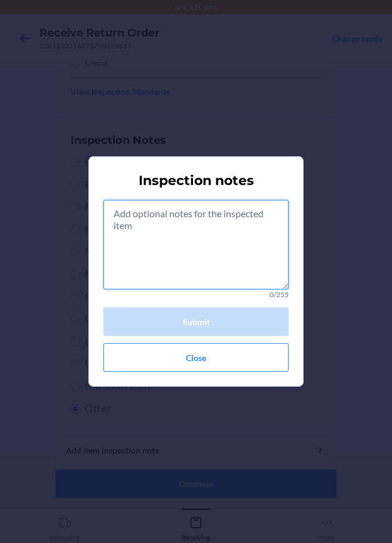
paste textarea "rts consumible"
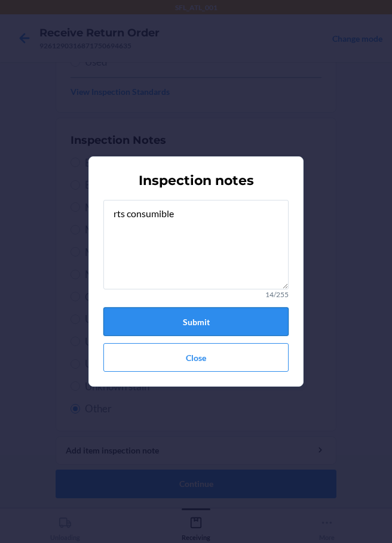
click at [201, 331] on button "Submit" at bounding box center [195, 322] width 185 height 29
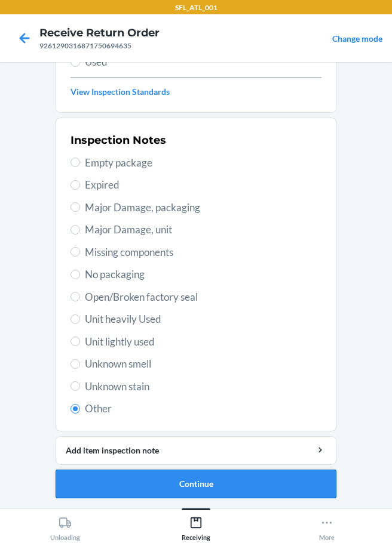
click at [188, 489] on button "Continue" at bounding box center [196, 484] width 281 height 29
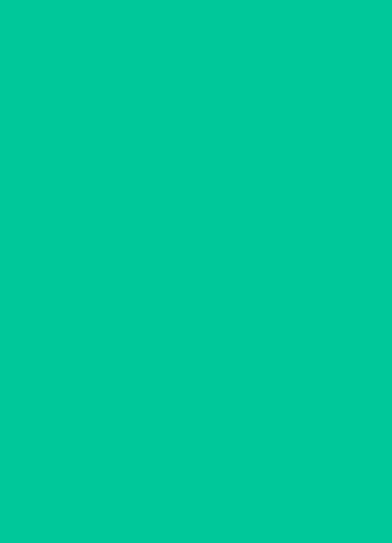
scroll to position [78, 0]
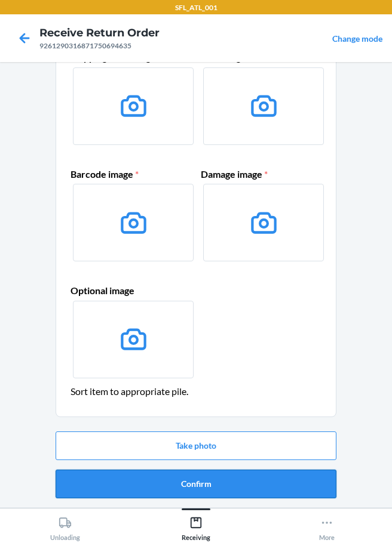
click at [202, 484] on button "Confirm" at bounding box center [196, 484] width 281 height 29
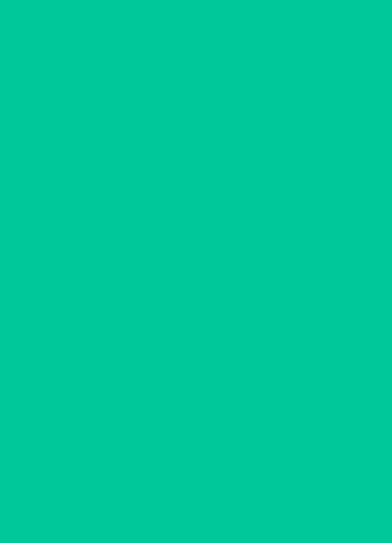
scroll to position [0, 0]
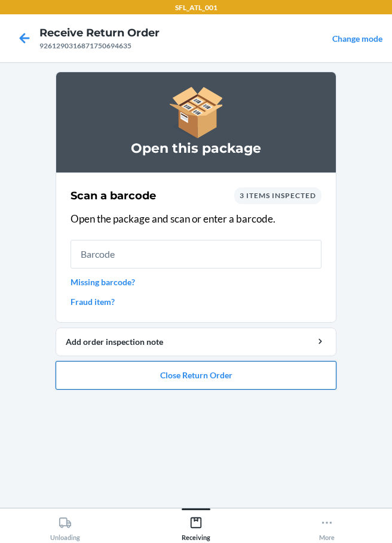
click at [173, 383] on button "Close Return Order" at bounding box center [196, 375] width 281 height 29
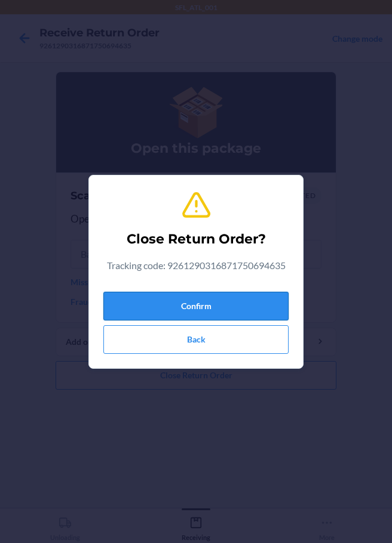
click at [169, 313] on button "Confirm" at bounding box center [195, 306] width 185 height 29
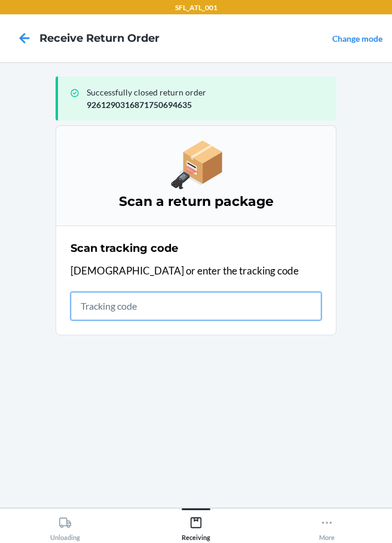
click at [116, 308] on input "text" at bounding box center [195, 306] width 251 height 29
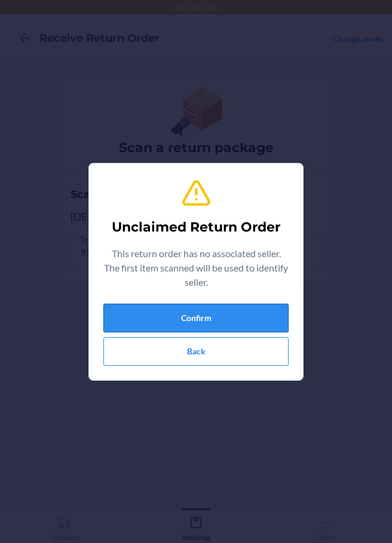
click at [219, 311] on button "Confirm" at bounding box center [195, 318] width 185 height 29
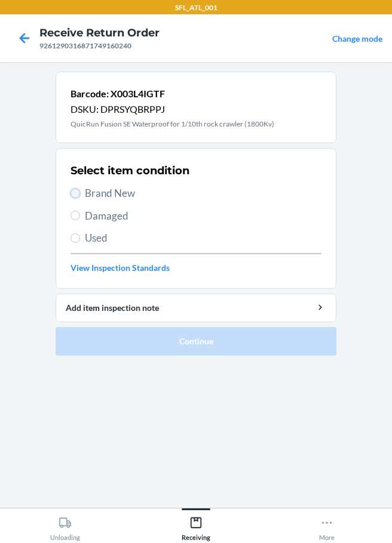
click at [78, 196] on input "Brand New" at bounding box center [75, 194] width 10 height 10
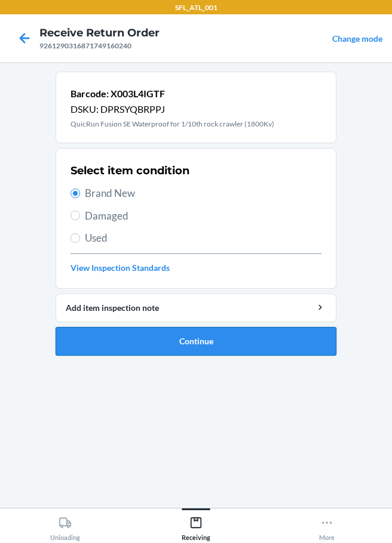
click at [220, 352] on button "Continue" at bounding box center [196, 341] width 281 height 29
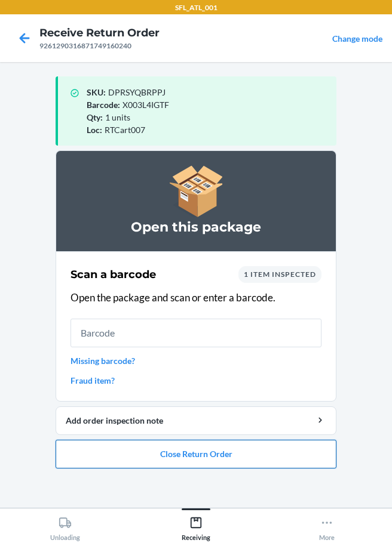
click at [234, 462] on button "Close Return Order" at bounding box center [196, 454] width 281 height 29
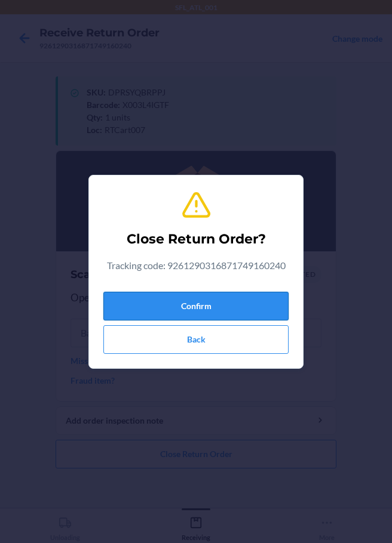
click at [188, 308] on button "Confirm" at bounding box center [195, 306] width 185 height 29
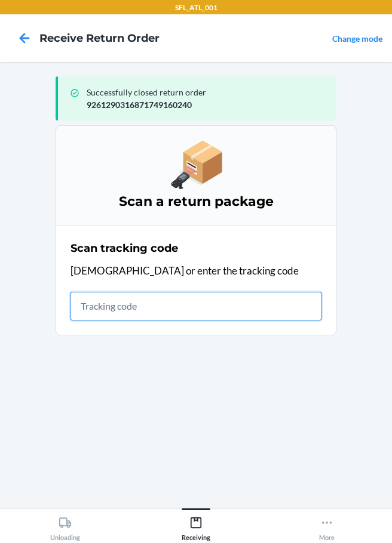
click at [134, 298] on input "text" at bounding box center [195, 306] width 251 height 29
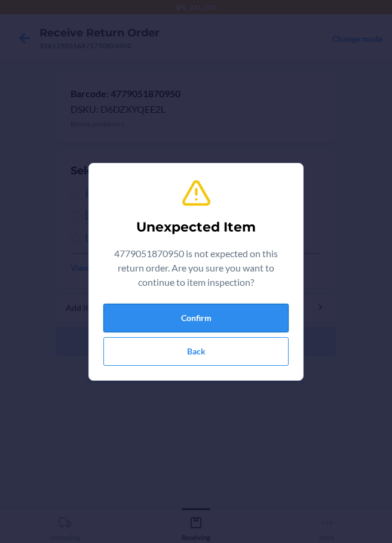
click at [191, 317] on button "Confirm" at bounding box center [195, 318] width 185 height 29
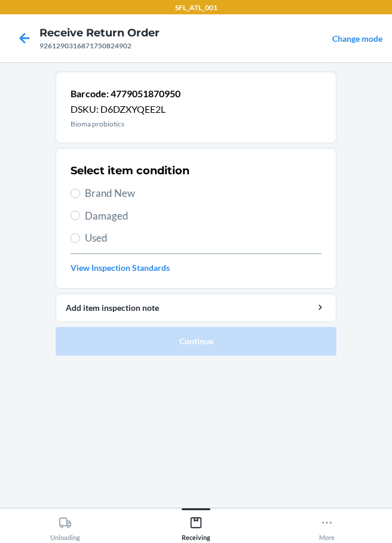
click at [89, 219] on span "Damaged" at bounding box center [203, 216] width 236 height 16
click at [74, 214] on input "Damaged" at bounding box center [75, 216] width 10 height 10
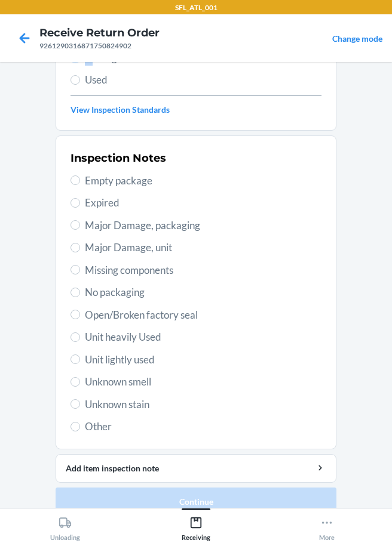
scroll to position [176, 0]
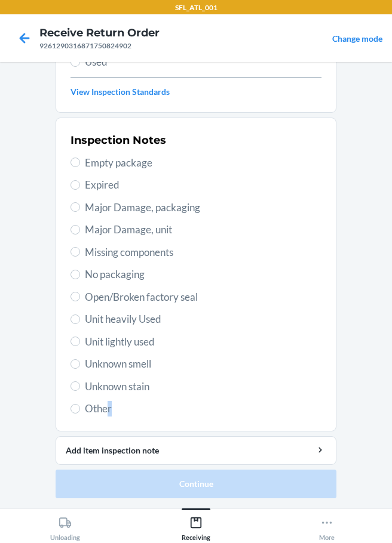
click at [106, 414] on span "Other" at bounding box center [203, 409] width 236 height 16
click at [79, 410] on label "Other" at bounding box center [195, 409] width 251 height 16
click at [79, 410] on input "Other" at bounding box center [75, 409] width 10 height 10
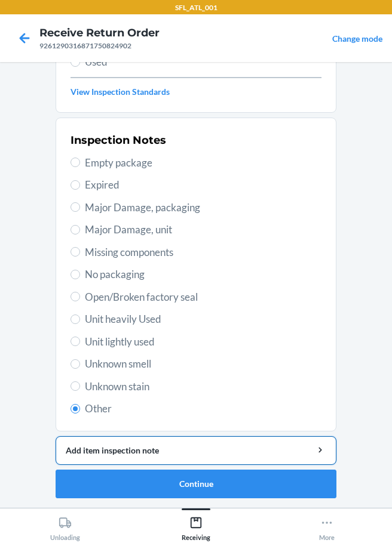
click at [132, 453] on div "Add item inspection note" at bounding box center [196, 450] width 260 height 13
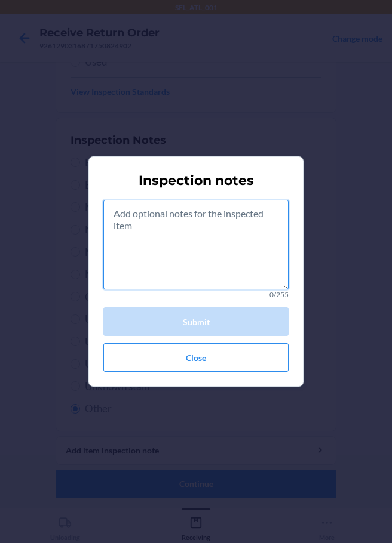
paste textarea "rts consumible"
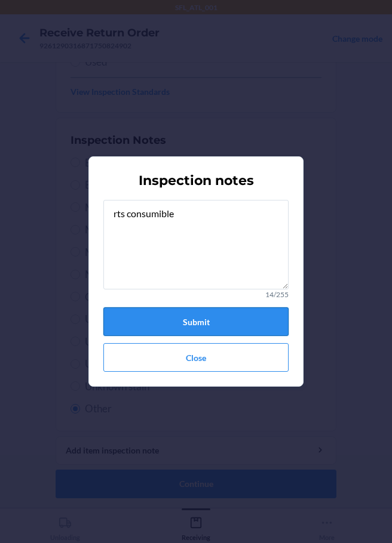
click at [216, 317] on button "Submit" at bounding box center [195, 322] width 185 height 29
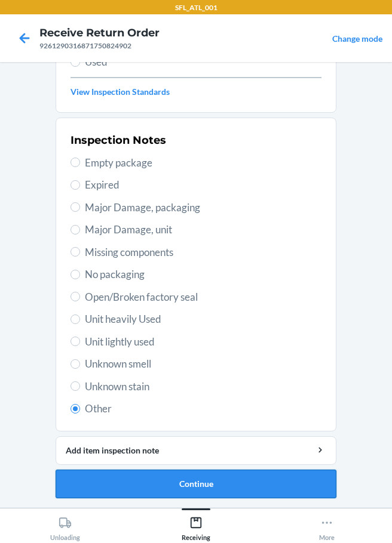
click at [210, 487] on button "Continue" at bounding box center [196, 484] width 281 height 29
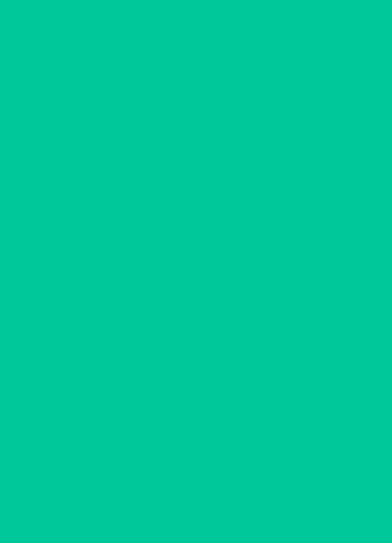
scroll to position [78, 0]
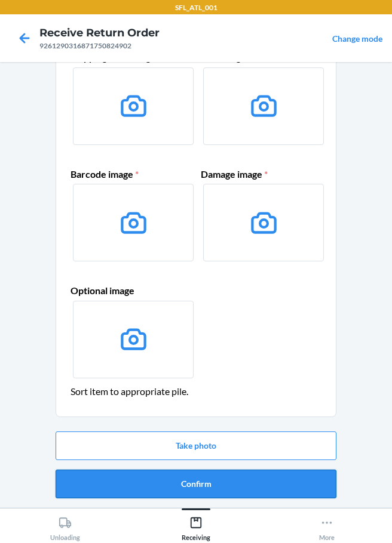
click at [193, 480] on button "Confirm" at bounding box center [196, 484] width 281 height 29
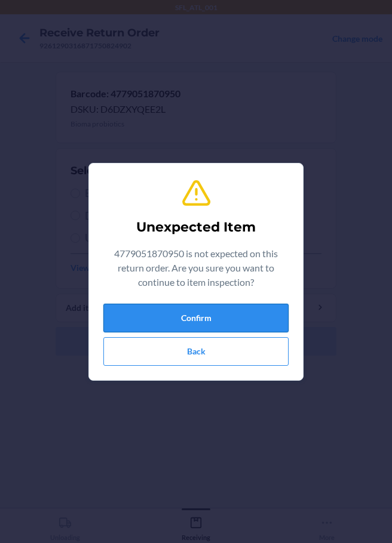
click at [148, 313] on button "Confirm" at bounding box center [195, 318] width 185 height 29
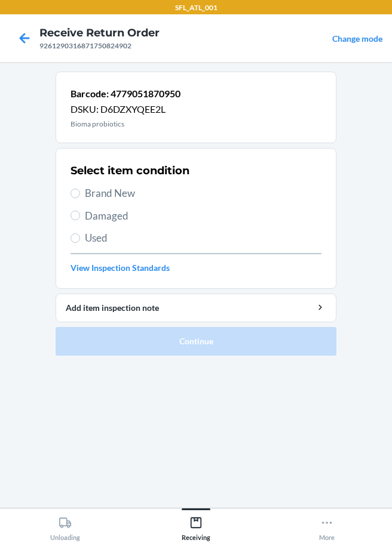
click at [88, 213] on span "Damaged" at bounding box center [203, 216] width 236 height 16
click at [80, 213] on input "Damaged" at bounding box center [75, 216] width 10 height 10
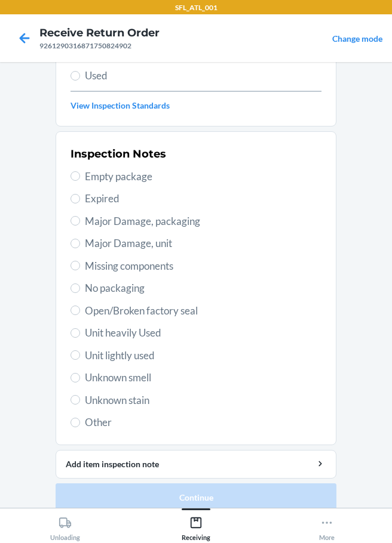
scroll to position [176, 0]
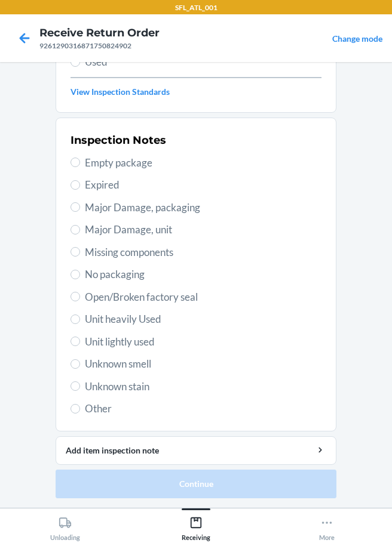
click at [78, 320] on label "Unit heavily Used" at bounding box center [195, 320] width 251 height 16
click at [78, 320] on input "Unit heavily Used" at bounding box center [75, 320] width 10 height 10
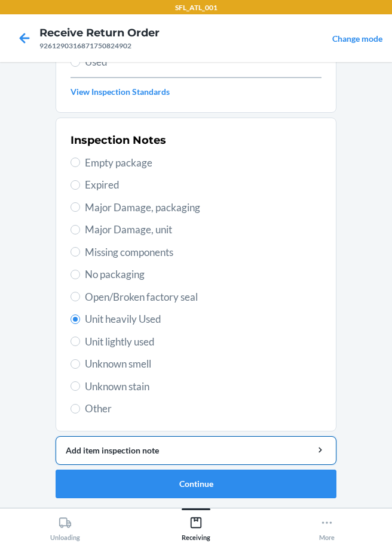
click at [140, 444] on div "Add item inspection note" at bounding box center [196, 450] width 260 height 13
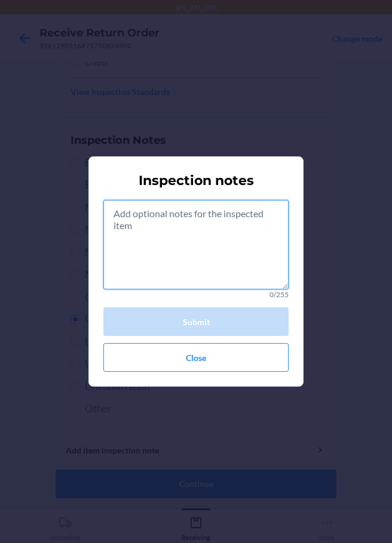
paste textarea "rts consumible"
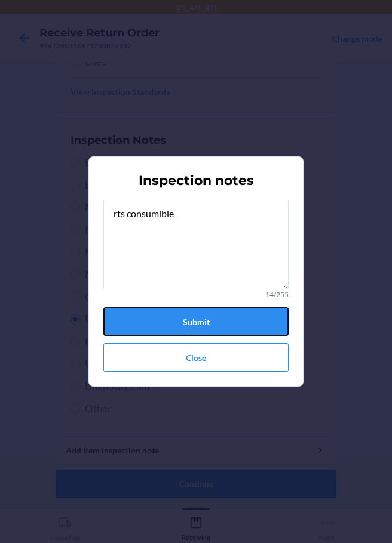
click at [198, 322] on button "Submit" at bounding box center [195, 322] width 185 height 29
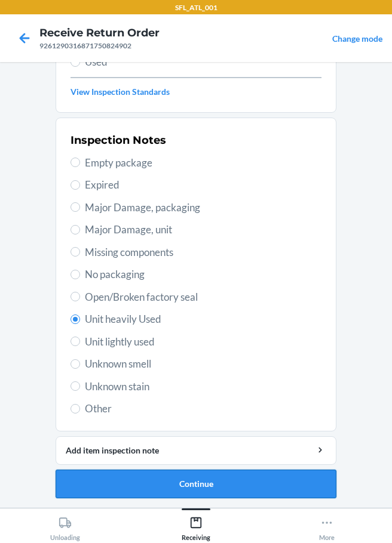
click at [134, 484] on button "Continue" at bounding box center [196, 484] width 281 height 29
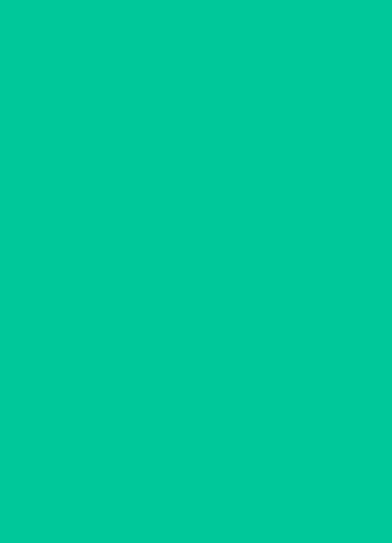
scroll to position [78, 0]
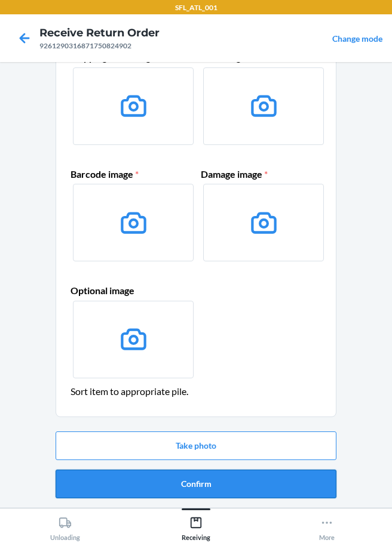
click at [179, 486] on button "Confirm" at bounding box center [196, 484] width 281 height 29
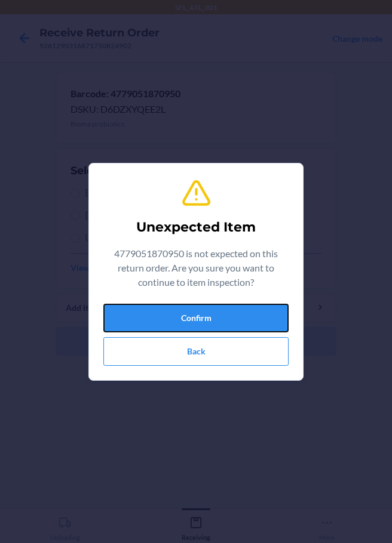
drag, startPoint x: 228, startPoint y: 308, endPoint x: 234, endPoint y: 322, distance: 16.1
click at [230, 317] on button "Confirm" at bounding box center [195, 318] width 185 height 29
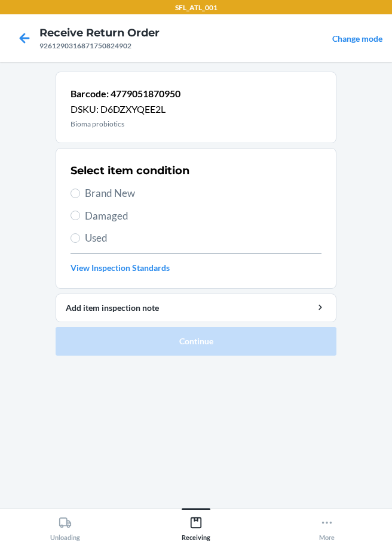
click at [75, 210] on label "Damaged" at bounding box center [195, 216] width 251 height 16
click at [75, 211] on input "Damaged" at bounding box center [75, 216] width 10 height 10
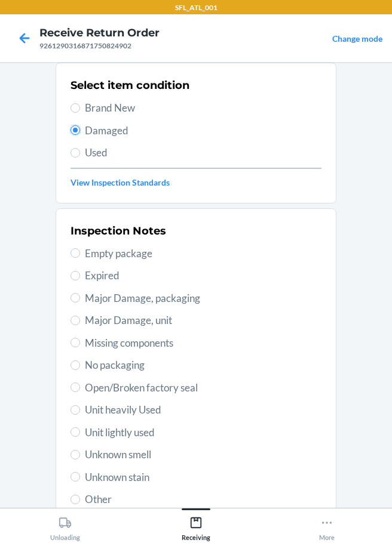
scroll to position [176, 0]
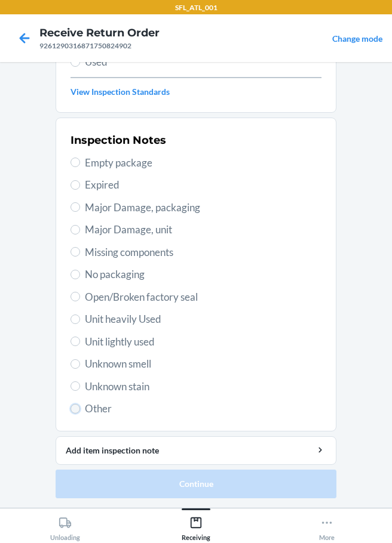
click at [75, 408] on input "Other" at bounding box center [75, 409] width 10 height 10
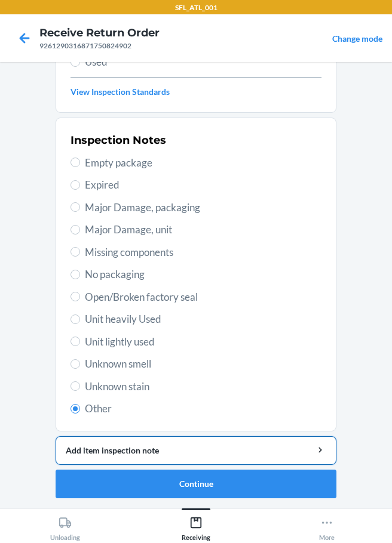
click at [154, 456] on div "Add item inspection note" at bounding box center [196, 450] width 260 height 13
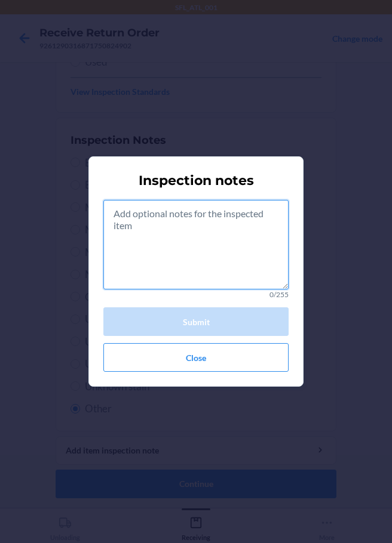
paste textarea "rts consumible"
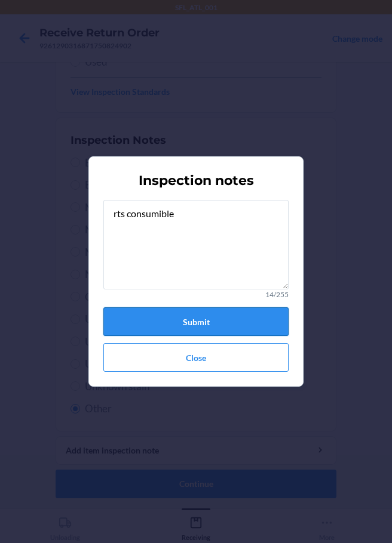
click at [208, 323] on button "Submit" at bounding box center [195, 322] width 185 height 29
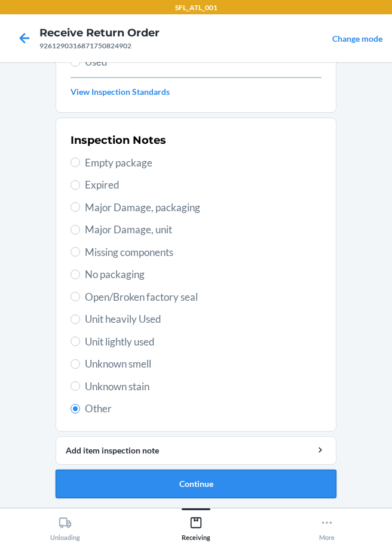
click at [187, 486] on button "Continue" at bounding box center [196, 484] width 281 height 29
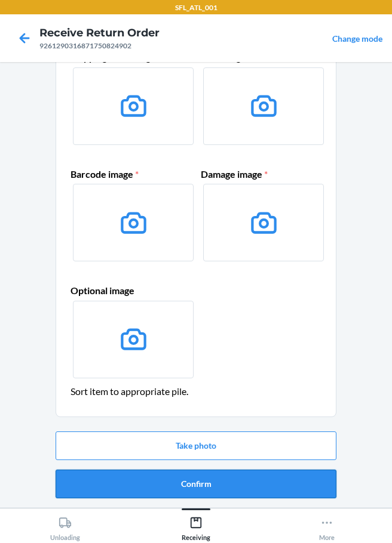
click at [197, 475] on button "Confirm" at bounding box center [196, 484] width 281 height 29
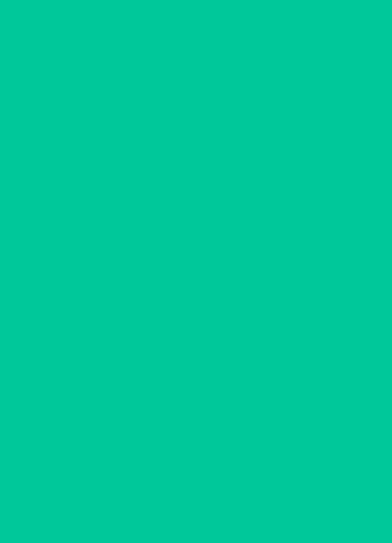
scroll to position [0, 0]
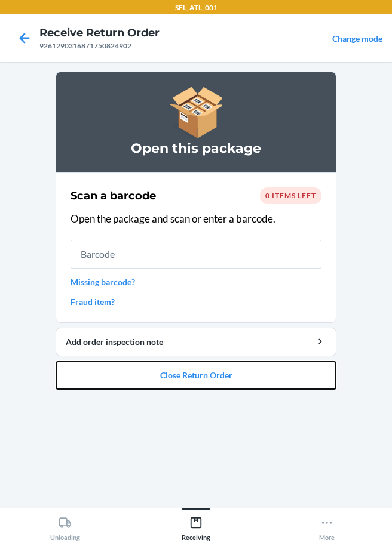
drag, startPoint x: 256, startPoint y: 380, endPoint x: 251, endPoint y: 323, distance: 57.5
click at [256, 381] on button "Close Return Order" at bounding box center [196, 375] width 281 height 29
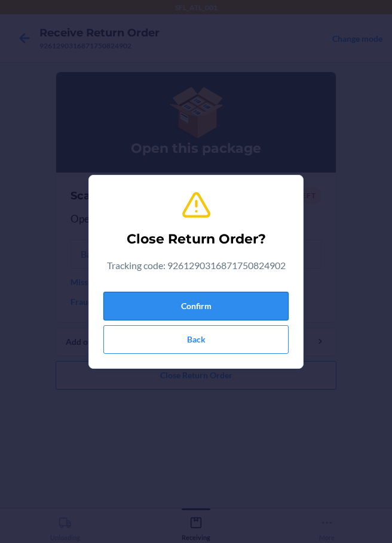
click at [231, 302] on button "Confirm" at bounding box center [195, 306] width 185 height 29
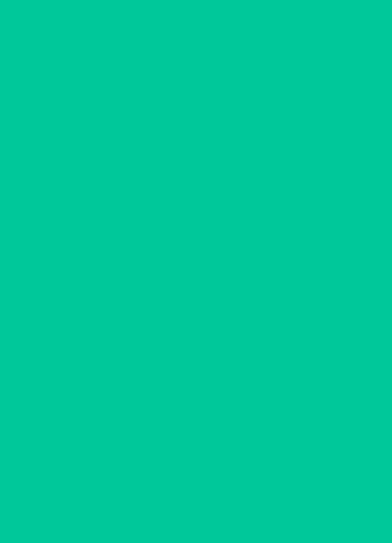
click at [146, 312] on input "9261290316871750824902" at bounding box center [195, 306] width 251 height 29
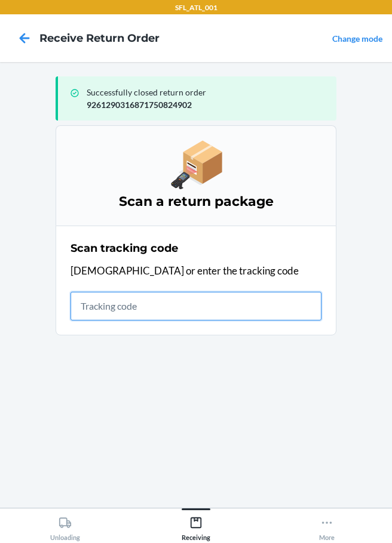
click at [149, 317] on input "text" at bounding box center [195, 306] width 251 height 29
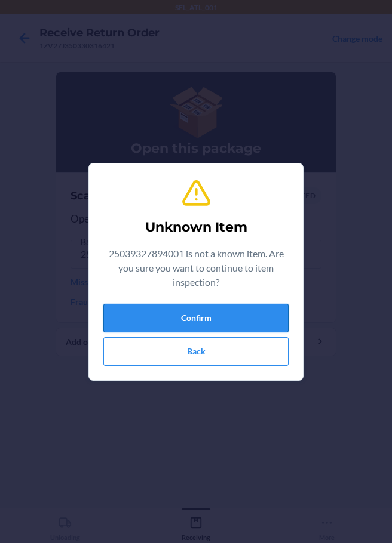
click at [244, 314] on button "Confirm" at bounding box center [195, 318] width 185 height 29
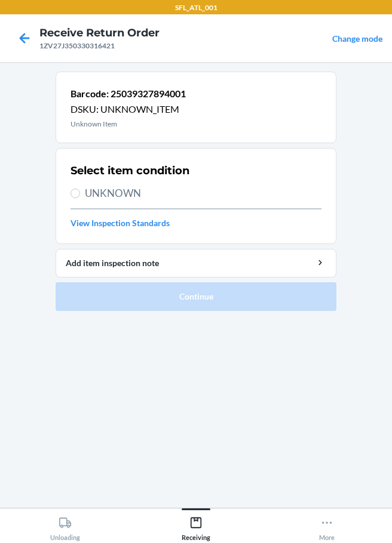
click at [82, 193] on label "UNKNOWN" at bounding box center [195, 194] width 251 height 16
click at [80, 193] on input "UNKNOWN" at bounding box center [75, 194] width 10 height 10
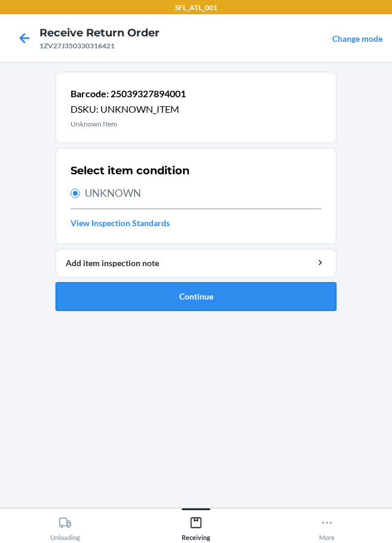
click at [156, 305] on button "Continue" at bounding box center [196, 296] width 281 height 29
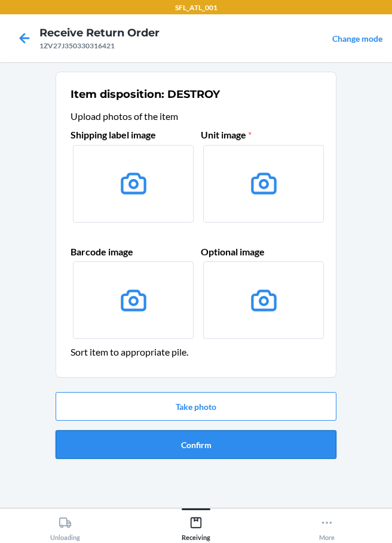
click at [213, 446] on button "Confirm" at bounding box center [196, 445] width 281 height 29
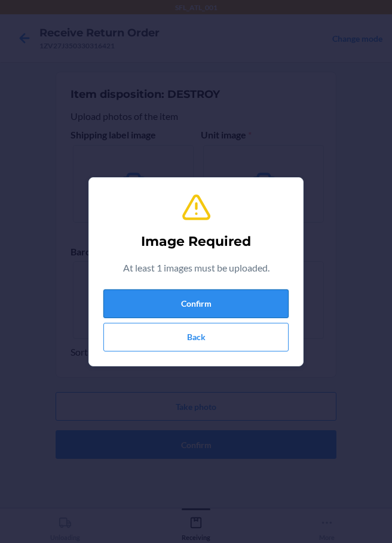
click at [195, 313] on button "Confirm" at bounding box center [195, 304] width 185 height 29
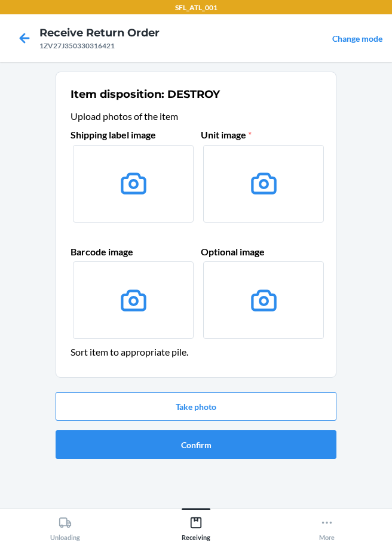
click at [176, 206] on label at bounding box center [133, 184] width 121 height 78
click at [0, 0] on input "file" at bounding box center [0, 0] width 0 height 0
click at [106, 187] on label at bounding box center [133, 184] width 121 height 78
click at [0, 0] on input "file" at bounding box center [0, 0] width 0 height 0
click at [228, 409] on button "Take photo" at bounding box center [196, 406] width 281 height 29
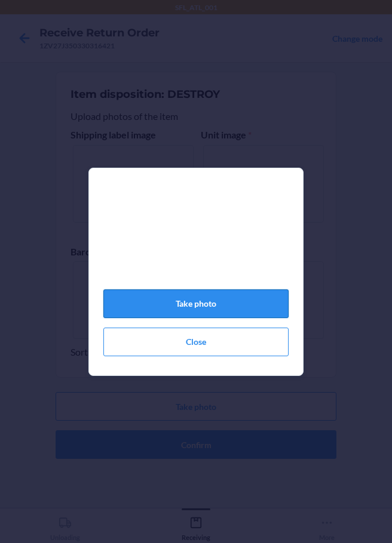
click at [219, 303] on button "Take photo" at bounding box center [195, 304] width 185 height 29
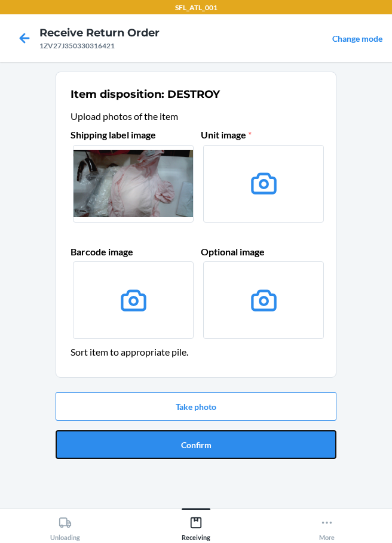
click at [211, 446] on button "Confirm" at bounding box center [196, 445] width 281 height 29
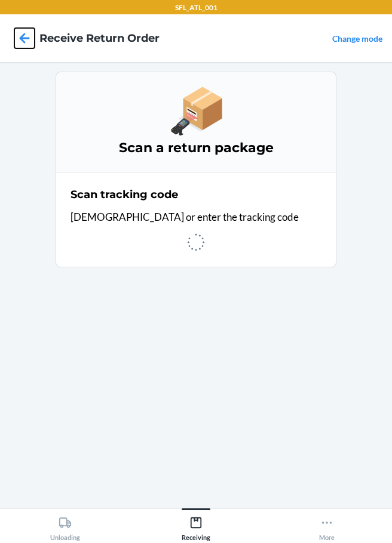
click at [20, 36] on icon at bounding box center [24, 38] width 20 height 20
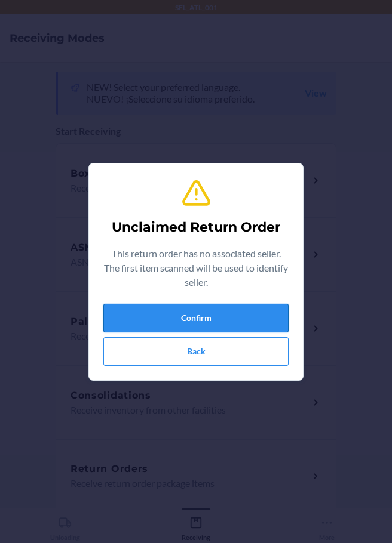
click at [195, 318] on button "Confirm" at bounding box center [195, 318] width 185 height 29
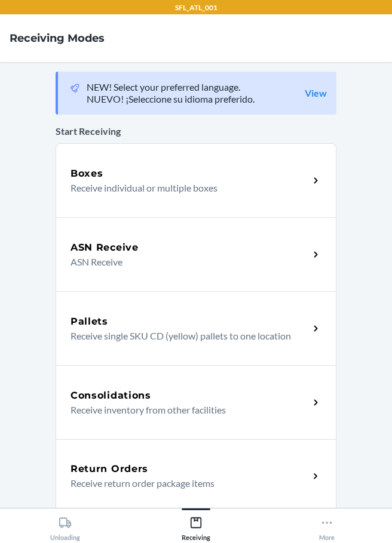
click at [105, 480] on p "Receive return order package items" at bounding box center [184, 484] width 229 height 14
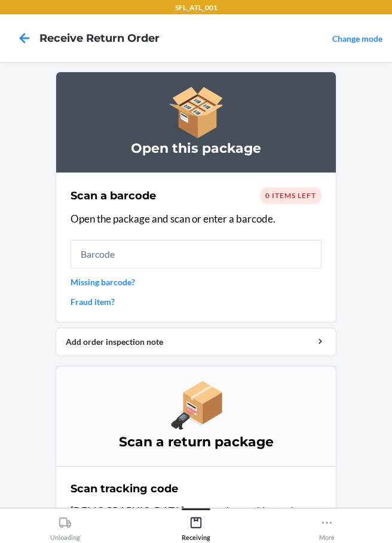
scroll to position [77, 0]
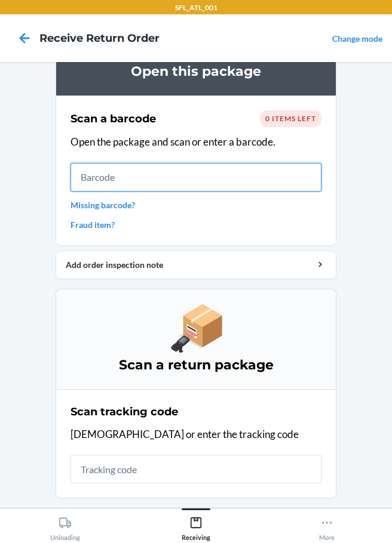
click at [148, 177] on input "text" at bounding box center [195, 177] width 251 height 29
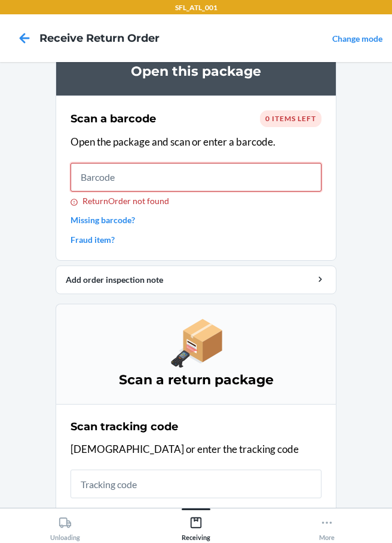
click at [139, 189] on input "ReturnOrder not found" at bounding box center [195, 177] width 251 height 29
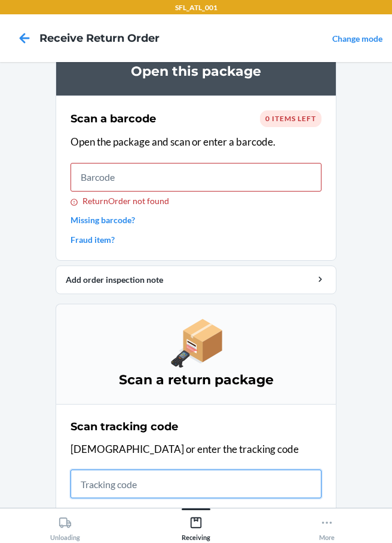
click at [112, 486] on input "text" at bounding box center [195, 484] width 251 height 29
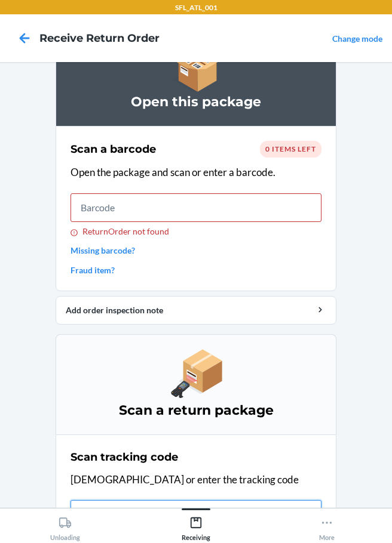
scroll to position [0, 0]
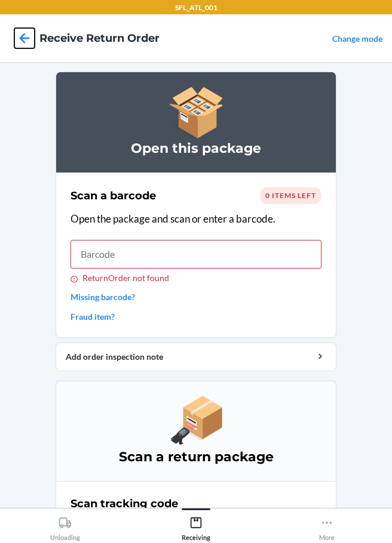
click at [30, 38] on icon at bounding box center [24, 38] width 20 height 20
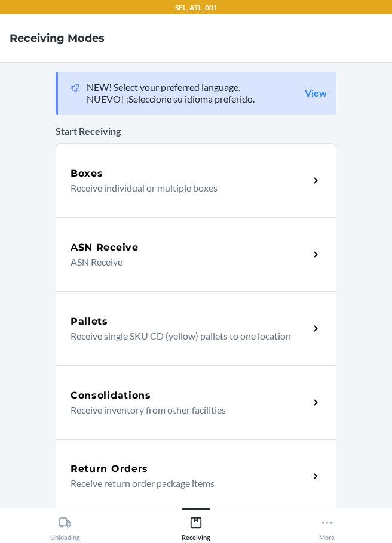
click at [129, 462] on div "Return Orders Receive return order package items" at bounding box center [196, 477] width 281 height 74
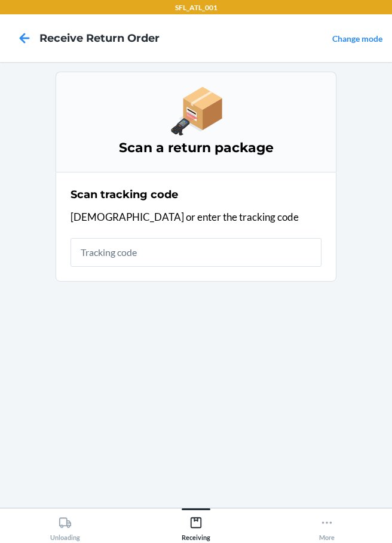
click at [169, 252] on input "text" at bounding box center [195, 252] width 251 height 29
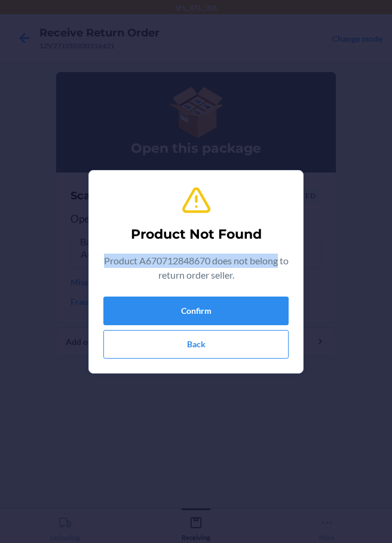
drag, startPoint x: 109, startPoint y: 261, endPoint x: 245, endPoint y: 267, distance: 135.7
click at [314, 256] on div "Product Not Found Product A670712848670 does not belong to return order seller.…" at bounding box center [196, 271] width 392 height 543
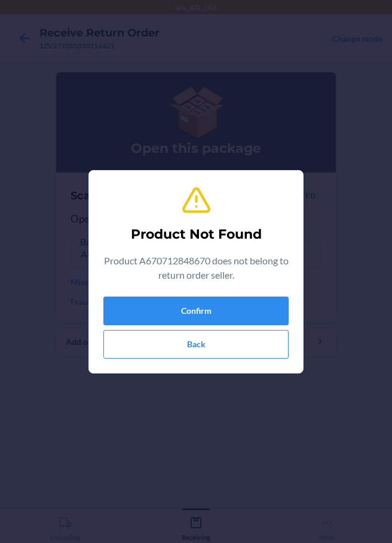
click at [257, 244] on h2 "Product Not Found" at bounding box center [196, 234] width 131 height 19
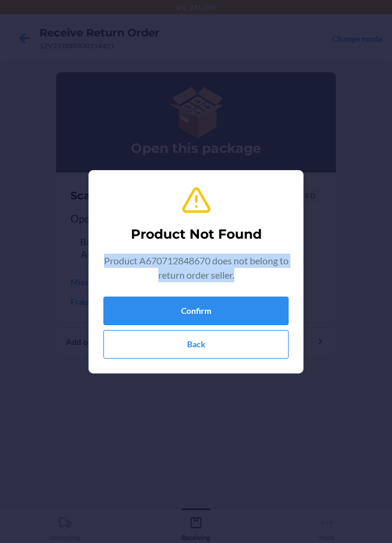
drag, startPoint x: 102, startPoint y: 256, endPoint x: 259, endPoint y: 268, distance: 157.5
click at [259, 268] on section "Product Not Found Product A670712848670 does not belong to return order seller.…" at bounding box center [195, 272] width 215 height 204
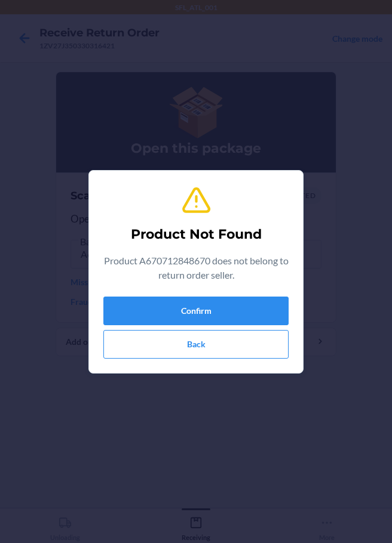
drag, startPoint x: 236, startPoint y: 225, endPoint x: 205, endPoint y: 272, distance: 56.0
click at [205, 272] on p "Product A670712848670 does not belong to return order seller." at bounding box center [195, 268] width 185 height 29
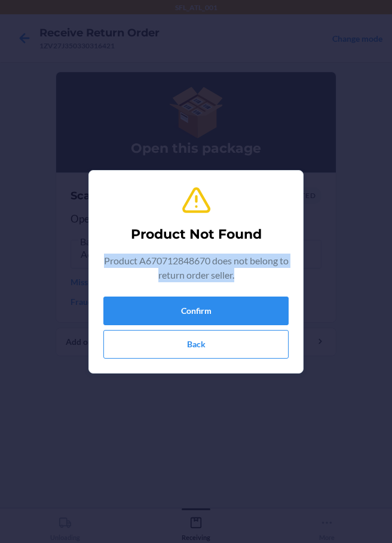
drag, startPoint x: 109, startPoint y: 262, endPoint x: 287, endPoint y: 277, distance: 178.6
click at [287, 277] on p "Product A670712848670 does not belong to return order seller." at bounding box center [195, 268] width 185 height 29
click at [210, 345] on button "Back" at bounding box center [195, 344] width 185 height 29
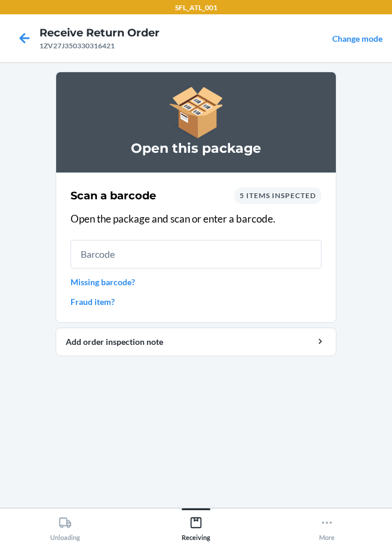
click at [89, 298] on link "Fraud item?" at bounding box center [195, 302] width 251 height 13
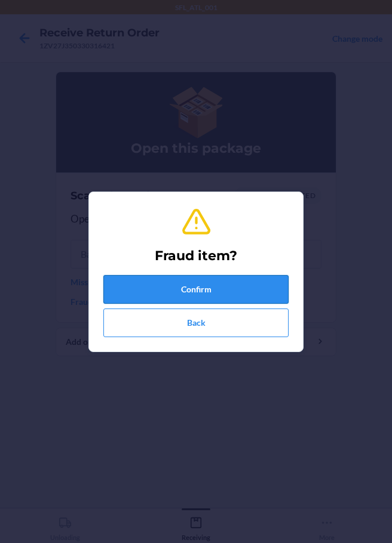
click at [197, 282] on button "Confirm" at bounding box center [195, 289] width 185 height 29
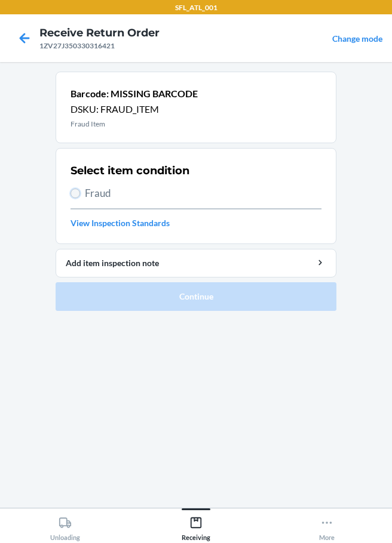
click at [79, 193] on input "Fraud" at bounding box center [75, 194] width 10 height 10
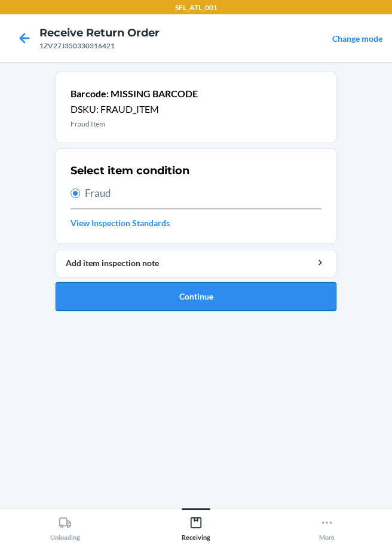
click at [182, 307] on button "Continue" at bounding box center [196, 296] width 281 height 29
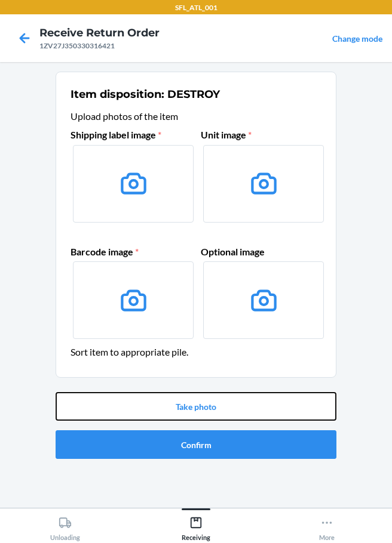
click at [209, 410] on button "Take photo" at bounding box center [196, 406] width 281 height 29
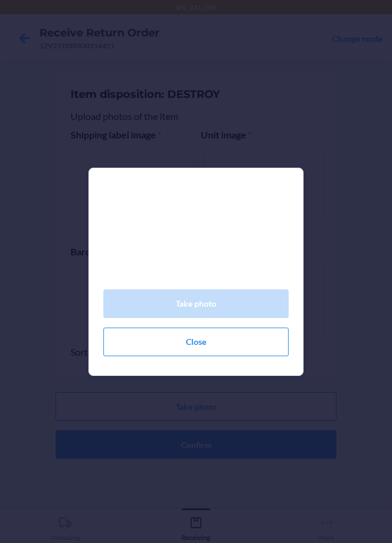
click at [185, 404] on div "Take photo Close" at bounding box center [196, 271] width 392 height 543
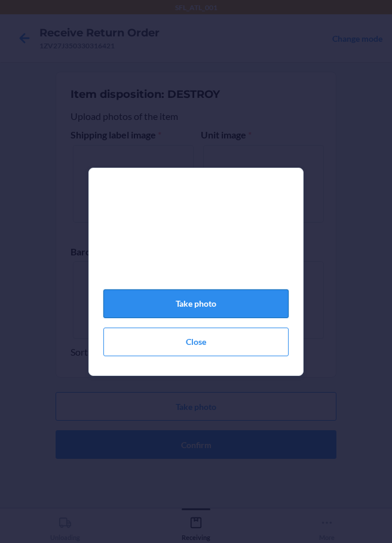
click at [188, 316] on button "Take photo" at bounding box center [195, 304] width 185 height 29
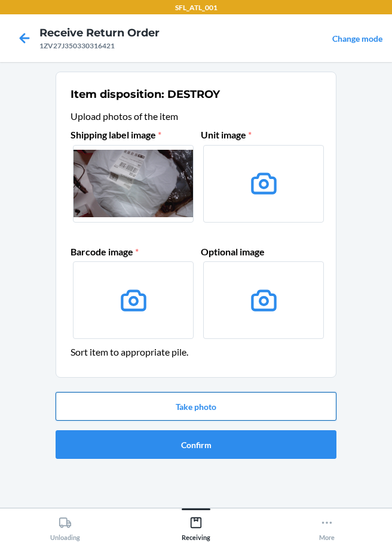
click at [187, 409] on button "Take photo" at bounding box center [196, 406] width 281 height 29
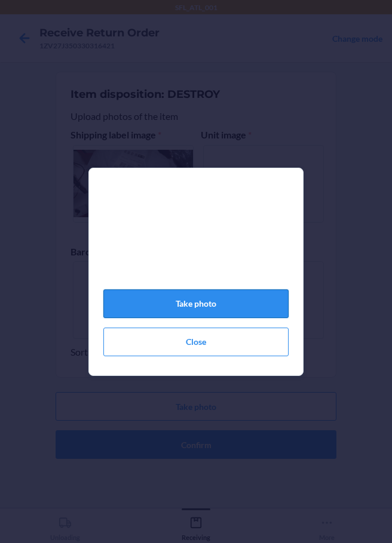
click at [236, 310] on button "Take photo" at bounding box center [195, 304] width 185 height 29
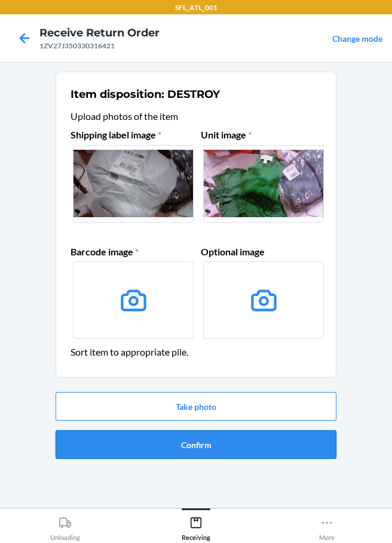
click at [207, 447] on button "Confirm" at bounding box center [196, 445] width 281 height 29
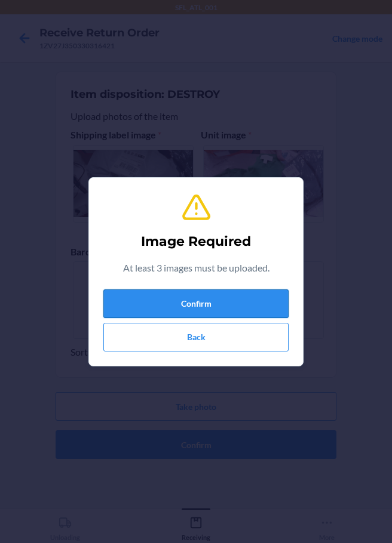
click at [213, 309] on button "Confirm" at bounding box center [195, 304] width 185 height 29
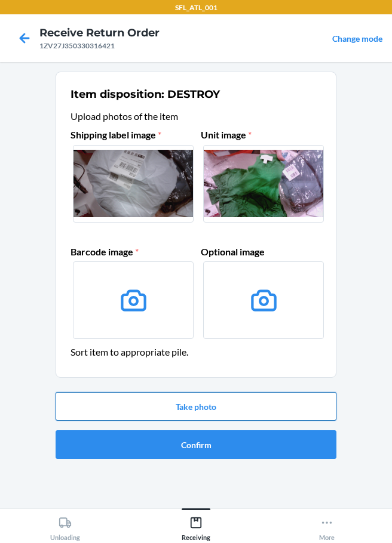
click at [195, 407] on button "Take photo" at bounding box center [196, 406] width 281 height 29
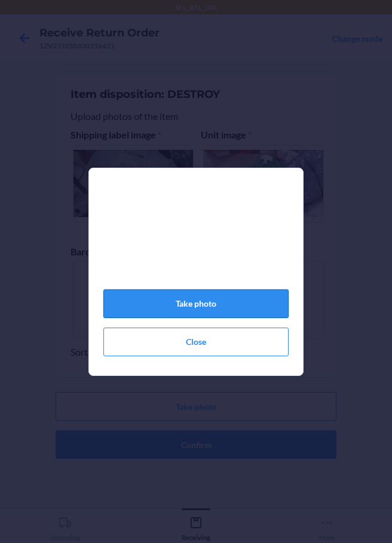
click at [192, 317] on button "Take photo" at bounding box center [195, 304] width 185 height 29
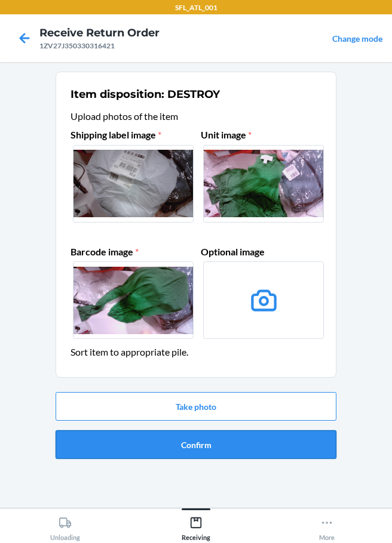
click at [204, 447] on button "Confirm" at bounding box center [196, 445] width 281 height 29
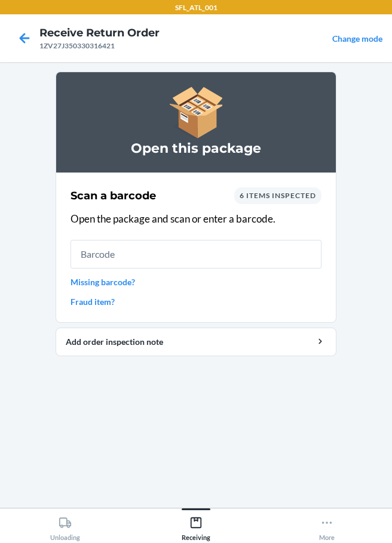
click at [96, 303] on link "Fraud item?" at bounding box center [195, 302] width 251 height 13
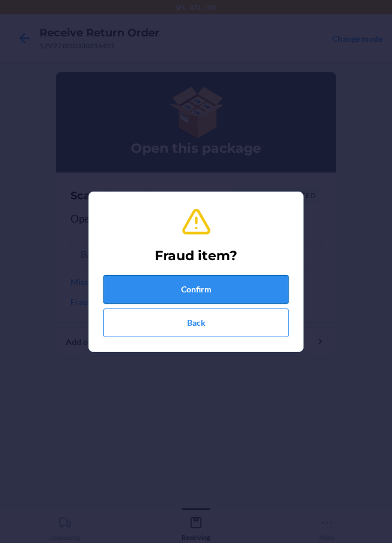
click at [155, 281] on button "Confirm" at bounding box center [195, 289] width 185 height 29
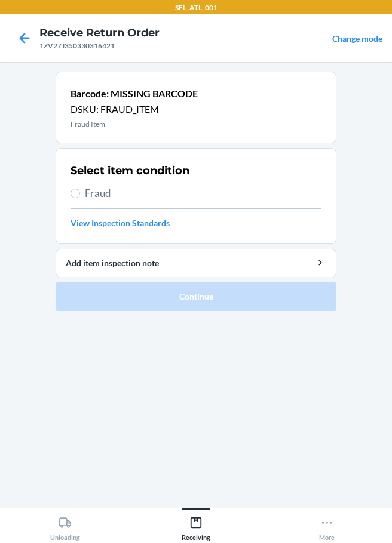
click at [87, 195] on span "Fraud" at bounding box center [203, 194] width 236 height 16
click at [80, 195] on input "Fraud" at bounding box center [75, 194] width 10 height 10
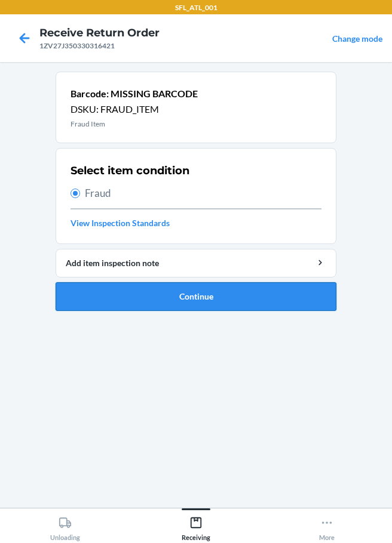
click at [164, 303] on button "Continue" at bounding box center [196, 296] width 281 height 29
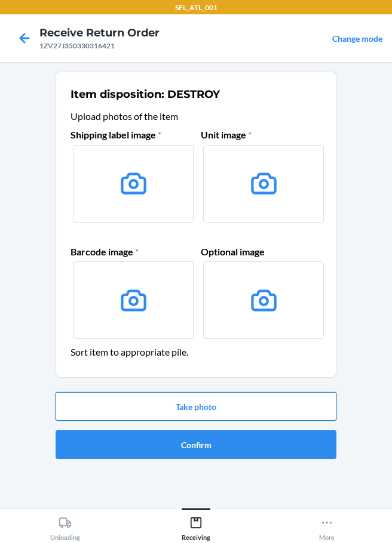
click at [193, 416] on button "Take photo" at bounding box center [196, 406] width 281 height 29
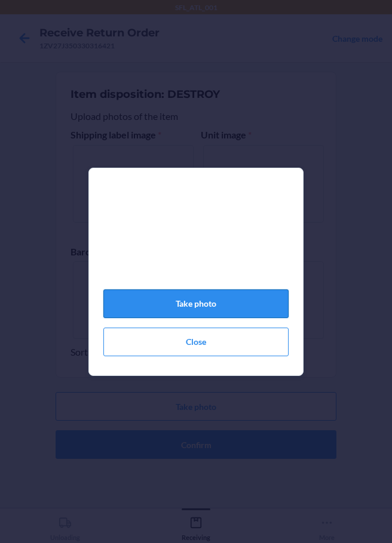
click at [217, 303] on button "Take photo" at bounding box center [195, 304] width 185 height 29
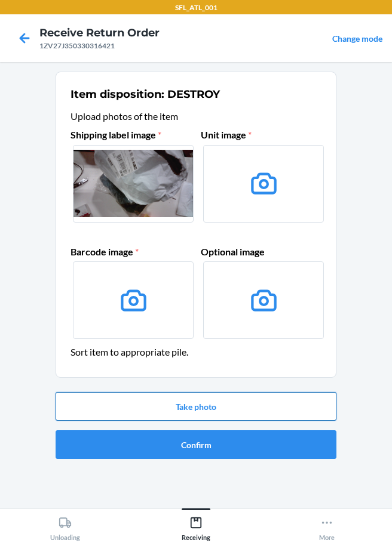
click at [207, 403] on button "Take photo" at bounding box center [196, 406] width 281 height 29
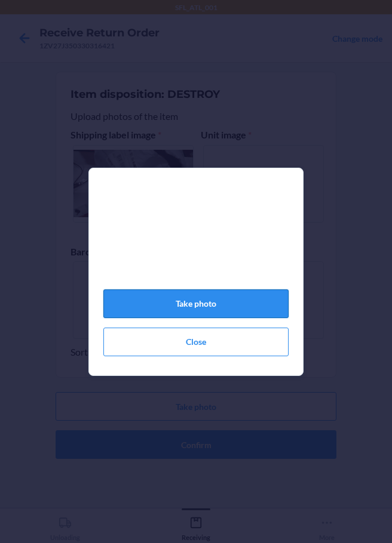
click at [232, 314] on button "Take photo" at bounding box center [195, 304] width 185 height 29
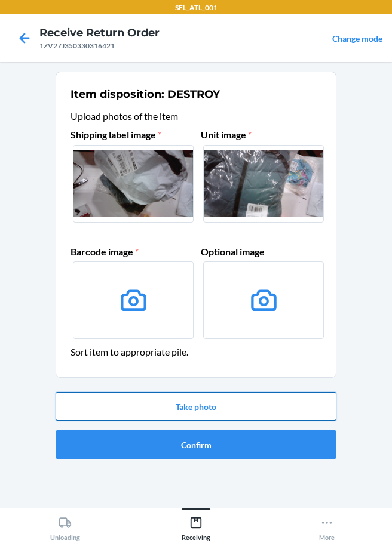
click at [182, 407] on button "Take photo" at bounding box center [196, 406] width 281 height 29
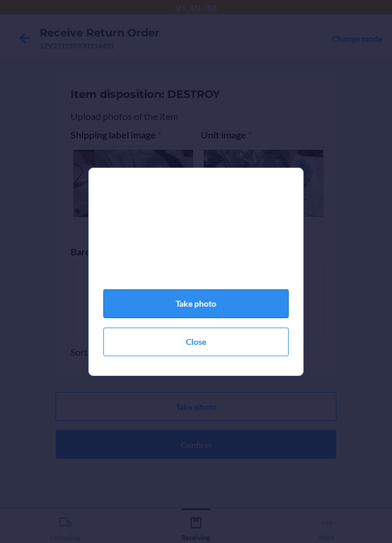
click at [228, 309] on button "Take photo" at bounding box center [195, 304] width 185 height 29
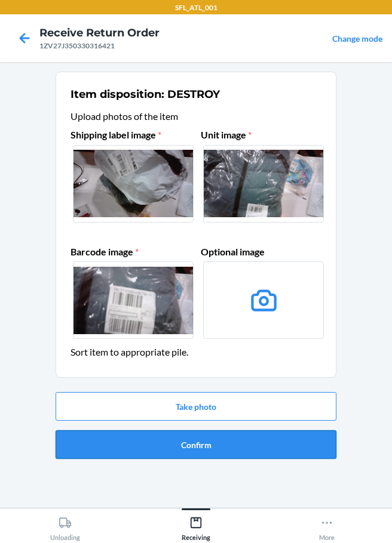
click at [235, 440] on button "Confirm" at bounding box center [196, 445] width 281 height 29
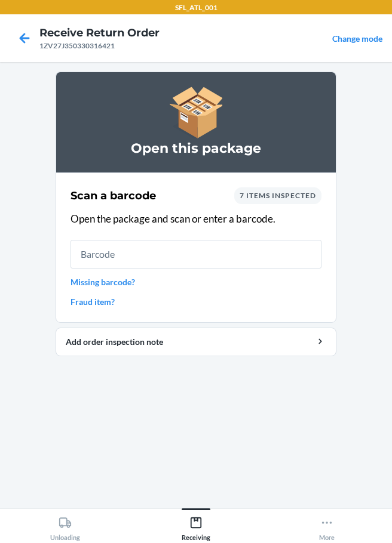
click at [105, 300] on link "Fraud item?" at bounding box center [195, 302] width 251 height 13
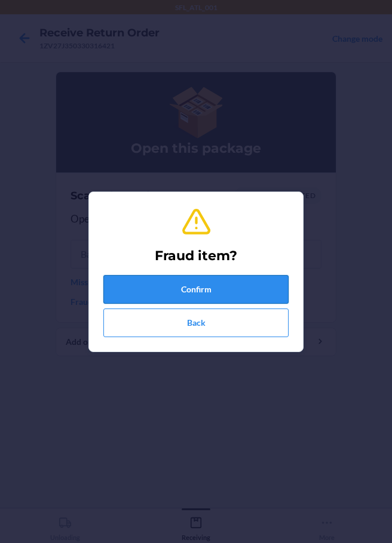
click at [134, 285] on button "Confirm" at bounding box center [195, 289] width 185 height 29
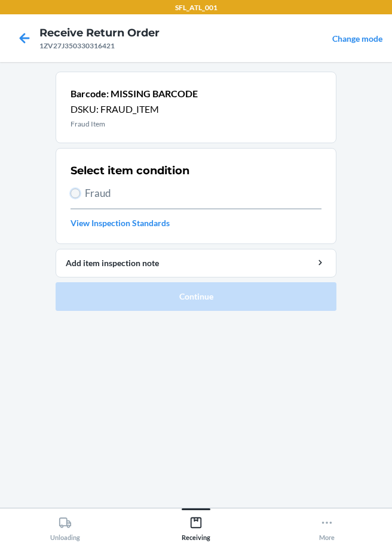
click at [77, 195] on input "Fraud" at bounding box center [75, 194] width 10 height 10
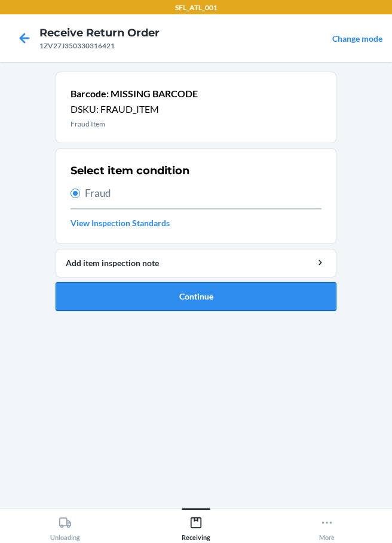
click at [146, 306] on button "Continue" at bounding box center [196, 296] width 281 height 29
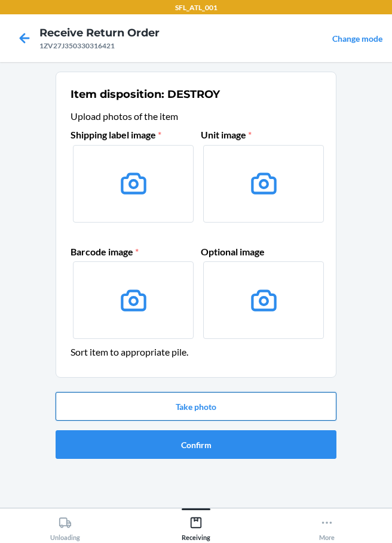
click at [180, 410] on button "Take photo" at bounding box center [196, 406] width 281 height 29
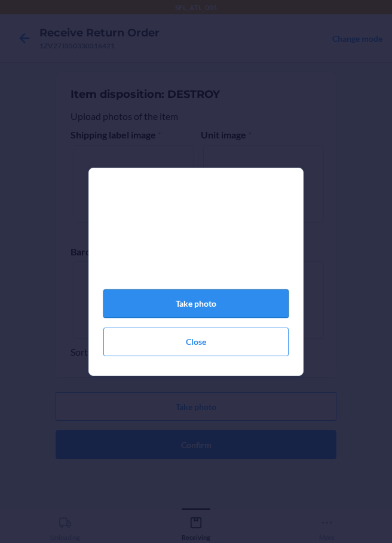
click at [167, 298] on button "Take photo" at bounding box center [195, 304] width 185 height 29
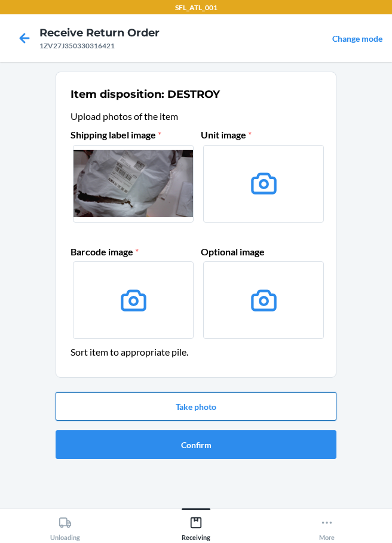
click at [185, 414] on button "Take photo" at bounding box center [196, 406] width 281 height 29
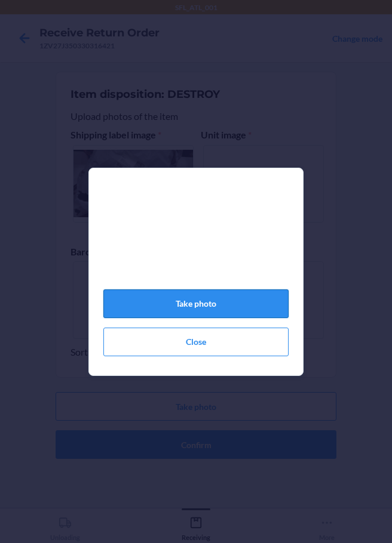
click at [188, 317] on button "Take photo" at bounding box center [195, 304] width 185 height 29
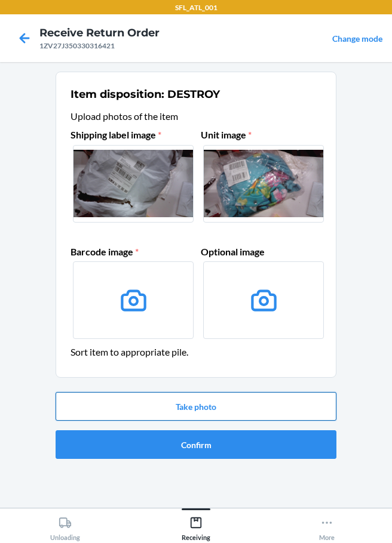
click at [183, 413] on button "Take photo" at bounding box center [196, 406] width 281 height 29
click at [197, 400] on div "SFL_ATL_001 Receive Return Order 1ZV27J350330316421 Change mode Item dispositio…" at bounding box center [196, 271] width 392 height 543
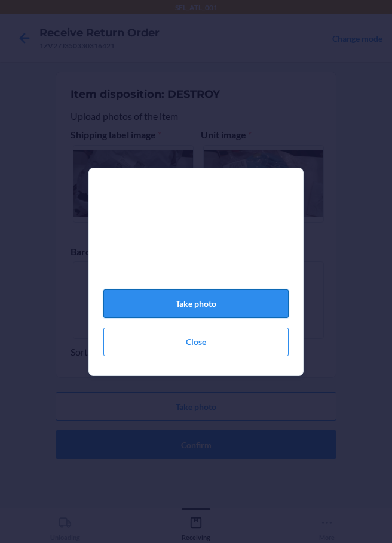
click at [194, 313] on button "Take photo" at bounding box center [195, 304] width 185 height 29
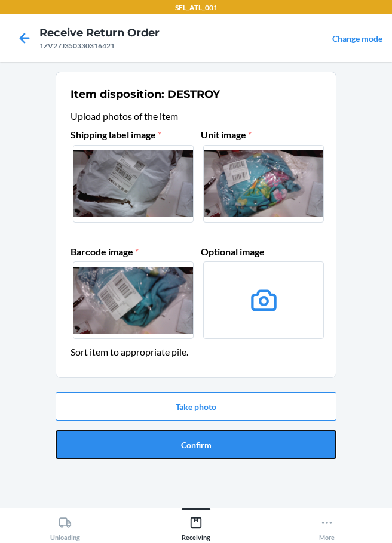
click at [200, 444] on button "Confirm" at bounding box center [196, 445] width 281 height 29
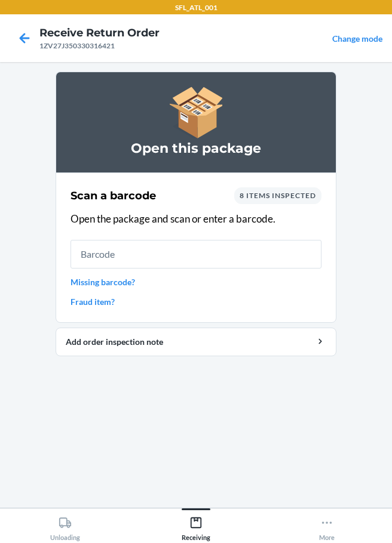
click at [82, 305] on link "Fraud item?" at bounding box center [195, 302] width 251 height 13
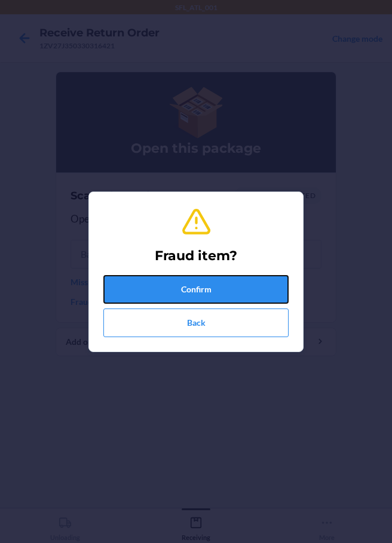
click at [198, 296] on button "Confirm" at bounding box center [195, 289] width 185 height 29
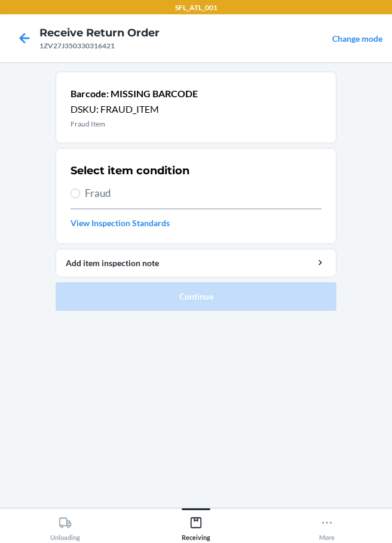
click at [91, 195] on span "Fraud" at bounding box center [203, 194] width 236 height 16
click at [80, 195] on input "Fraud" at bounding box center [75, 194] width 10 height 10
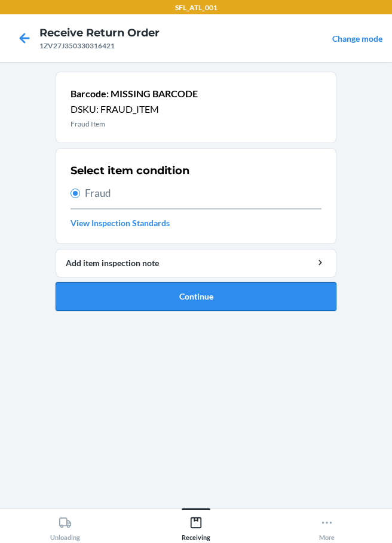
click at [174, 299] on button "Continue" at bounding box center [196, 296] width 281 height 29
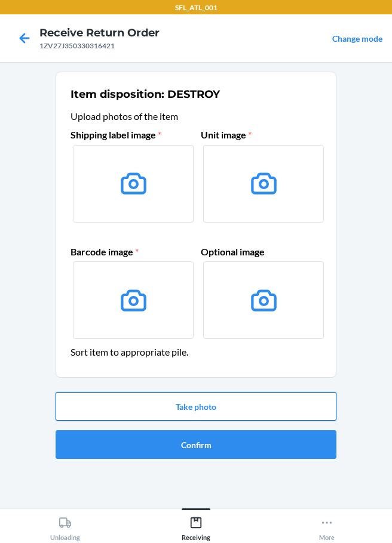
click at [213, 407] on button "Take photo" at bounding box center [196, 406] width 281 height 29
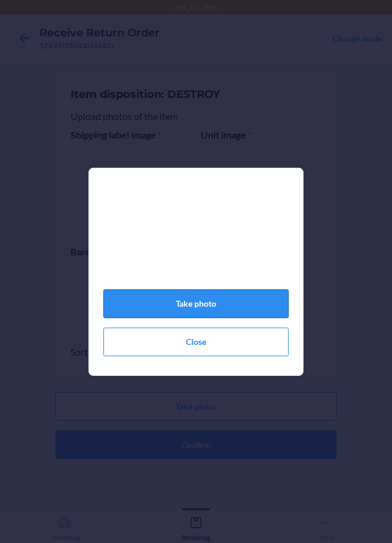
click at [193, 312] on button "Take photo" at bounding box center [195, 304] width 185 height 29
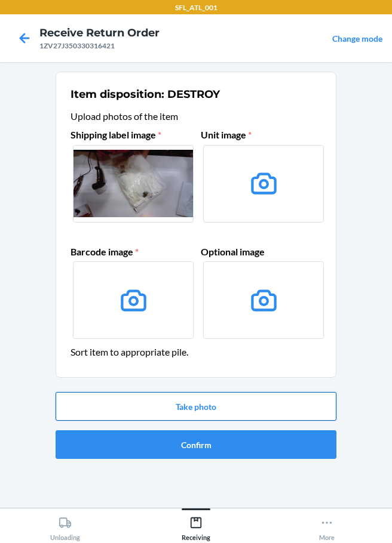
click at [164, 404] on button "Take photo" at bounding box center [196, 406] width 281 height 29
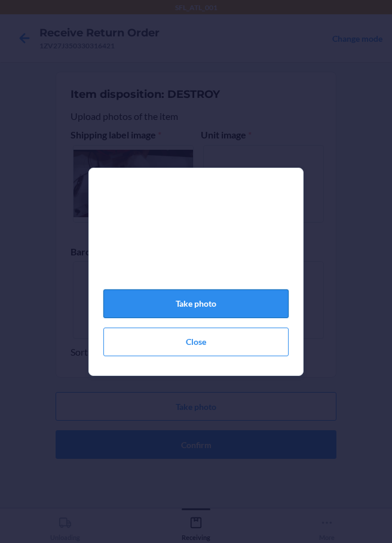
click at [153, 309] on button "Take photo" at bounding box center [195, 304] width 185 height 29
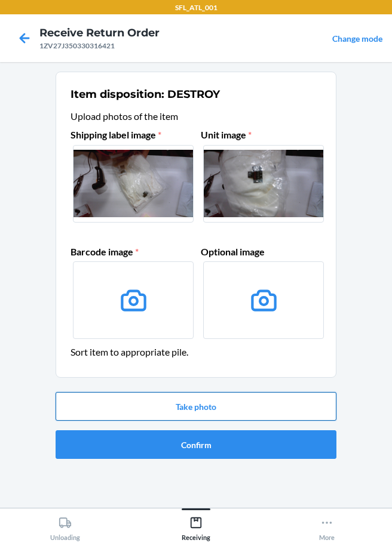
click at [203, 408] on button "Take photo" at bounding box center [196, 406] width 281 height 29
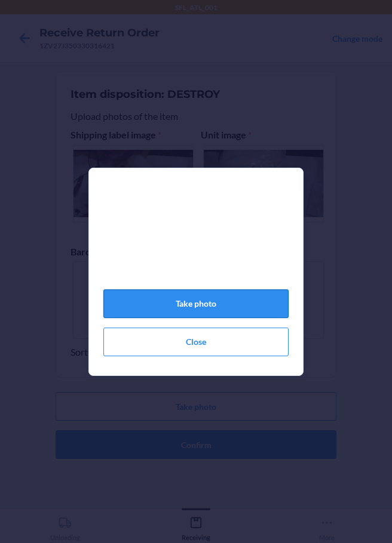
click at [193, 308] on button "Take photo" at bounding box center [195, 304] width 185 height 29
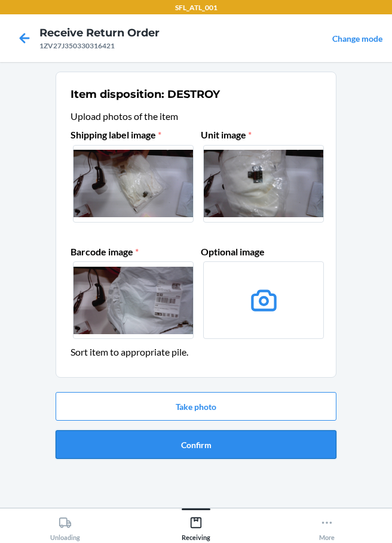
click at [210, 447] on button "Confirm" at bounding box center [196, 445] width 281 height 29
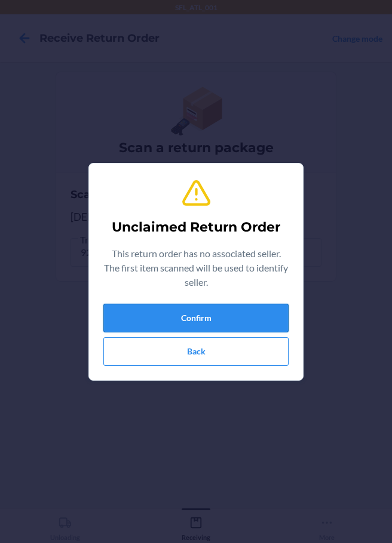
click at [125, 324] on button "Confirm" at bounding box center [195, 318] width 185 height 29
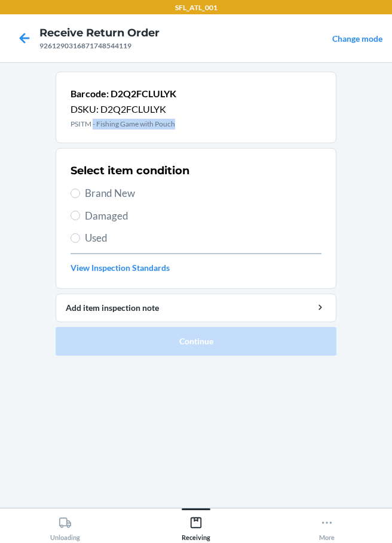
drag, startPoint x: 93, startPoint y: 123, endPoint x: 178, endPoint y: 122, distance: 84.8
click at [178, 122] on div "Barcode: D2Q2FCLULYK DSKU: D2Q2FCLULYK PSITM - Fishing Game with Pouch" at bounding box center [196, 108] width 281 height 72
click at [72, 191] on input "Brand New" at bounding box center [75, 194] width 10 height 10
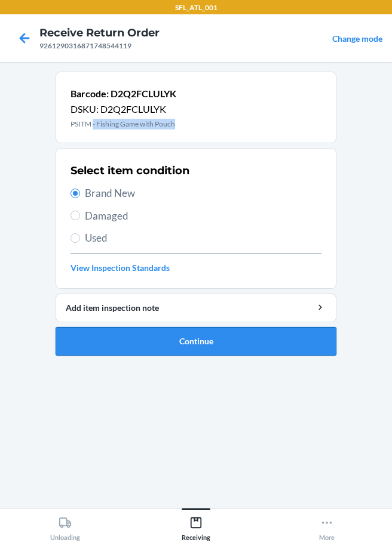
click at [137, 339] on button "Continue" at bounding box center [196, 341] width 281 height 29
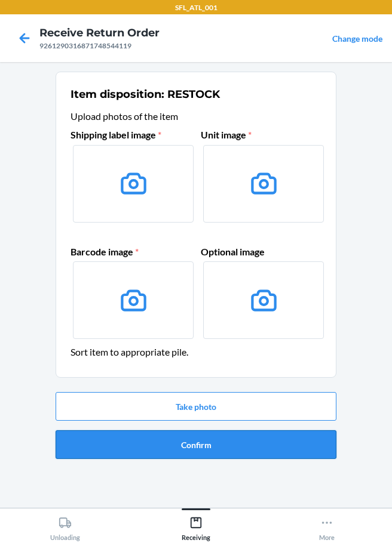
click at [207, 437] on button "Confirm" at bounding box center [196, 445] width 281 height 29
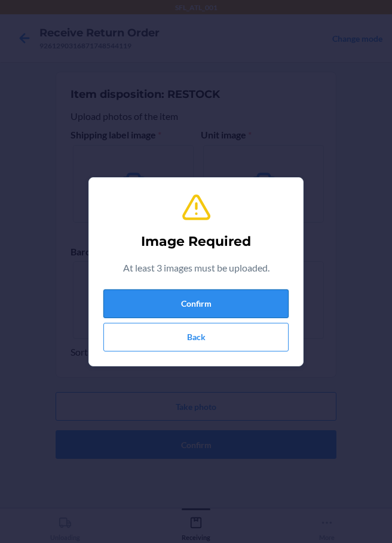
click at [216, 308] on button "Confirm" at bounding box center [195, 304] width 185 height 29
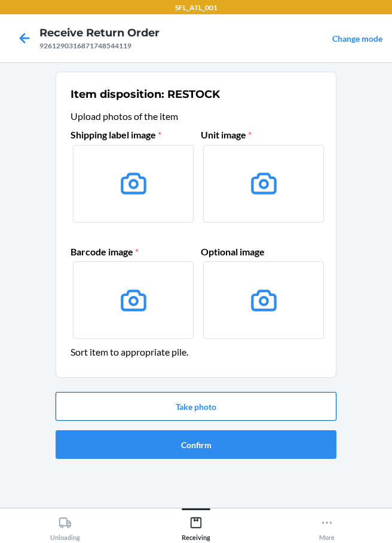
click at [199, 413] on button "Take photo" at bounding box center [196, 406] width 281 height 29
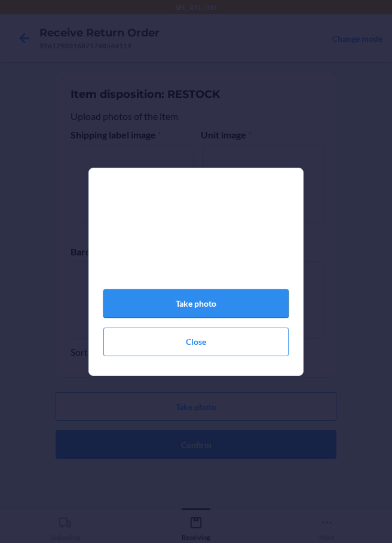
click at [225, 311] on button "Take photo" at bounding box center [195, 304] width 185 height 29
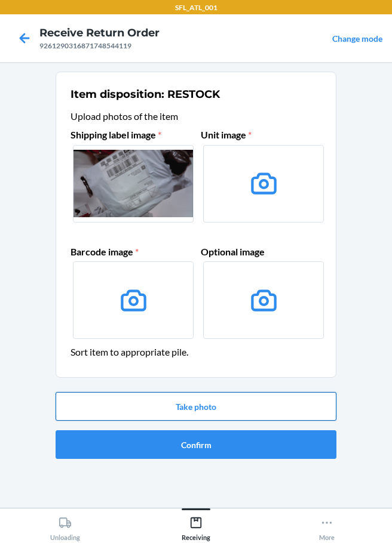
click at [199, 409] on button "Take photo" at bounding box center [196, 406] width 281 height 29
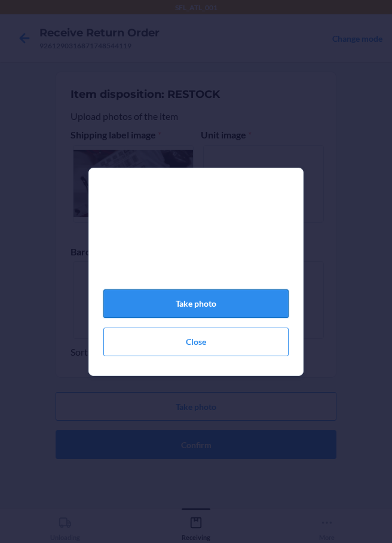
click at [222, 314] on button "Take photo" at bounding box center [195, 304] width 185 height 29
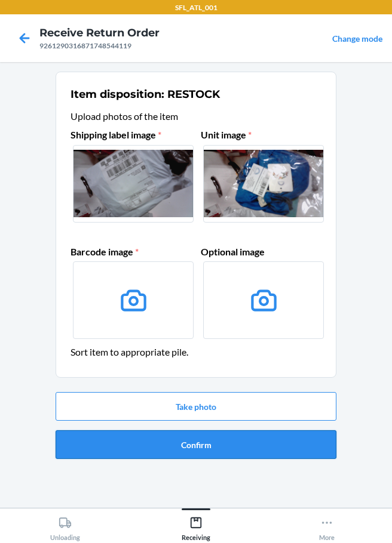
click at [195, 452] on button "Confirm" at bounding box center [196, 445] width 281 height 29
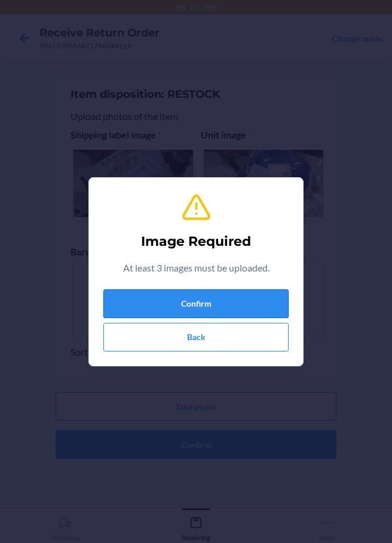
click at [193, 314] on button "Confirm" at bounding box center [195, 304] width 185 height 29
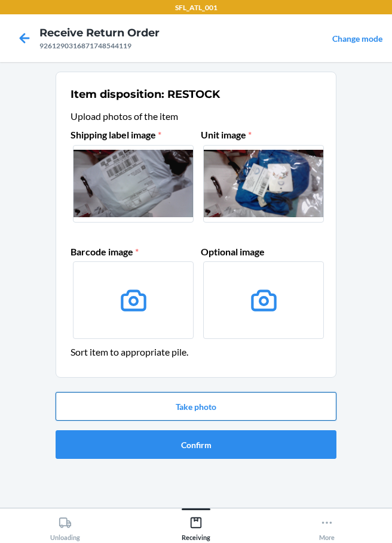
click at [183, 410] on button "Take photo" at bounding box center [196, 406] width 281 height 29
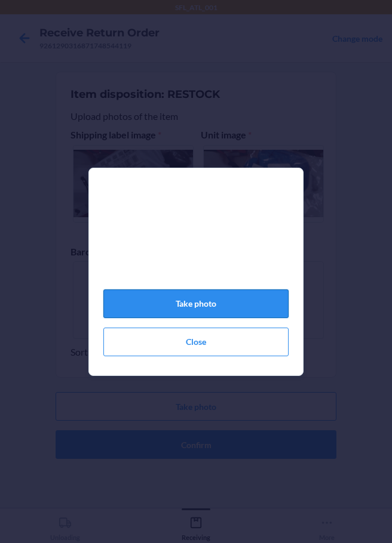
click at [234, 313] on button "Take photo" at bounding box center [195, 304] width 185 height 29
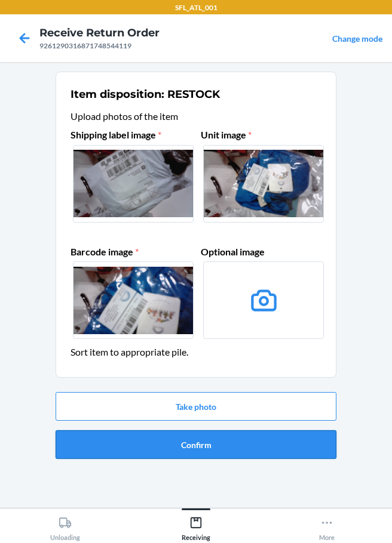
click at [216, 440] on button "Confirm" at bounding box center [196, 445] width 281 height 29
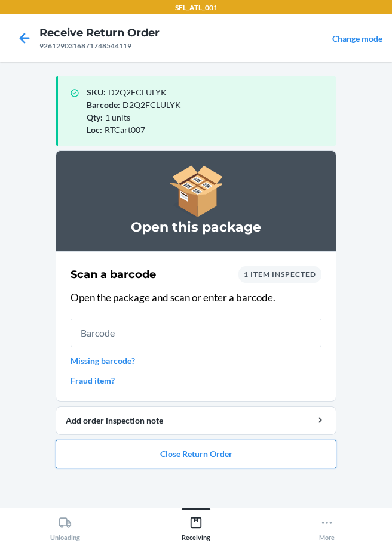
click at [194, 453] on button "Close Return Order" at bounding box center [196, 454] width 281 height 29
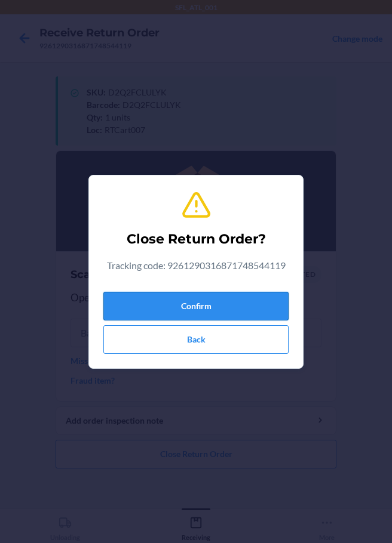
click at [211, 309] on button "Confirm" at bounding box center [195, 306] width 185 height 29
click at [210, 306] on button "Confirm" at bounding box center [195, 306] width 185 height 29
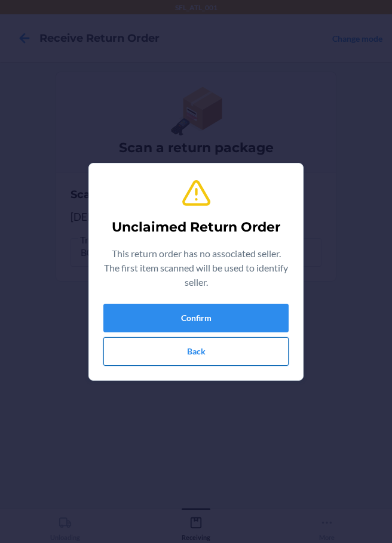
click at [165, 356] on button "Back" at bounding box center [195, 351] width 185 height 29
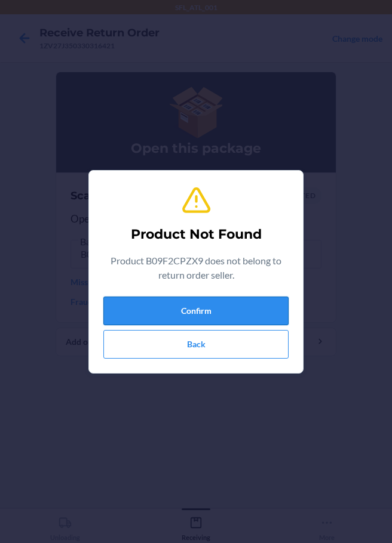
click at [204, 317] on button "Confirm" at bounding box center [195, 311] width 185 height 29
click at [205, 311] on button "Confirm" at bounding box center [195, 311] width 185 height 29
click at [215, 312] on button "Confirm" at bounding box center [195, 311] width 185 height 29
click at [207, 306] on button "Confirm" at bounding box center [195, 311] width 185 height 29
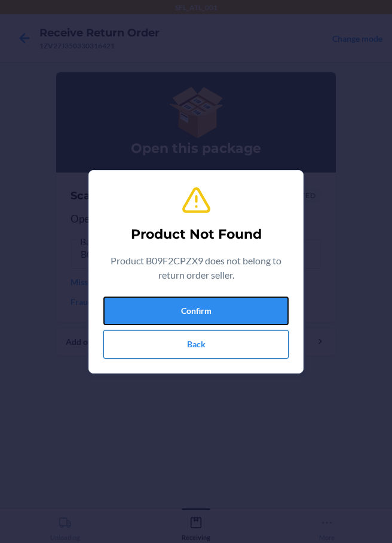
drag, startPoint x: 208, startPoint y: 308, endPoint x: 204, endPoint y: 330, distance: 22.4
click at [208, 308] on button "Confirm" at bounding box center [195, 311] width 185 height 29
click at [203, 350] on button "Back" at bounding box center [195, 344] width 185 height 29
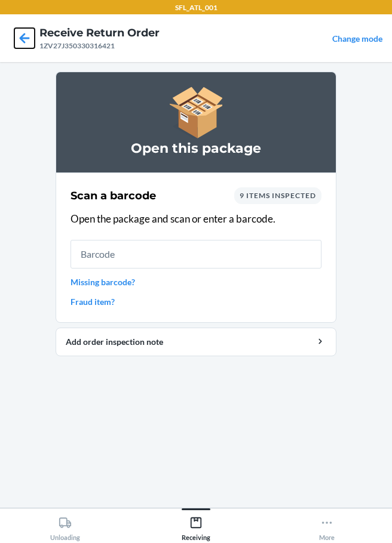
click at [23, 36] on icon at bounding box center [25, 38] width 10 height 10
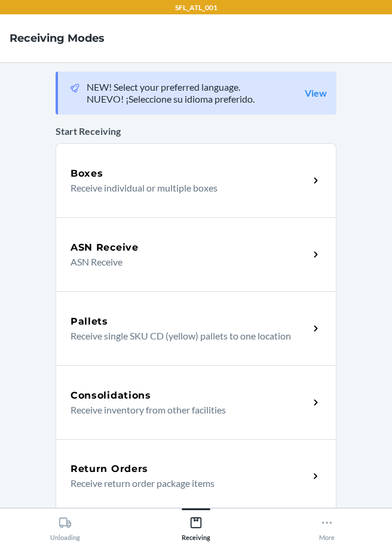
click at [99, 472] on h5 "Return Orders" at bounding box center [109, 469] width 78 height 14
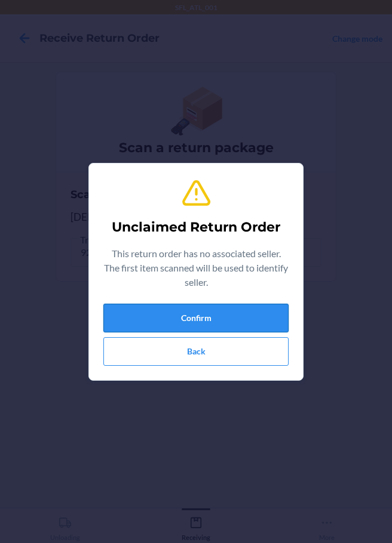
click at [179, 324] on button "Confirm" at bounding box center [195, 318] width 185 height 29
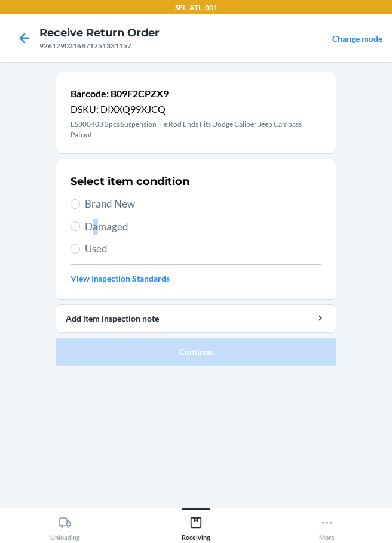
click at [96, 223] on span "Damaged" at bounding box center [203, 227] width 236 height 16
click at [74, 226] on input "Damaged" at bounding box center [75, 227] width 10 height 10
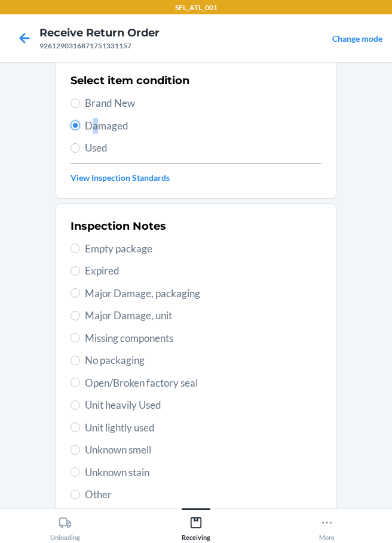
scroll to position [187, 0]
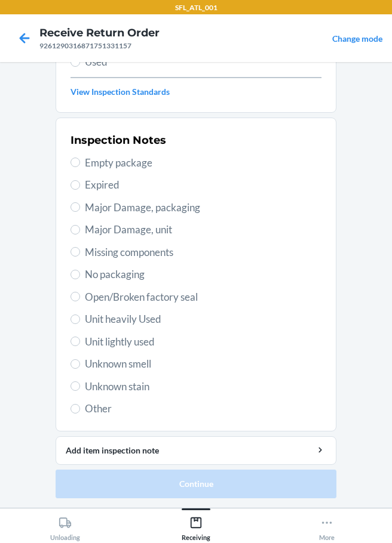
click at [85, 409] on span "Other" at bounding box center [203, 409] width 236 height 16
click at [80, 409] on input "Other" at bounding box center [75, 409] width 10 height 10
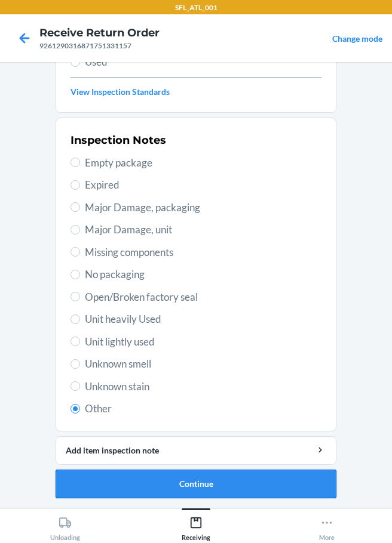
click at [139, 481] on button "Continue" at bounding box center [196, 484] width 281 height 29
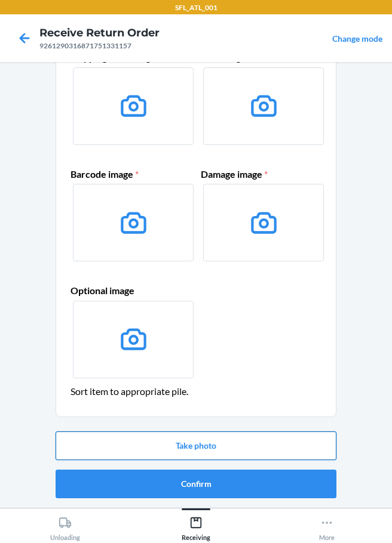
click at [193, 453] on button "Take photo" at bounding box center [196, 446] width 281 height 29
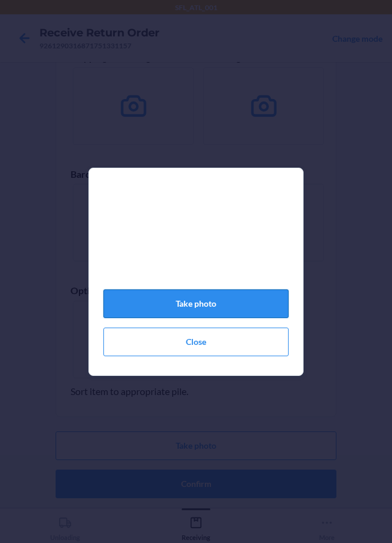
click at [210, 315] on button "Take photo" at bounding box center [195, 304] width 185 height 29
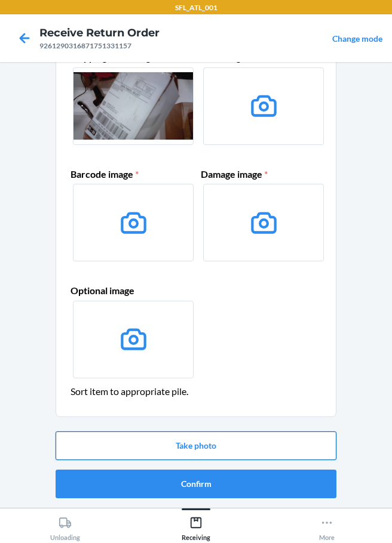
click at [226, 449] on button "Take photo" at bounding box center [196, 446] width 281 height 29
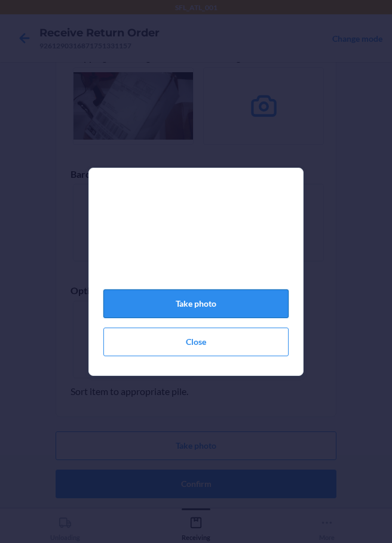
click at [163, 310] on button "Take photo" at bounding box center [195, 304] width 185 height 29
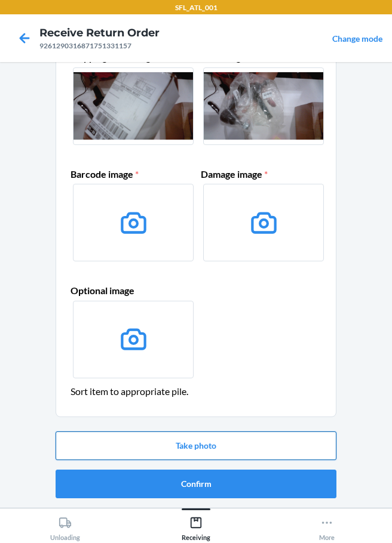
click at [187, 447] on button "Take photo" at bounding box center [196, 446] width 281 height 29
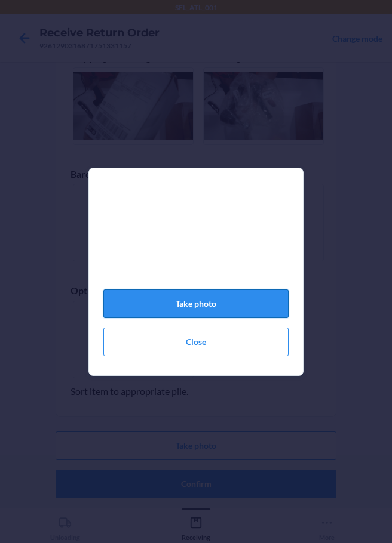
click at [217, 310] on button "Take photo" at bounding box center [195, 304] width 185 height 29
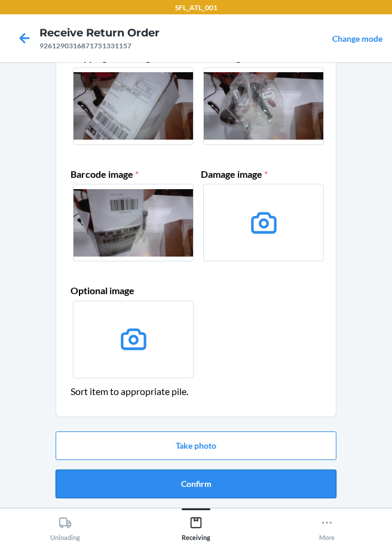
click at [198, 494] on button "Confirm" at bounding box center [196, 484] width 281 height 29
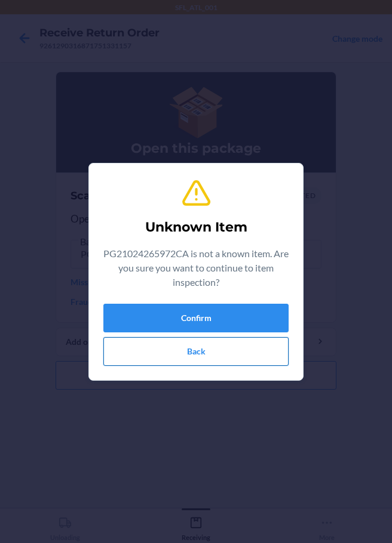
click at [186, 349] on button "Back" at bounding box center [195, 351] width 185 height 29
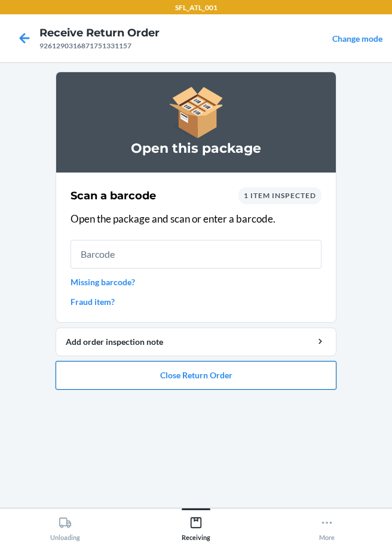
click at [198, 375] on button "Close Return Order" at bounding box center [196, 375] width 281 height 29
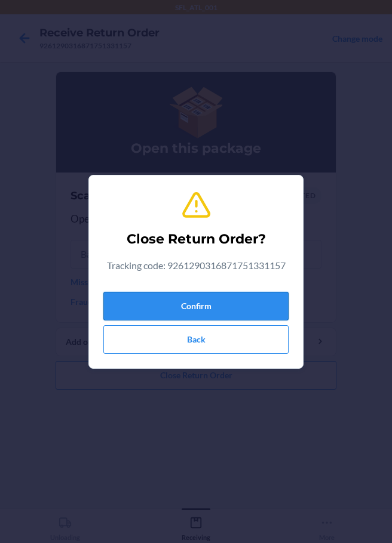
click at [178, 300] on button "Confirm" at bounding box center [195, 306] width 185 height 29
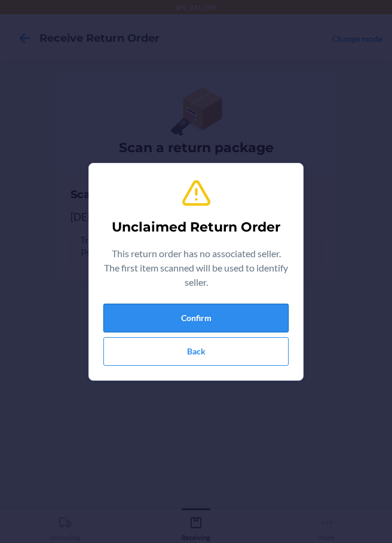
click at [217, 320] on button "Confirm" at bounding box center [195, 318] width 185 height 29
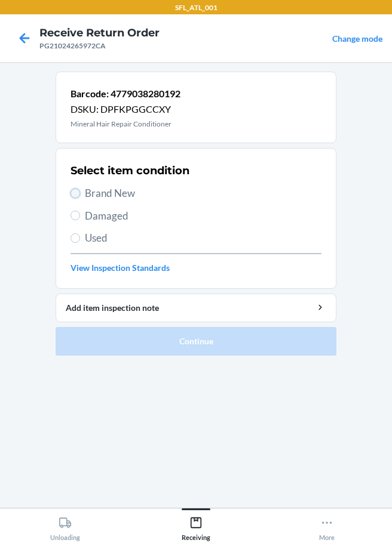
click at [78, 193] on input "Brand New" at bounding box center [75, 194] width 10 height 10
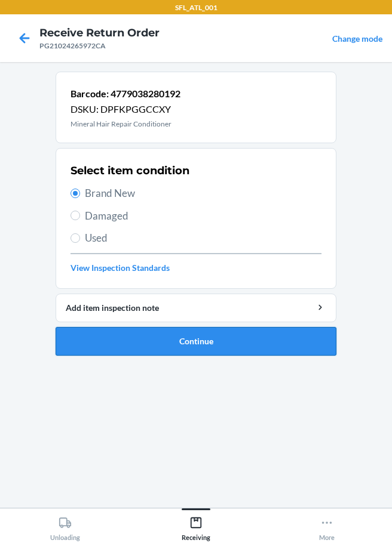
click at [170, 346] on button "Continue" at bounding box center [196, 341] width 281 height 29
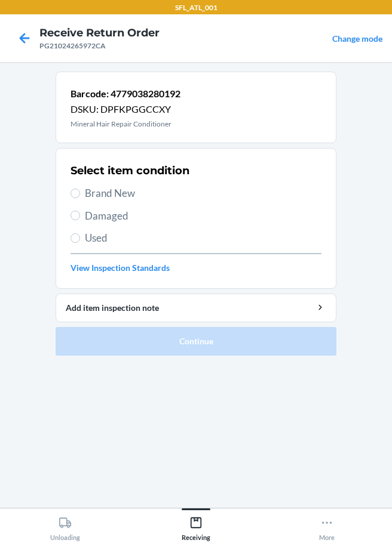
click at [81, 190] on label "Brand New" at bounding box center [195, 194] width 251 height 16
click at [80, 190] on input "Brand New" at bounding box center [75, 194] width 10 height 10
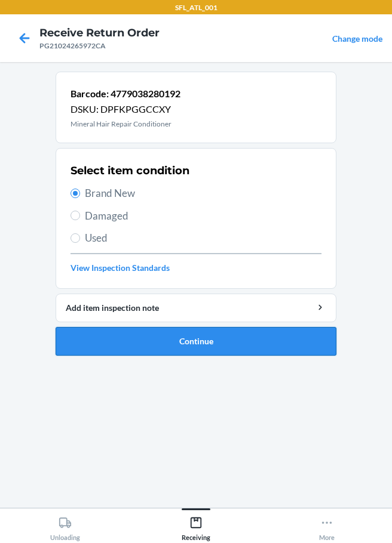
click at [163, 346] on button "Continue" at bounding box center [196, 341] width 281 height 29
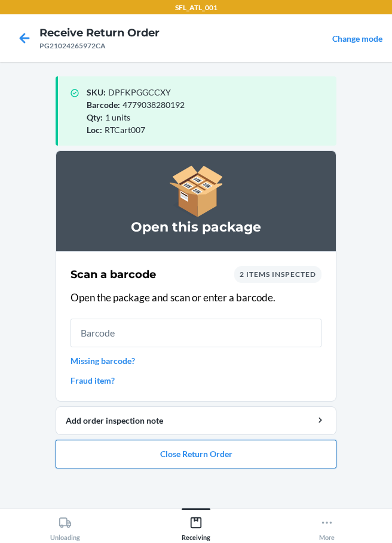
click at [189, 456] on button "Close Return Order" at bounding box center [196, 454] width 281 height 29
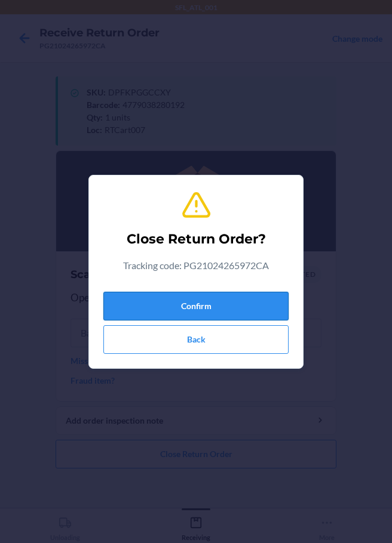
click at [211, 303] on button "Confirm" at bounding box center [195, 306] width 185 height 29
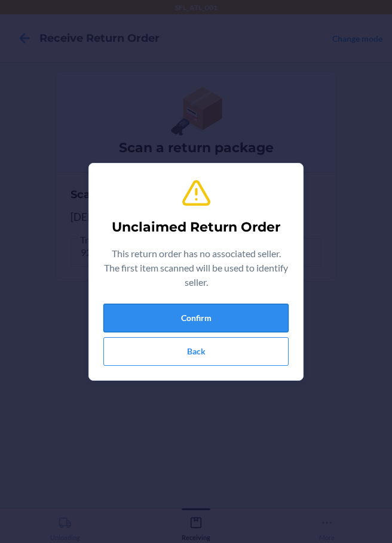
click at [153, 315] on button "Confirm" at bounding box center [195, 318] width 185 height 29
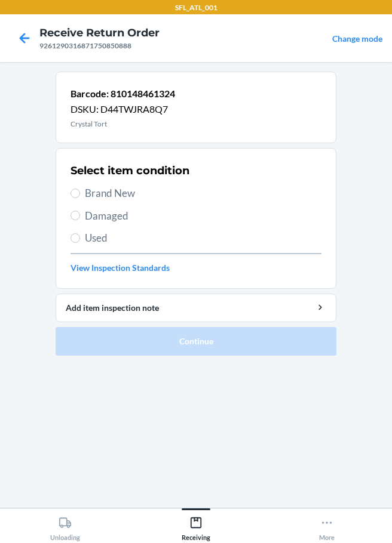
click at [81, 192] on label "Brand New" at bounding box center [195, 194] width 251 height 16
click at [80, 192] on input "Brand New" at bounding box center [75, 194] width 10 height 10
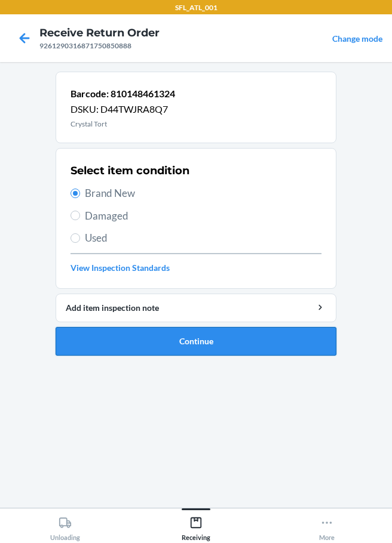
click at [210, 340] on button "Continue" at bounding box center [196, 341] width 281 height 29
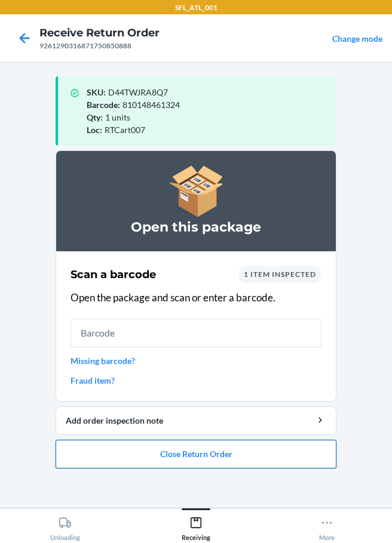
click at [208, 460] on button "Close Return Order" at bounding box center [196, 454] width 281 height 29
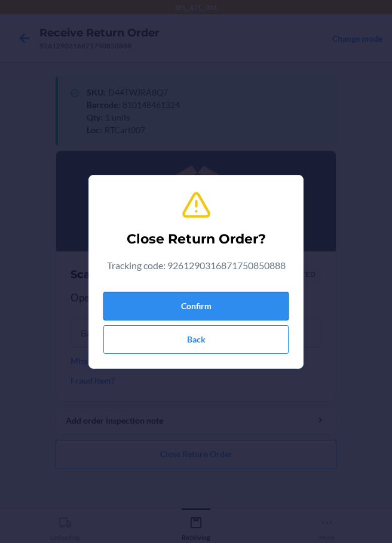
click at [238, 305] on button "Confirm" at bounding box center [195, 306] width 185 height 29
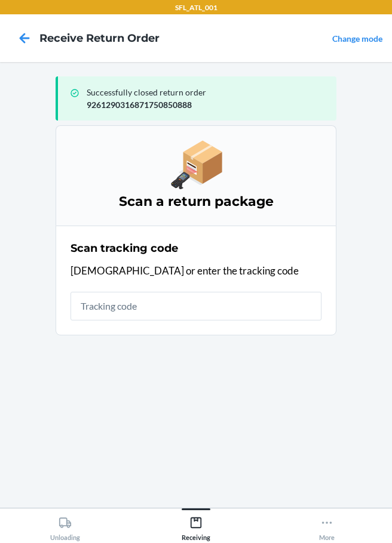
click at [121, 308] on input "text" at bounding box center [195, 306] width 251 height 29
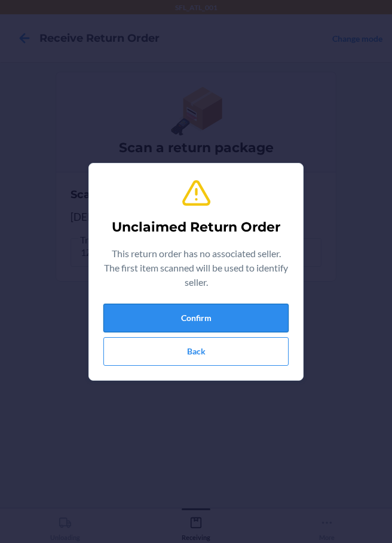
click at [171, 325] on button "Confirm" at bounding box center [195, 318] width 185 height 29
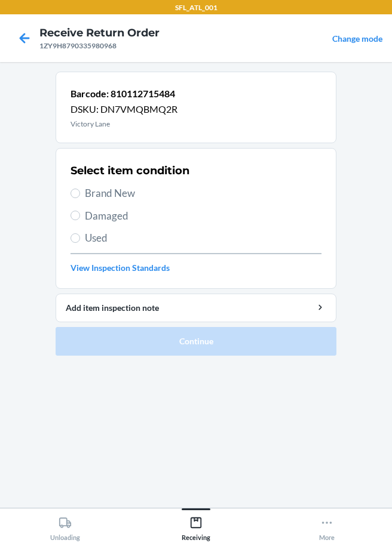
click at [91, 195] on span "Brand New" at bounding box center [203, 194] width 236 height 16
click at [80, 195] on input "Brand New" at bounding box center [75, 194] width 10 height 10
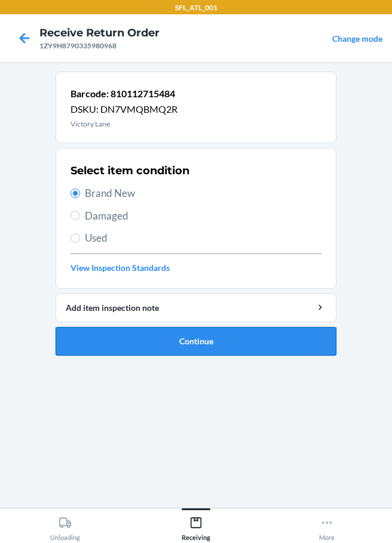
click at [163, 337] on button "Continue" at bounding box center [196, 341] width 281 height 29
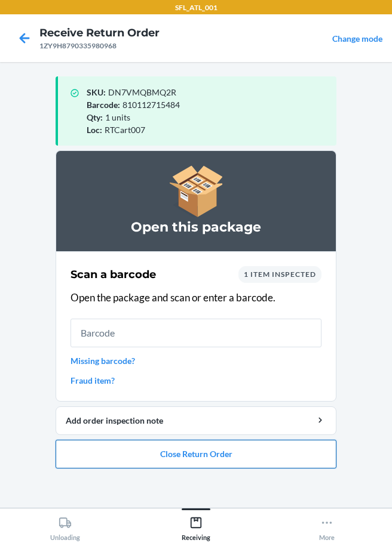
click at [159, 463] on button "Close Return Order" at bounding box center [196, 454] width 281 height 29
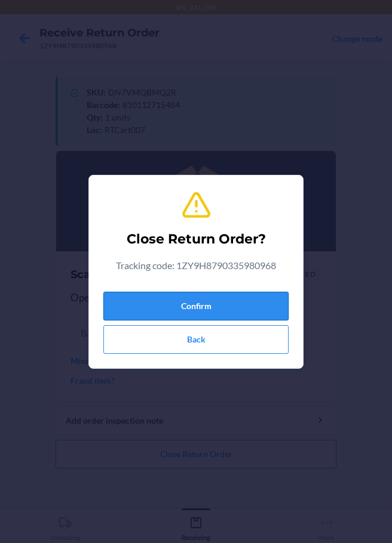
click at [229, 296] on button "Confirm" at bounding box center [195, 306] width 185 height 29
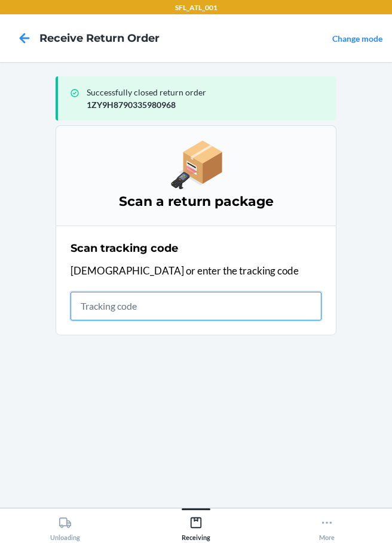
click at [214, 307] on input "text" at bounding box center [195, 306] width 251 height 29
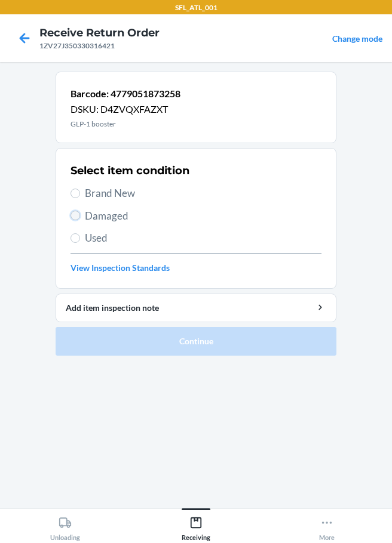
click at [73, 214] on input "Damaged" at bounding box center [75, 216] width 10 height 10
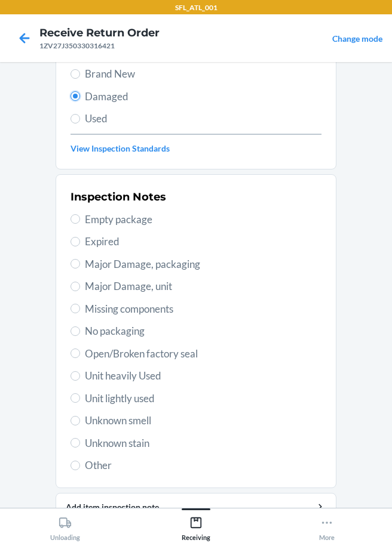
scroll to position [176, 0]
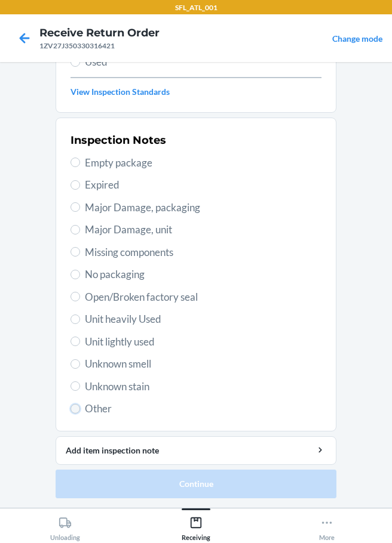
click at [73, 408] on input "Other" at bounding box center [75, 409] width 10 height 10
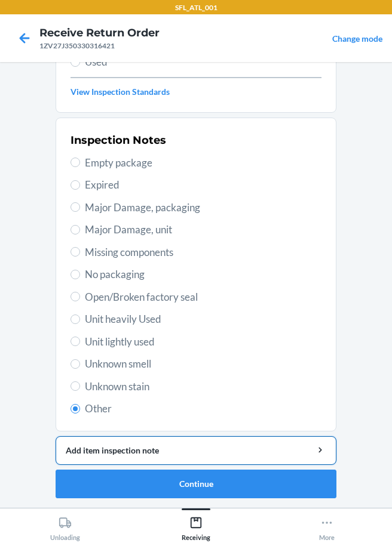
click at [120, 447] on div "Add item inspection note" at bounding box center [196, 450] width 260 height 13
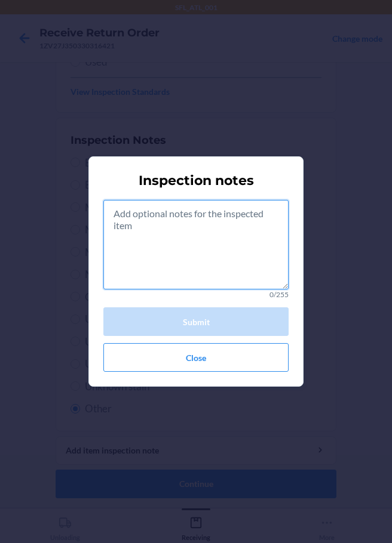
paste textarea "rts consumible"
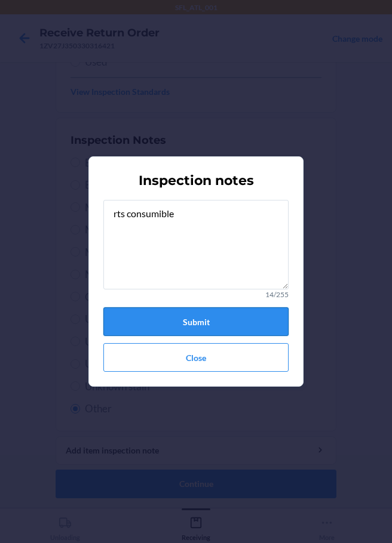
click at [186, 317] on button "Submit" at bounding box center [195, 322] width 185 height 29
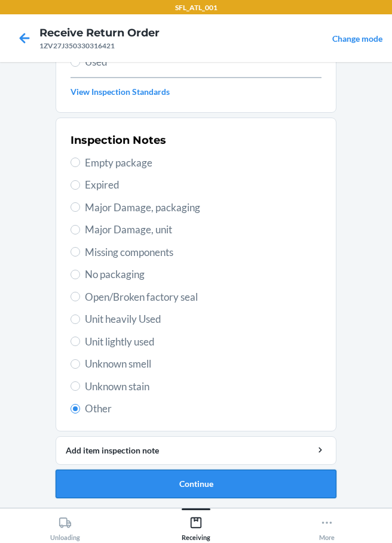
click at [130, 489] on button "Continue" at bounding box center [196, 484] width 281 height 29
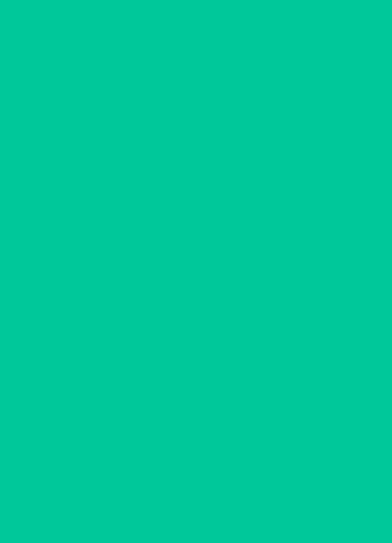
scroll to position [78, 0]
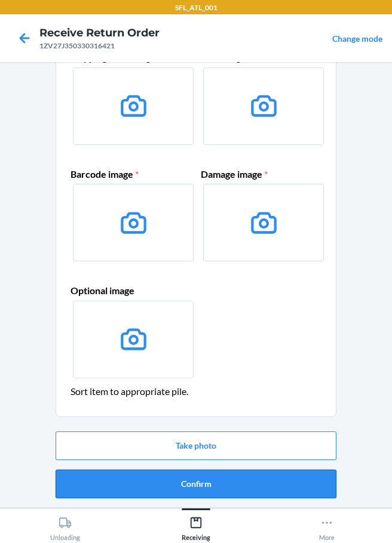
click at [189, 487] on button "Confirm" at bounding box center [196, 484] width 281 height 29
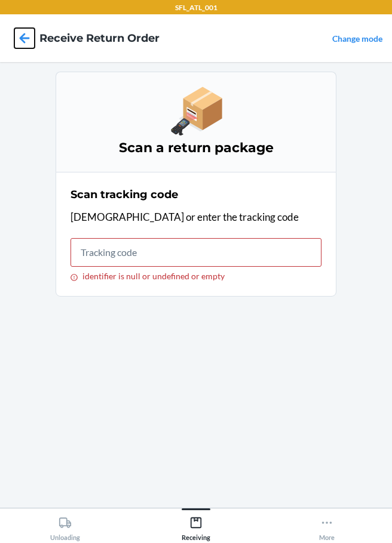
click at [21, 36] on icon at bounding box center [24, 38] width 20 height 20
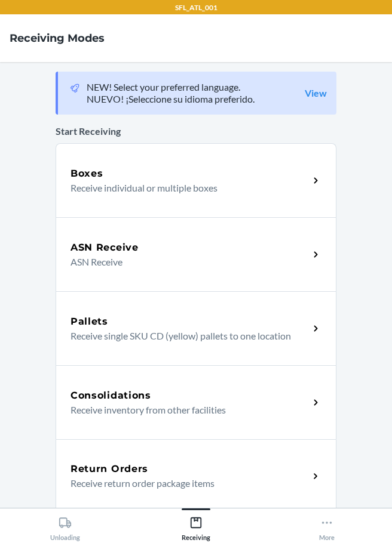
click at [111, 468] on h5 "Return Orders" at bounding box center [109, 469] width 78 height 14
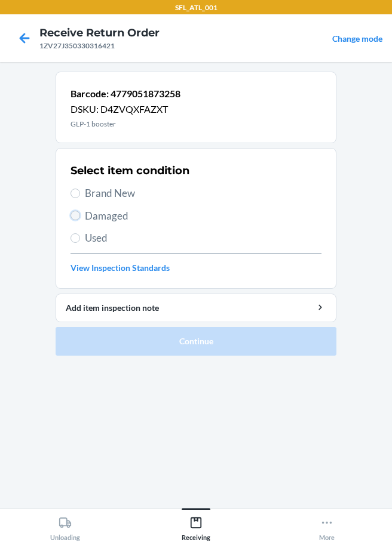
click at [75, 216] on input "Damaged" at bounding box center [75, 216] width 10 height 10
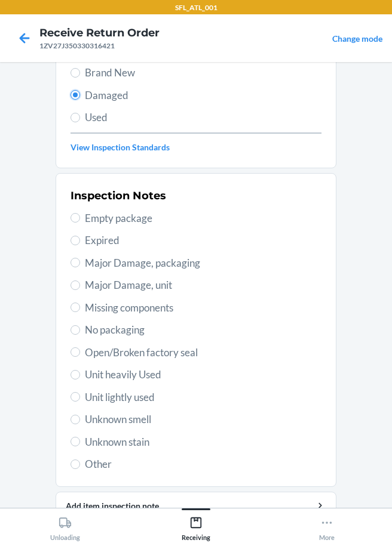
scroll to position [176, 0]
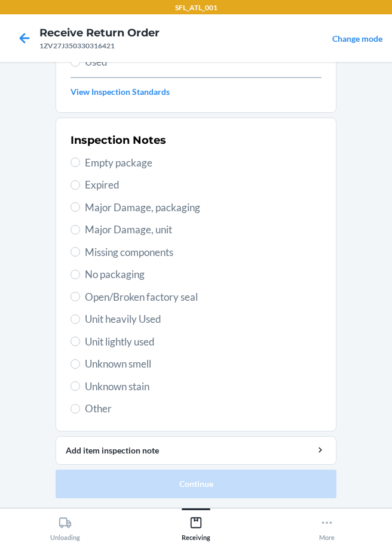
click at [77, 406] on label "Other" at bounding box center [195, 409] width 251 height 16
click at [77, 406] on input "Other" at bounding box center [75, 409] width 10 height 10
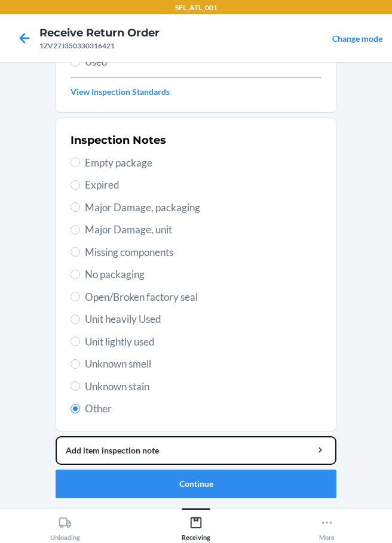
click at [129, 455] on div "Add item inspection note" at bounding box center [196, 450] width 260 height 13
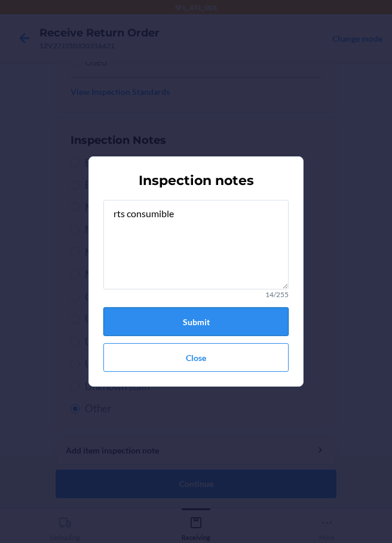
click at [209, 330] on button "Submit" at bounding box center [195, 322] width 185 height 29
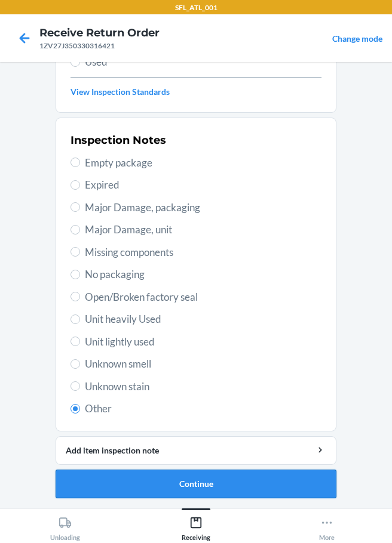
click at [176, 491] on button "Continue" at bounding box center [196, 484] width 281 height 29
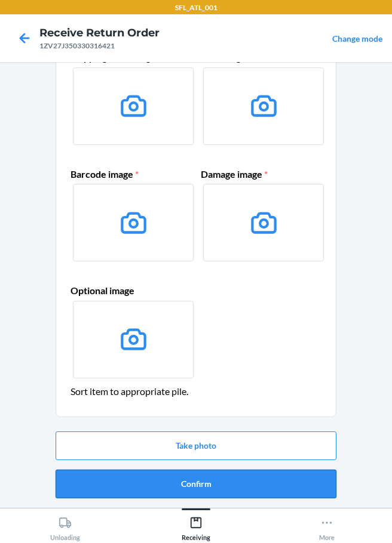
scroll to position [78, 0]
click at [175, 488] on button "Confirm" at bounding box center [196, 484] width 281 height 29
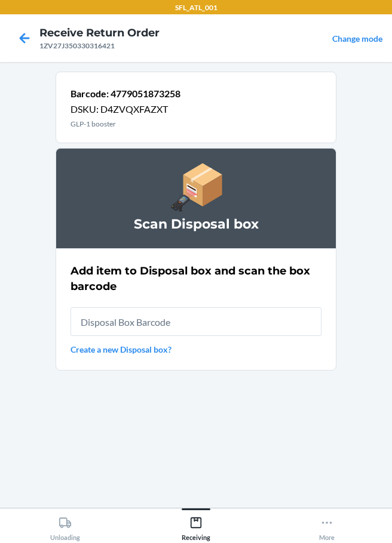
scroll to position [0, 0]
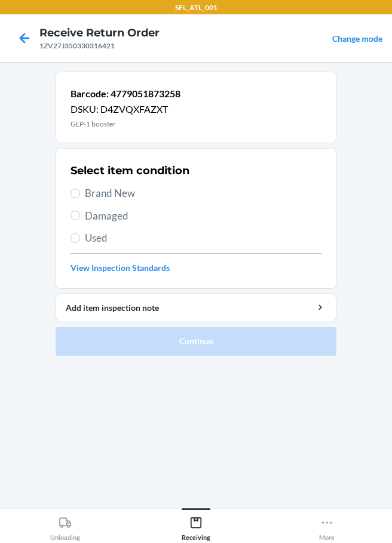
click at [92, 217] on span "Damaged" at bounding box center [203, 216] width 236 height 16
click at [80, 217] on input "Damaged" at bounding box center [75, 216] width 10 height 10
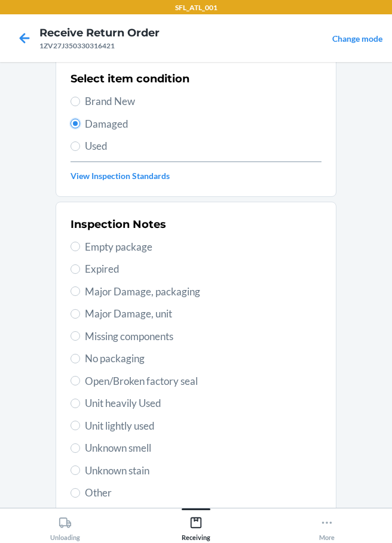
scroll to position [176, 0]
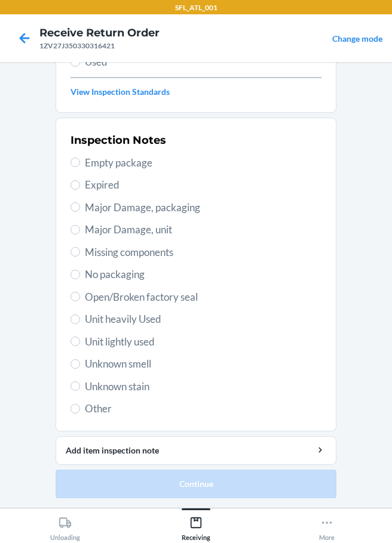
click at [96, 408] on span "Other" at bounding box center [203, 409] width 236 height 16
click at [80, 408] on input "Other" at bounding box center [75, 409] width 10 height 10
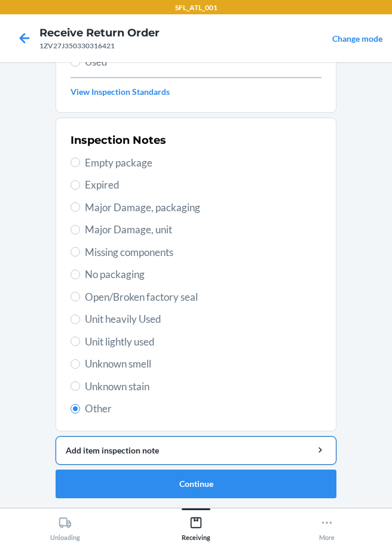
click at [119, 448] on div "Add item inspection note" at bounding box center [196, 450] width 260 height 13
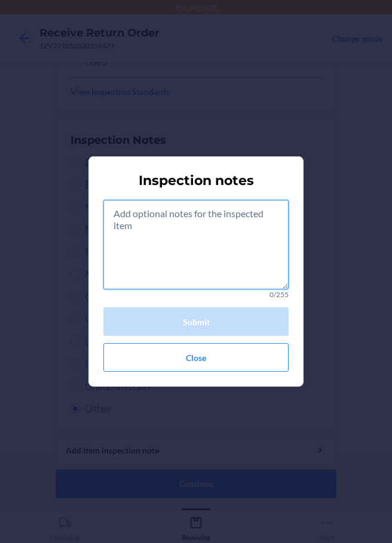
drag, startPoint x: 191, startPoint y: 248, endPoint x: 186, endPoint y: 242, distance: 8.0
paste textarea "rts consumible"
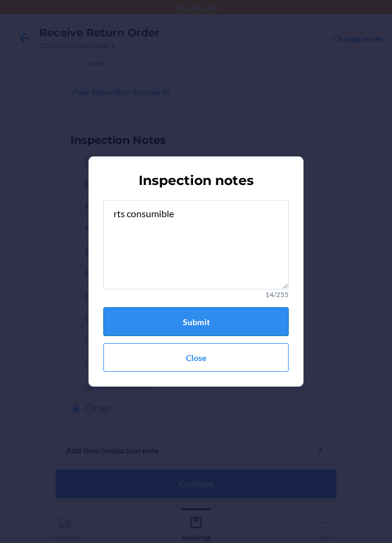
click at [213, 320] on button "Submit" at bounding box center [195, 322] width 185 height 29
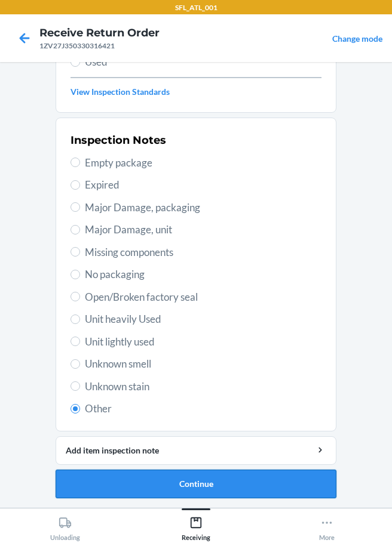
click at [217, 484] on button "Continue" at bounding box center [196, 484] width 281 height 29
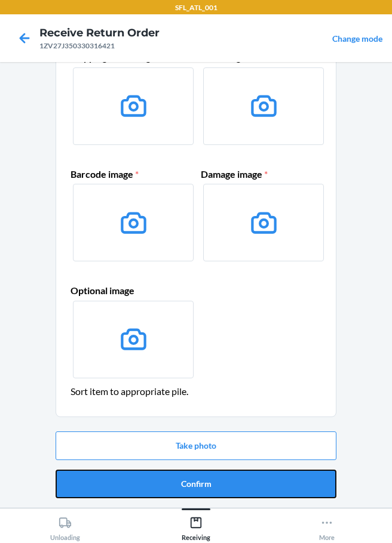
click at [218, 484] on button "Confirm" at bounding box center [196, 484] width 281 height 29
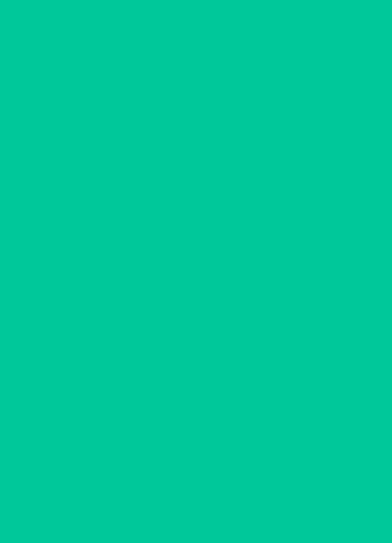
scroll to position [0, 0]
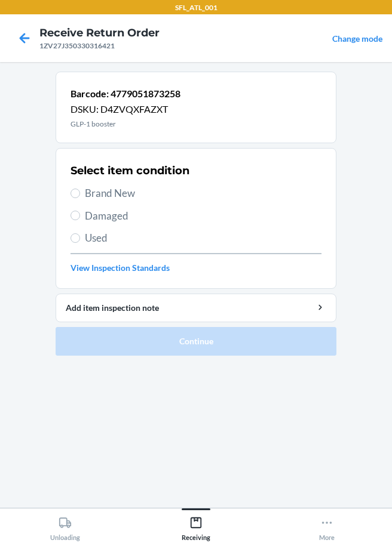
click at [82, 215] on label "Damaged" at bounding box center [195, 216] width 251 height 16
click at [80, 215] on input "Damaged" at bounding box center [75, 216] width 10 height 10
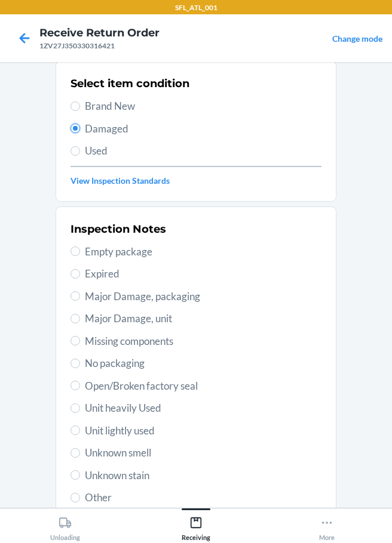
scroll to position [176, 0]
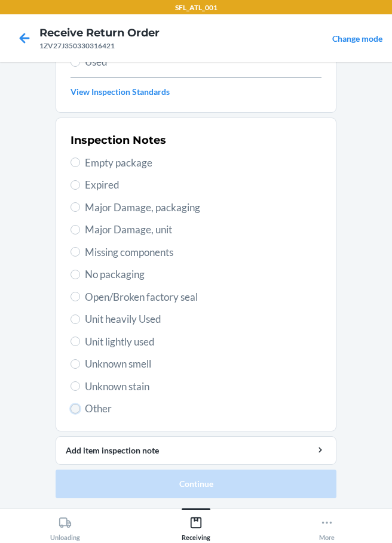
click at [71, 409] on input "Other" at bounding box center [75, 409] width 10 height 10
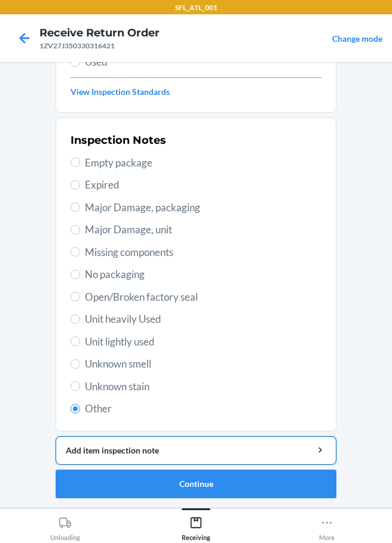
click at [155, 453] on div "Add item inspection note" at bounding box center [196, 450] width 260 height 13
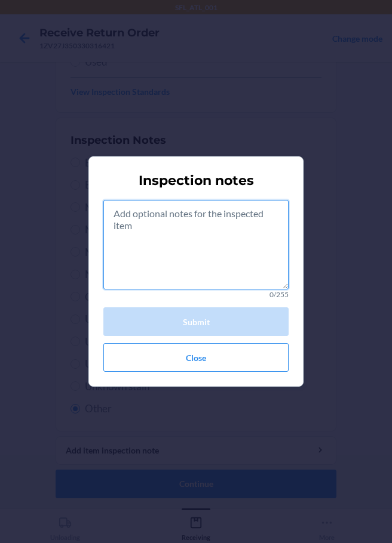
paste textarea "rts consumible"
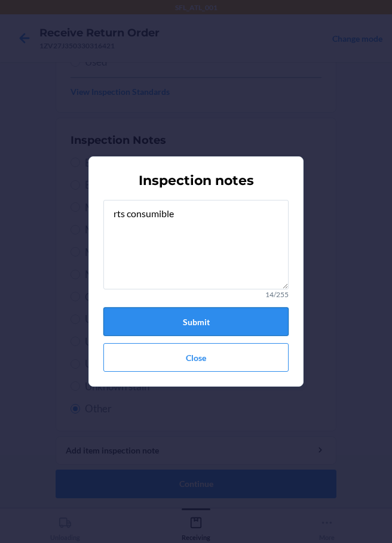
click at [213, 324] on button "Submit" at bounding box center [195, 322] width 185 height 29
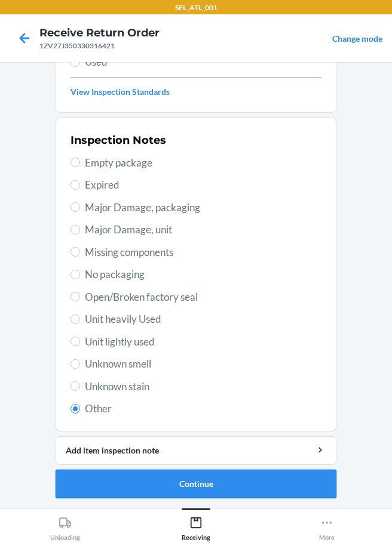
click at [218, 487] on button "Continue" at bounding box center [196, 484] width 281 height 29
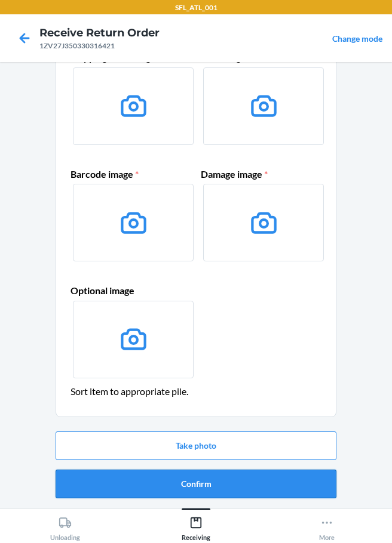
click at [195, 489] on button "Confirm" at bounding box center [196, 484] width 281 height 29
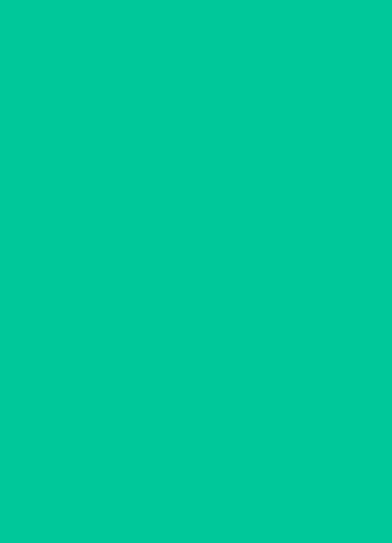
scroll to position [0, 0]
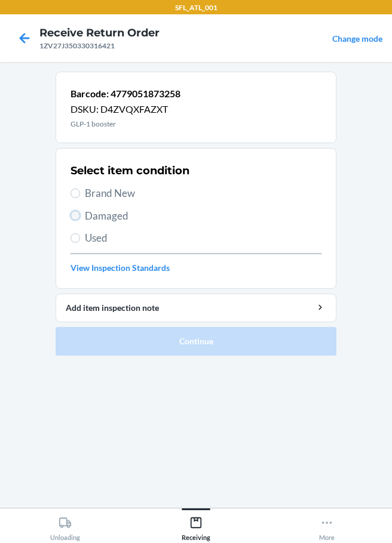
click at [74, 216] on input "Damaged" at bounding box center [75, 216] width 10 height 10
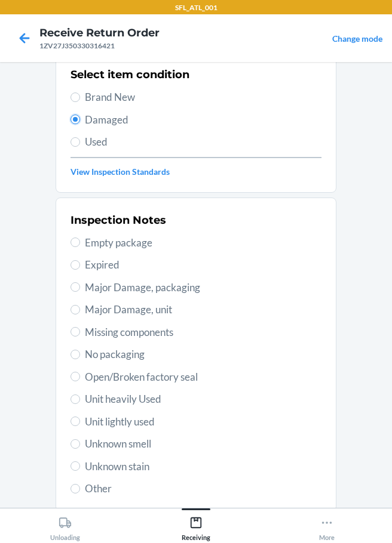
scroll to position [176, 0]
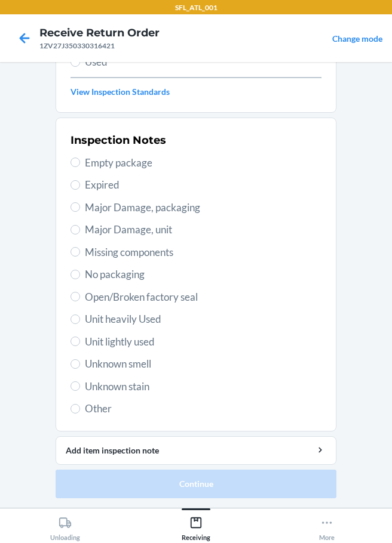
click at [78, 411] on label "Other" at bounding box center [195, 409] width 251 height 16
click at [85, 405] on span "Other" at bounding box center [203, 409] width 236 height 16
click at [80, 405] on input "Other" at bounding box center [75, 409] width 10 height 10
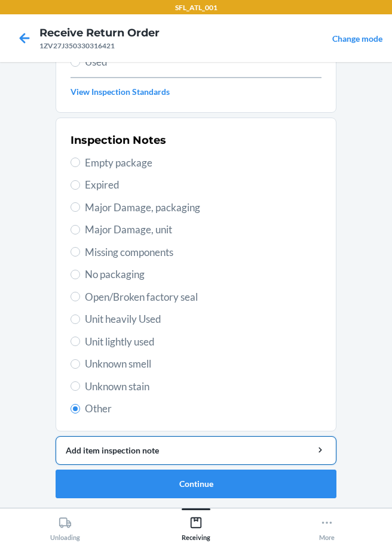
click at [140, 455] on div "Add item inspection note" at bounding box center [196, 450] width 260 height 13
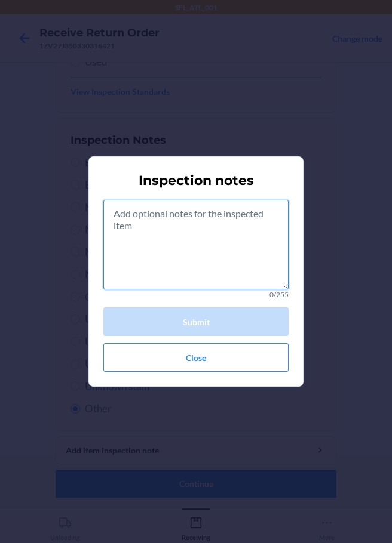
paste textarea "rts consumible"
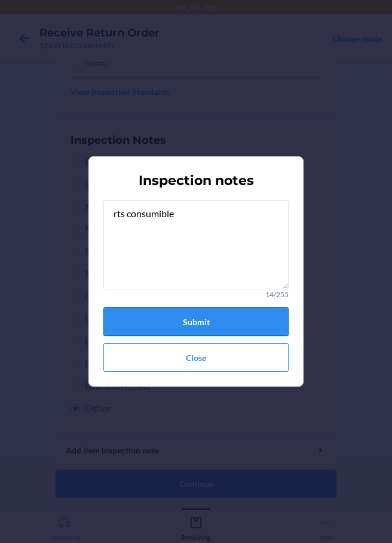
click at [193, 320] on button "Submit" at bounding box center [195, 322] width 185 height 29
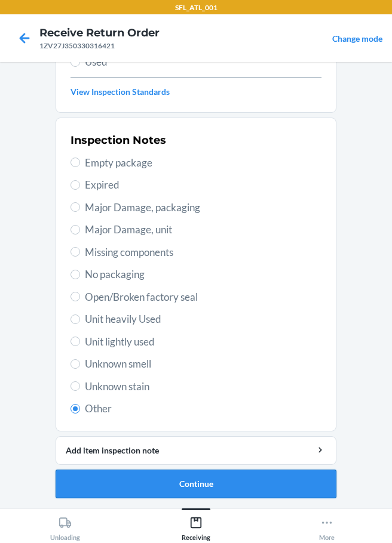
click at [226, 492] on button "Continue" at bounding box center [196, 484] width 281 height 29
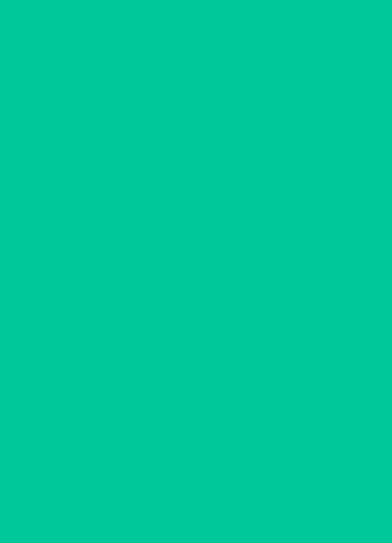
scroll to position [78, 0]
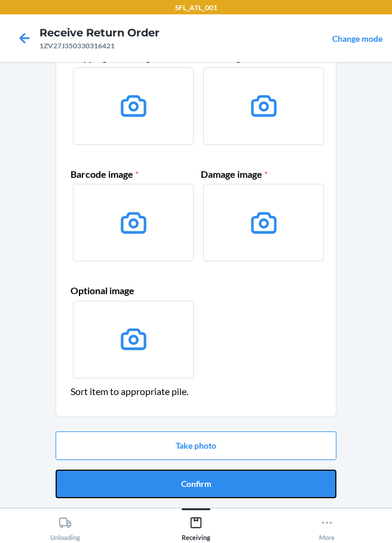
click at [218, 484] on button "Confirm" at bounding box center [196, 484] width 281 height 29
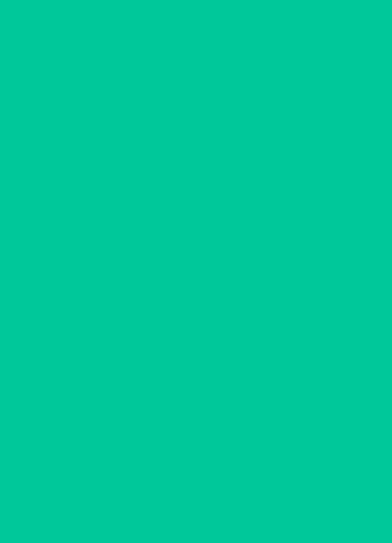
scroll to position [0, 0]
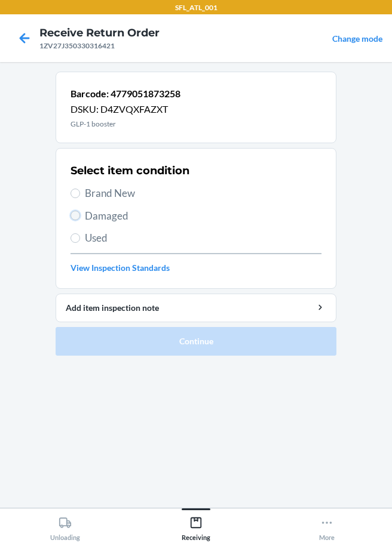
click at [75, 219] on input "Damaged" at bounding box center [75, 216] width 10 height 10
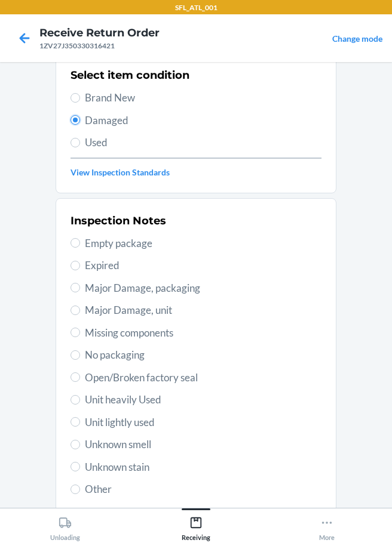
scroll to position [176, 0]
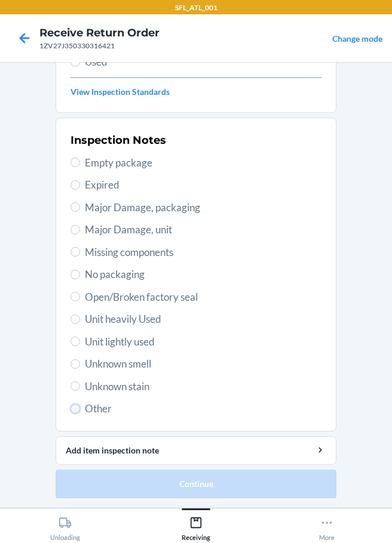
click at [73, 408] on input "Other" at bounding box center [75, 409] width 10 height 10
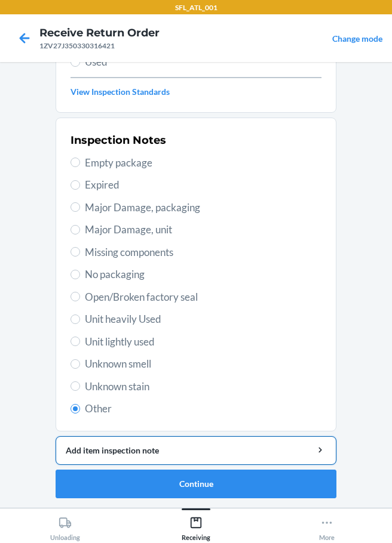
click at [184, 449] on div "Add item inspection note" at bounding box center [196, 450] width 260 height 13
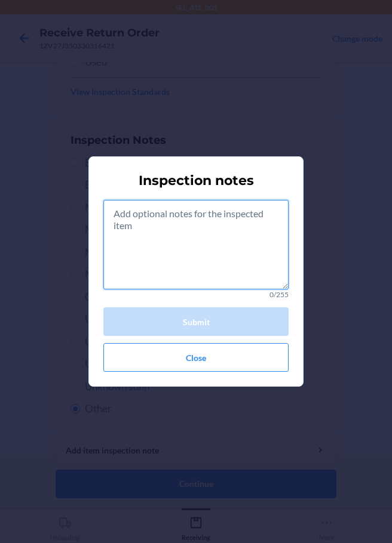
paste textarea "rts consumible"
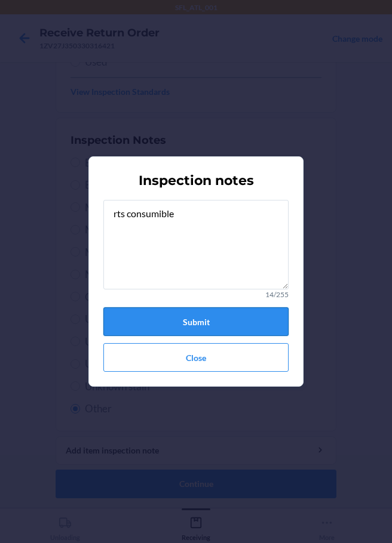
click at [210, 316] on button "Submit" at bounding box center [195, 322] width 185 height 29
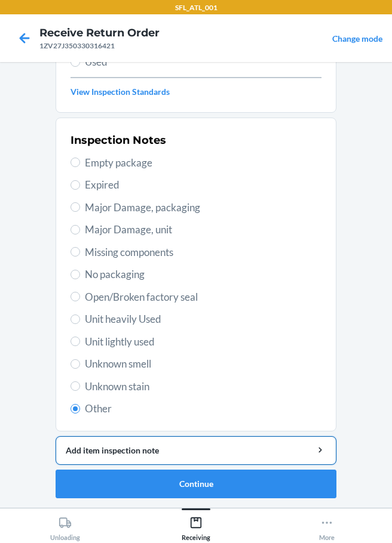
click at [204, 457] on button "Add item inspection note" at bounding box center [196, 451] width 281 height 29
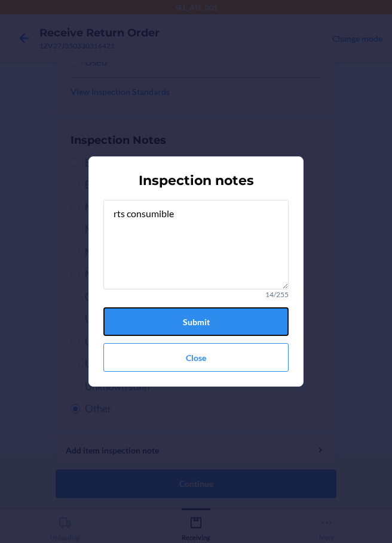
drag, startPoint x: 162, startPoint y: 260, endPoint x: 155, endPoint y: 317, distance: 57.8
click at [155, 318] on button "Submit" at bounding box center [195, 322] width 185 height 29
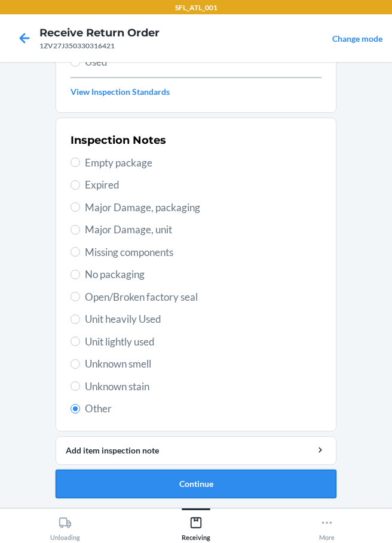
click at [140, 487] on button "Continue" at bounding box center [196, 484] width 281 height 29
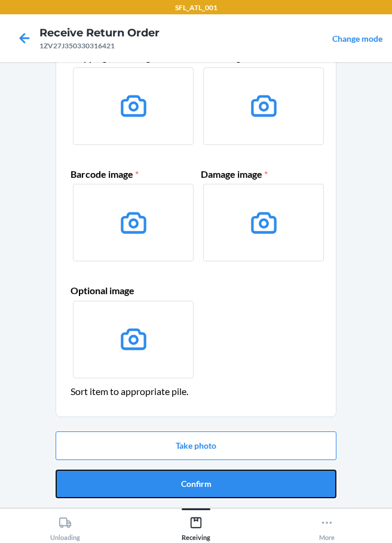
click at [188, 484] on button "Confirm" at bounding box center [196, 484] width 281 height 29
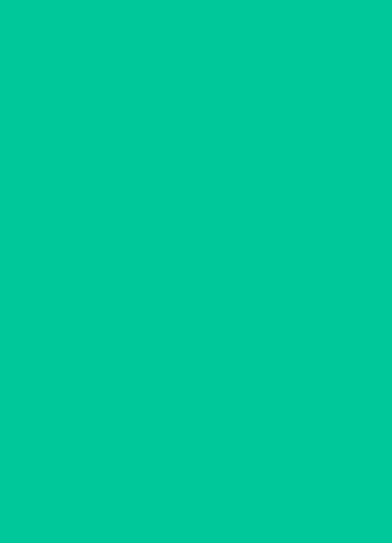
scroll to position [0, 0]
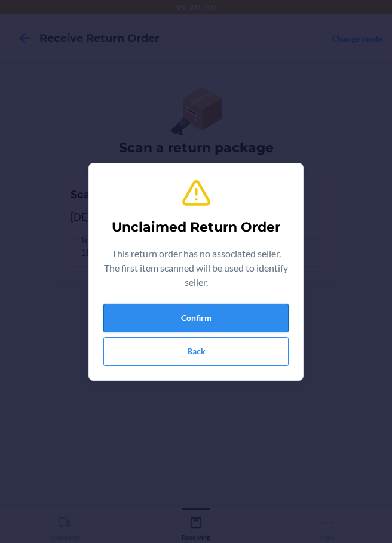
click at [180, 310] on button "Confirm" at bounding box center [195, 318] width 185 height 29
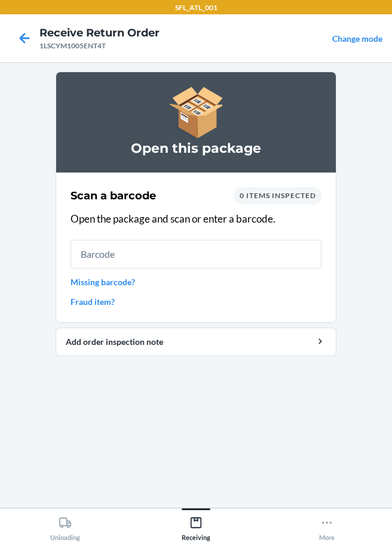
click at [128, 281] on link "Missing barcode?" at bounding box center [195, 282] width 251 height 13
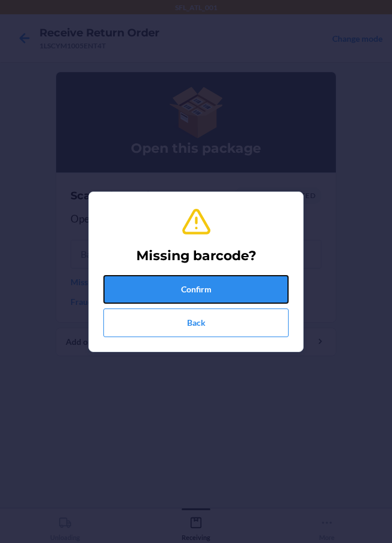
click at [174, 286] on button "Confirm" at bounding box center [195, 289] width 185 height 29
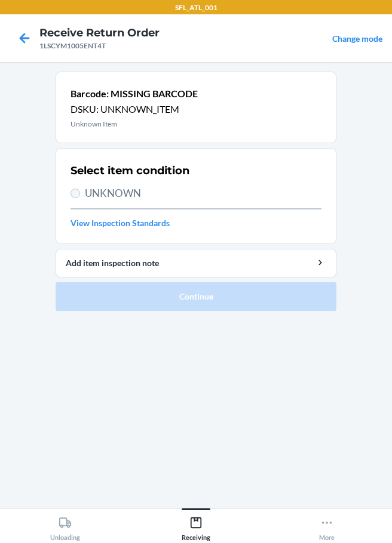
click at [71, 190] on label "UNKNOWN" at bounding box center [195, 194] width 251 height 16
click at [71, 190] on input "UNKNOWN" at bounding box center [75, 194] width 10 height 10
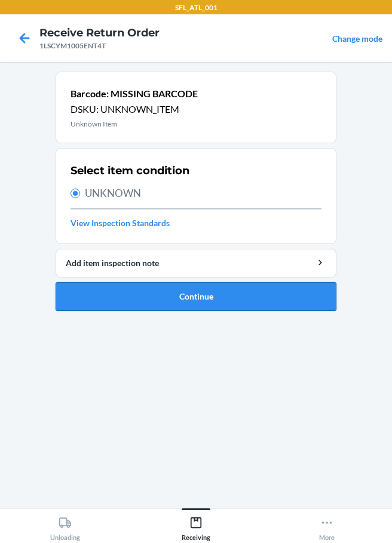
click at [157, 299] on button "Continue" at bounding box center [196, 296] width 281 height 29
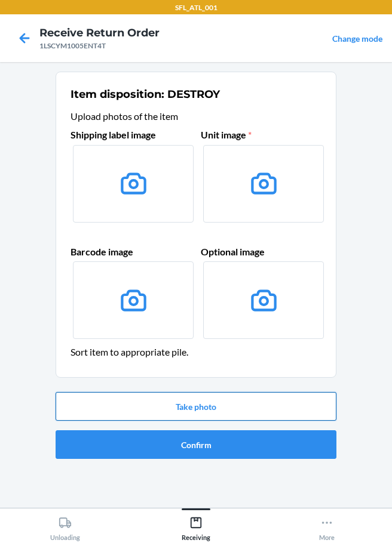
click at [210, 408] on button "Take photo" at bounding box center [196, 406] width 281 height 29
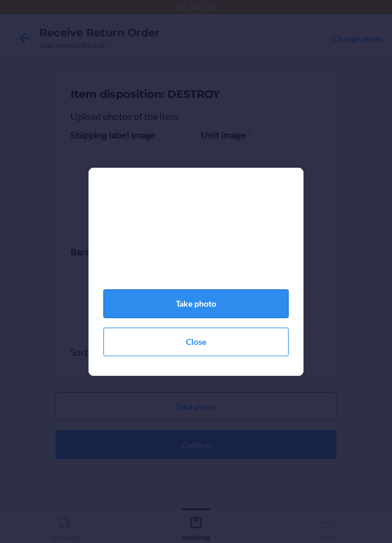
click at [205, 309] on button "Take photo" at bounding box center [195, 304] width 185 height 29
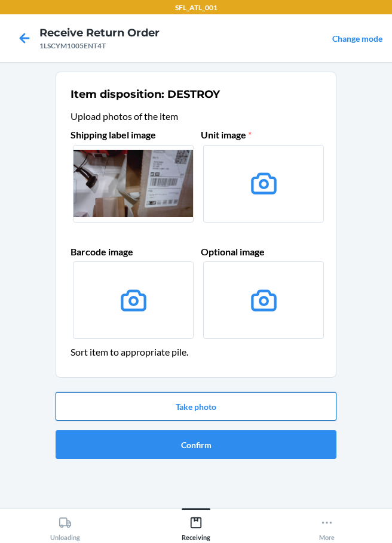
click at [198, 407] on button "Take photo" at bounding box center [196, 406] width 281 height 29
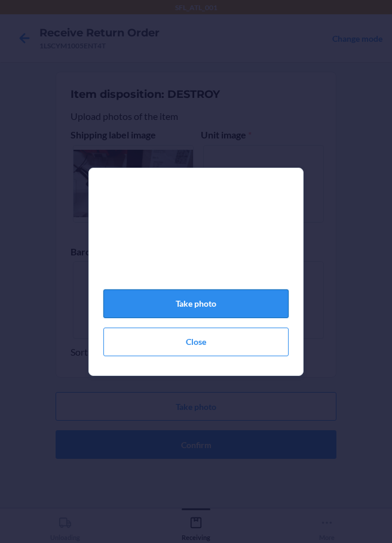
click at [216, 313] on button "Take photo" at bounding box center [195, 304] width 185 height 29
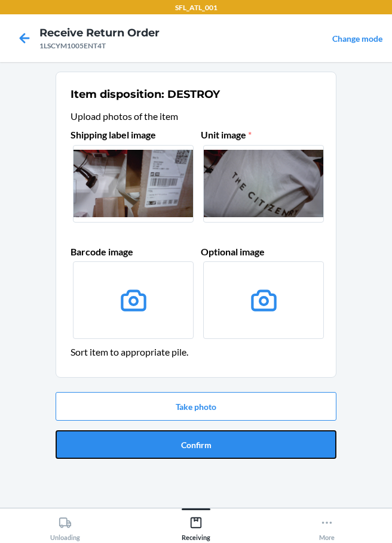
click at [209, 443] on button "Confirm" at bounding box center [196, 445] width 281 height 29
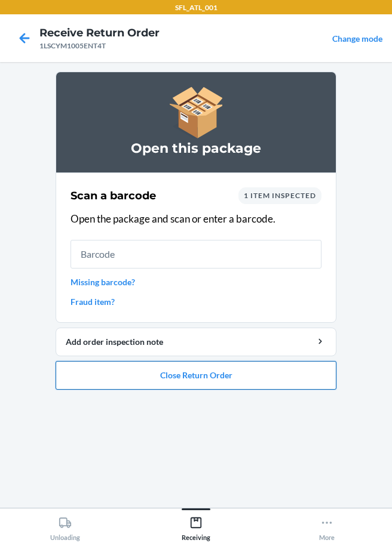
click at [198, 380] on button "Close Return Order" at bounding box center [196, 375] width 281 height 29
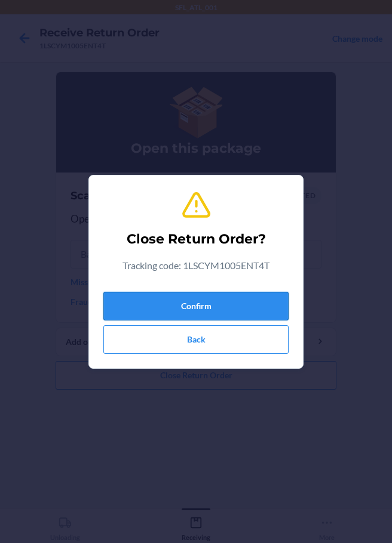
click at [195, 309] on button "Confirm" at bounding box center [195, 306] width 185 height 29
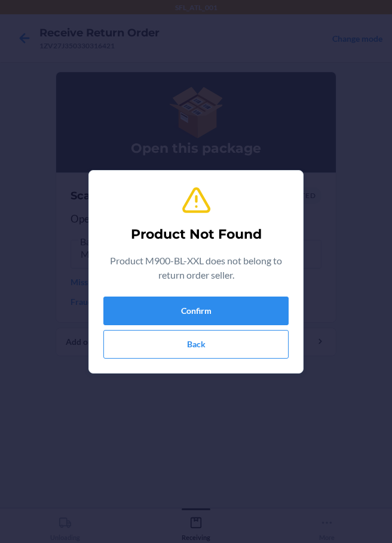
click at [173, 327] on div "Confirm Back" at bounding box center [195, 328] width 185 height 62
click at [185, 320] on button "Confirm" at bounding box center [195, 311] width 185 height 29
click at [201, 344] on button "Back" at bounding box center [195, 344] width 185 height 29
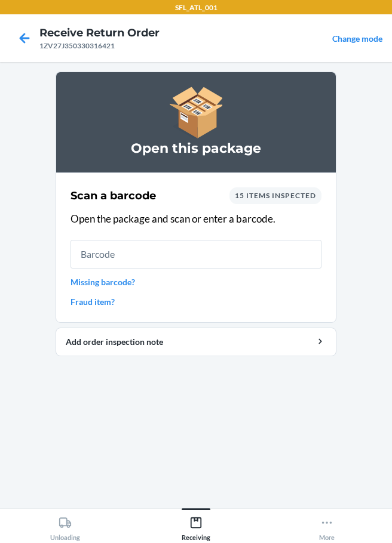
click at [106, 303] on link "Fraud item?" at bounding box center [195, 302] width 251 height 13
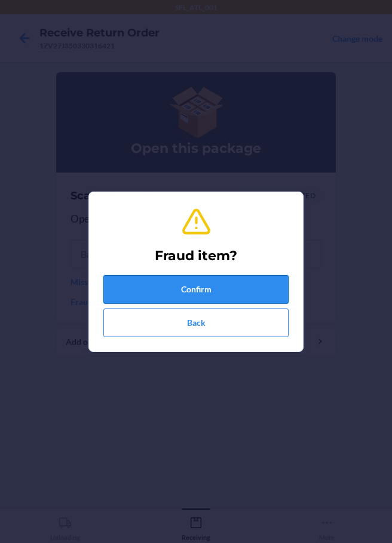
click at [147, 293] on button "Confirm" at bounding box center [195, 289] width 185 height 29
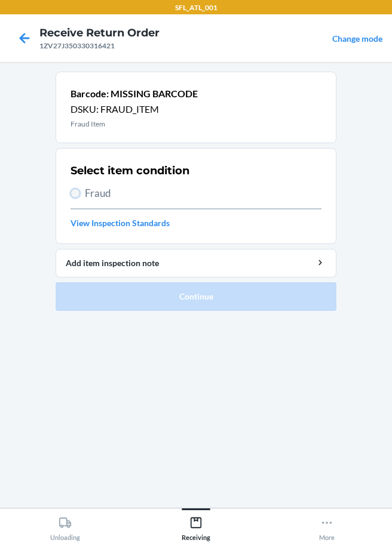
click at [76, 195] on input "Fraud" at bounding box center [75, 194] width 10 height 10
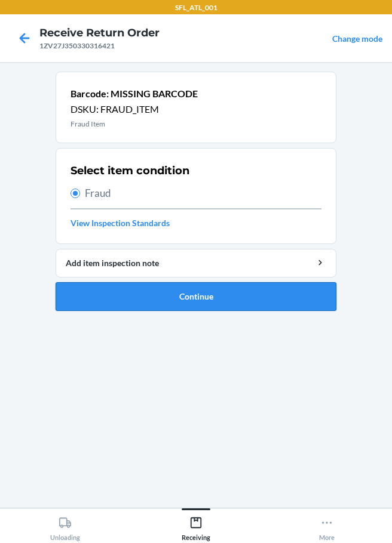
click at [184, 299] on button "Continue" at bounding box center [196, 296] width 281 height 29
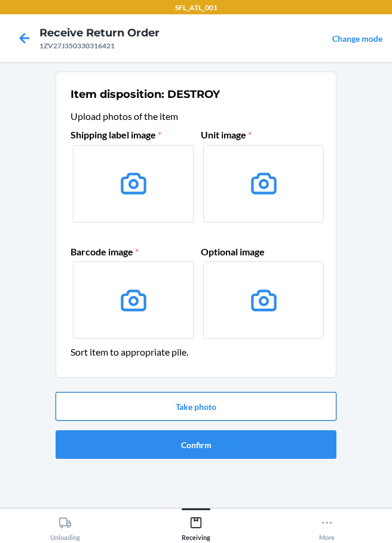
click at [159, 403] on button "Take photo" at bounding box center [196, 406] width 281 height 29
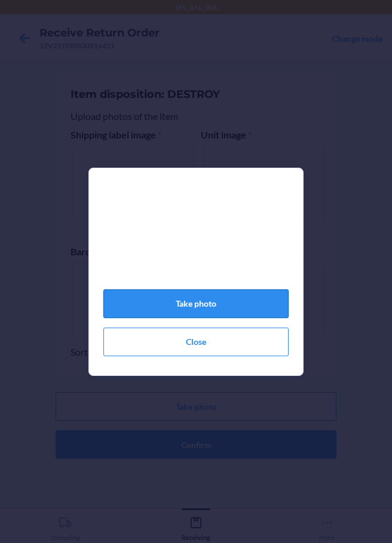
click at [200, 318] on button "Take photo" at bounding box center [195, 304] width 185 height 29
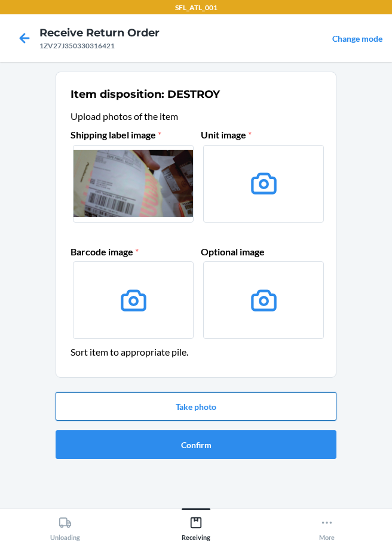
click at [213, 407] on button "Take photo" at bounding box center [196, 406] width 281 height 29
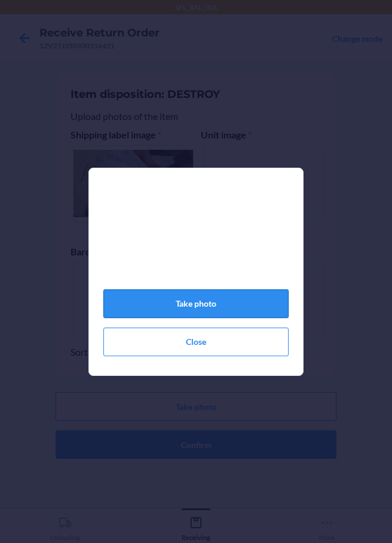
click at [186, 318] on button "Take photo" at bounding box center [195, 304] width 185 height 29
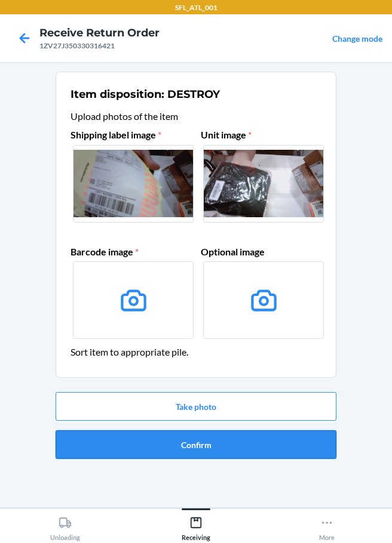
click at [203, 445] on button "Confirm" at bounding box center [196, 445] width 281 height 29
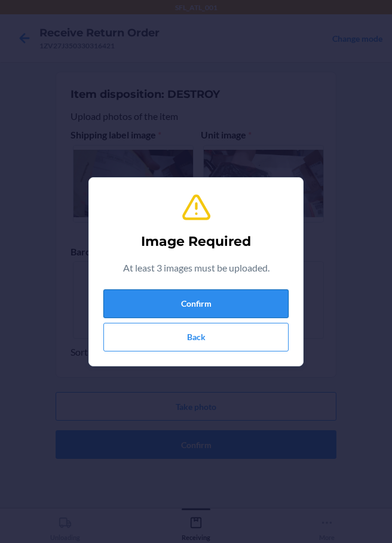
click at [236, 308] on button "Confirm" at bounding box center [195, 304] width 185 height 29
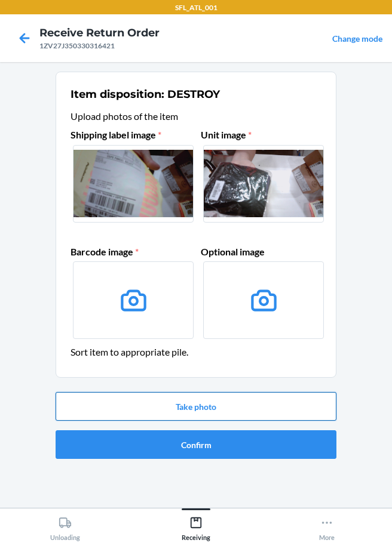
click at [215, 403] on button "Take photo" at bounding box center [196, 406] width 281 height 29
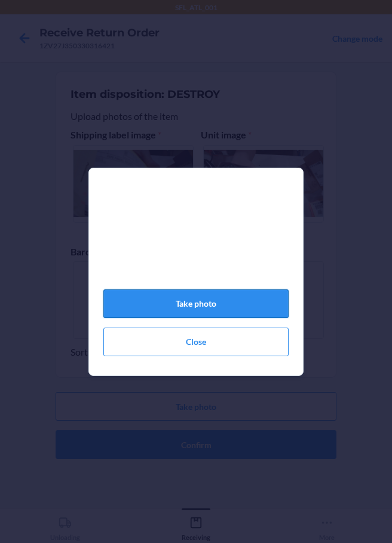
click at [171, 301] on button "Take photo" at bounding box center [195, 304] width 185 height 29
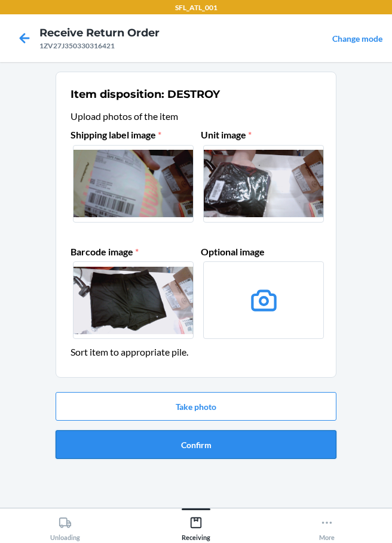
click at [220, 444] on button "Confirm" at bounding box center [196, 445] width 281 height 29
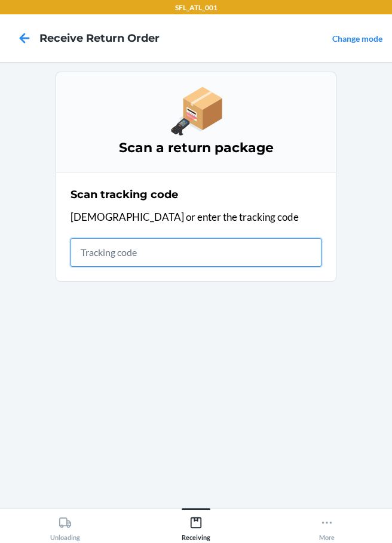
click at [104, 253] on input "text" at bounding box center [195, 252] width 251 height 29
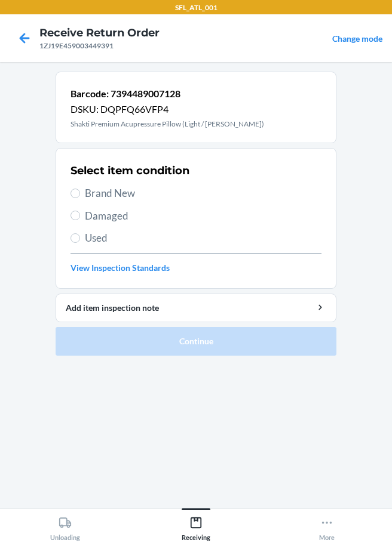
click at [84, 242] on label "Used" at bounding box center [195, 239] width 251 height 16
click at [80, 242] on input "Used" at bounding box center [75, 239] width 10 height 10
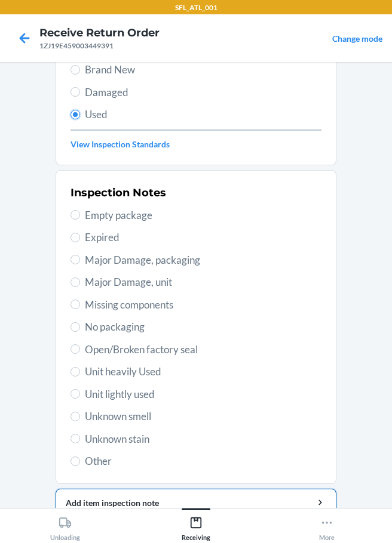
scroll to position [176, 0]
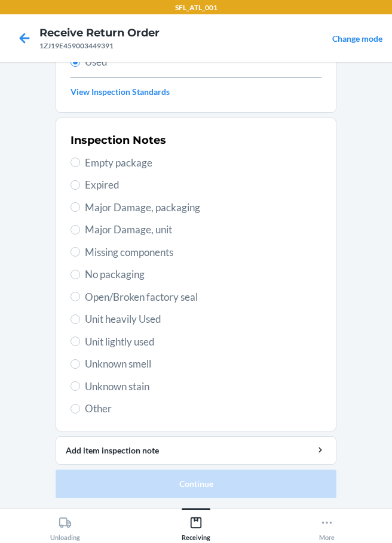
click at [76, 314] on label "Unit heavily Used" at bounding box center [195, 320] width 251 height 16
click at [76, 315] on input "Unit heavily Used" at bounding box center [75, 320] width 10 height 10
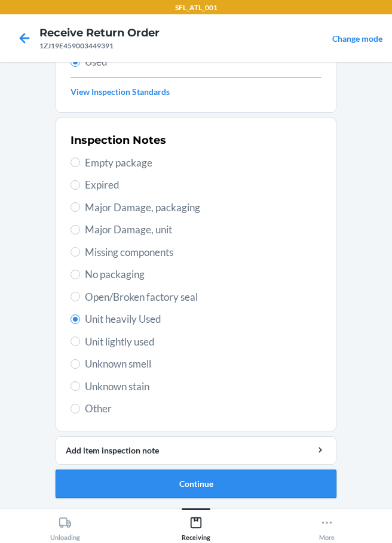
click at [165, 491] on button "Continue" at bounding box center [196, 484] width 281 height 29
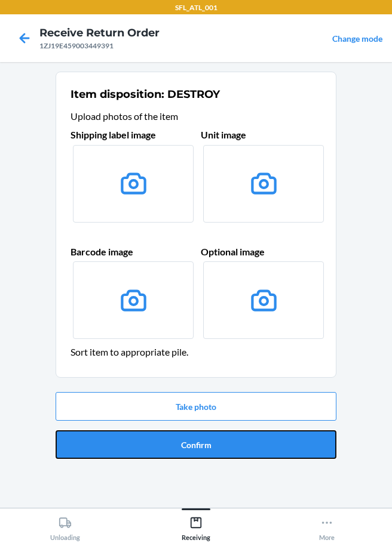
click at [195, 447] on button "Confirm" at bounding box center [196, 445] width 281 height 29
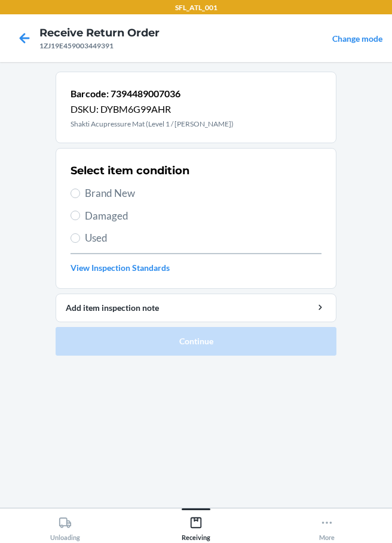
click at [85, 235] on span "Used" at bounding box center [203, 239] width 236 height 16
click at [80, 235] on input "Used" at bounding box center [75, 239] width 10 height 10
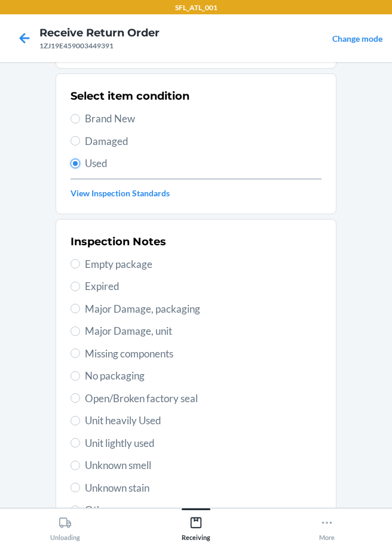
scroll to position [176, 0]
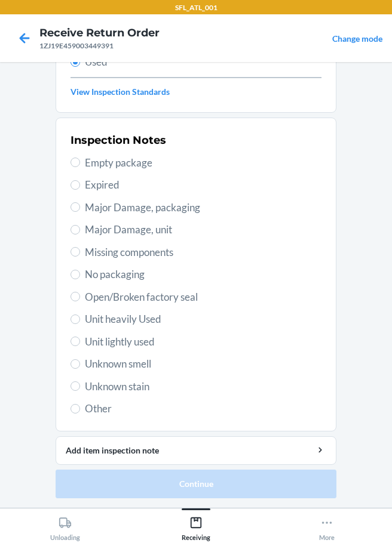
click at [88, 321] on span "Unit heavily Used" at bounding box center [203, 320] width 236 height 16
click at [80, 321] on input "Unit heavily Used" at bounding box center [75, 320] width 10 height 10
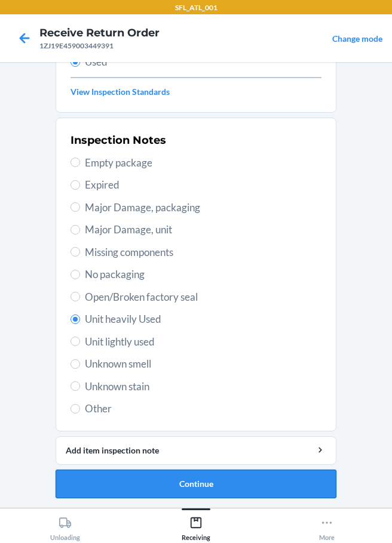
click at [180, 480] on button "Continue" at bounding box center [196, 484] width 281 height 29
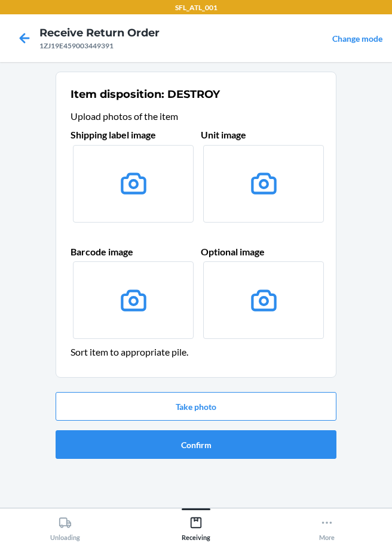
scroll to position [0, 0]
click at [184, 443] on button "Confirm" at bounding box center [196, 445] width 281 height 29
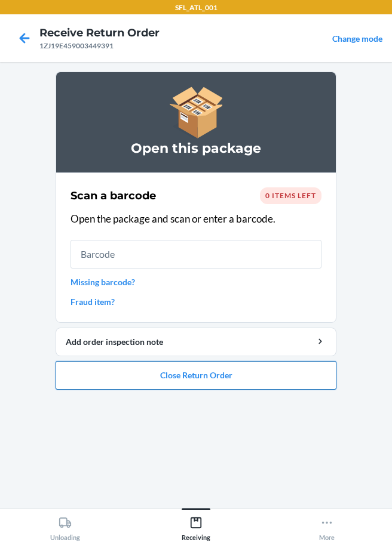
click at [207, 372] on button "Close Return Order" at bounding box center [196, 375] width 281 height 29
click at [161, 382] on div "SFL_ATL_001 Receive Return Order 1ZJ19E459003449391 Change mode Open this packa…" at bounding box center [196, 271] width 392 height 543
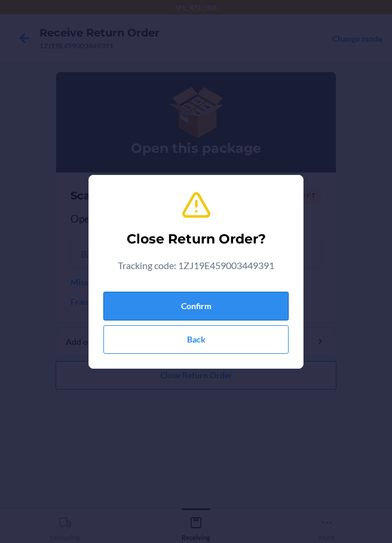
click at [222, 315] on button "Confirm" at bounding box center [195, 306] width 185 height 29
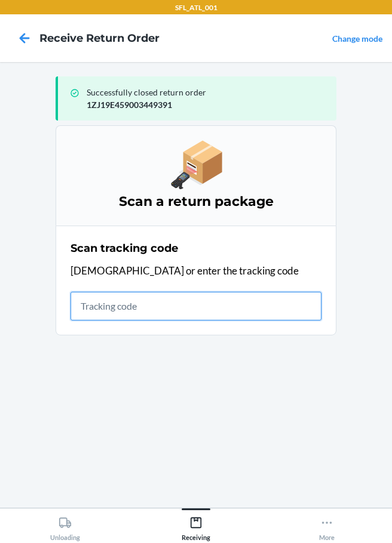
click at [82, 315] on input "text" at bounding box center [195, 306] width 251 height 29
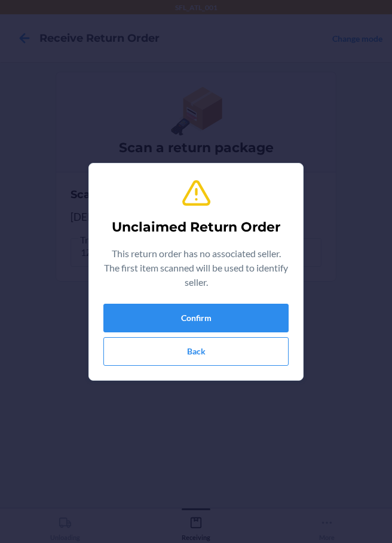
click at [240, 334] on div "Confirm Back" at bounding box center [195, 335] width 185 height 62
click at [239, 330] on button "Confirm" at bounding box center [195, 318] width 185 height 29
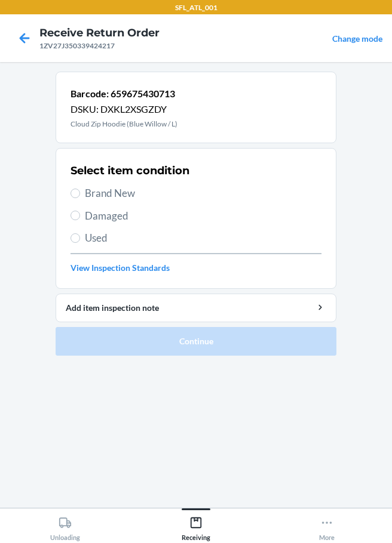
drag, startPoint x: 75, startPoint y: 188, endPoint x: 91, endPoint y: 213, distance: 29.5
click at [75, 188] on label "Brand New" at bounding box center [195, 194] width 251 height 16
click at [75, 189] on input "Brand New" at bounding box center [75, 194] width 10 height 10
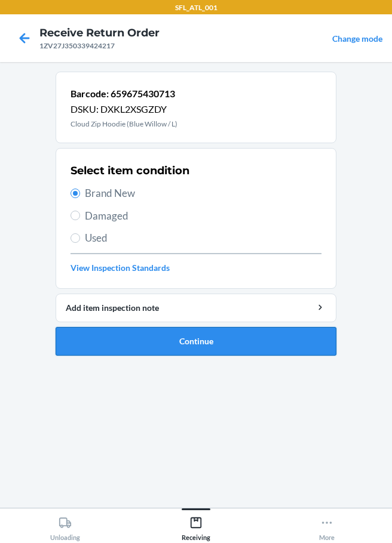
click at [200, 350] on button "Continue" at bounding box center [196, 341] width 281 height 29
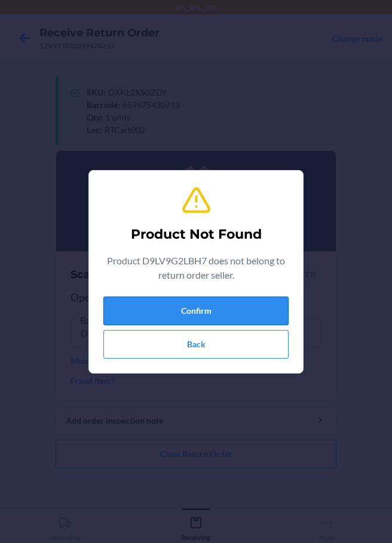
click at [233, 313] on button "Confirm" at bounding box center [195, 311] width 185 height 29
click at [188, 346] on button "Back" at bounding box center [195, 344] width 185 height 29
click at [198, 312] on button "Confirm" at bounding box center [195, 311] width 185 height 29
click at [203, 345] on button "Back" at bounding box center [195, 344] width 185 height 29
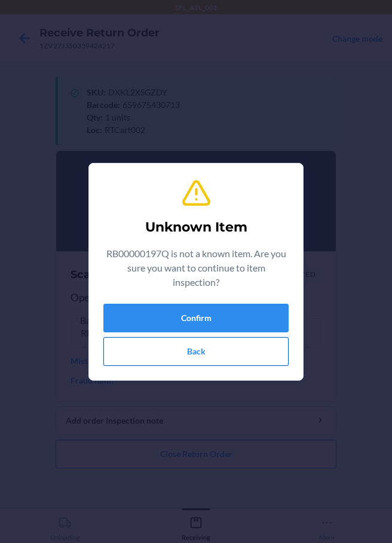
click at [220, 347] on button "Back" at bounding box center [195, 351] width 185 height 29
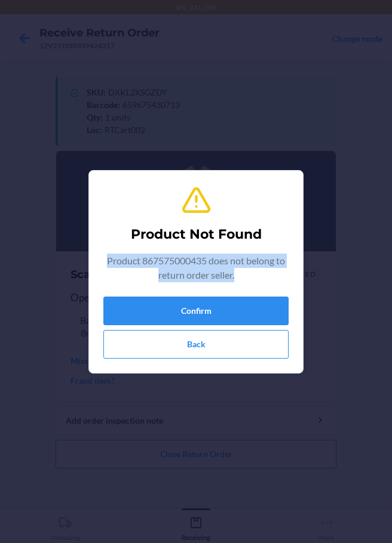
drag, startPoint x: 103, startPoint y: 258, endPoint x: 285, endPoint y: 271, distance: 182.6
click at [285, 271] on p "Product 867575000435 does not belong to return order seller." at bounding box center [195, 268] width 185 height 29
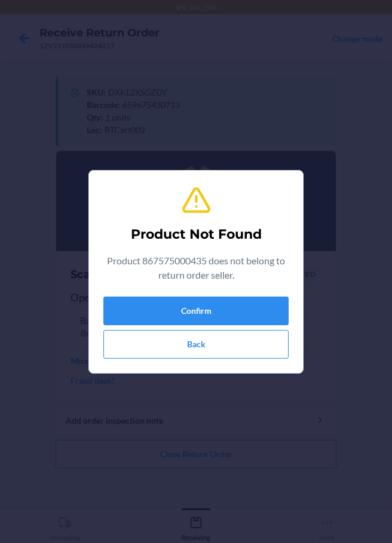
click at [318, 196] on div "Product Not Found Product 867575000435 does not belong to return order seller. …" at bounding box center [196, 271] width 392 height 543
click at [190, 348] on button "Back" at bounding box center [195, 344] width 185 height 29
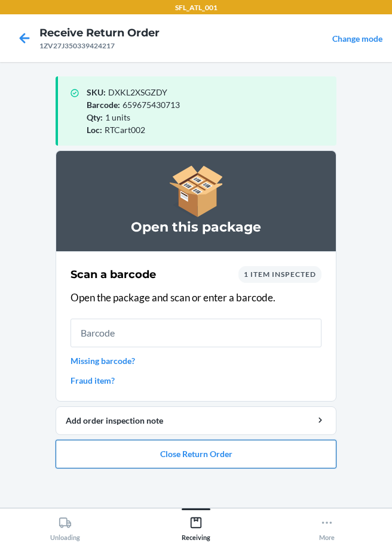
click at [207, 459] on button "Close Return Order" at bounding box center [196, 454] width 281 height 29
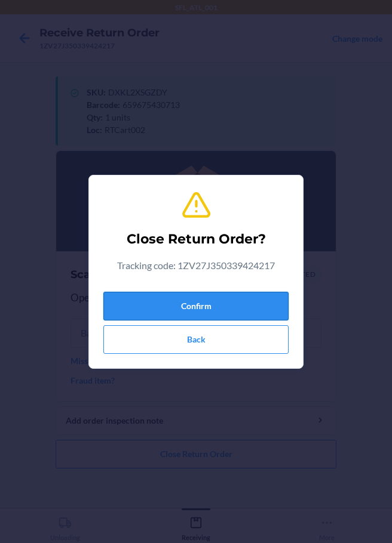
click at [214, 311] on button "Confirm" at bounding box center [195, 306] width 185 height 29
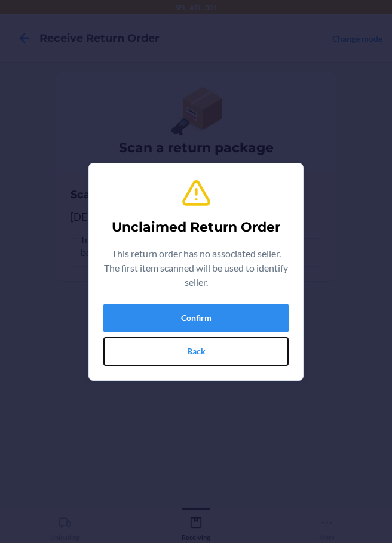
drag, startPoint x: 190, startPoint y: 346, endPoint x: 209, endPoint y: 296, distance: 54.2
click at [191, 346] on button "Back" at bounding box center [195, 351] width 185 height 29
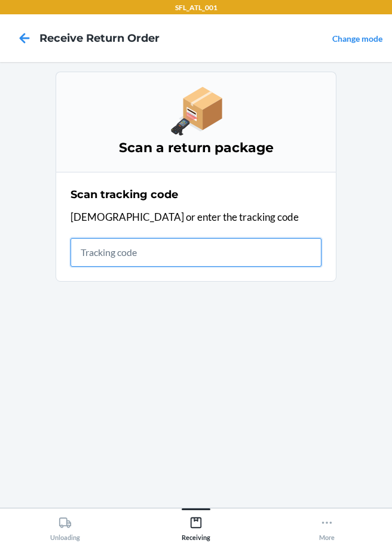
click at [92, 254] on input "text" at bounding box center [195, 252] width 251 height 29
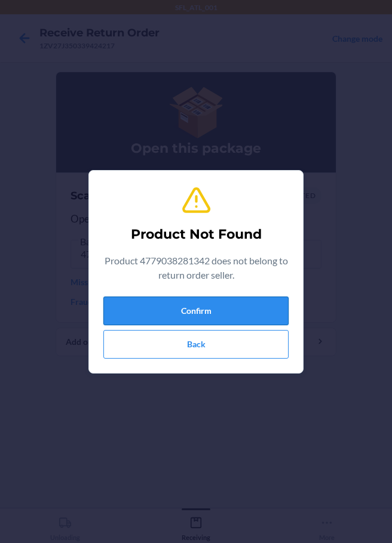
click at [203, 318] on button "Confirm" at bounding box center [195, 311] width 185 height 29
click at [217, 305] on button "Confirm" at bounding box center [195, 311] width 185 height 29
click at [219, 305] on button "Confirm" at bounding box center [195, 311] width 185 height 29
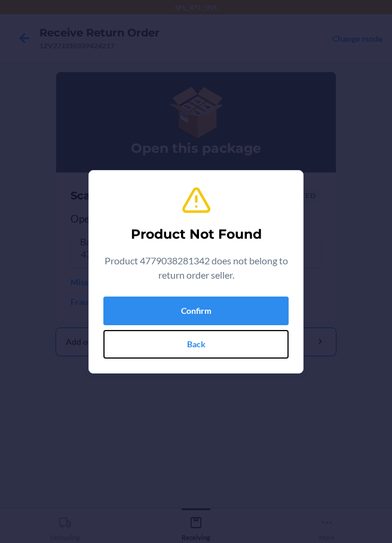
click at [223, 351] on button "Back" at bounding box center [195, 344] width 185 height 29
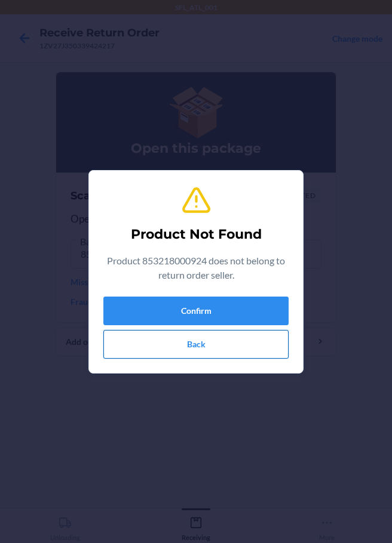
click at [196, 336] on button "Back" at bounding box center [195, 344] width 185 height 29
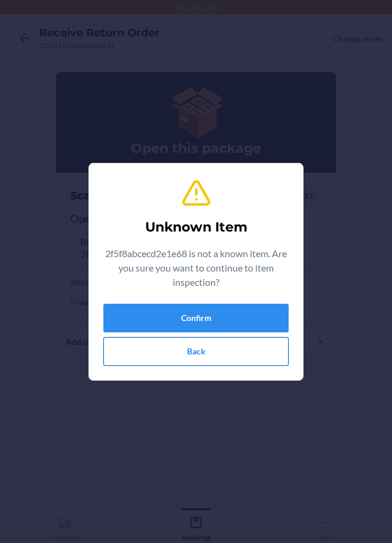
click at [222, 345] on button "Back" at bounding box center [195, 351] width 185 height 29
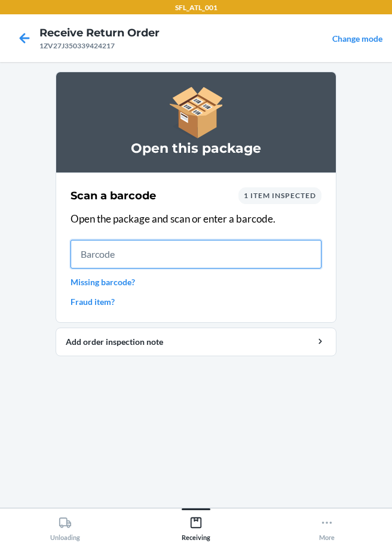
click at [201, 263] on input "text" at bounding box center [195, 254] width 251 height 29
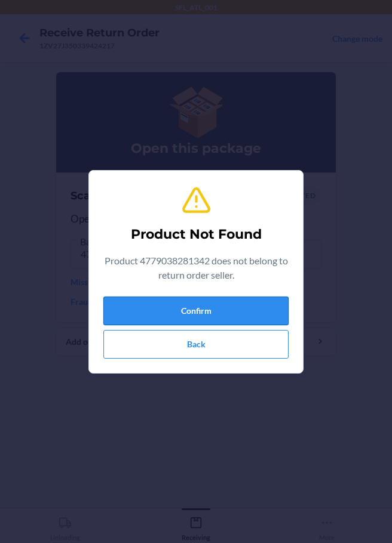
click at [217, 310] on button "Confirm" at bounding box center [195, 311] width 185 height 29
click at [204, 312] on button "Confirm" at bounding box center [195, 311] width 185 height 29
click at [207, 315] on button "Confirm" at bounding box center [195, 311] width 185 height 29
click at [207, 345] on button "Back" at bounding box center [195, 344] width 185 height 29
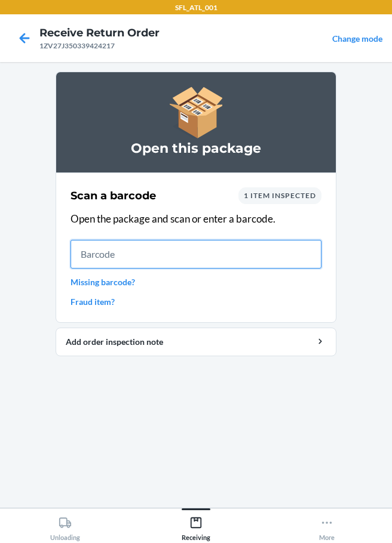
click at [119, 263] on input "text" at bounding box center [195, 254] width 251 height 29
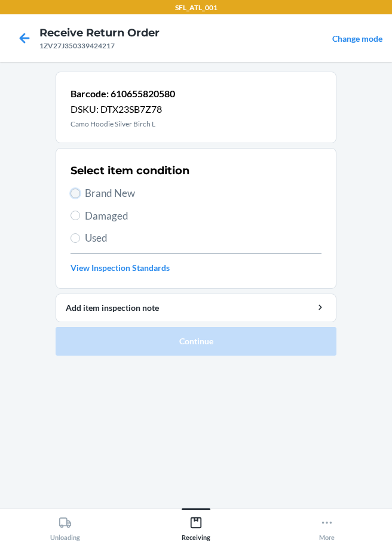
click at [79, 193] on input "Brand New" at bounding box center [75, 194] width 10 height 10
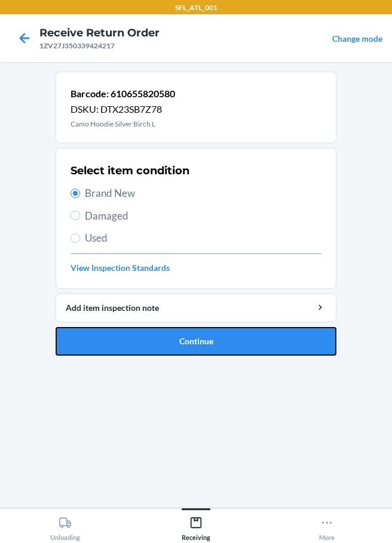
click at [161, 344] on button "Continue" at bounding box center [196, 341] width 281 height 29
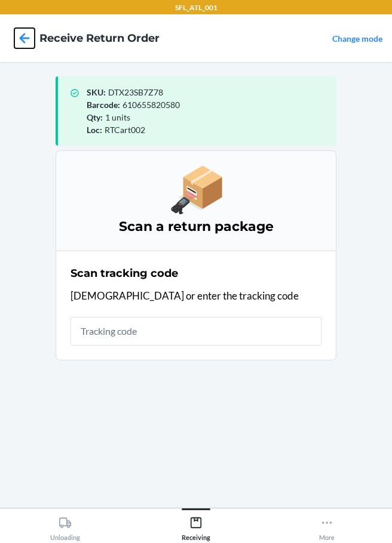
click at [24, 37] on icon at bounding box center [24, 38] width 20 height 20
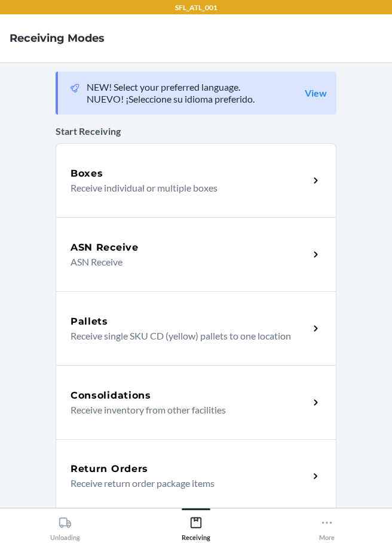
click at [126, 473] on h5 "Return Orders" at bounding box center [109, 469] width 78 height 14
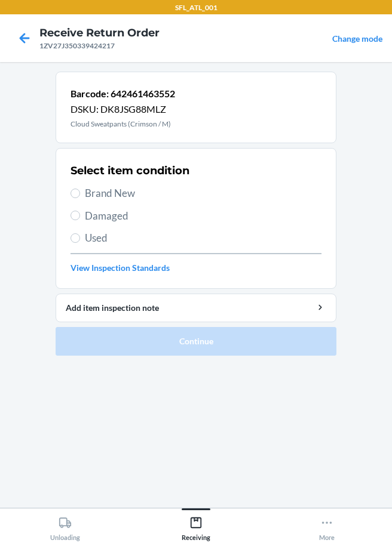
click at [82, 193] on label "Brand New" at bounding box center [195, 194] width 251 height 16
click at [80, 193] on input "Brand New" at bounding box center [75, 194] width 10 height 10
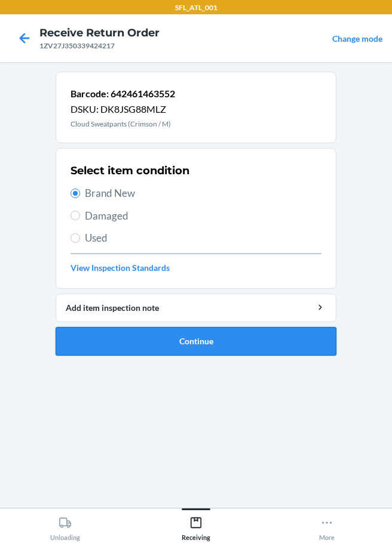
click at [207, 345] on button "Continue" at bounding box center [196, 341] width 281 height 29
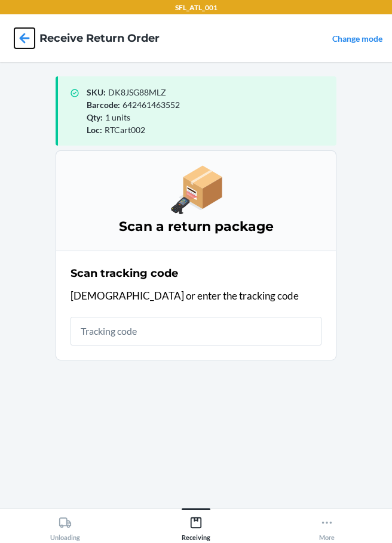
click at [27, 38] on icon at bounding box center [25, 38] width 10 height 10
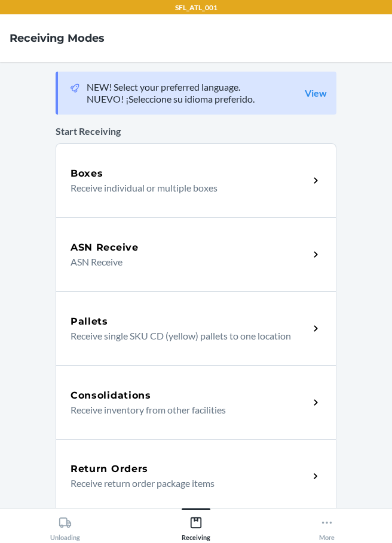
click at [137, 484] on p "Receive return order package items" at bounding box center [184, 484] width 229 height 14
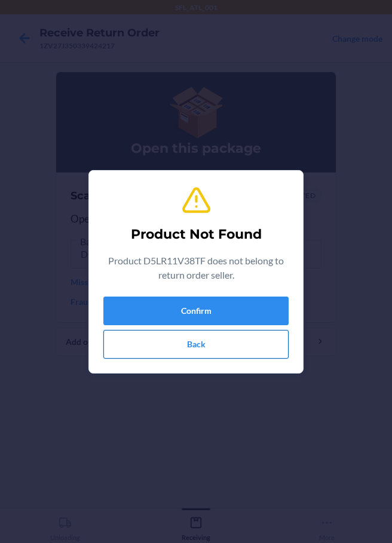
click at [205, 348] on button "Back" at bounding box center [195, 344] width 185 height 29
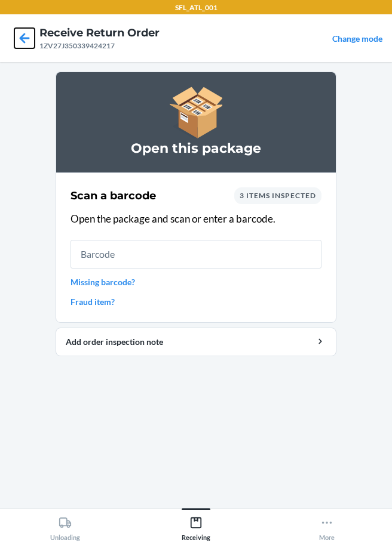
click at [27, 40] on icon at bounding box center [24, 38] width 20 height 20
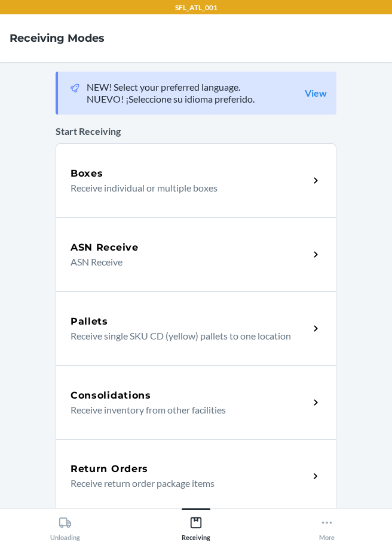
click at [176, 460] on div "Return Orders Receive return order package items" at bounding box center [196, 477] width 281 height 74
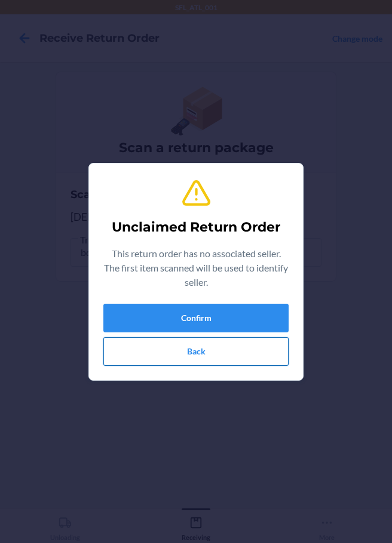
click at [205, 352] on button "Back" at bounding box center [195, 351] width 185 height 29
click at [187, 317] on button "Confirm" at bounding box center [195, 318] width 185 height 29
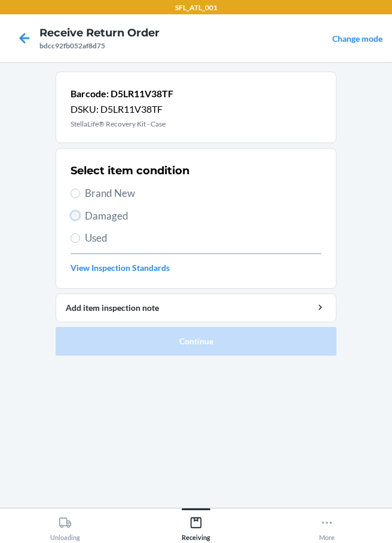
click at [75, 216] on input "Damaged" at bounding box center [75, 216] width 10 height 10
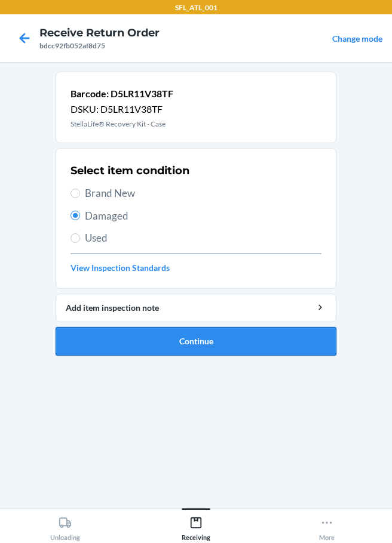
click at [168, 340] on button "Continue" at bounding box center [196, 341] width 281 height 29
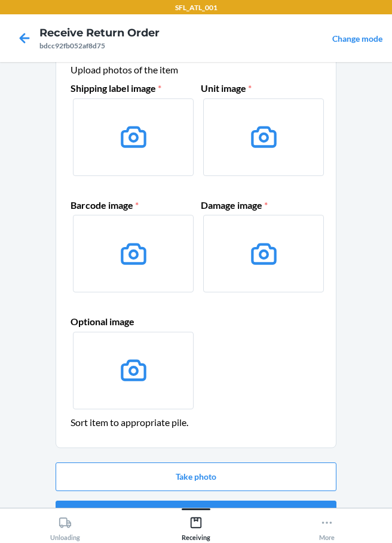
scroll to position [78, 0]
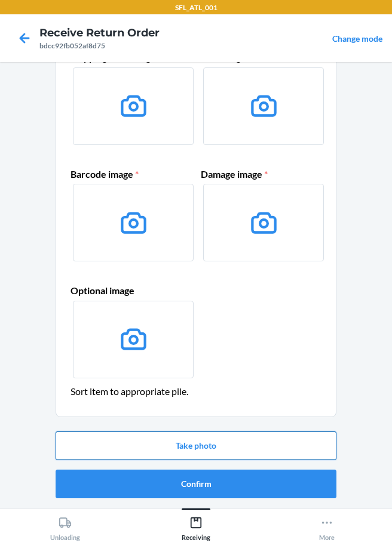
click at [192, 446] on button "Take photo" at bounding box center [196, 446] width 281 height 29
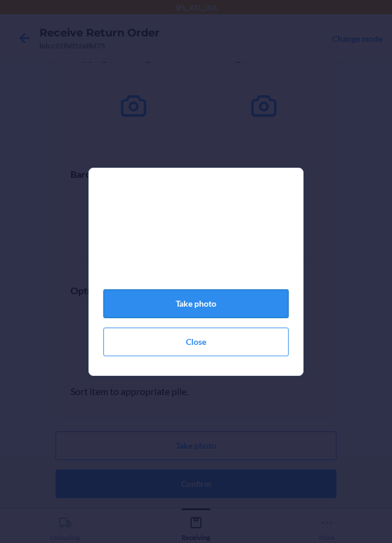
click at [162, 299] on button "Take photo" at bounding box center [195, 304] width 185 height 29
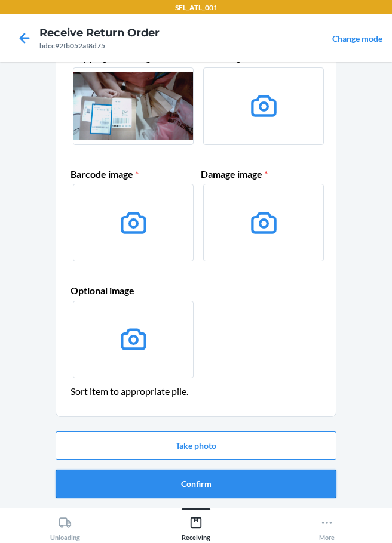
click at [179, 488] on button "Confirm" at bounding box center [196, 484] width 281 height 29
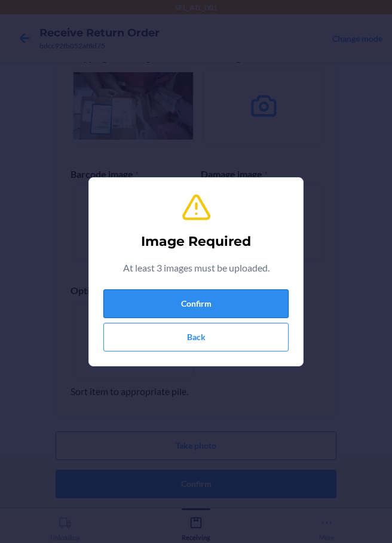
click at [223, 309] on button "Confirm" at bounding box center [195, 304] width 185 height 29
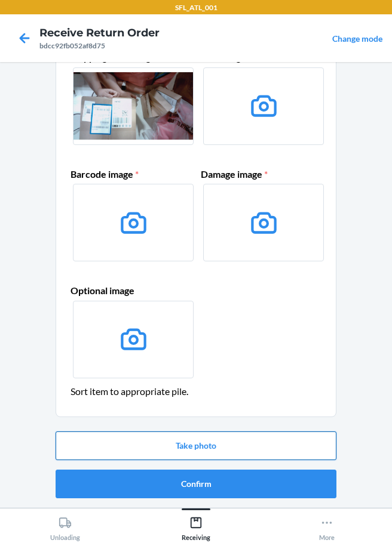
click at [173, 452] on button "Take photo" at bounding box center [196, 446] width 281 height 29
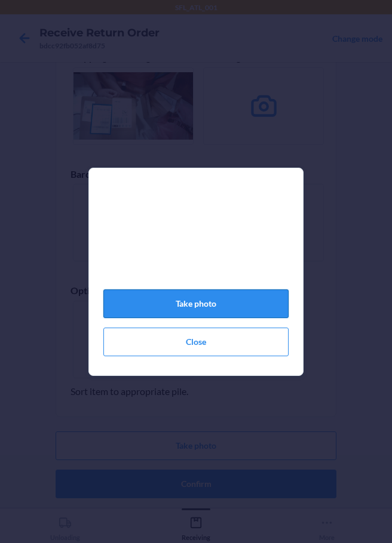
click at [198, 309] on button "Take photo" at bounding box center [195, 304] width 185 height 29
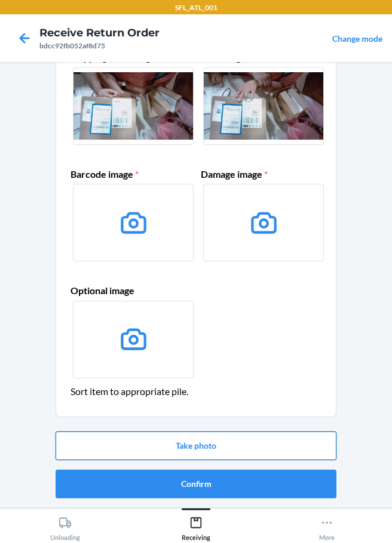
click at [198, 450] on button "Take photo" at bounding box center [196, 446] width 281 height 29
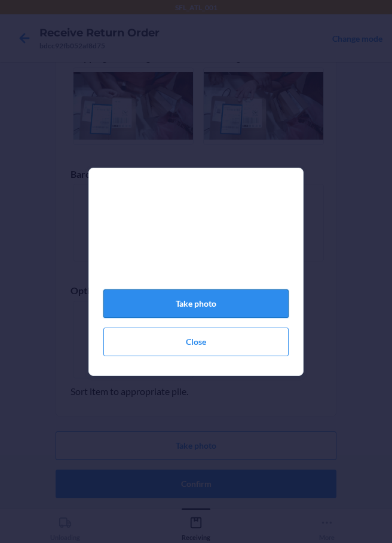
click at [194, 314] on button "Take photo" at bounding box center [195, 304] width 185 height 29
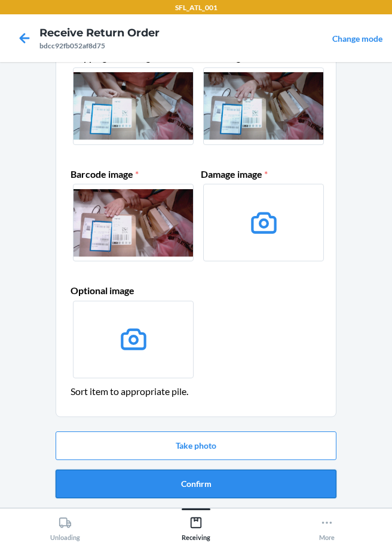
click at [204, 490] on button "Confirm" at bounding box center [196, 484] width 281 height 29
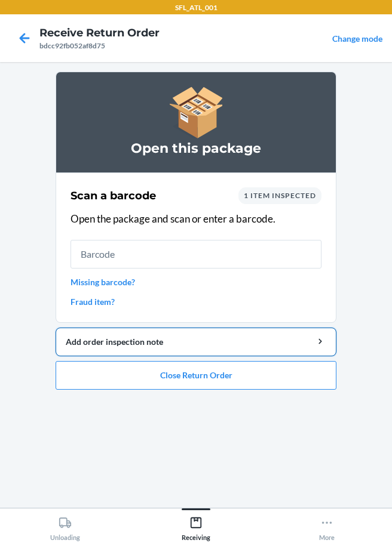
click at [121, 342] on div "Add order inspection note" at bounding box center [196, 342] width 260 height 13
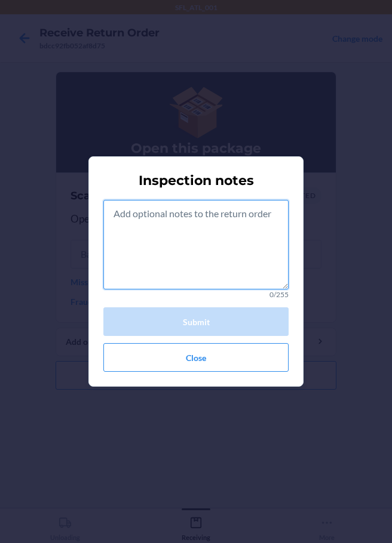
click at [140, 221] on textarea at bounding box center [195, 245] width 185 height 90
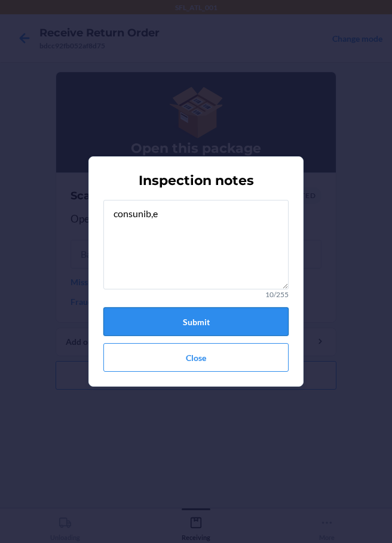
click at [250, 314] on button "Submit" at bounding box center [195, 322] width 185 height 29
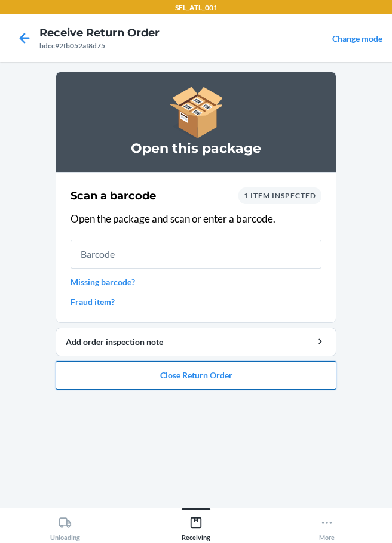
click at [146, 379] on button "Close Return Order" at bounding box center [196, 375] width 281 height 29
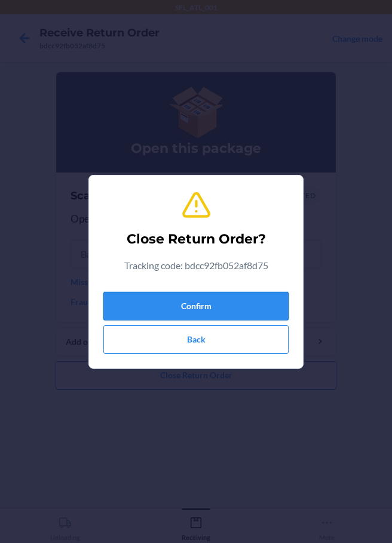
click at [247, 304] on button "Confirm" at bounding box center [195, 306] width 185 height 29
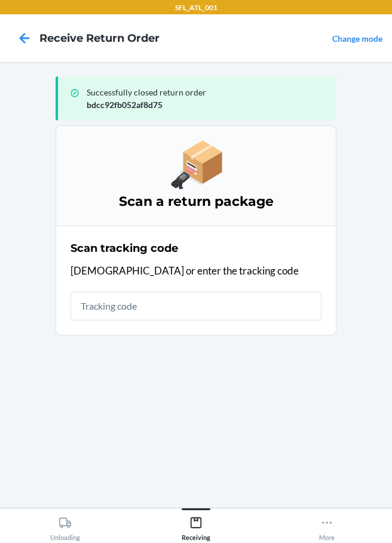
click at [164, 315] on input "text" at bounding box center [195, 306] width 251 height 29
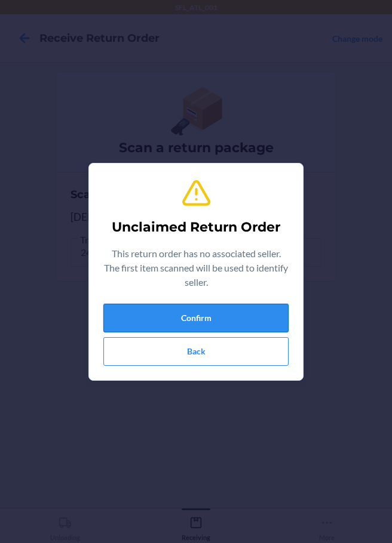
click at [200, 318] on button "Confirm" at bounding box center [195, 318] width 185 height 29
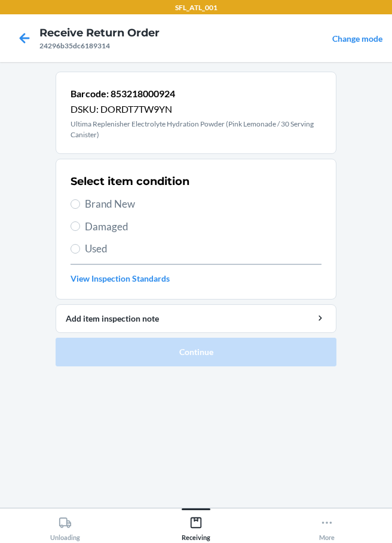
click at [92, 228] on span "Damaged" at bounding box center [203, 227] width 236 height 16
click at [80, 228] on input "Damaged" at bounding box center [75, 227] width 10 height 10
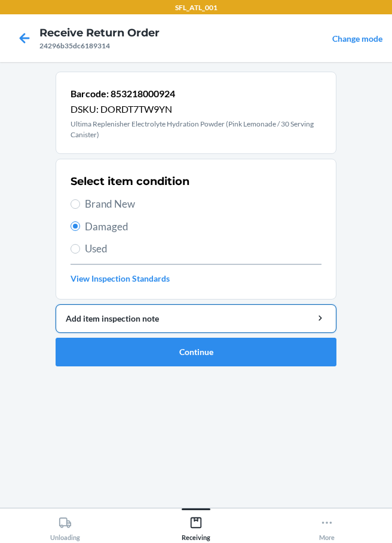
click at [139, 315] on div "Add item inspection note" at bounding box center [196, 318] width 260 height 13
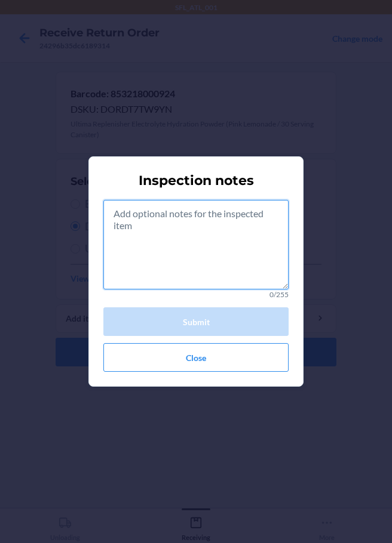
click at [134, 217] on textarea at bounding box center [195, 245] width 185 height 90
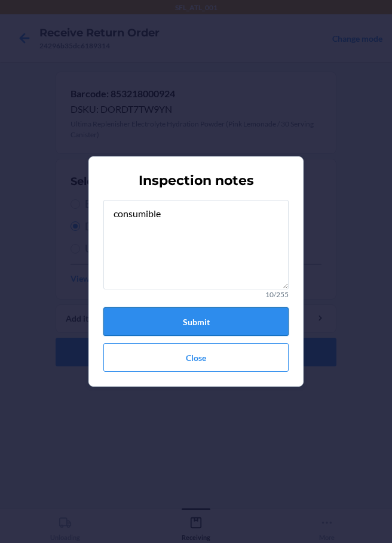
click at [238, 327] on button "Submit" at bounding box center [195, 322] width 185 height 29
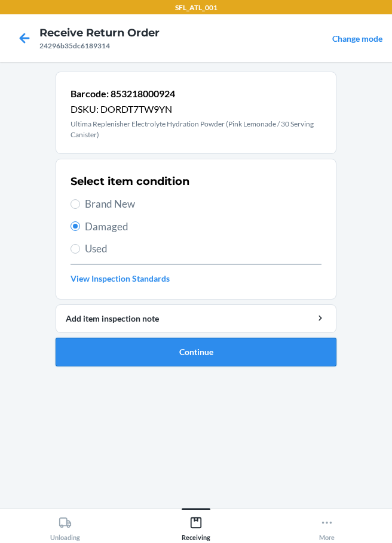
click at [199, 351] on button "Continue" at bounding box center [196, 352] width 281 height 29
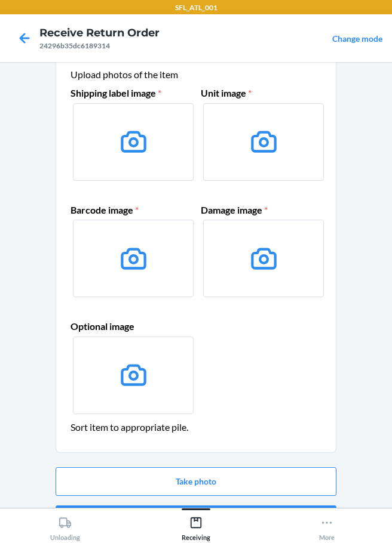
scroll to position [78, 0]
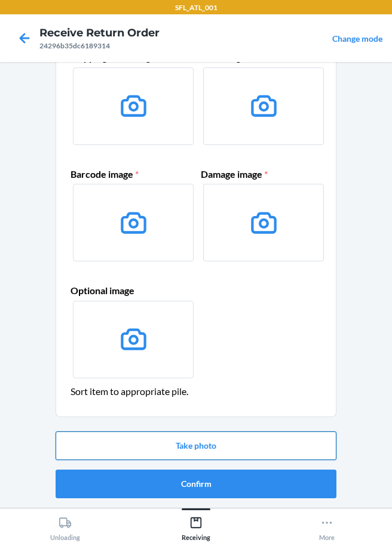
click at [222, 440] on button "Take photo" at bounding box center [196, 446] width 281 height 29
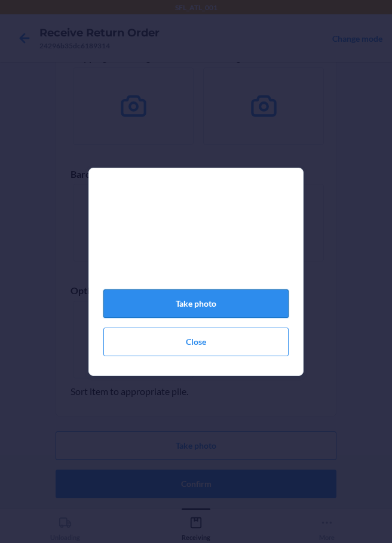
click at [232, 311] on button "Take photo" at bounding box center [195, 304] width 185 height 29
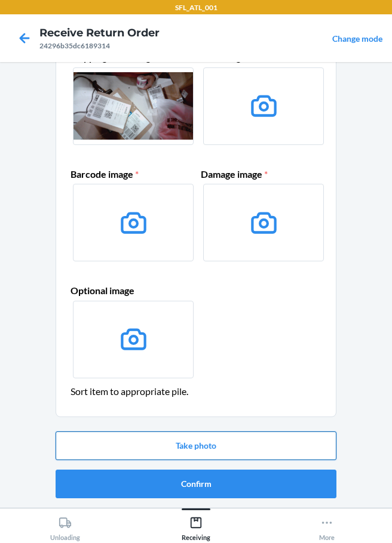
click at [294, 444] on button "Take photo" at bounding box center [196, 446] width 281 height 29
click at [156, 453] on div "SFL_ATL_001 Receive Return Order 24296b35dc6189314 Change mode Item disposition…" at bounding box center [196, 271] width 392 height 543
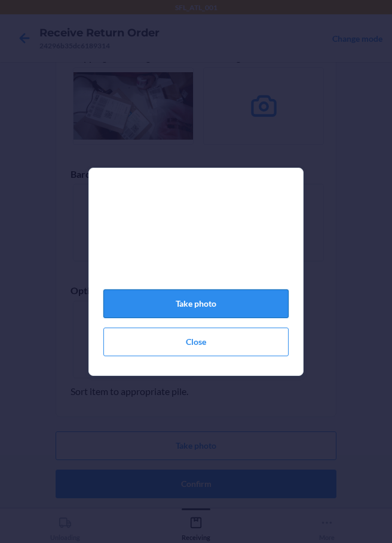
click at [214, 305] on button "Take photo" at bounding box center [195, 304] width 185 height 29
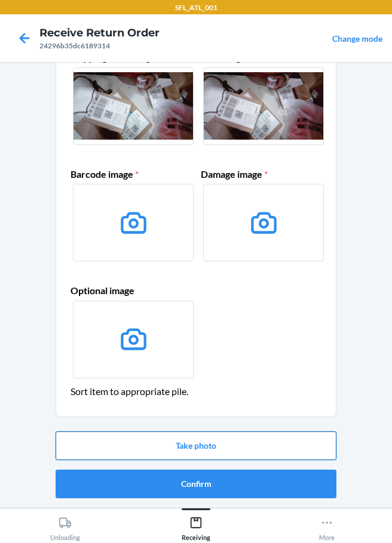
click at [157, 447] on button "Take photo" at bounding box center [196, 446] width 281 height 29
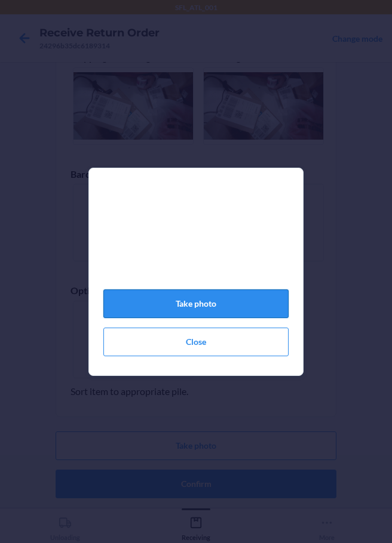
click at [171, 312] on button "Take photo" at bounding box center [195, 304] width 185 height 29
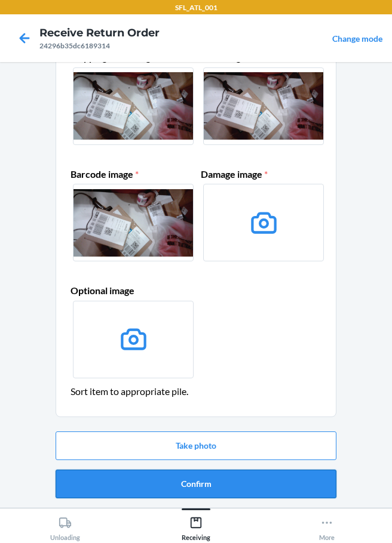
click at [267, 480] on button "Confirm" at bounding box center [196, 484] width 281 height 29
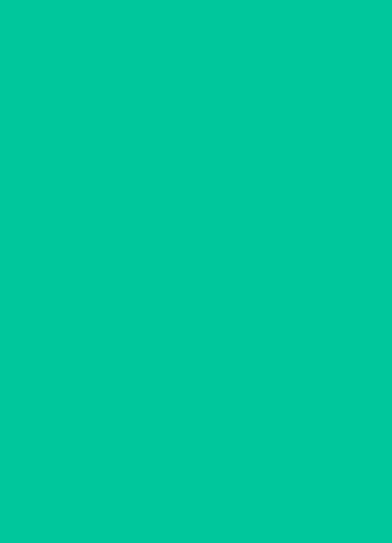
scroll to position [0, 0]
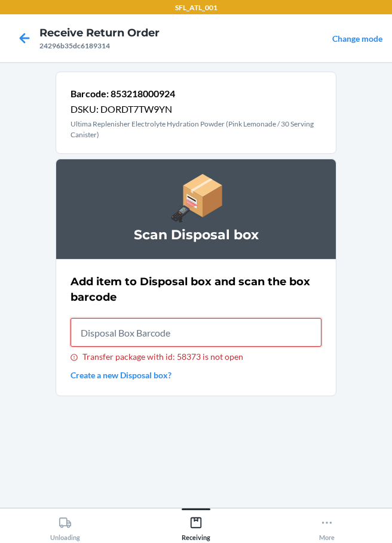
click at [188, 330] on input "Transfer package with id: 58373 is not open" at bounding box center [195, 332] width 251 height 29
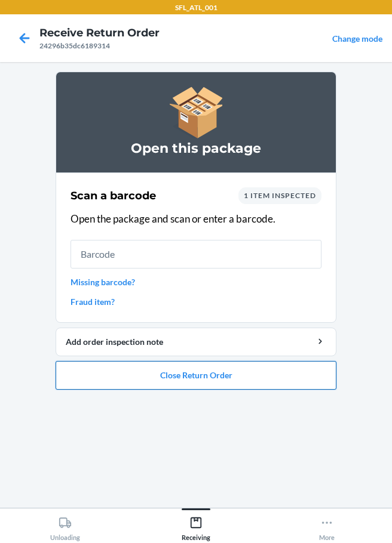
click at [204, 374] on button "Close Return Order" at bounding box center [196, 375] width 281 height 29
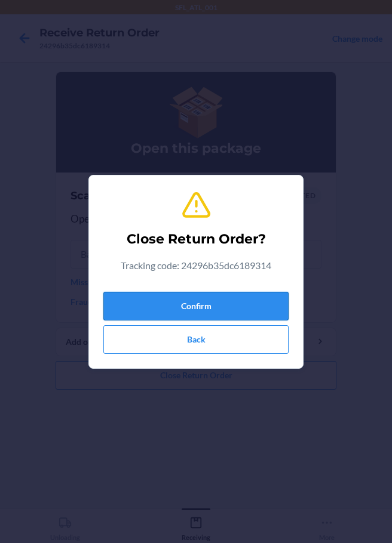
click at [272, 301] on button "Confirm" at bounding box center [195, 306] width 185 height 29
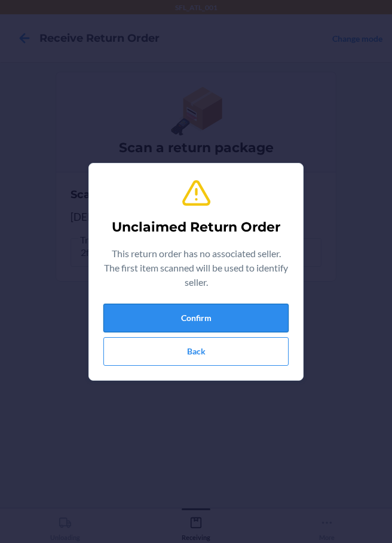
click at [201, 323] on button "Confirm" at bounding box center [195, 318] width 185 height 29
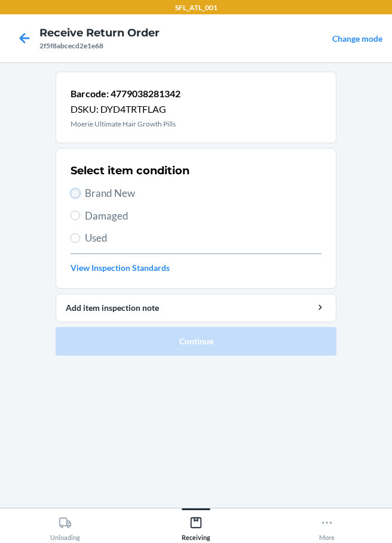
click at [73, 192] on input "Brand New" at bounding box center [75, 194] width 10 height 10
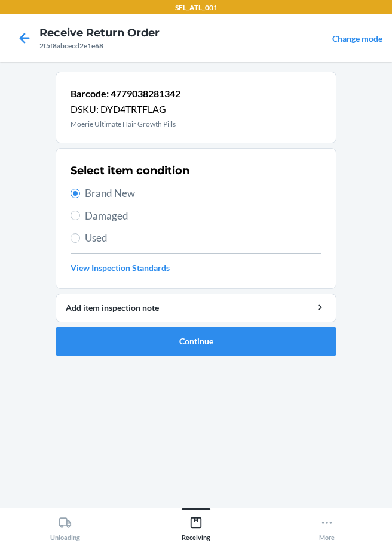
click at [80, 212] on label "Damaged" at bounding box center [195, 216] width 251 height 16
click at [80, 212] on input "Damaged" at bounding box center [75, 216] width 10 height 10
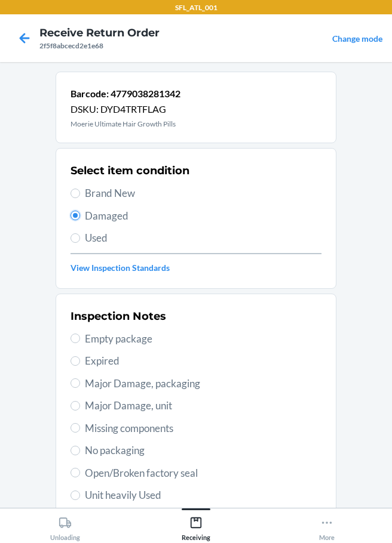
scroll to position [176, 0]
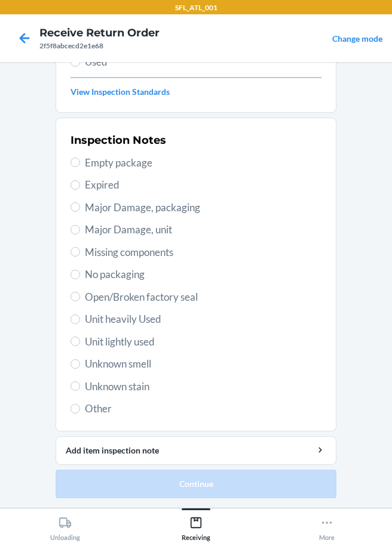
click at [90, 407] on span "Other" at bounding box center [203, 409] width 236 height 16
click at [80, 407] on input "Other" at bounding box center [75, 409] width 10 height 10
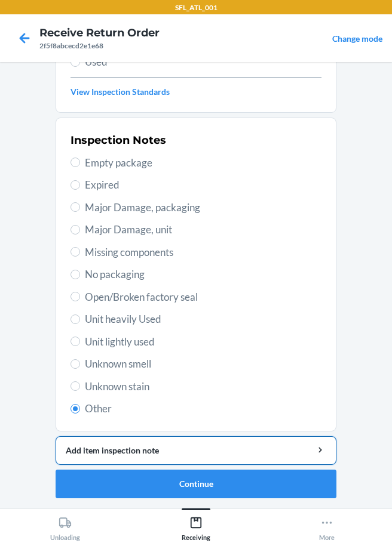
click at [108, 456] on div "Add item inspection note" at bounding box center [196, 450] width 260 height 13
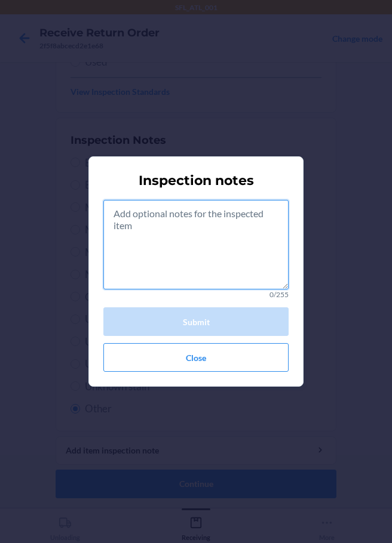
drag, startPoint x: 182, startPoint y: 235, endPoint x: 151, endPoint y: 234, distance: 31.1
click at [151, 234] on textarea at bounding box center [195, 245] width 185 height 90
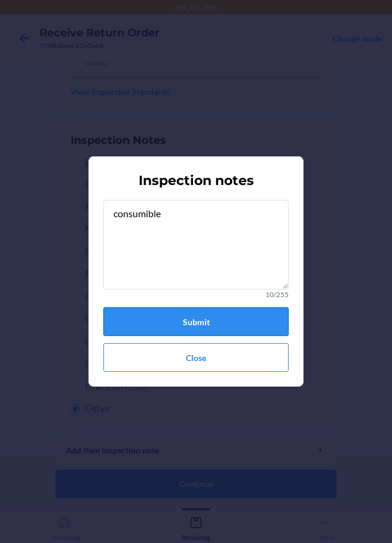
click at [229, 321] on button "Submit" at bounding box center [195, 322] width 185 height 29
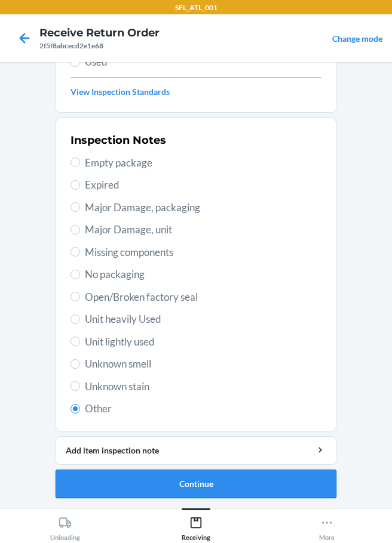
click at [207, 484] on button "Continue" at bounding box center [196, 484] width 281 height 29
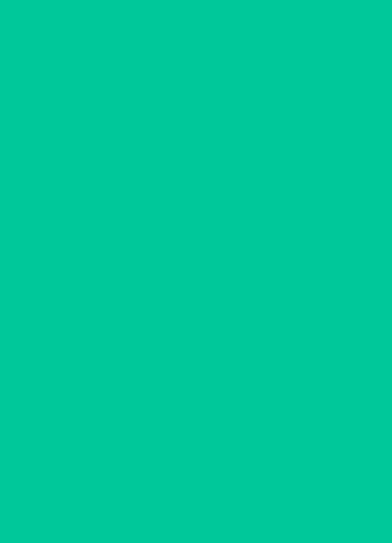
scroll to position [78, 0]
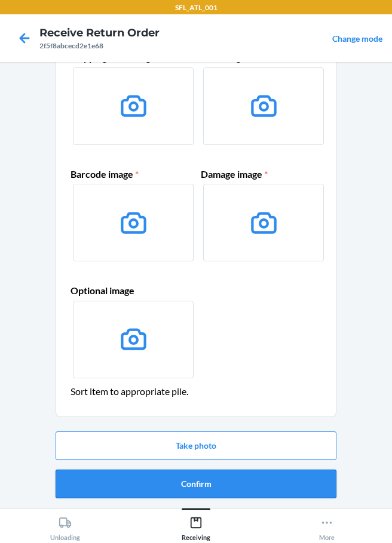
click at [201, 485] on button "Confirm" at bounding box center [196, 484] width 281 height 29
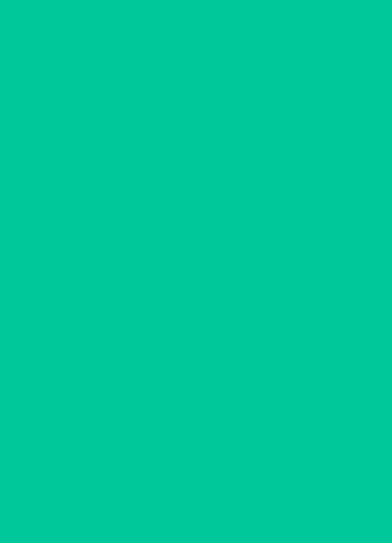
scroll to position [0, 0]
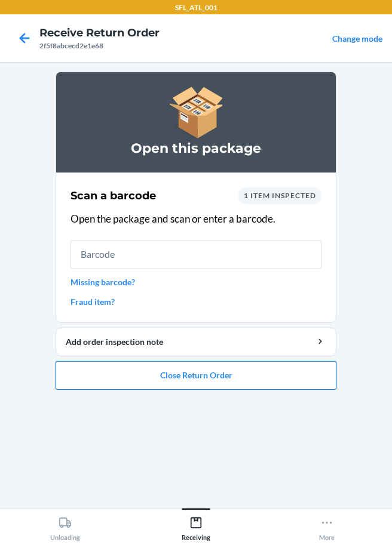
click at [208, 383] on button "Close Return Order" at bounding box center [196, 375] width 281 height 29
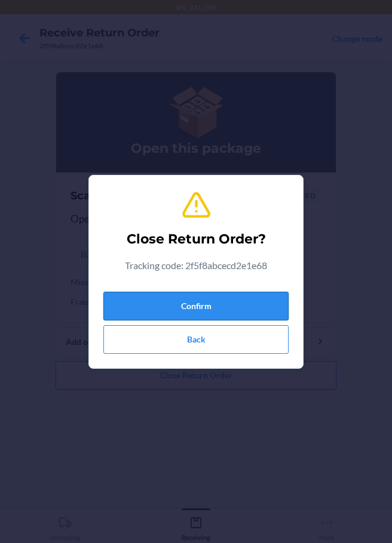
click at [216, 305] on button "Confirm" at bounding box center [195, 306] width 185 height 29
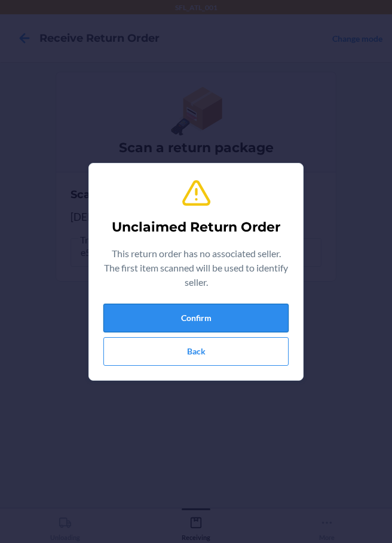
click at [273, 309] on button "Confirm" at bounding box center [195, 318] width 185 height 29
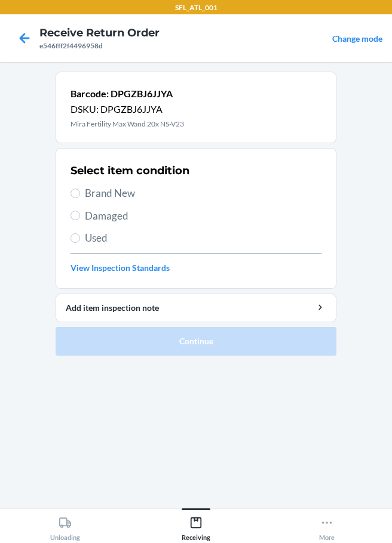
click at [82, 194] on label "Brand New" at bounding box center [195, 194] width 251 height 16
click at [80, 194] on input "Brand New" at bounding box center [75, 194] width 10 height 10
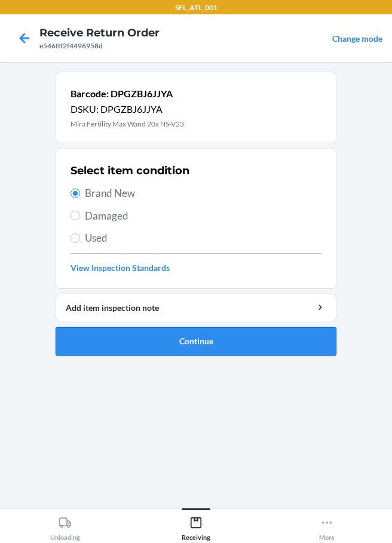
click at [174, 339] on button "Continue" at bounding box center [196, 341] width 281 height 29
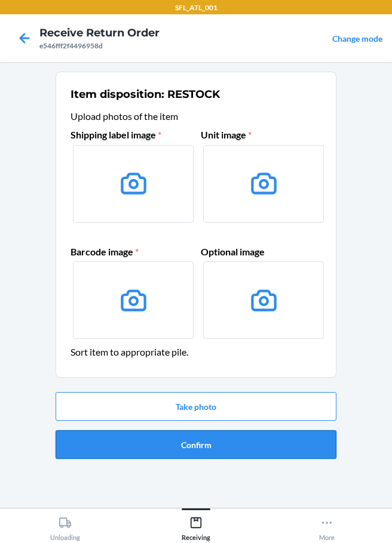
click at [233, 443] on button "Confirm" at bounding box center [196, 445] width 281 height 29
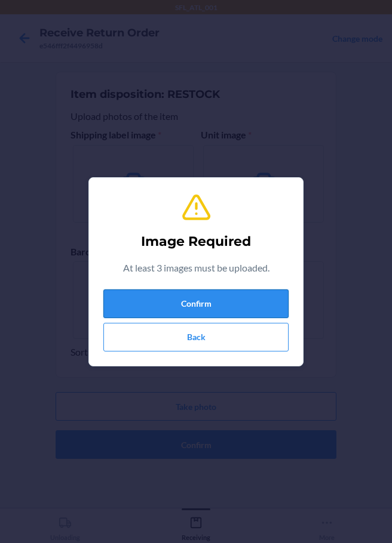
click at [221, 308] on button "Confirm" at bounding box center [195, 304] width 185 height 29
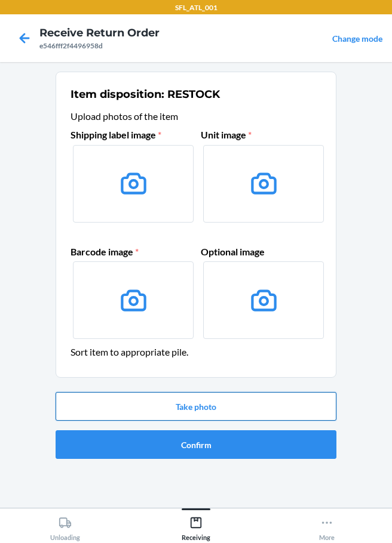
click at [199, 406] on button "Take photo" at bounding box center [196, 406] width 281 height 29
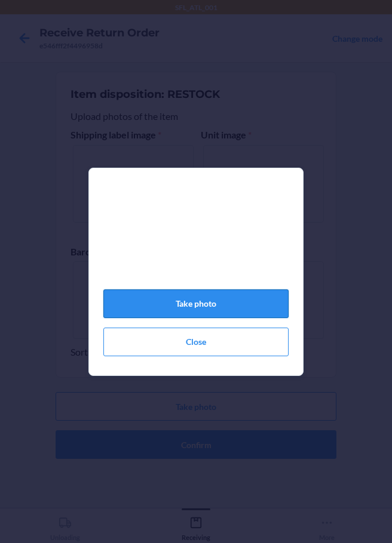
click at [218, 309] on button "Take photo" at bounding box center [195, 304] width 185 height 29
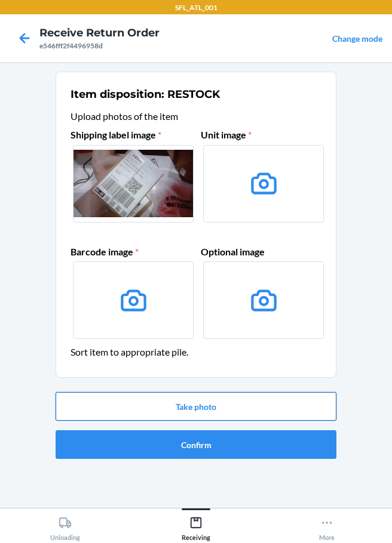
click at [223, 406] on button "Take photo" at bounding box center [196, 406] width 281 height 29
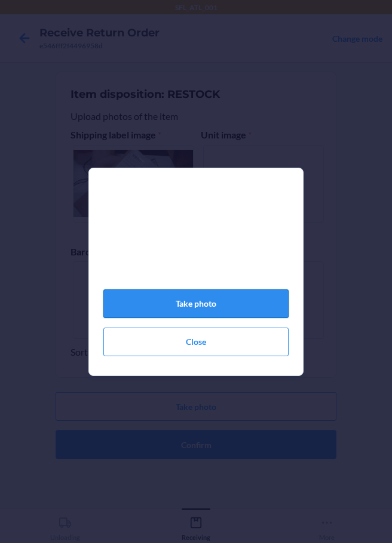
click at [226, 313] on button "Take photo" at bounding box center [195, 304] width 185 height 29
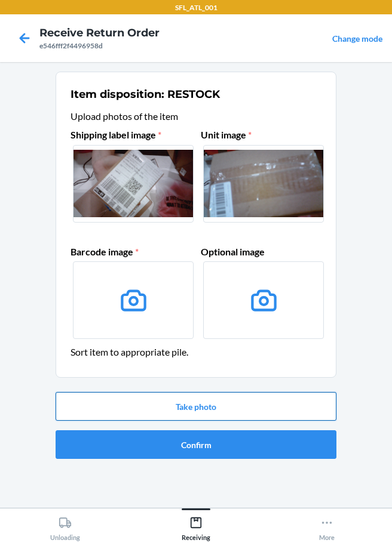
click at [200, 409] on button "Take photo" at bounding box center [196, 406] width 281 height 29
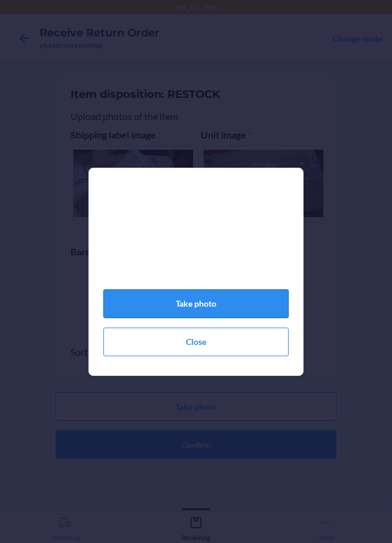
click at [244, 311] on button "Take photo" at bounding box center [195, 304] width 185 height 29
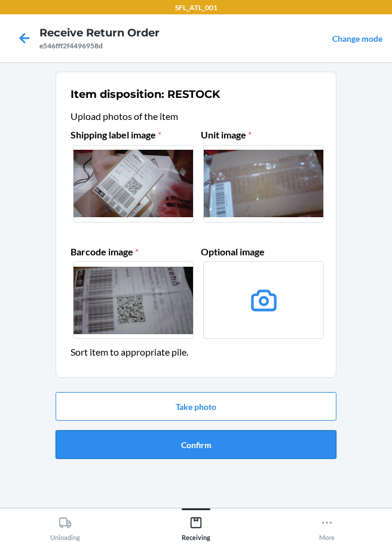
click at [208, 448] on button "Confirm" at bounding box center [196, 445] width 281 height 29
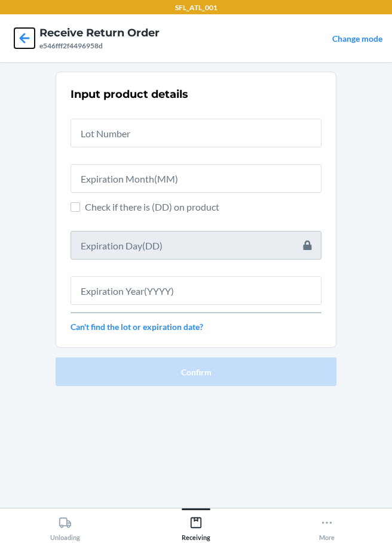
click at [24, 35] on icon at bounding box center [24, 38] width 20 height 20
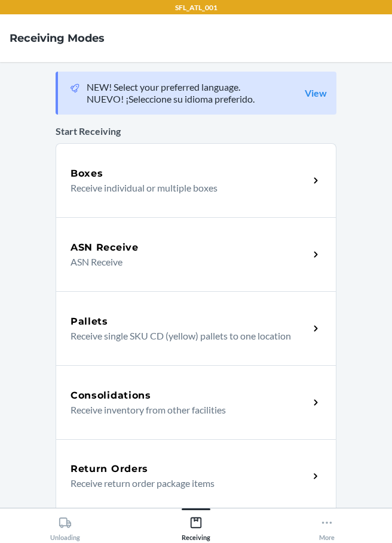
click at [139, 459] on div "Return Orders Receive return order package items" at bounding box center [196, 477] width 281 height 74
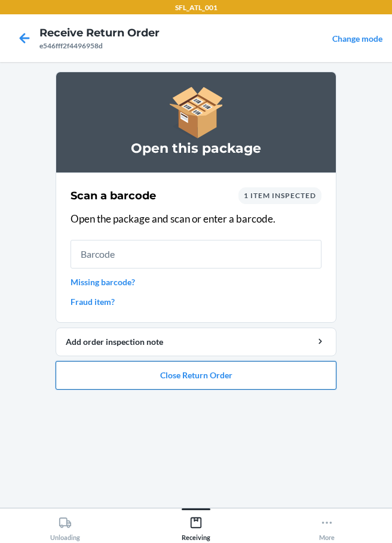
click at [179, 375] on button "Close Return Order" at bounding box center [196, 375] width 281 height 29
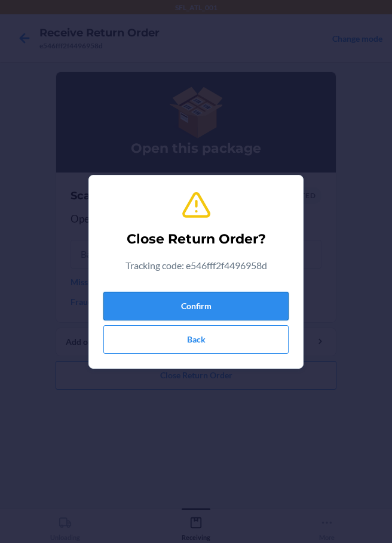
click at [219, 308] on button "Confirm" at bounding box center [195, 306] width 185 height 29
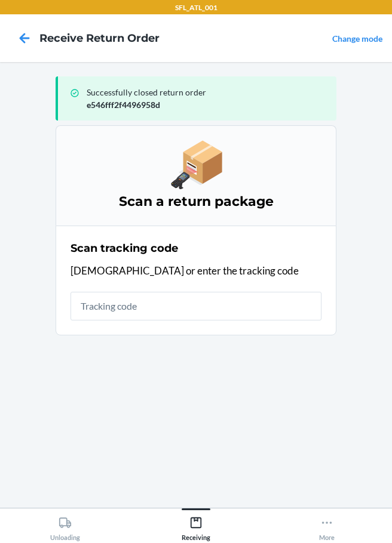
click at [133, 306] on input "text" at bounding box center [195, 306] width 251 height 29
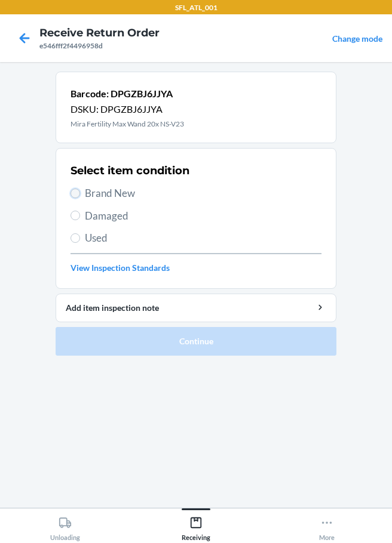
click at [76, 191] on input "Brand New" at bounding box center [75, 194] width 10 height 10
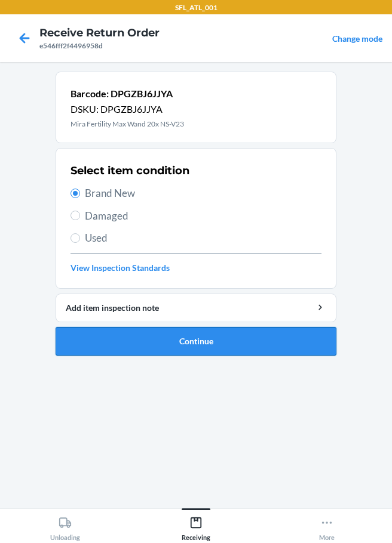
click at [173, 342] on button "Continue" at bounding box center [196, 341] width 281 height 29
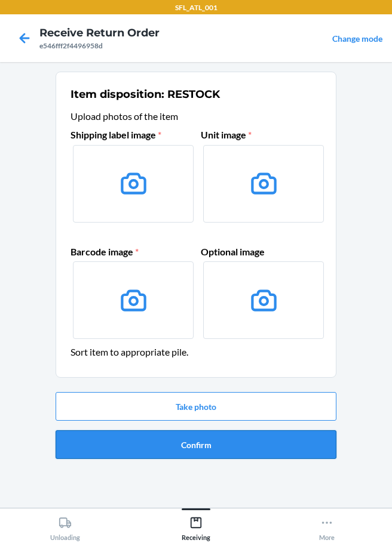
click at [198, 449] on button "Confirm" at bounding box center [196, 445] width 281 height 29
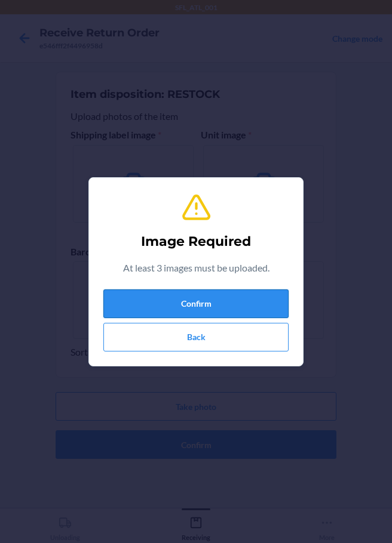
click at [188, 309] on button "Confirm" at bounding box center [195, 304] width 185 height 29
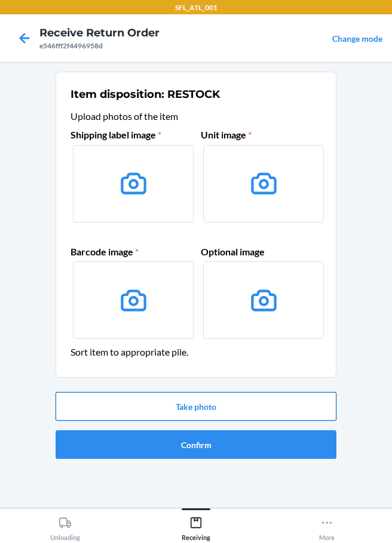
click at [226, 407] on button "Take photo" at bounding box center [196, 406] width 281 height 29
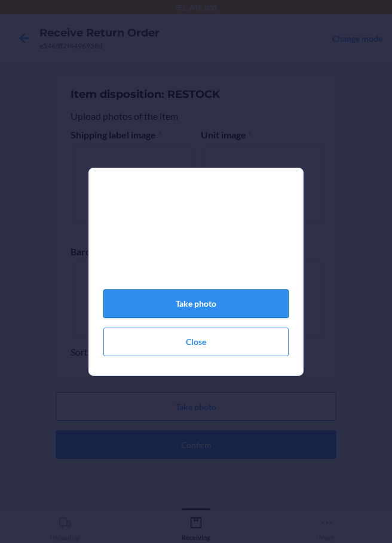
click at [231, 310] on button "Take photo" at bounding box center [195, 304] width 185 height 29
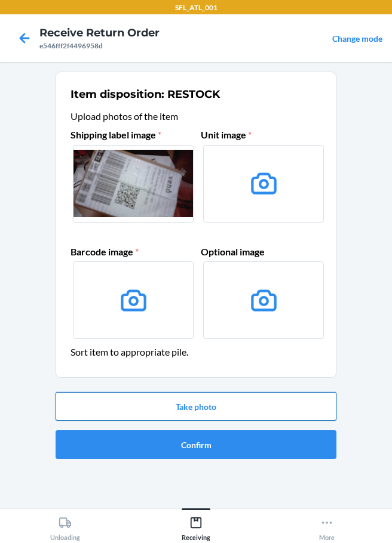
click at [226, 411] on button "Take photo" at bounding box center [196, 406] width 281 height 29
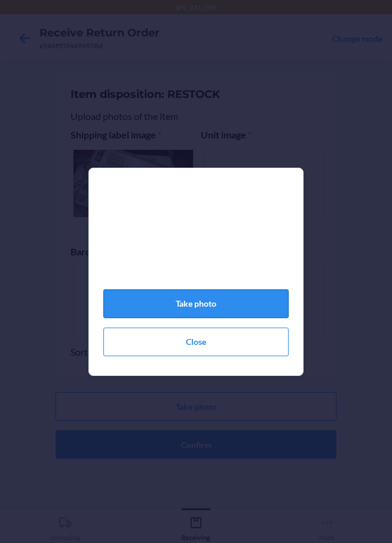
click at [205, 314] on button "Take photo" at bounding box center [195, 304] width 185 height 29
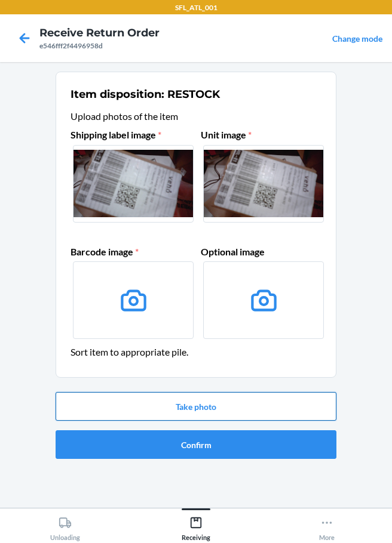
click at [212, 407] on button "Take photo" at bounding box center [196, 406] width 281 height 29
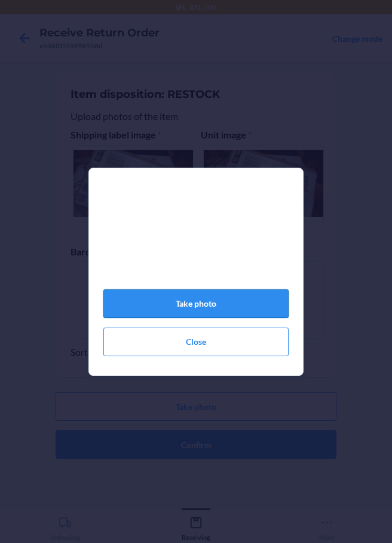
click at [202, 317] on button "Take photo" at bounding box center [195, 304] width 185 height 29
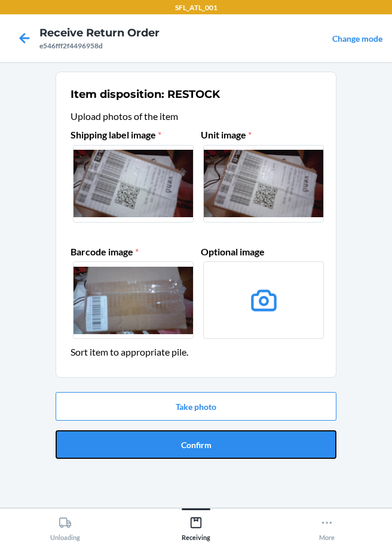
drag, startPoint x: 207, startPoint y: 439, endPoint x: 198, endPoint y: 397, distance: 43.3
click at [207, 439] on button "Confirm" at bounding box center [196, 445] width 281 height 29
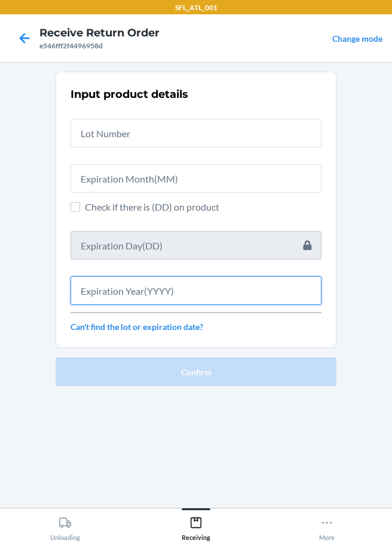
click at [153, 290] on input "text" at bounding box center [195, 291] width 251 height 29
click at [109, 287] on input "text" at bounding box center [195, 291] width 251 height 29
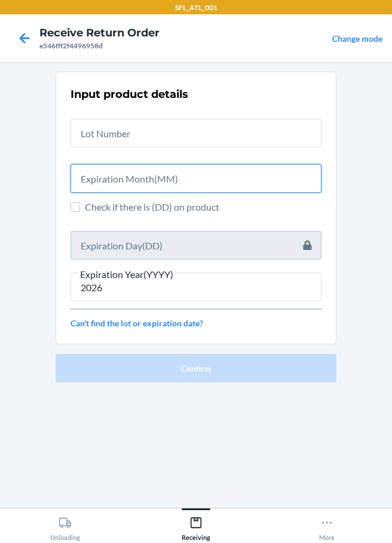
click at [102, 184] on input "text" at bounding box center [195, 178] width 251 height 29
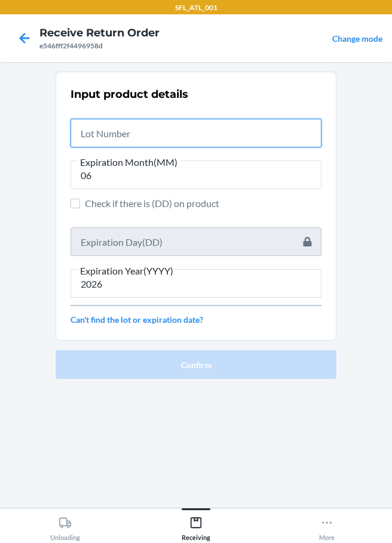
click at [128, 136] on input "text" at bounding box center [195, 133] width 251 height 29
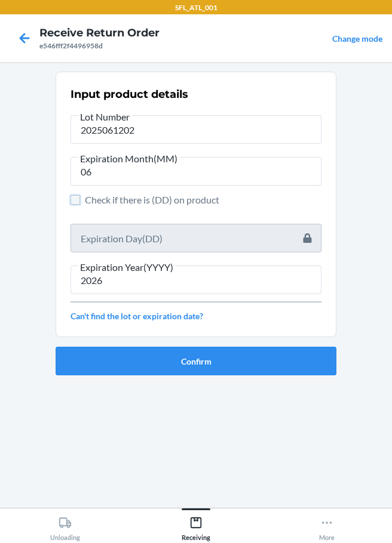
click at [79, 201] on input "Check if there is (DD) on product" at bounding box center [75, 200] width 10 height 10
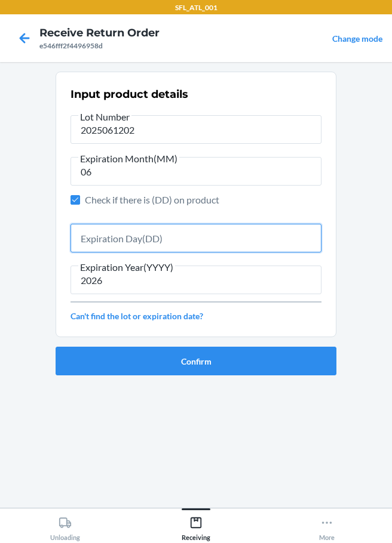
click at [128, 239] on input "text" at bounding box center [195, 238] width 251 height 29
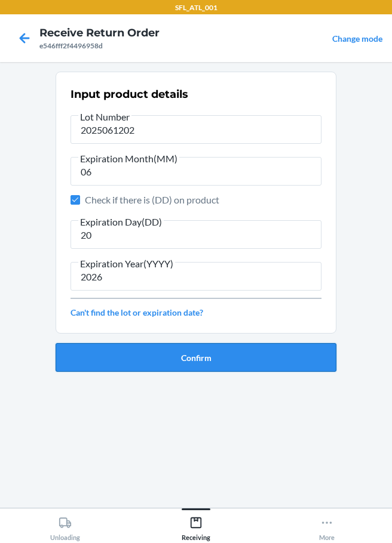
click at [201, 357] on button "Confirm" at bounding box center [196, 357] width 281 height 29
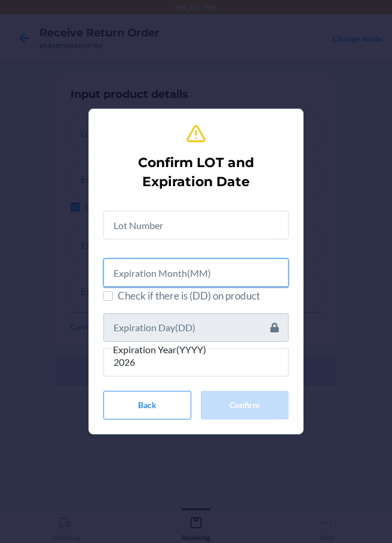
click at [124, 277] on input "text" at bounding box center [195, 273] width 185 height 29
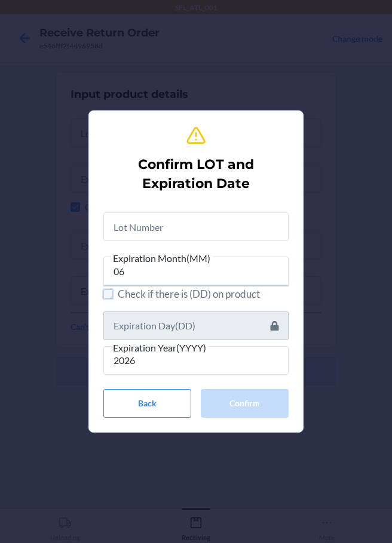
click at [111, 295] on input "Check if there is (DD) on product" at bounding box center [108, 295] width 10 height 10
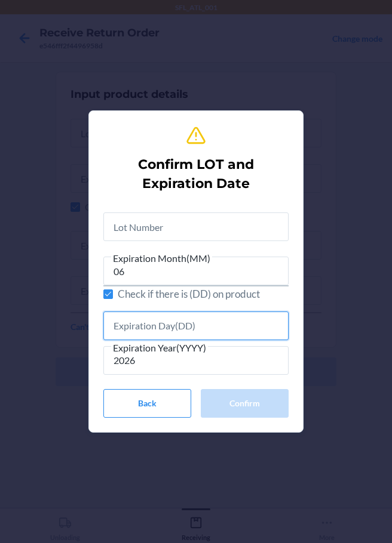
click at [146, 334] on input "text" at bounding box center [195, 326] width 185 height 29
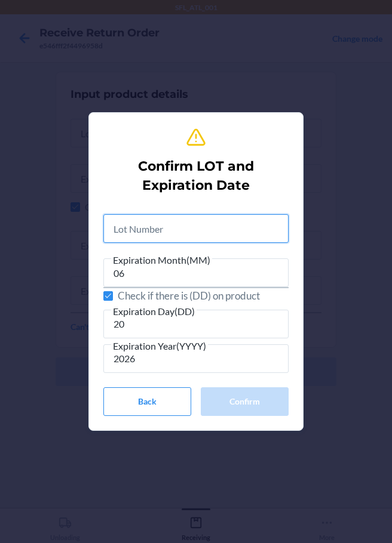
click at [129, 231] on input "text" at bounding box center [195, 228] width 185 height 29
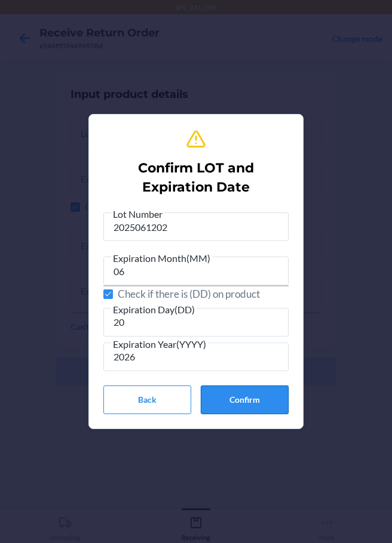
click at [239, 401] on button "Confirm" at bounding box center [245, 400] width 88 height 29
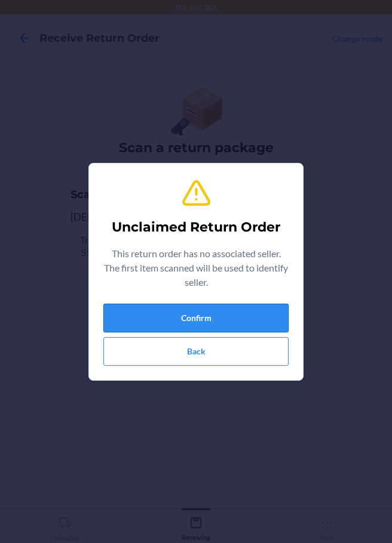
click at [202, 320] on button "Confirm" at bounding box center [195, 318] width 185 height 29
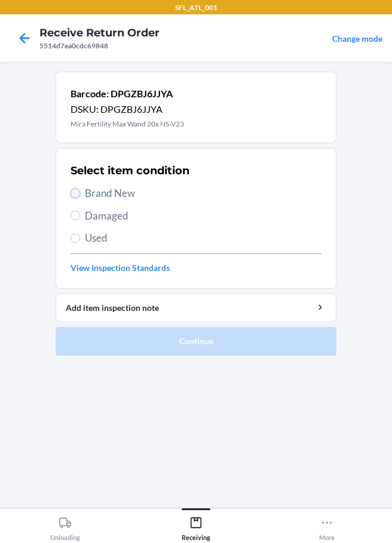
click at [76, 194] on input "Brand New" at bounding box center [75, 194] width 10 height 10
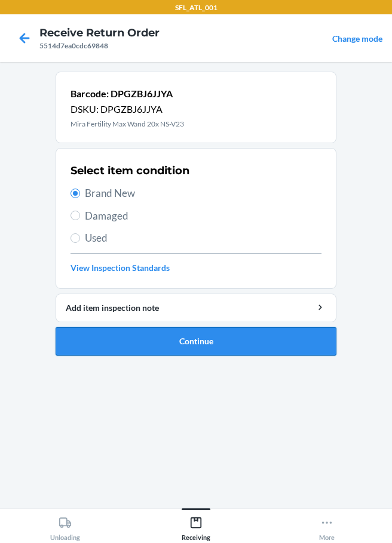
click at [191, 351] on button "Continue" at bounding box center [196, 341] width 281 height 29
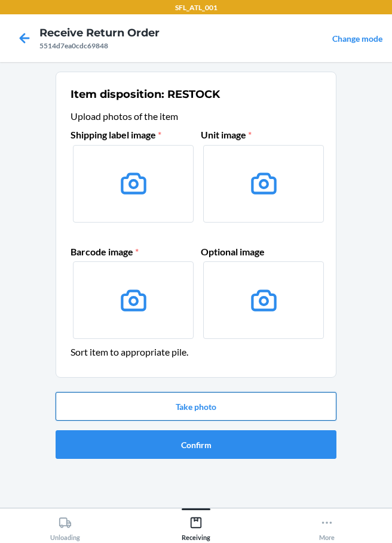
click at [176, 407] on button "Take photo" at bounding box center [196, 406] width 281 height 29
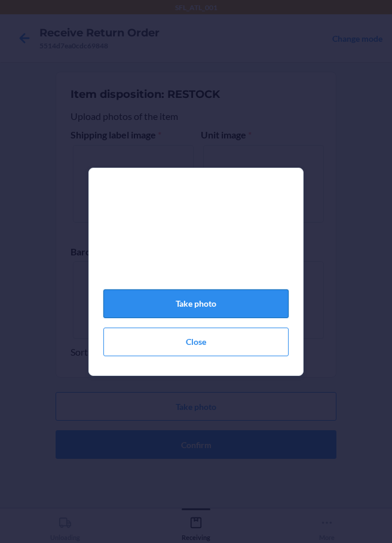
click at [213, 318] on button "Take photo" at bounding box center [195, 304] width 185 height 29
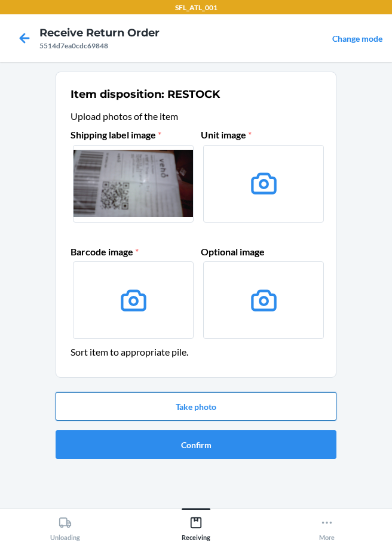
click at [198, 413] on button "Take photo" at bounding box center [196, 406] width 281 height 29
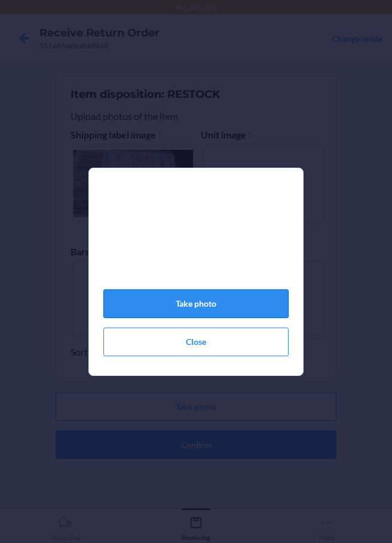
click at [196, 312] on button "Take photo" at bounding box center [195, 304] width 185 height 29
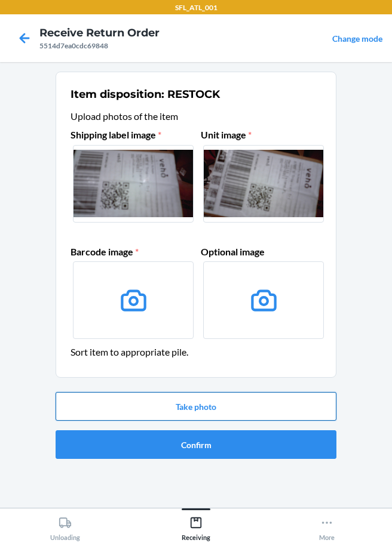
click at [181, 401] on button "Take photo" at bounding box center [196, 406] width 281 height 29
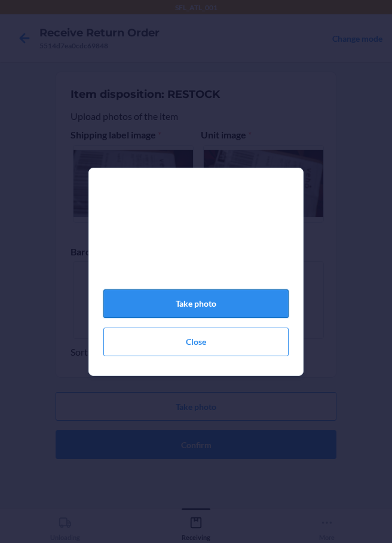
click at [197, 315] on button "Take photo" at bounding box center [195, 304] width 185 height 29
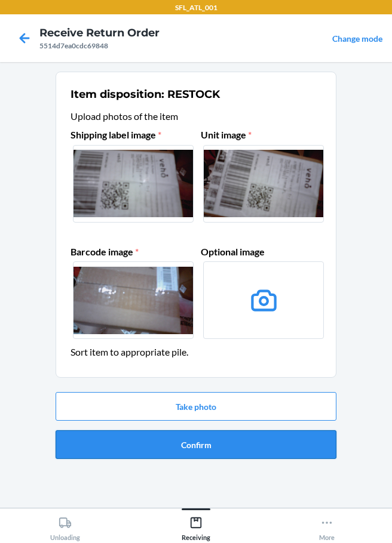
click at [219, 446] on button "Confirm" at bounding box center [196, 445] width 281 height 29
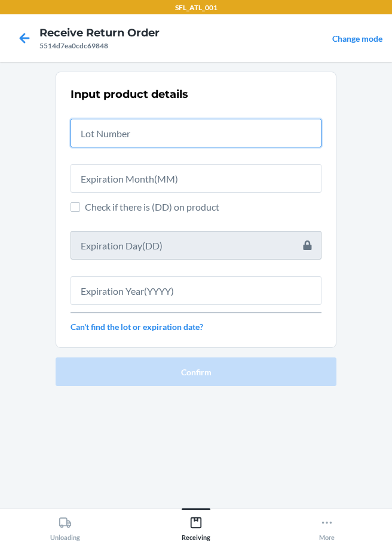
click at [185, 141] on input "text" at bounding box center [195, 133] width 251 height 29
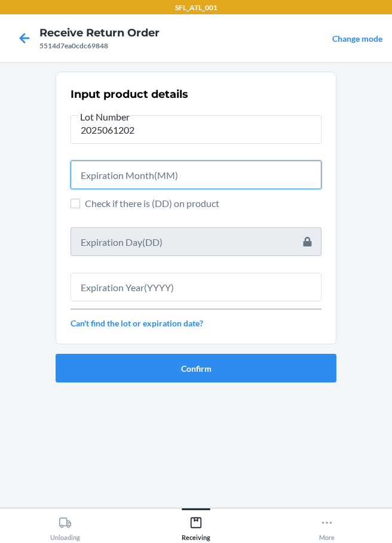
click at [189, 184] on input "text" at bounding box center [195, 175] width 251 height 29
click at [195, 175] on input "text" at bounding box center [195, 175] width 251 height 29
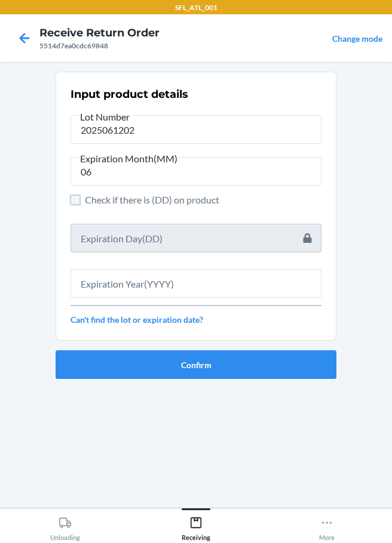
click at [78, 199] on input "Check if there is (DD) on product" at bounding box center [75, 200] width 10 height 10
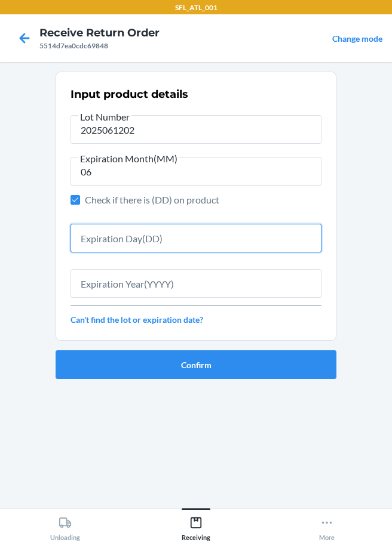
click at [102, 247] on input "text" at bounding box center [195, 238] width 251 height 29
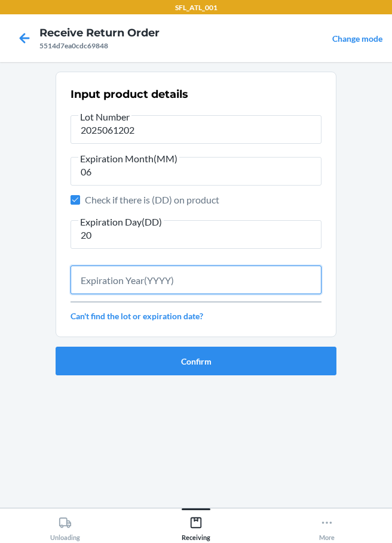
click at [125, 285] on input "text" at bounding box center [195, 280] width 251 height 29
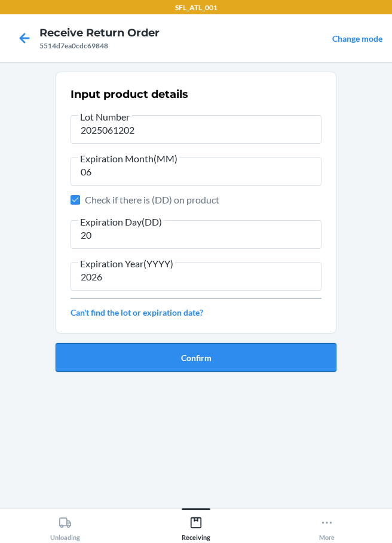
click at [162, 352] on button "Confirm" at bounding box center [196, 357] width 281 height 29
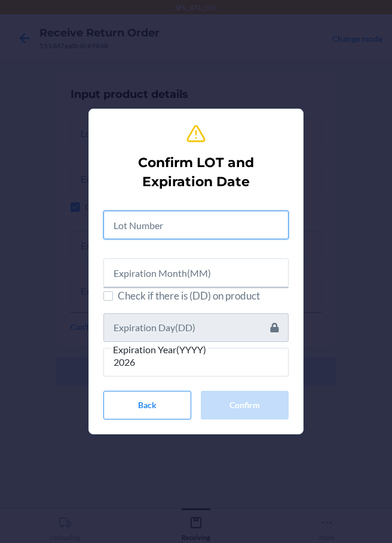
click at [129, 228] on input "text" at bounding box center [195, 225] width 185 height 29
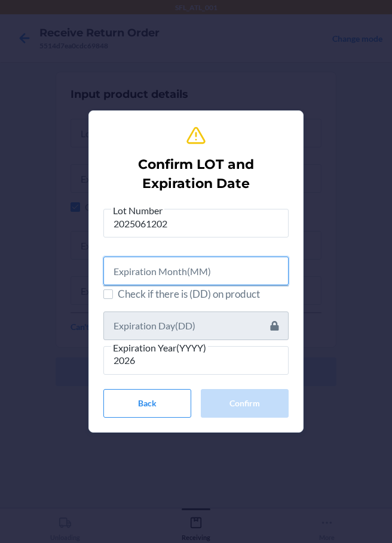
click at [146, 274] on input "text" at bounding box center [195, 271] width 185 height 29
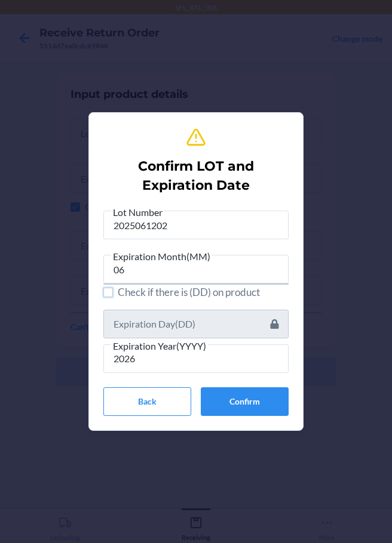
click at [112, 291] on input "Check if there is (DD) on product" at bounding box center [108, 293] width 10 height 10
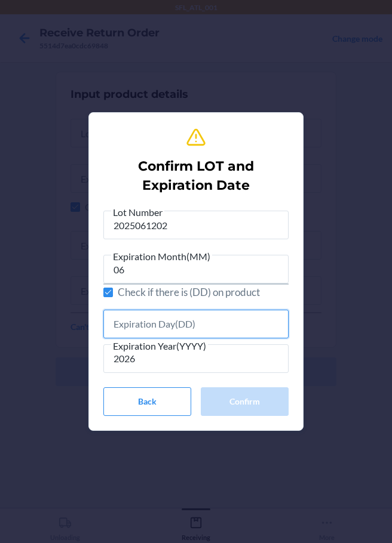
click at [140, 323] on input "text" at bounding box center [195, 324] width 185 height 29
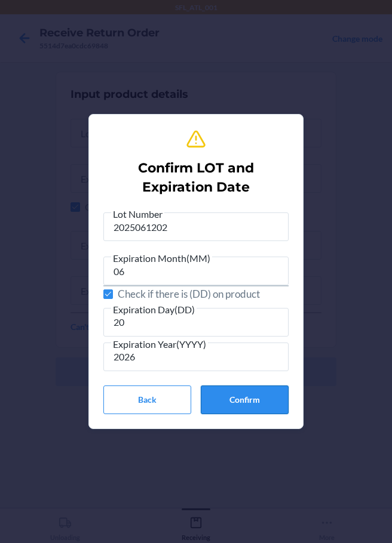
click at [265, 405] on button "Confirm" at bounding box center [245, 400] width 88 height 29
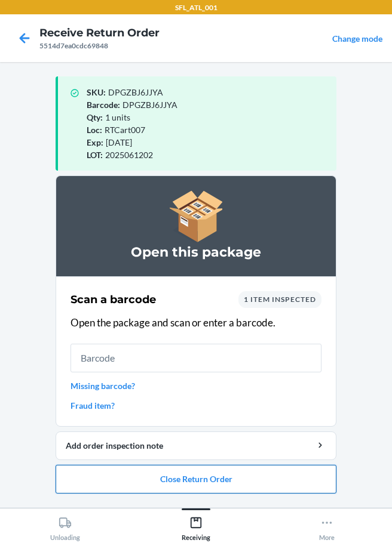
click at [214, 484] on button "Close Return Order" at bounding box center [196, 479] width 281 height 29
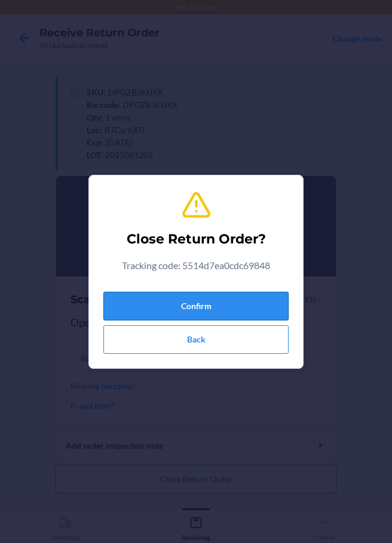
click at [245, 309] on button "Confirm" at bounding box center [195, 306] width 185 height 29
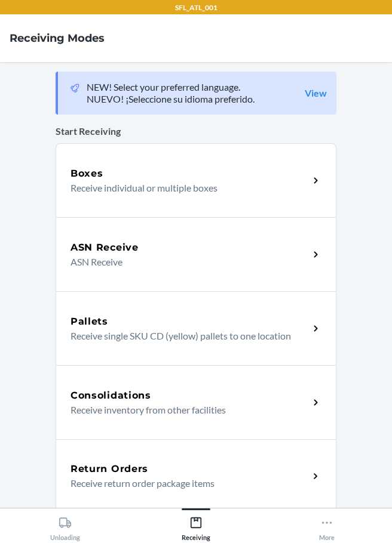
click at [121, 469] on h5 "Return Orders" at bounding box center [109, 469] width 78 height 14
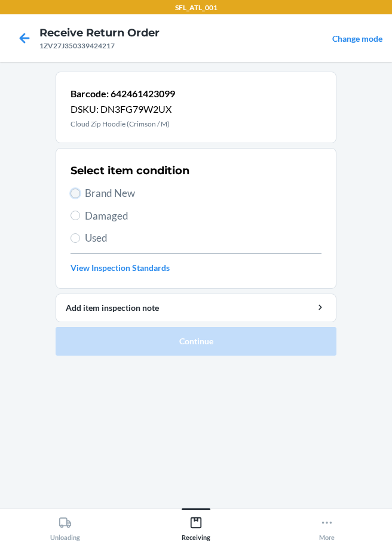
click at [72, 191] on input "Brand New" at bounding box center [75, 194] width 10 height 10
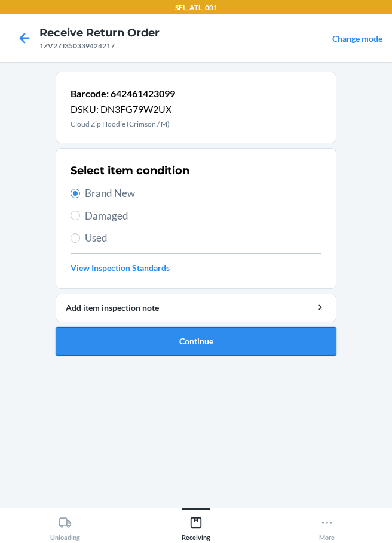
click at [150, 345] on button "Continue" at bounding box center [196, 341] width 281 height 29
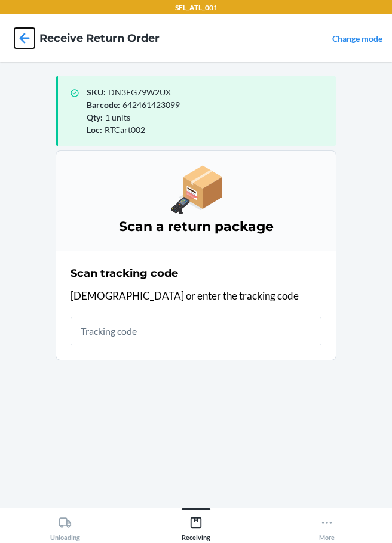
click at [24, 30] on icon at bounding box center [24, 38] width 20 height 20
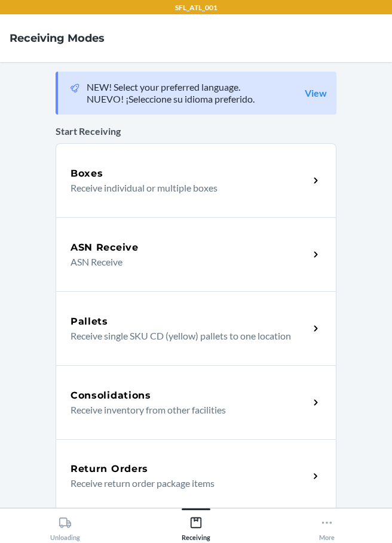
click at [94, 469] on h5 "Return Orders" at bounding box center [109, 469] width 78 height 14
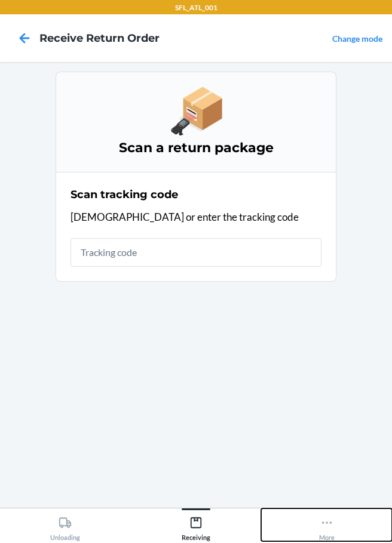
drag, startPoint x: 327, startPoint y: 525, endPoint x: 323, endPoint y: 509, distance: 15.9
click at [326, 525] on icon at bounding box center [326, 523] width 13 height 13
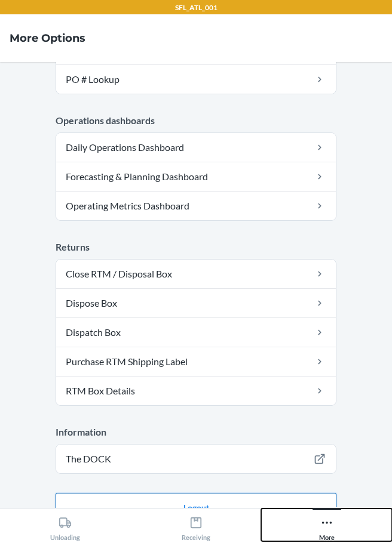
scroll to position [322, 0]
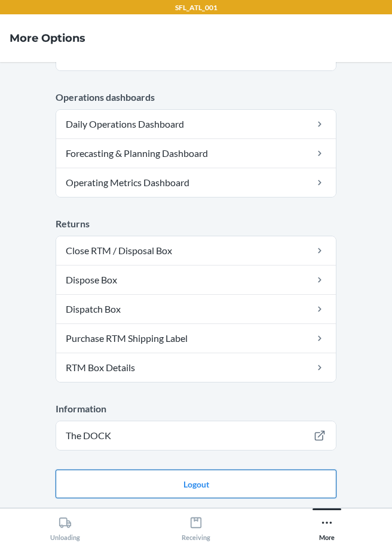
click at [201, 489] on button "Logout" at bounding box center [196, 484] width 281 height 29
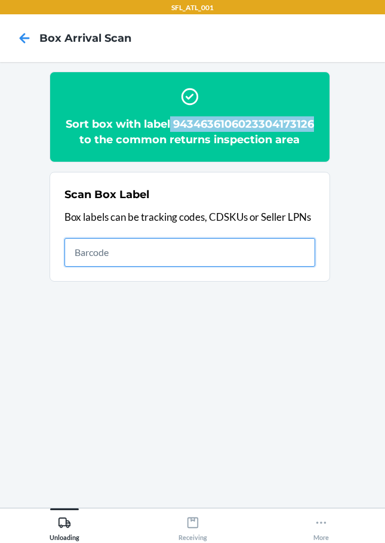
drag, startPoint x: 90, startPoint y: 255, endPoint x: 105, endPoint y: 256, distance: 14.9
click at [90, 255] on input "text" at bounding box center [189, 252] width 251 height 29
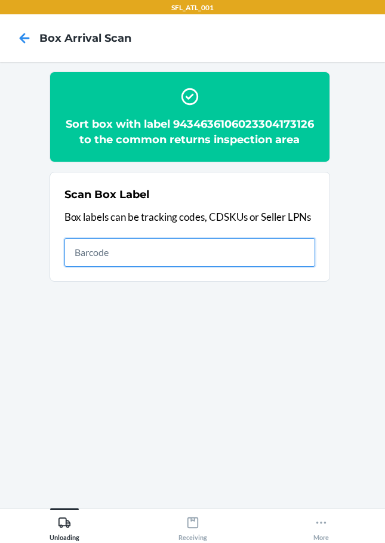
click at [213, 253] on input "text" at bounding box center [189, 252] width 251 height 29
type input "420302599434636208303319203658"
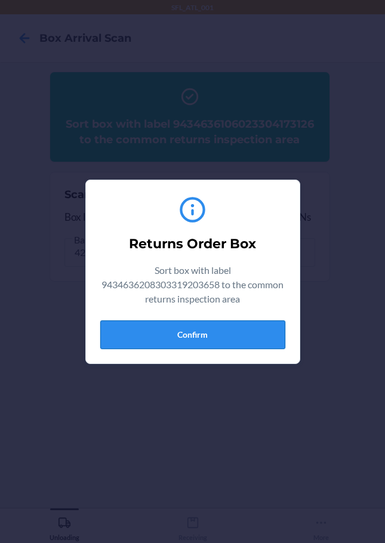
click at [228, 334] on button "Confirm" at bounding box center [192, 335] width 185 height 29
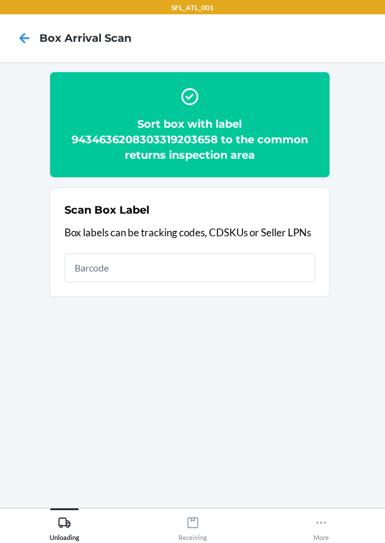
click at [71, 136] on h2 "Sort box with label 9434636208303319203658 to the common returns inspection area" at bounding box center [189, 139] width 251 height 47
click at [68, 137] on h2 "Sort box with label 9434636208303319203658 to the common returns inspection area" at bounding box center [189, 139] width 251 height 47
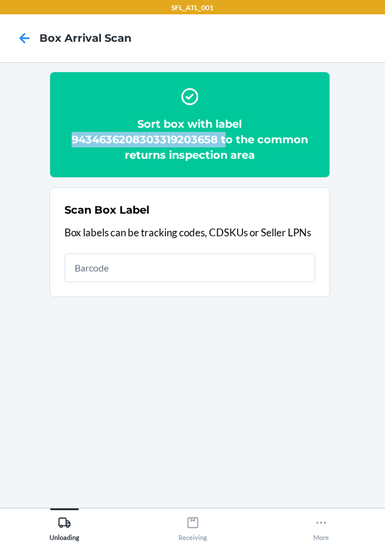
drag, startPoint x: 73, startPoint y: 136, endPoint x: 223, endPoint y: 143, distance: 150.1
click at [223, 143] on h2 "Sort box with label 9434636208303319203658 to the common returns inspection area" at bounding box center [189, 139] width 251 height 47
click at [216, 138] on h2 "Sort box with label 9434636208303319203658 to the common returns inspection area" at bounding box center [189, 139] width 251 height 47
drag, startPoint x: 72, startPoint y: 138, endPoint x: 221, endPoint y: 139, distance: 149.3
click at [221, 139] on h2 "Sort box with label 9434636208303319203658 to the common returns inspection area" at bounding box center [189, 139] width 251 height 47
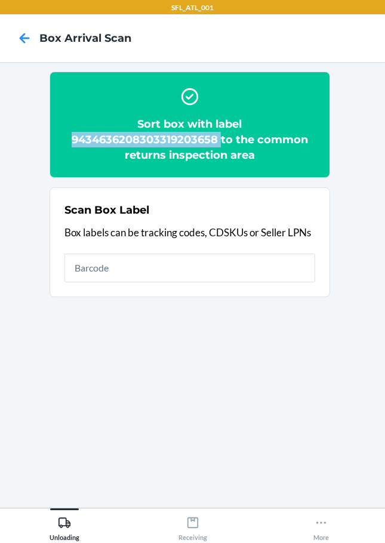
copy h2 "9434636208303319203658"
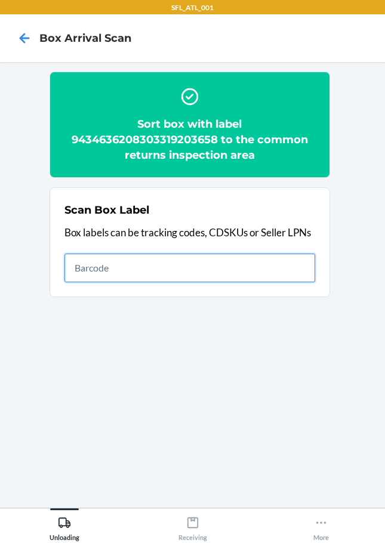
click at [284, 269] on input "text" at bounding box center [189, 268] width 251 height 29
type input "9434636106023302841546"
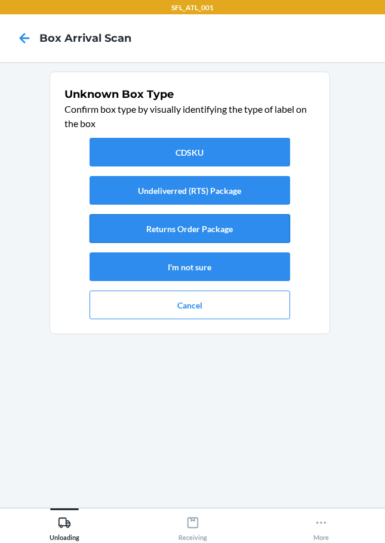
click at [235, 226] on button "Returns Order Package" at bounding box center [190, 228] width 201 height 29
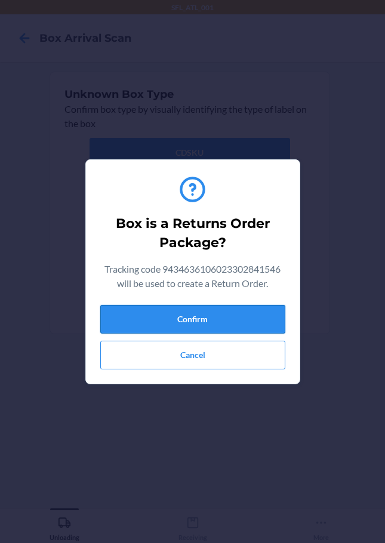
click at [241, 314] on button "Confirm" at bounding box center [192, 319] width 185 height 29
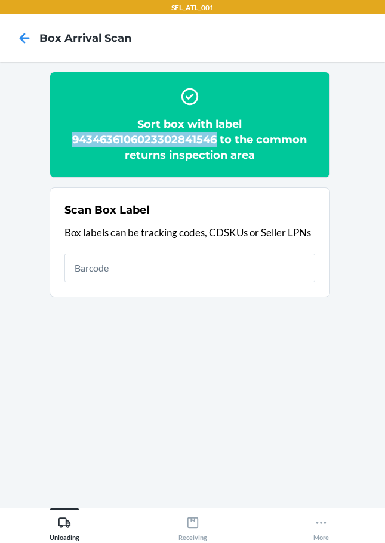
drag, startPoint x: 72, startPoint y: 136, endPoint x: 217, endPoint y: 133, distance: 144.6
click at [217, 133] on h2 "Sort box with label 9434636106023302841546 to the common returns inspection area" at bounding box center [189, 139] width 251 height 47
copy h2 "9434636106023302841546"
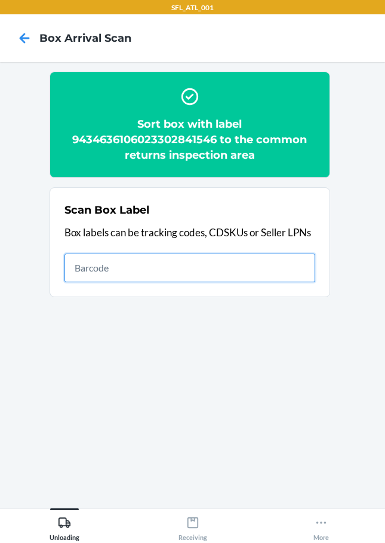
click at [223, 278] on input "text" at bounding box center [189, 268] width 251 height 29
type input "1ZX8R1710341327521"
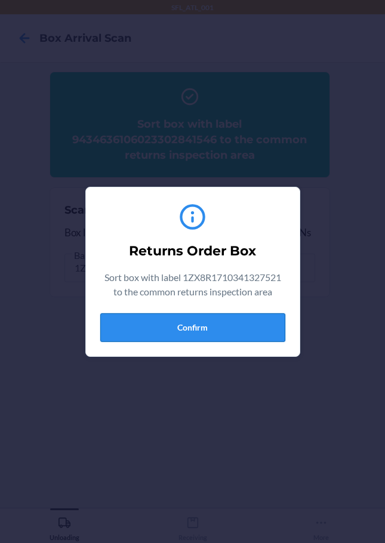
click at [170, 321] on button "Confirm" at bounding box center [192, 328] width 185 height 29
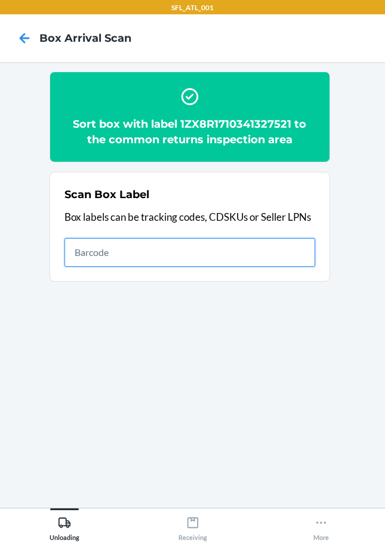
click at [235, 256] on input "text" at bounding box center [189, 252] width 251 height 29
type input "1ZX8R1710386706028"
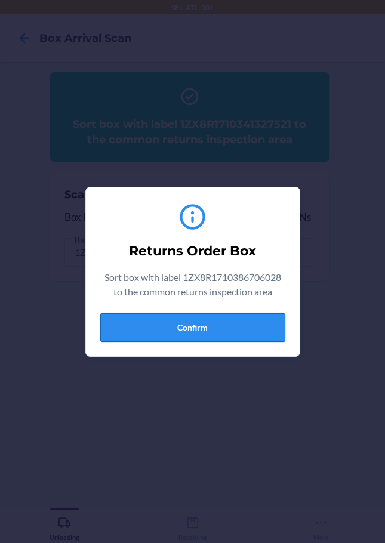
click at [185, 331] on button "Confirm" at bounding box center [192, 328] width 185 height 29
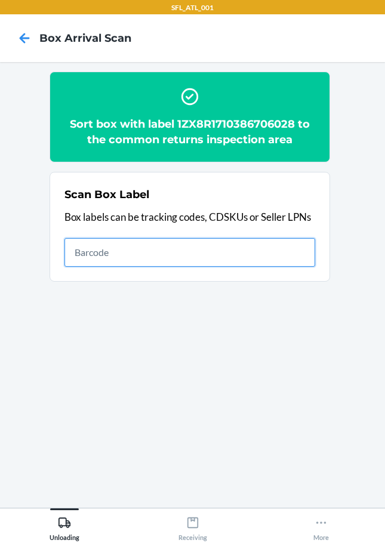
click at [254, 263] on input "text" at bounding box center [189, 252] width 251 height 29
type input "1ZR0960D9087587163"
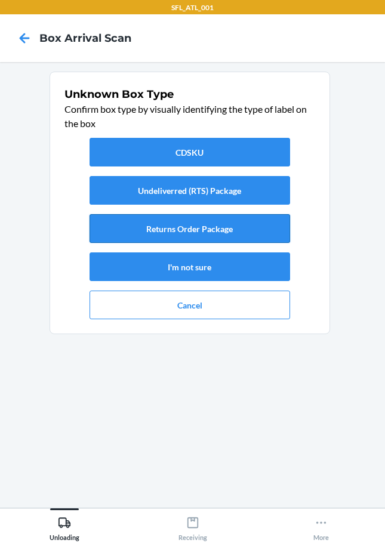
click at [184, 231] on button "Returns Order Package" at bounding box center [190, 228] width 201 height 29
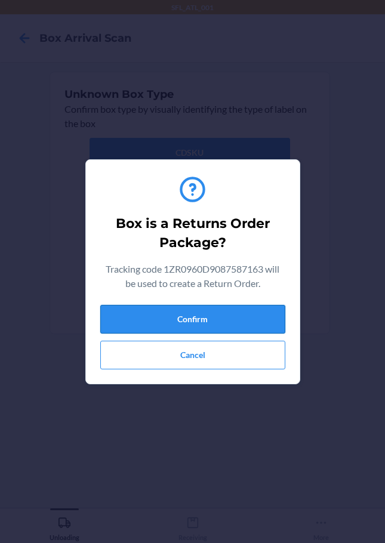
click at [201, 331] on button "Confirm" at bounding box center [192, 319] width 185 height 29
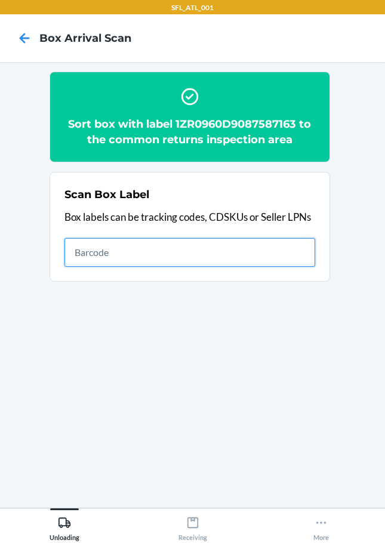
click at [217, 251] on input "text" at bounding box center [189, 252] width 251 height 29
type input "1ZR0960D9087424203"
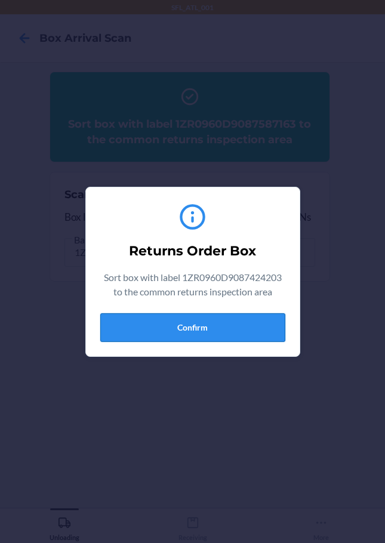
click at [250, 334] on button "Confirm" at bounding box center [192, 328] width 185 height 29
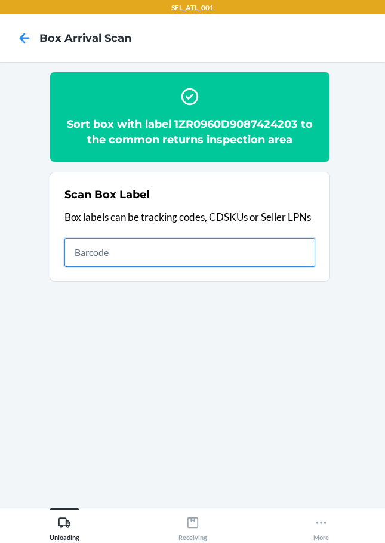
click at [298, 253] on input "text" at bounding box center [189, 252] width 251 height 29
type input "1ZJ19E459016887965"
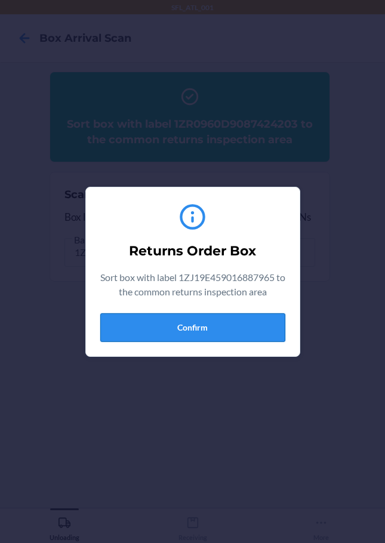
click at [148, 323] on button "Confirm" at bounding box center [192, 328] width 185 height 29
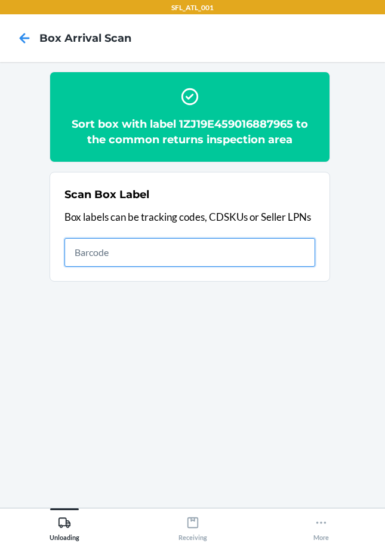
click at [221, 248] on input "text" at bounding box center [189, 252] width 251 height 29
type input "1ZR0960D9087423357"
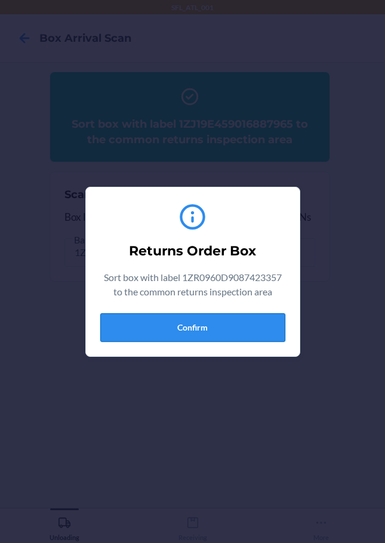
click at [201, 336] on button "Confirm" at bounding box center [192, 328] width 185 height 29
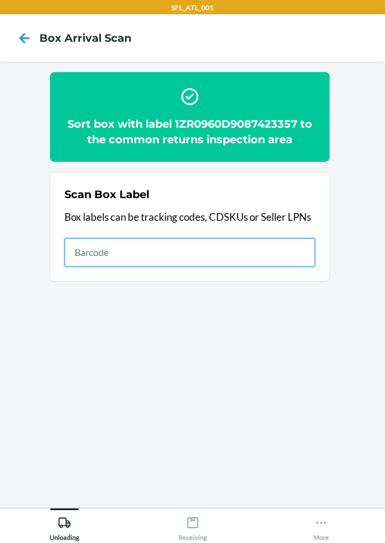
click at [202, 248] on input "text" at bounding box center [189, 252] width 251 height 29
type input "1ZR0960D9087417088"
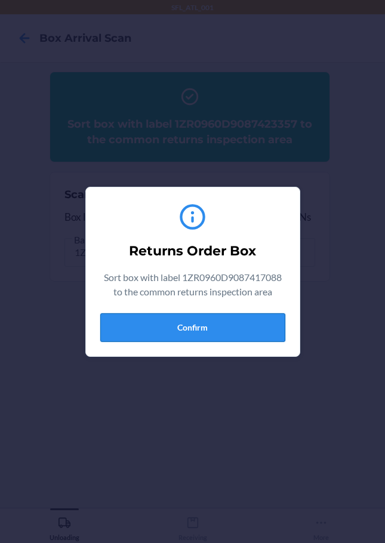
click at [170, 336] on button "Confirm" at bounding box center [192, 328] width 185 height 29
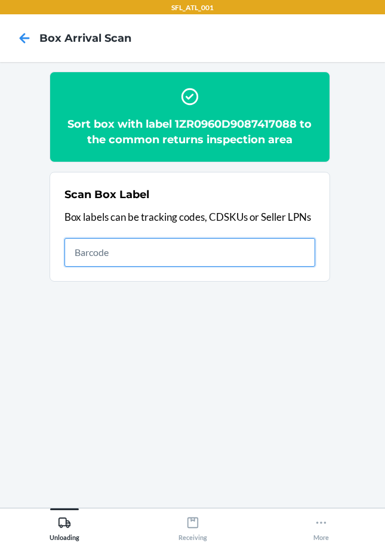
click at [284, 254] on input "text" at bounding box center [189, 252] width 251 height 29
type input "1ZR0960D9087423357"
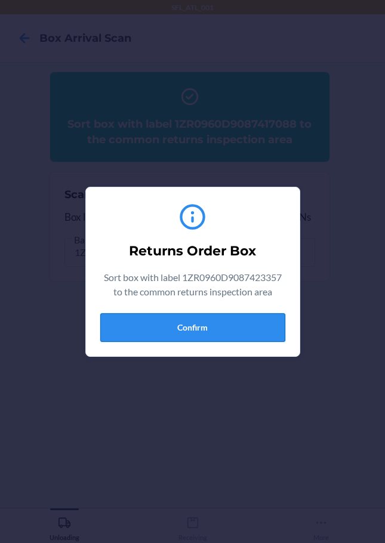
click at [148, 322] on button "Confirm" at bounding box center [192, 328] width 185 height 29
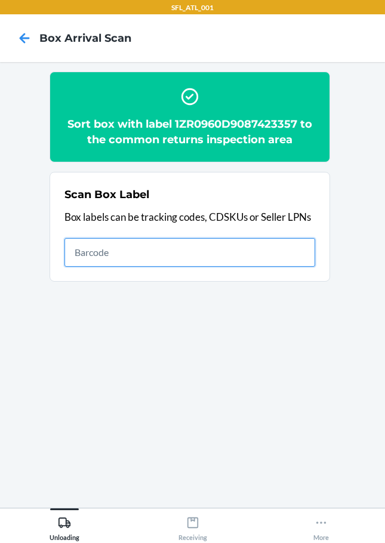
click at [278, 249] on input "text" at bounding box center [189, 252] width 251 height 29
type input "1ZX8R1710381727381"
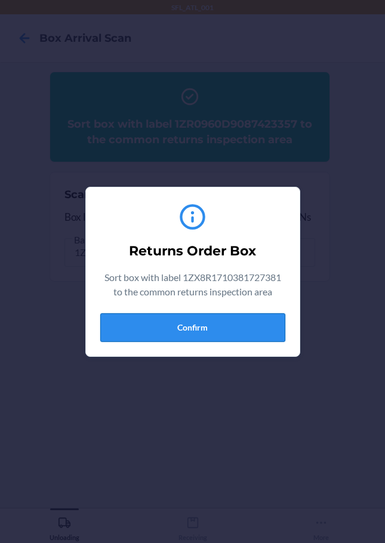
click at [195, 333] on button "Confirm" at bounding box center [192, 328] width 185 height 29
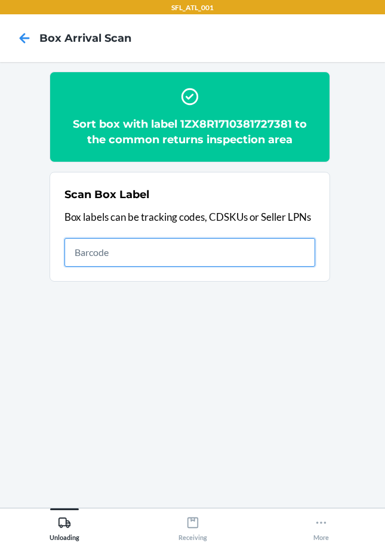
click at [160, 248] on input "text" at bounding box center [189, 252] width 251 height 29
type input "1ZX8R1710352274264"
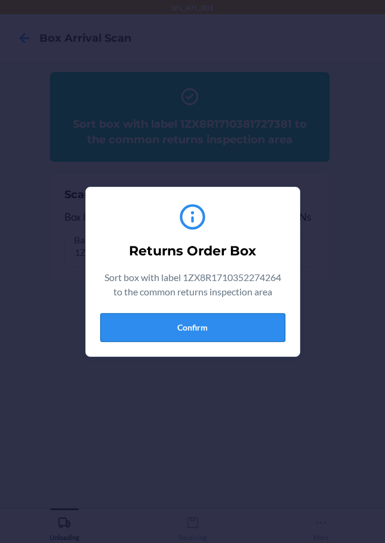
click at [178, 325] on button "Confirm" at bounding box center [192, 328] width 185 height 29
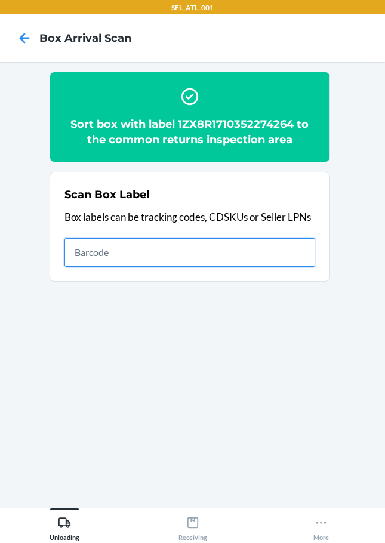
click at [250, 256] on input "text" at bounding box center [189, 252] width 251 height 29
type input "9622013700009881380300797612608135"
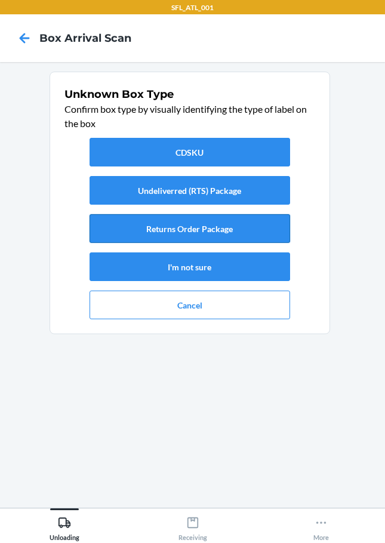
click at [192, 229] on button "Returns Order Package" at bounding box center [190, 228] width 201 height 29
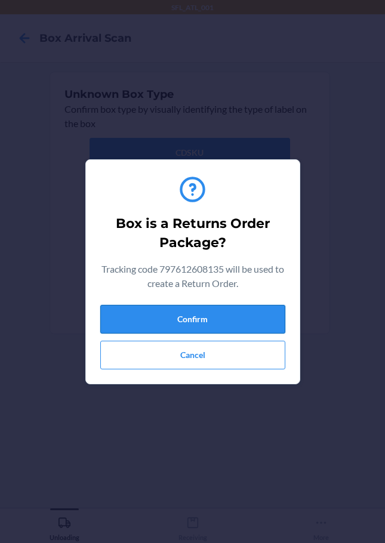
click at [227, 321] on button "Confirm" at bounding box center [192, 319] width 185 height 29
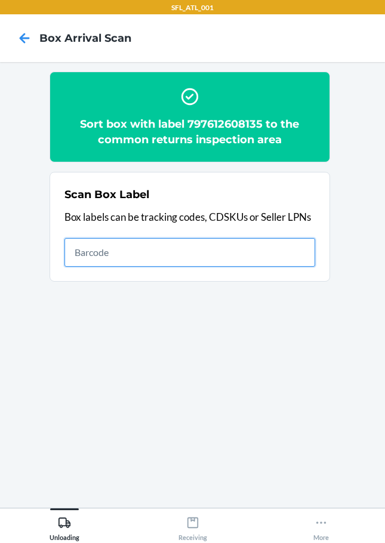
click at [245, 252] on input "text" at bounding box center [189, 252] width 251 height 29
type input "1Z181V4W0309808326"
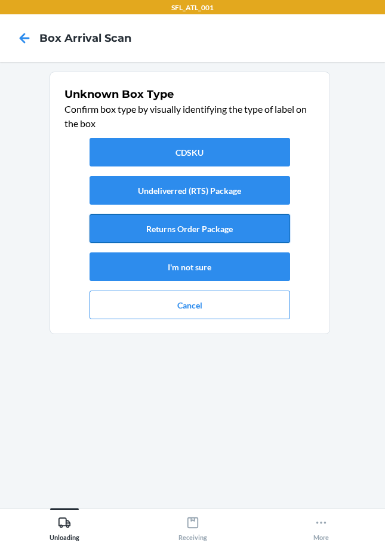
click at [241, 233] on button "Returns Order Package" at bounding box center [190, 228] width 201 height 29
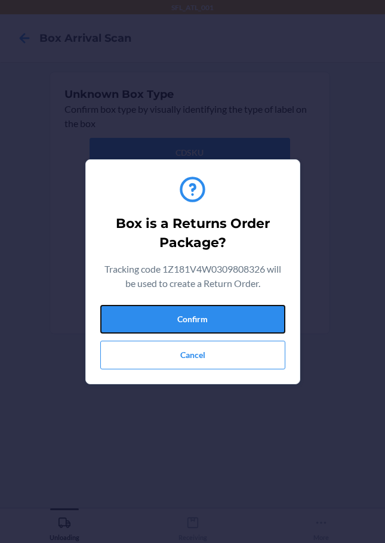
drag, startPoint x: 227, startPoint y: 324, endPoint x: 343, endPoint y: 274, distance: 127.0
click at [232, 325] on button "Confirm" at bounding box center [192, 319] width 185 height 29
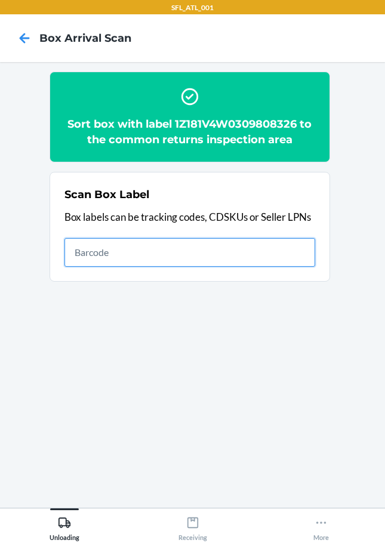
click at [257, 250] on input "text" at bounding box center [189, 252] width 251 height 29
type input "1Z0507919011660023"
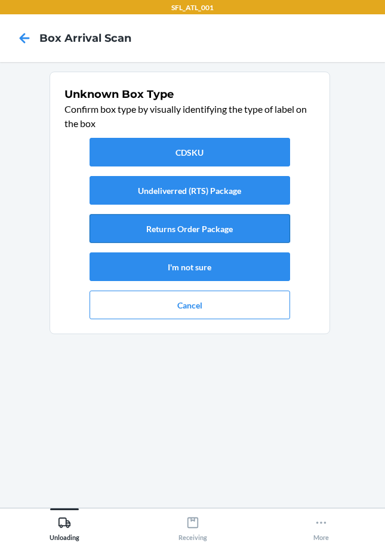
click at [198, 229] on button "Returns Order Package" at bounding box center [190, 228] width 201 height 29
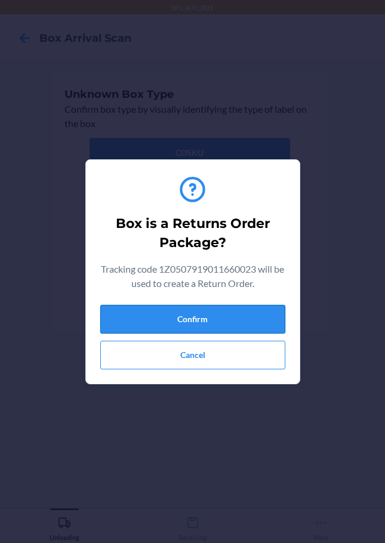
click at [234, 328] on button "Confirm" at bounding box center [192, 319] width 185 height 29
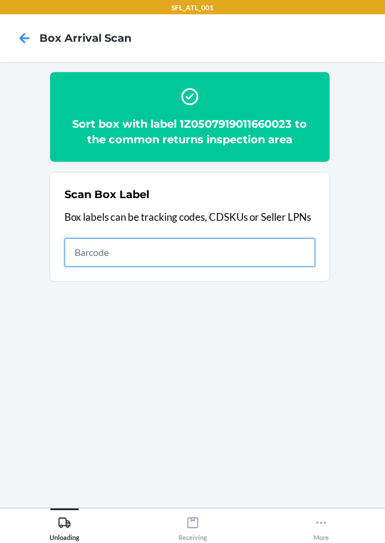
click at [287, 261] on input "text" at bounding box center [189, 252] width 251 height 29
type input "1Z181V4W0323739697"
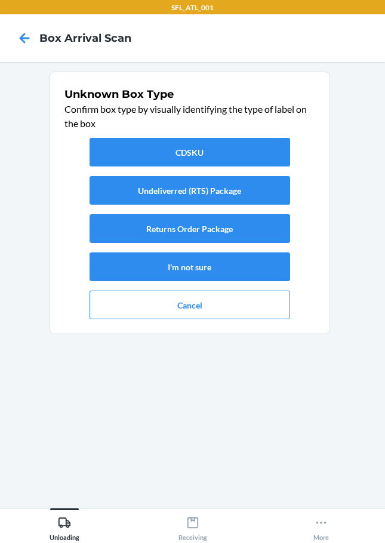
click at [189, 245] on div "CDSKU Undeliverred (RTS) Package Returns Order Package I'm not sure Cancel" at bounding box center [189, 228] width 251 height 191
click at [196, 229] on button "Returns Order Package" at bounding box center [190, 228] width 201 height 29
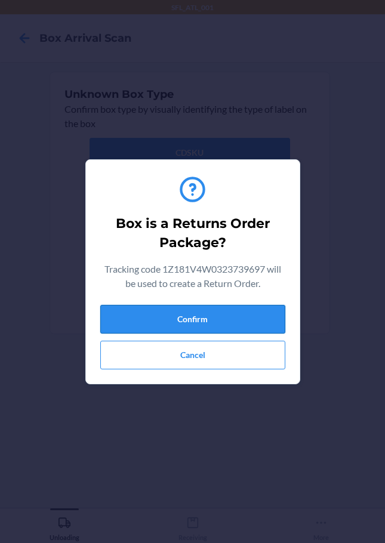
click at [203, 324] on button "Confirm" at bounding box center [192, 319] width 185 height 29
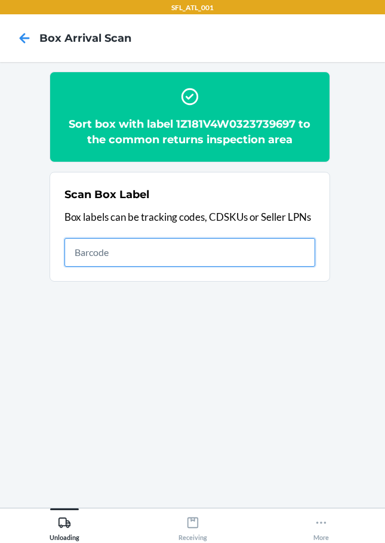
click at [257, 253] on input "text" at bounding box center [189, 252] width 251 height 29
type input "1ZX8R1710378659569"
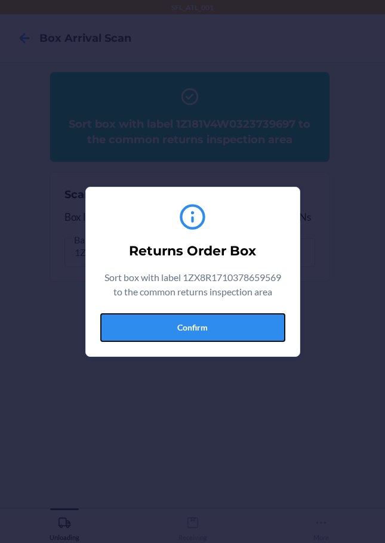
drag, startPoint x: 183, startPoint y: 326, endPoint x: 205, endPoint y: 317, distance: 23.3
click at [183, 332] on button "Confirm" at bounding box center [192, 328] width 185 height 29
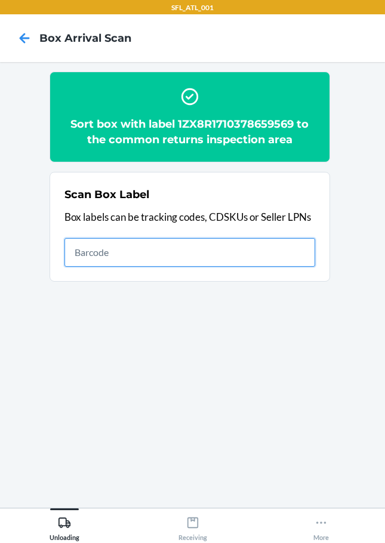
drag, startPoint x: 272, startPoint y: 250, endPoint x: 271, endPoint y: 243, distance: 7.2
click at [271, 250] on input "text" at bounding box center [189, 252] width 251 height 29
type input "9622013700009852768300797613323604"
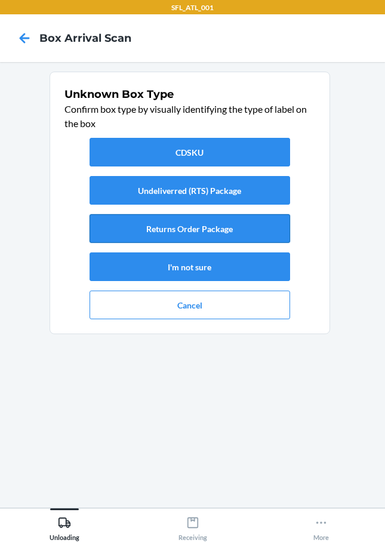
click at [195, 228] on button "Returns Order Package" at bounding box center [190, 228] width 201 height 29
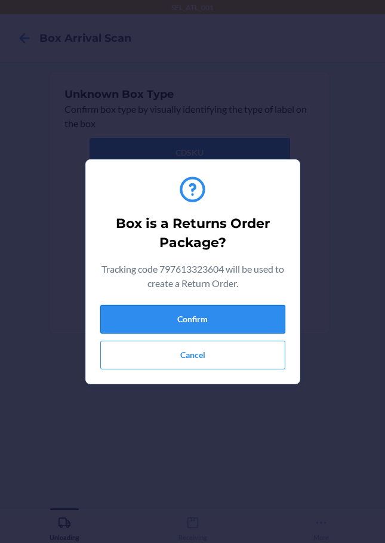
drag, startPoint x: 175, startPoint y: 318, endPoint x: 240, endPoint y: 319, distance: 65.1
click at [176, 318] on button "Confirm" at bounding box center [192, 319] width 185 height 29
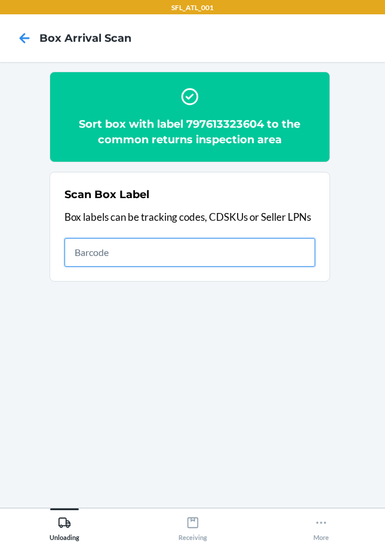
click at [236, 252] on input "text" at bounding box center [189, 252] width 251 height 29
type input "9622001900004482975400884349125640"
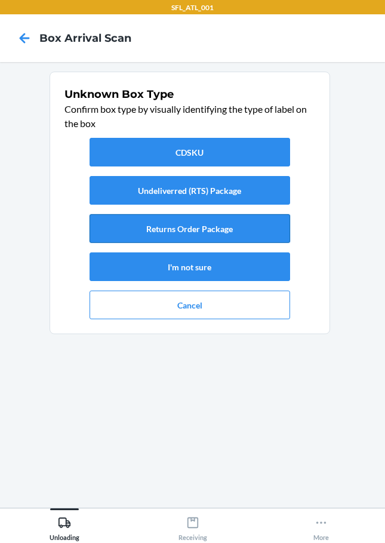
click at [259, 228] on button "Returns Order Package" at bounding box center [190, 228] width 201 height 29
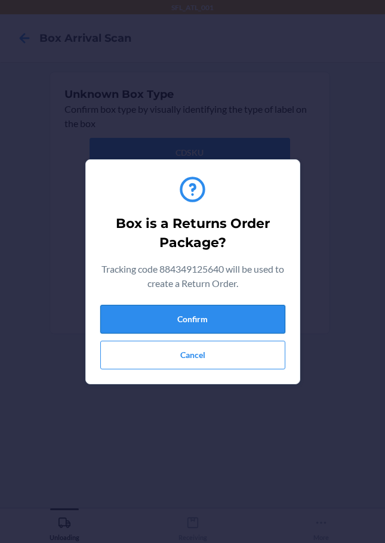
click at [234, 317] on button "Confirm" at bounding box center [192, 319] width 185 height 29
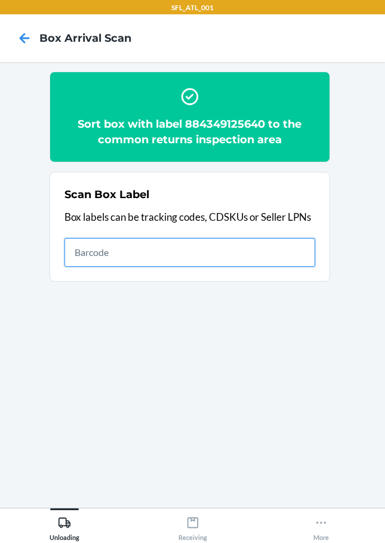
click at [262, 259] on input "text" at bounding box center [189, 252] width 251 height 29
type input "9632001960658137999000392233876724"
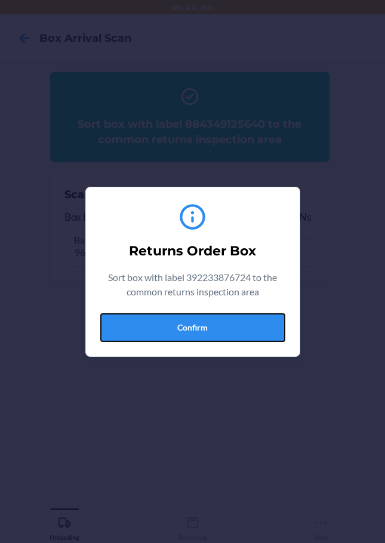
click at [234, 336] on button "Confirm" at bounding box center [192, 328] width 185 height 29
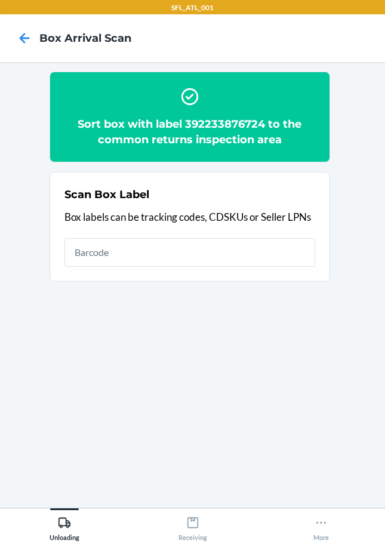
click at [236, 327] on section "Sort box with label 392233876724 to the common returns inspection area Scan Box…" at bounding box center [193, 285] width 366 height 427
click at [223, 332] on section "Sort box with label 392233876724 to the common returns inspection area Scan Box…" at bounding box center [193, 285] width 366 height 427
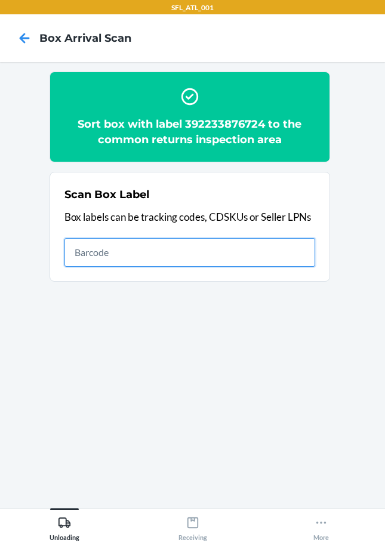
click at [293, 258] on input "text" at bounding box center [189, 252] width 251 height 29
type input "9622013700009852768300797582133294"
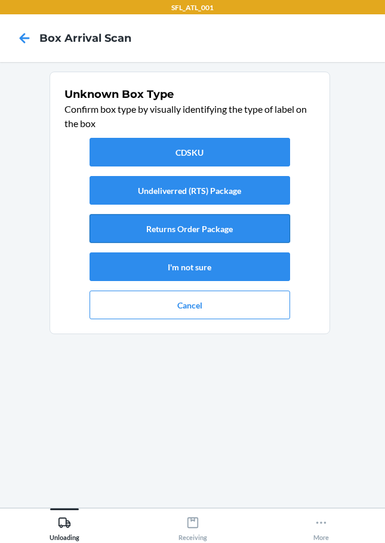
click at [244, 235] on button "Returns Order Package" at bounding box center [190, 228] width 201 height 29
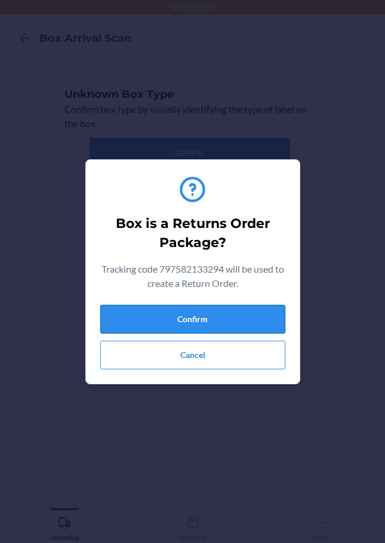
click at [139, 327] on button "Confirm" at bounding box center [192, 319] width 185 height 29
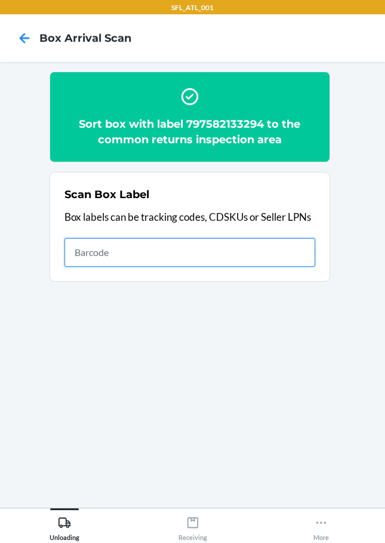
click at [300, 260] on input "text" at bounding box center [189, 252] width 251 height 29
type input "1ZJ19E459001623384"
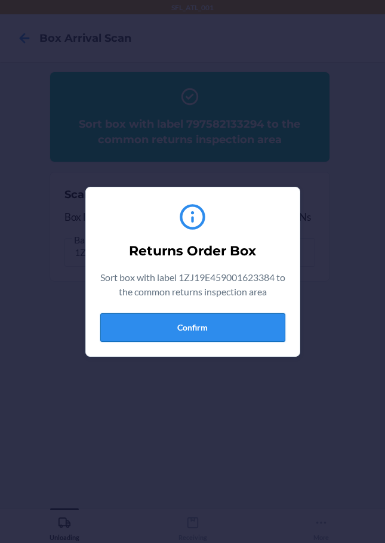
click at [212, 334] on button "Confirm" at bounding box center [192, 328] width 185 height 29
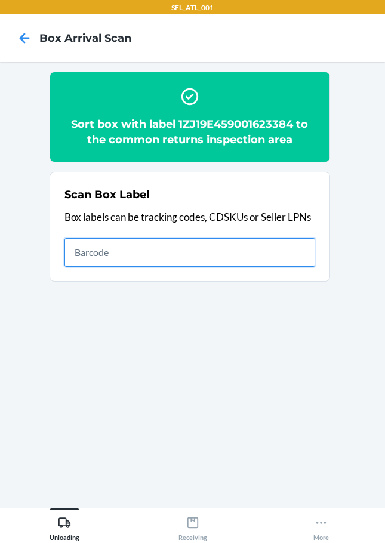
click at [241, 258] on input "text" at bounding box center [189, 252] width 251 height 29
type input "1ZJ19E459000674536"
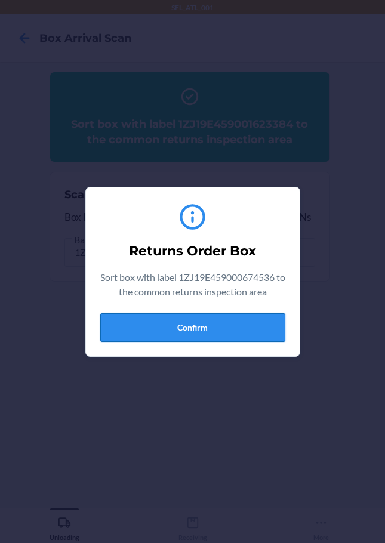
click at [199, 330] on button "Confirm" at bounding box center [192, 328] width 185 height 29
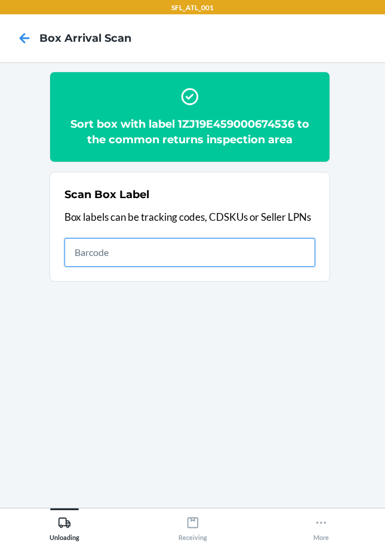
click at [244, 259] on input "text" at bounding box center [189, 252] width 251 height 29
type input "1ZW056V40304598334"
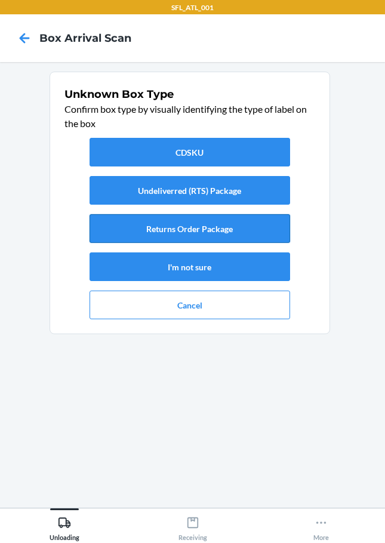
click at [240, 232] on button "Returns Order Package" at bounding box center [190, 228] width 201 height 29
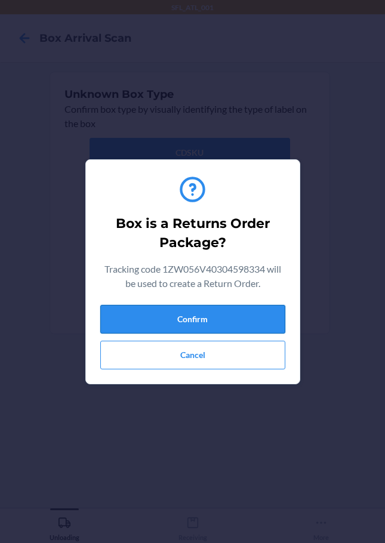
click at [227, 315] on button "Confirm" at bounding box center [192, 319] width 185 height 29
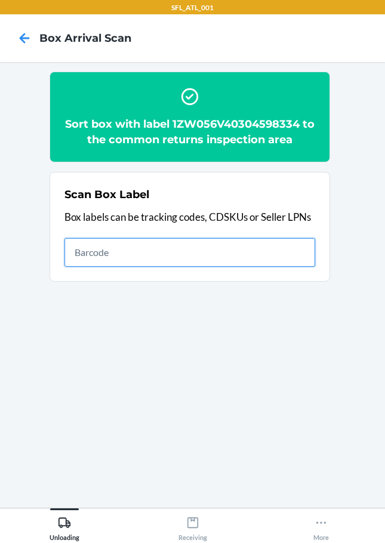
click at [291, 247] on input "text" at bounding box center [189, 252] width 251 height 29
type input "1ZY9H8790316147341"
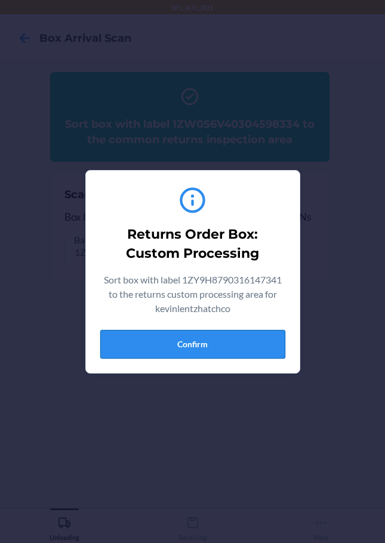
click at [208, 338] on button "Confirm" at bounding box center [192, 344] width 185 height 29
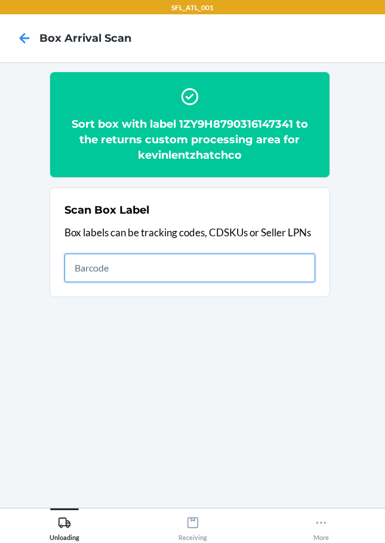
click at [284, 277] on input "text" at bounding box center [189, 268] width 251 height 29
type input "1ZV27J350330316421"
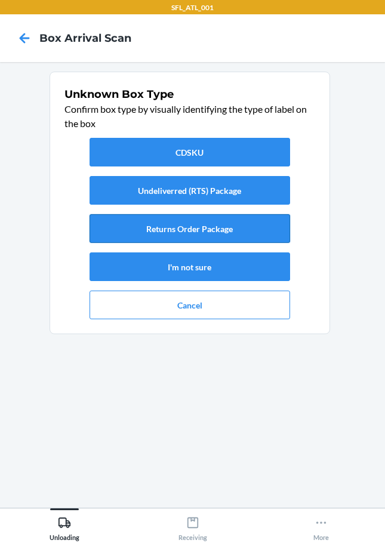
click at [220, 234] on button "Returns Order Package" at bounding box center [190, 228] width 201 height 29
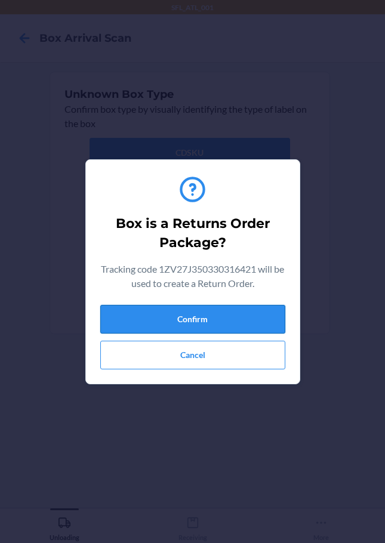
click at [206, 322] on button "Confirm" at bounding box center [192, 319] width 185 height 29
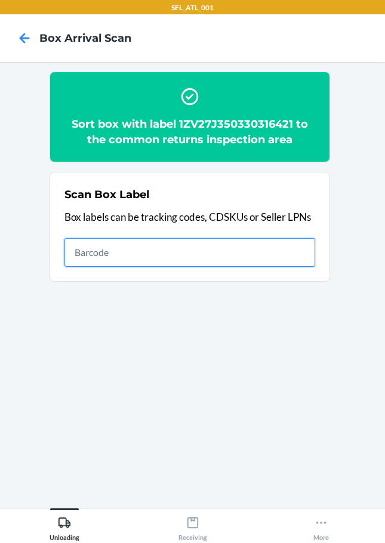
click at [299, 247] on input "text" at bounding box center [189, 252] width 251 height 29
type input "1ZV27J350330316421"
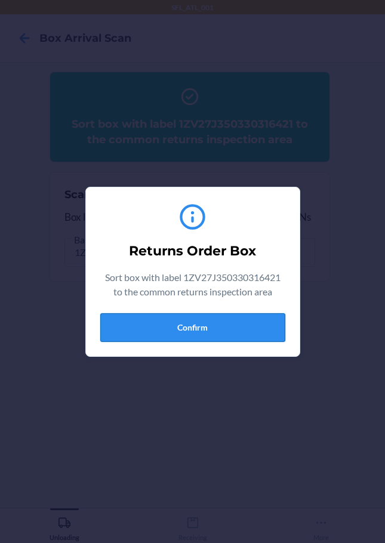
click at [120, 322] on button "Confirm" at bounding box center [192, 328] width 185 height 29
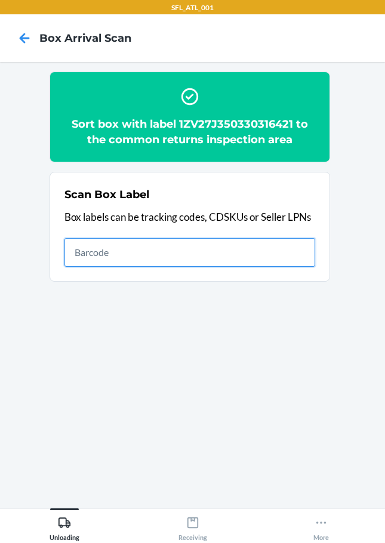
click at [226, 264] on input "text" at bounding box center [189, 252] width 251 height 29
click at [269, 254] on input "text" at bounding box center [189, 252] width 251 height 29
click at [278, 250] on input "text" at bounding box center [189, 252] width 251 height 29
type input "420322259261290316871750825602"
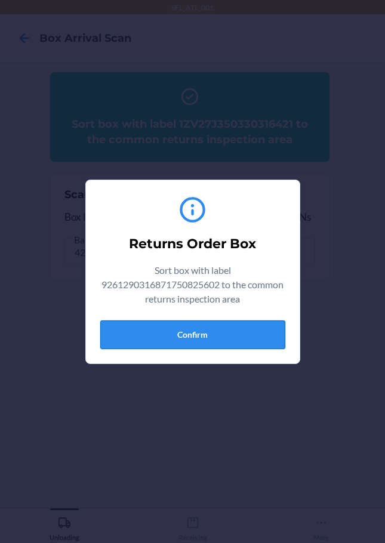
click at [239, 326] on button "Confirm" at bounding box center [192, 335] width 185 height 29
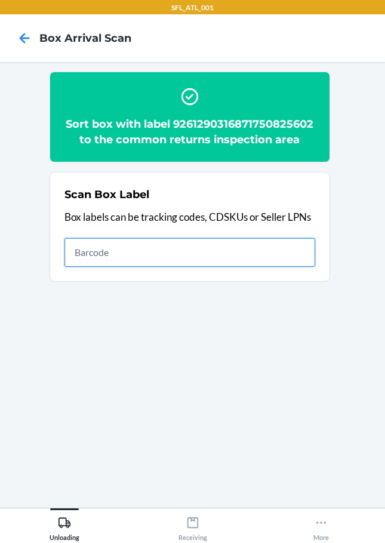
click at [284, 253] on input "text" at bounding box center [189, 252] width 251 height 29
type input "420296719261290316871750704679"
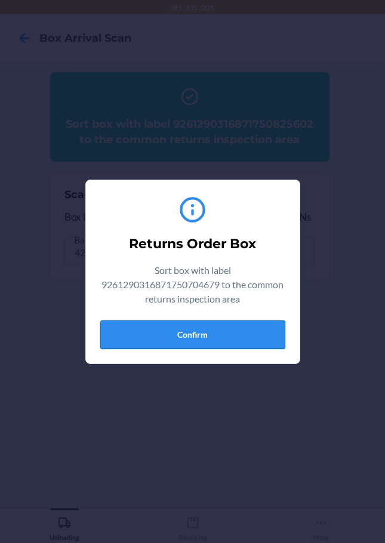
click at [260, 330] on button "Confirm" at bounding box center [192, 335] width 185 height 29
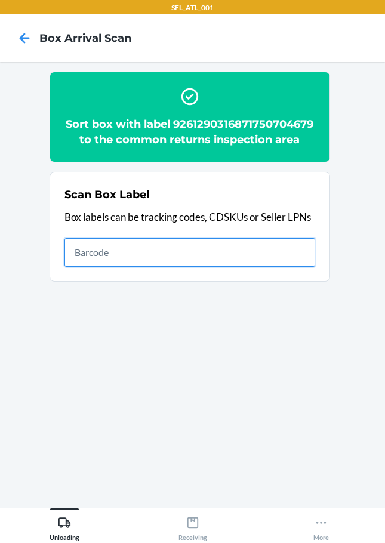
click at [302, 256] on input "text" at bounding box center [189, 252] width 251 height 29
type input "420335789261290316871750692136"
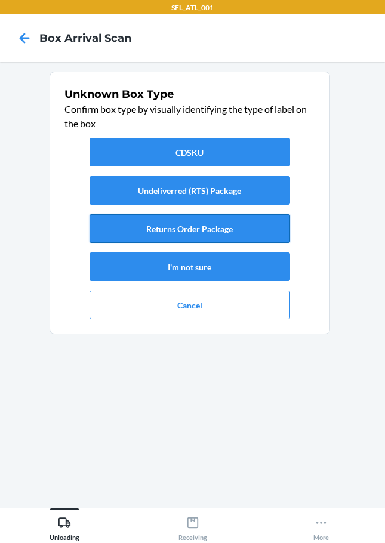
click at [269, 231] on button "Returns Order Package" at bounding box center [190, 228] width 201 height 29
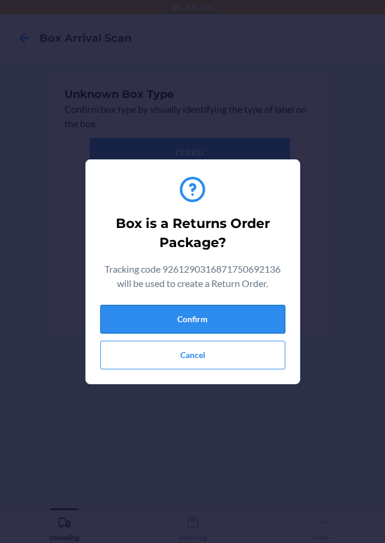
click at [266, 318] on button "Confirm" at bounding box center [192, 319] width 185 height 29
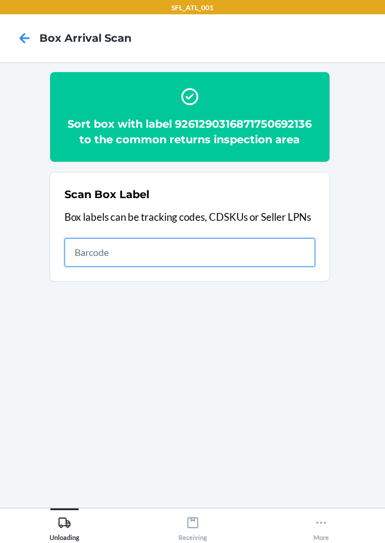
click at [302, 251] on input "text" at bounding box center [189, 252] width 251 height 29
click at [112, 263] on input "text" at bounding box center [189, 252] width 251 height 29
type input "420350239261290316871750820744"
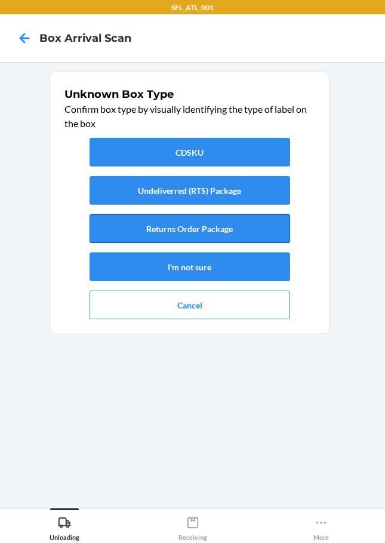
click at [259, 231] on button "Returns Order Package" at bounding box center [190, 228] width 201 height 29
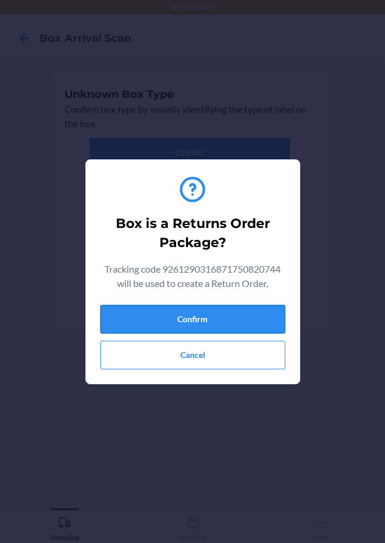
click at [262, 325] on button "Confirm" at bounding box center [192, 319] width 185 height 29
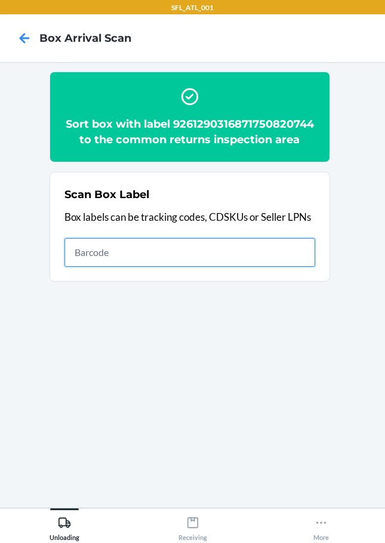
click at [248, 248] on input "text" at bounding box center [189, 252] width 251 height 29
type input "420243339261290316871750694635"
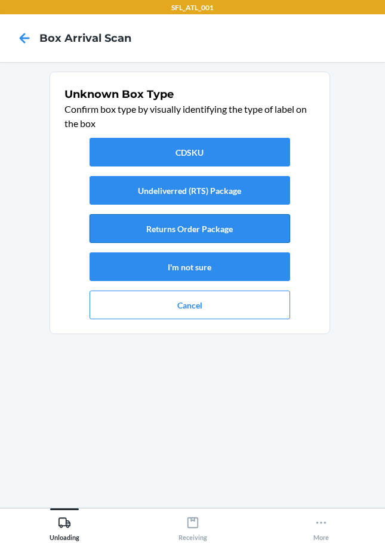
click at [229, 235] on button "Returns Order Package" at bounding box center [190, 228] width 201 height 29
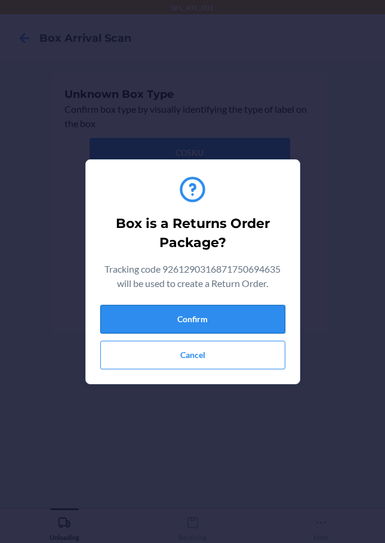
drag, startPoint x: 238, startPoint y: 315, endPoint x: 274, endPoint y: 314, distance: 36.4
click at [238, 315] on button "Confirm" at bounding box center [192, 319] width 185 height 29
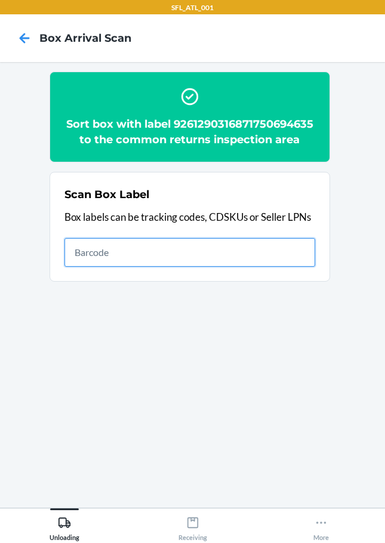
click at [255, 265] on input "text" at bounding box center [189, 252] width 251 height 29
type input "420287549261290316871749160240"
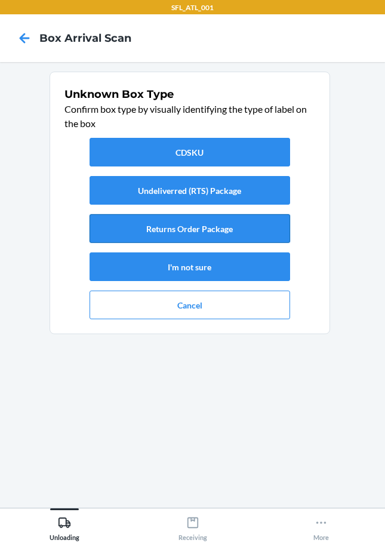
click at [236, 226] on button "Returns Order Package" at bounding box center [190, 228] width 201 height 29
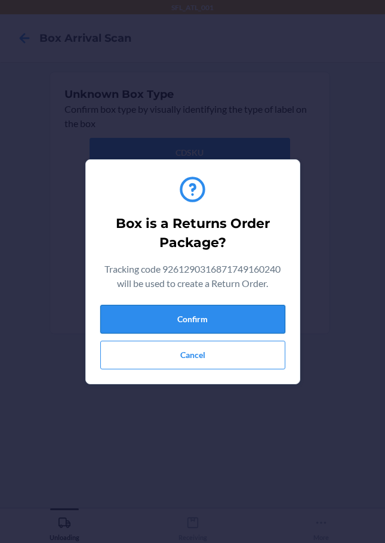
click at [268, 325] on button "Confirm" at bounding box center [192, 319] width 185 height 29
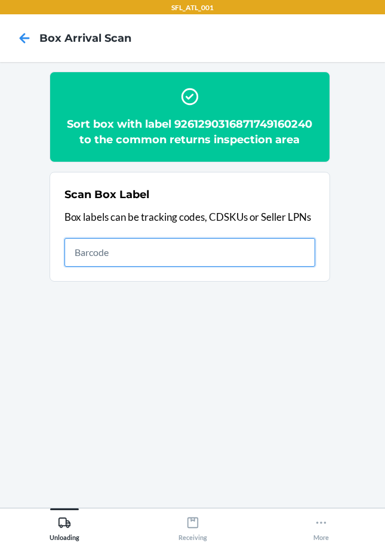
click at [277, 253] on input "text" at bounding box center [189, 252] width 251 height 29
type input "420339559261290316871750824902"
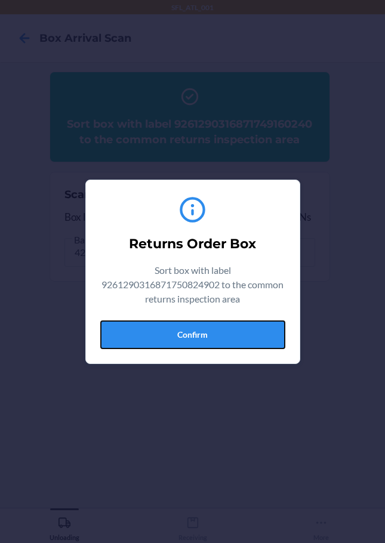
click at [228, 333] on button "Confirm" at bounding box center [192, 335] width 185 height 29
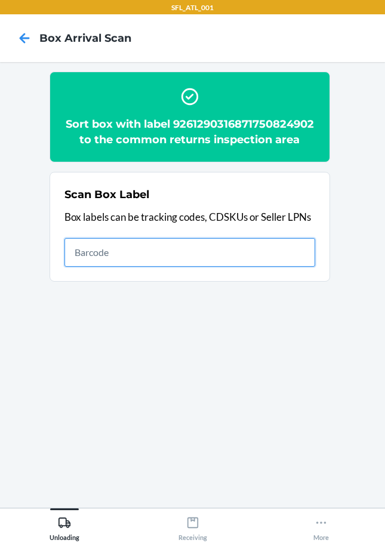
click at [278, 247] on input "text" at bounding box center [189, 252] width 251 height 29
click at [183, 266] on input "text" at bounding box center [189, 252] width 251 height 29
type input "1ZY9H8790335980968"
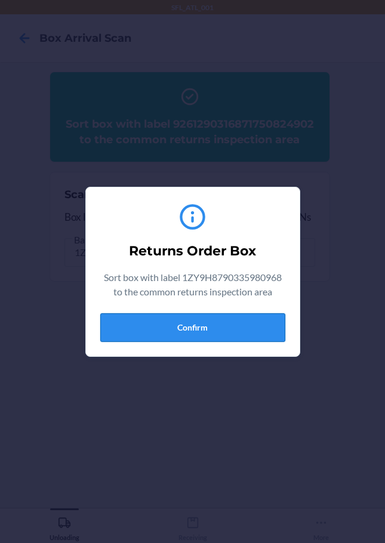
click at [209, 324] on button "Confirm" at bounding box center [192, 328] width 185 height 29
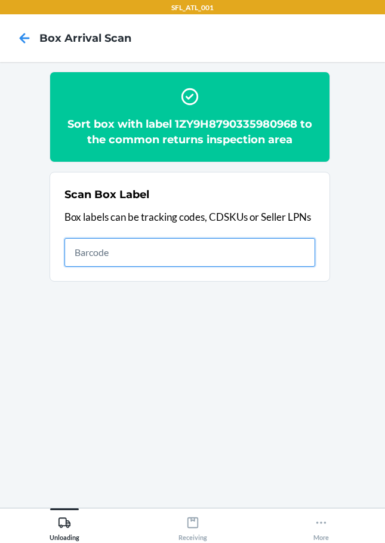
click at [277, 263] on input "text" at bounding box center [189, 252] width 251 height 29
type input "1ZJ19E459003449391"
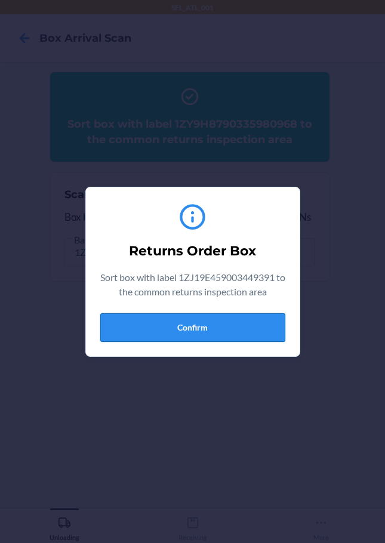
click at [206, 334] on button "Confirm" at bounding box center [192, 328] width 185 height 29
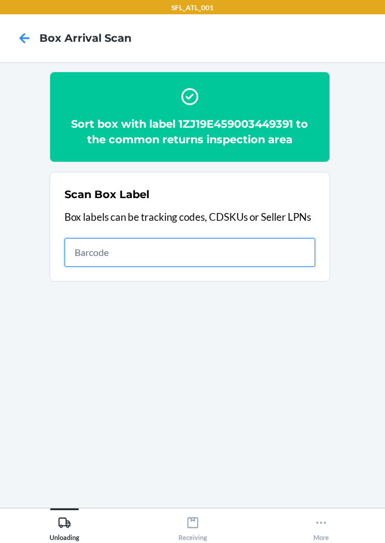
click at [248, 251] on input "text" at bounding box center [189, 252] width 251 height 29
type input "1ZV27J350339424217"
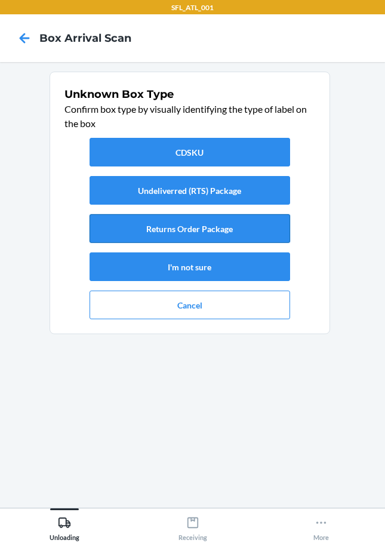
click at [185, 235] on button "Returns Order Package" at bounding box center [190, 228] width 201 height 29
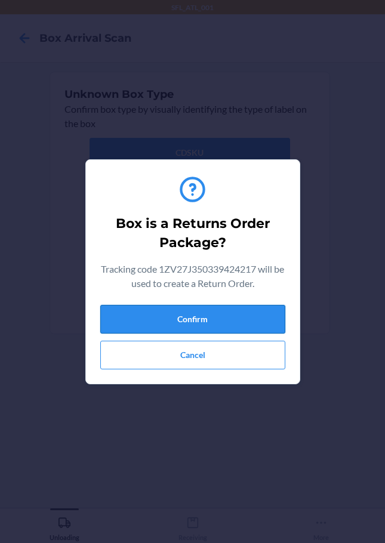
drag, startPoint x: 208, startPoint y: 315, endPoint x: 286, endPoint y: 314, distance: 78.2
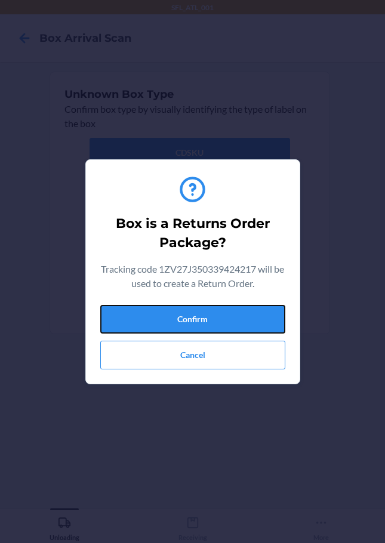
click at [207, 315] on button "Confirm" at bounding box center [192, 319] width 185 height 29
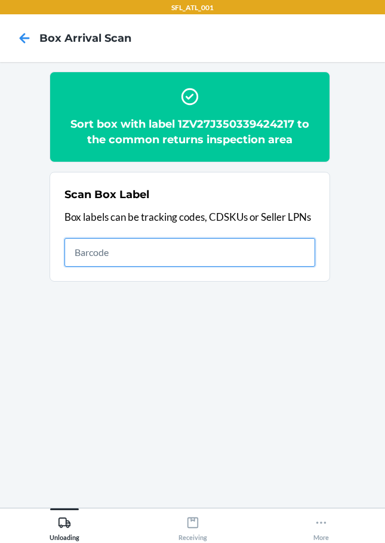
click at [266, 257] on input "text" at bounding box center [189, 252] width 251 height 29
click at [115, 251] on input "text" at bounding box center [189, 252] width 251 height 29
click at [92, 255] on input "text" at bounding box center [189, 252] width 251 height 29
type input "bdcc92fb052af8d75"
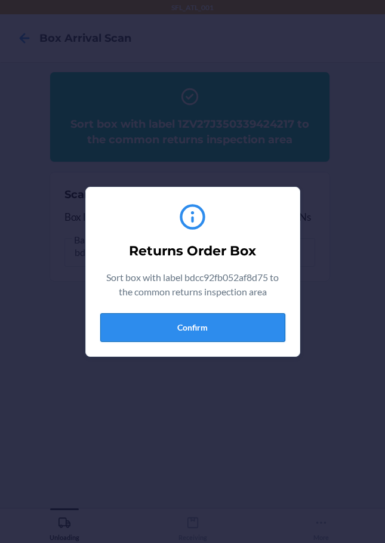
click at [193, 324] on button "Confirm" at bounding box center [192, 328] width 185 height 29
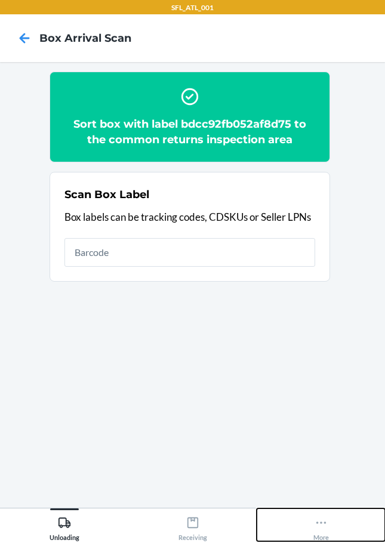
drag, startPoint x: 324, startPoint y: 532, endPoint x: 332, endPoint y: 404, distance: 128.1
click at [324, 532] on div "More" at bounding box center [322, 527] width 16 height 30
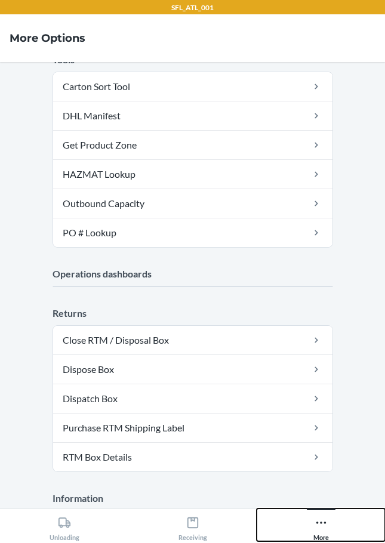
scroll to position [235, 0]
